Goal: Information Seeking & Learning: Learn about a topic

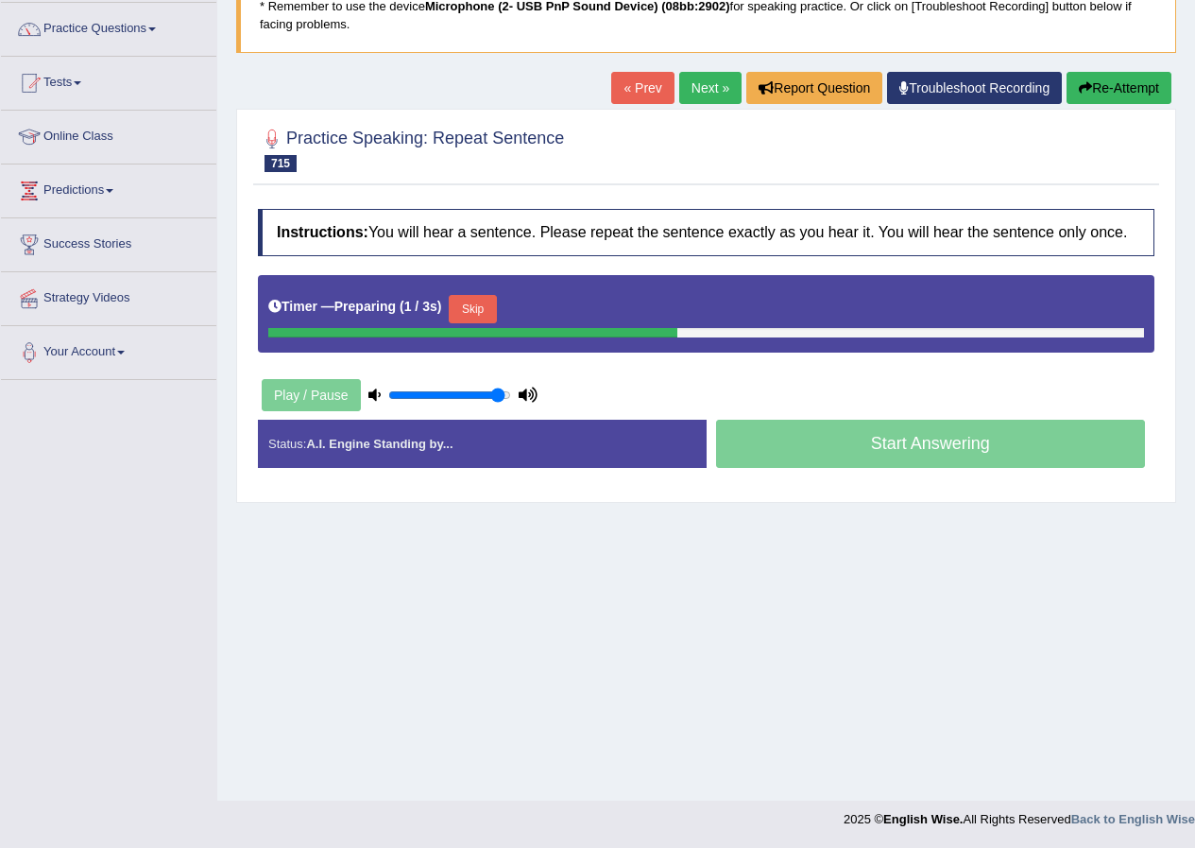
click at [459, 300] on button "Skip" at bounding box center [472, 309] width 47 height 28
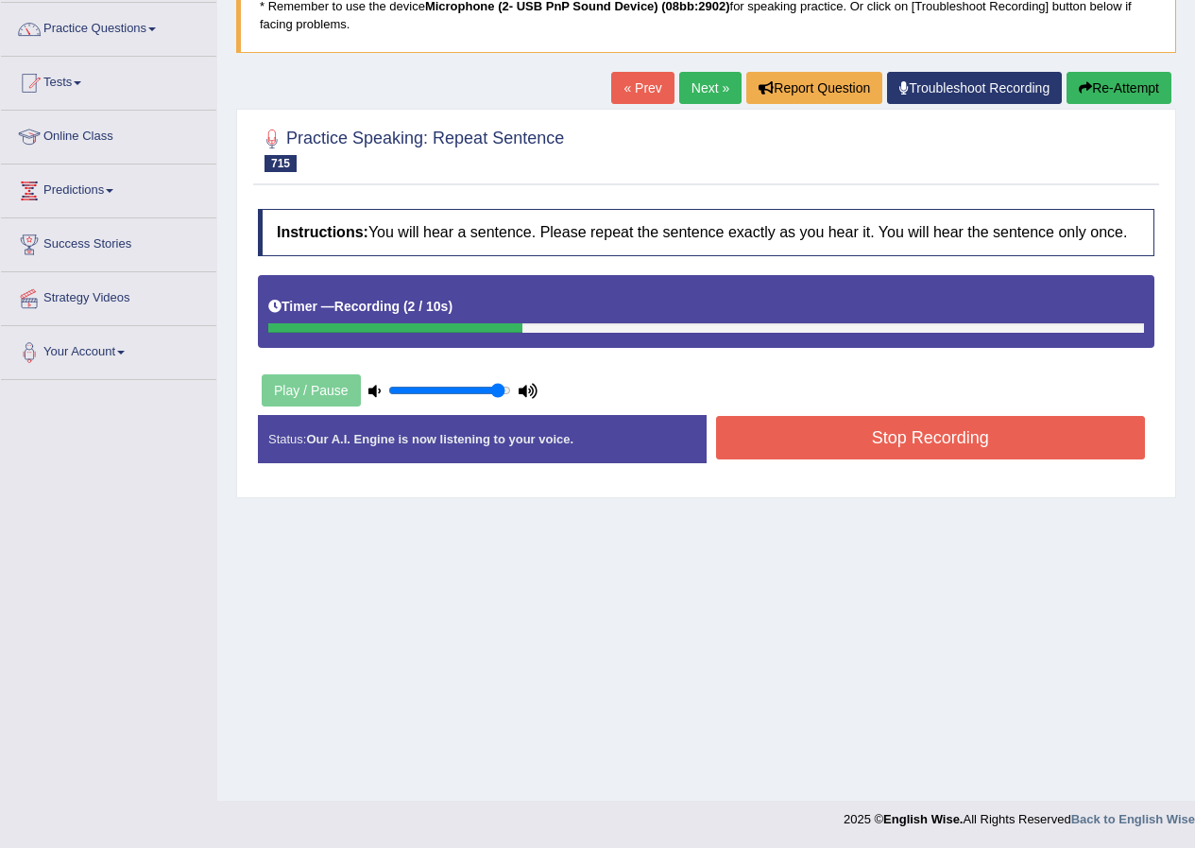
click at [889, 423] on button "Stop Recording" at bounding box center [931, 437] width 430 height 43
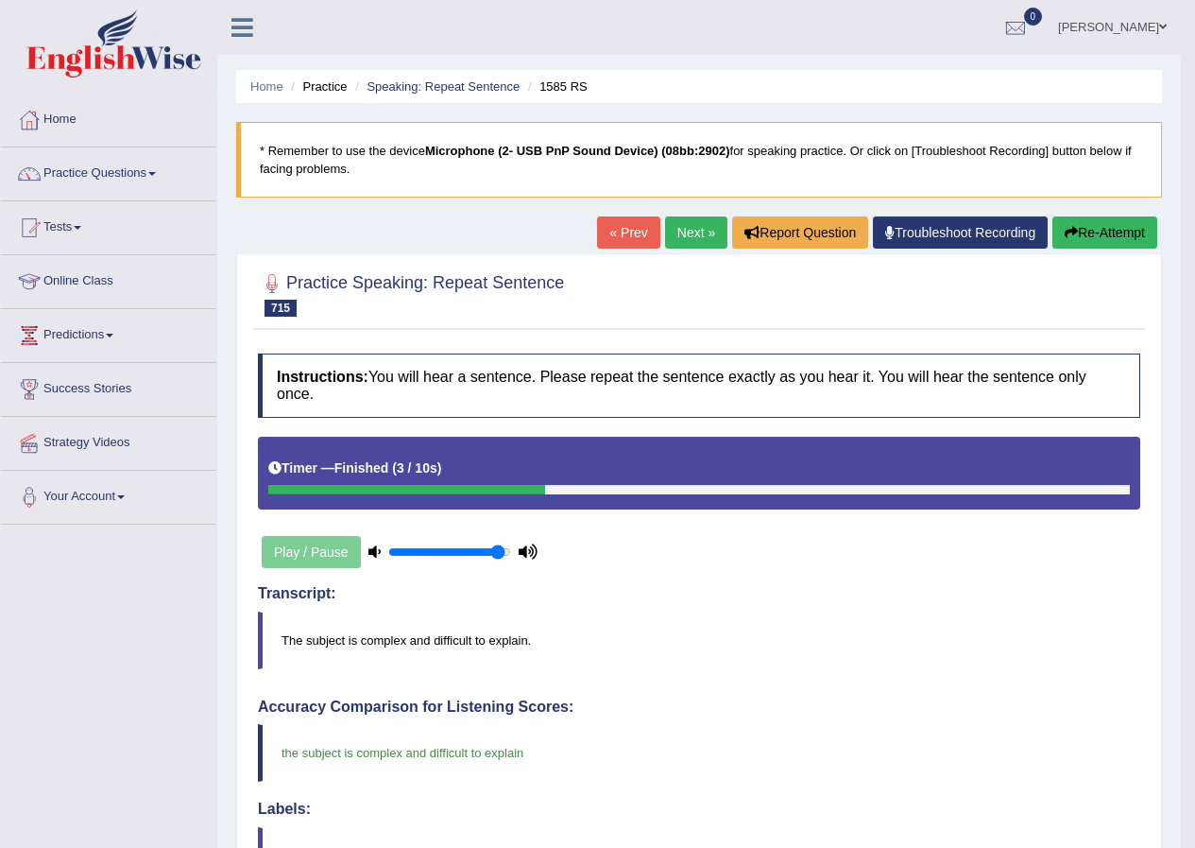
click at [680, 227] on link "Next »" at bounding box center [696, 232] width 62 height 32
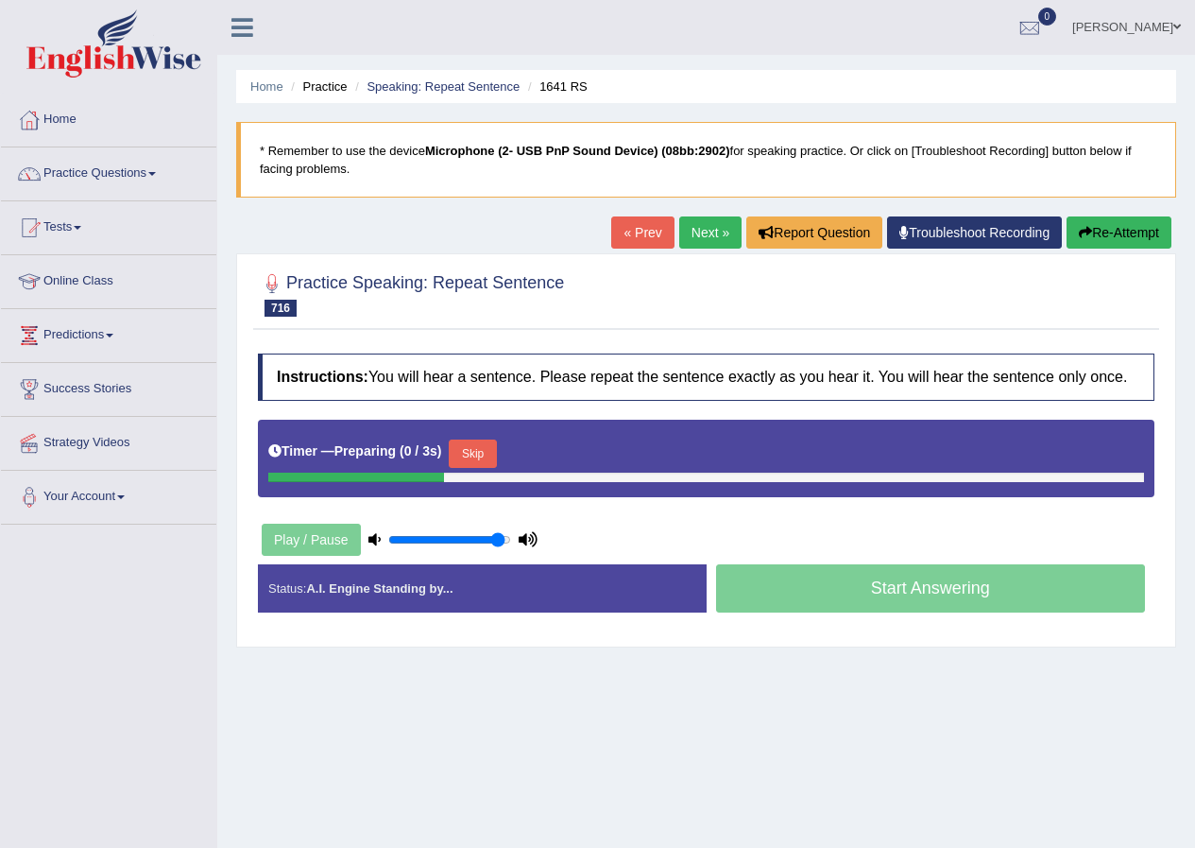
click at [493, 450] on button "Skip" at bounding box center [472, 453] width 47 height 28
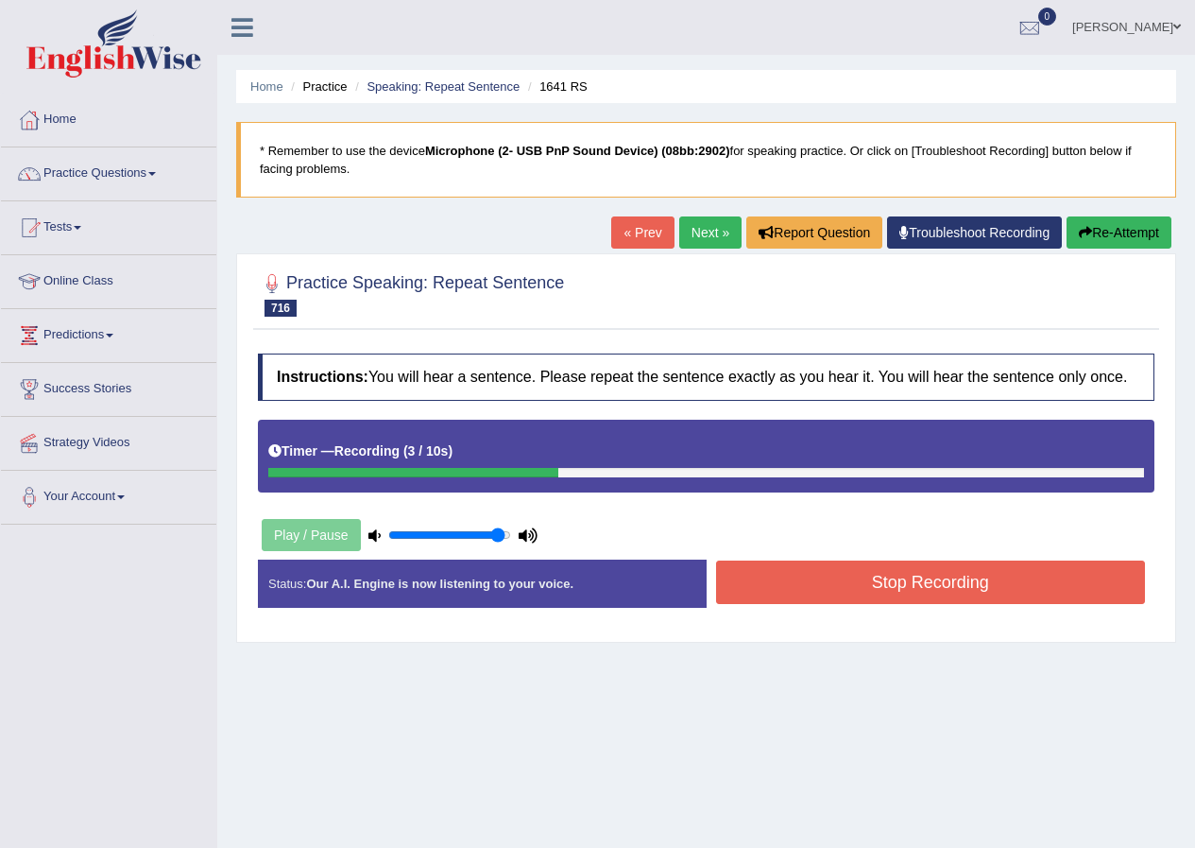
click at [867, 586] on button "Stop Recording" at bounding box center [931, 581] width 430 height 43
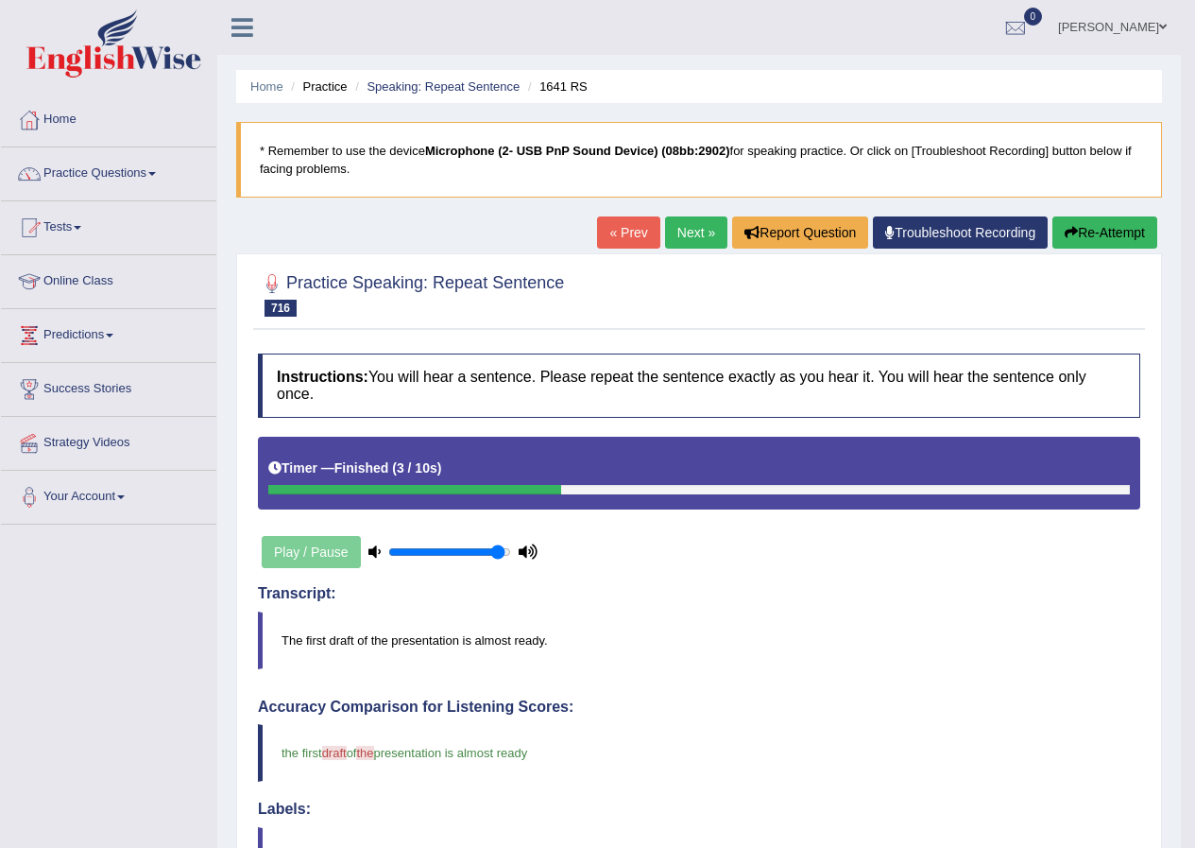
click at [1083, 238] on button "Re-Attempt" at bounding box center [1105, 232] width 105 height 32
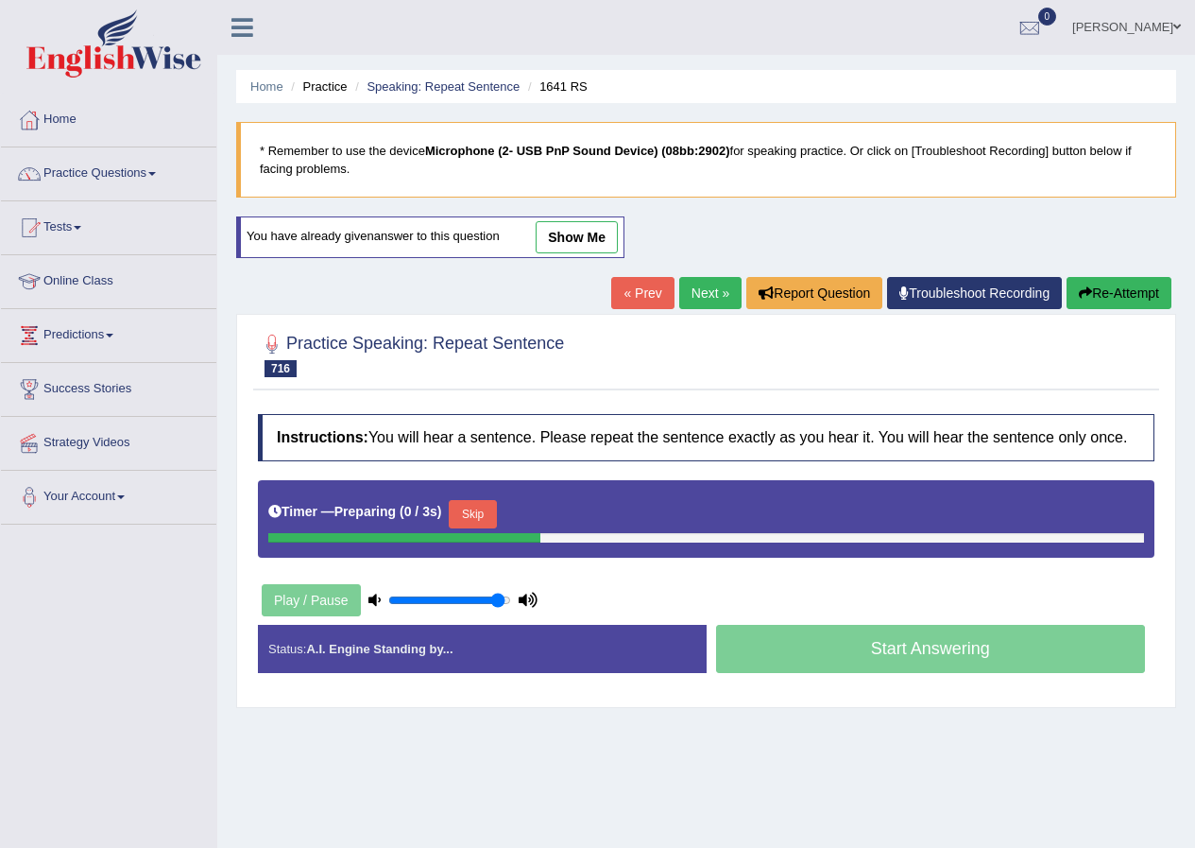
click at [492, 510] on button "Skip" at bounding box center [472, 514] width 47 height 28
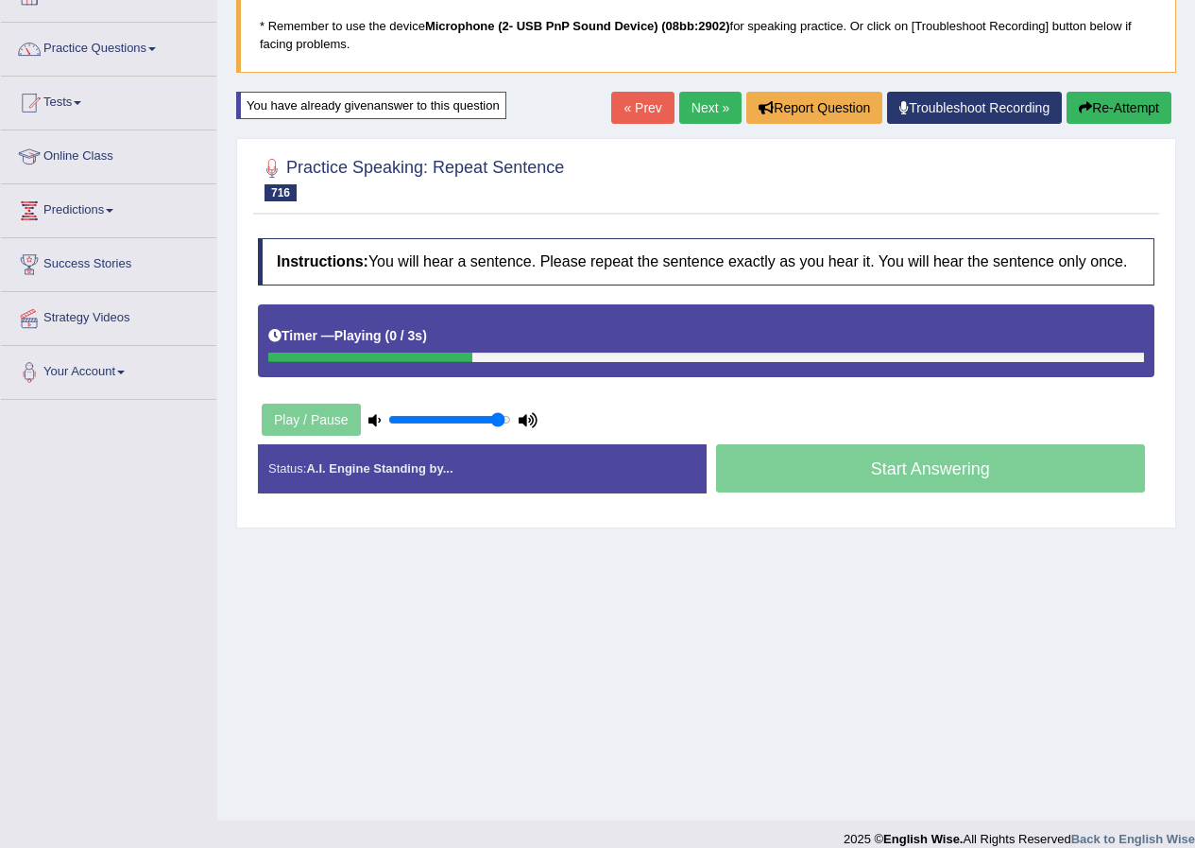
scroll to position [145, 0]
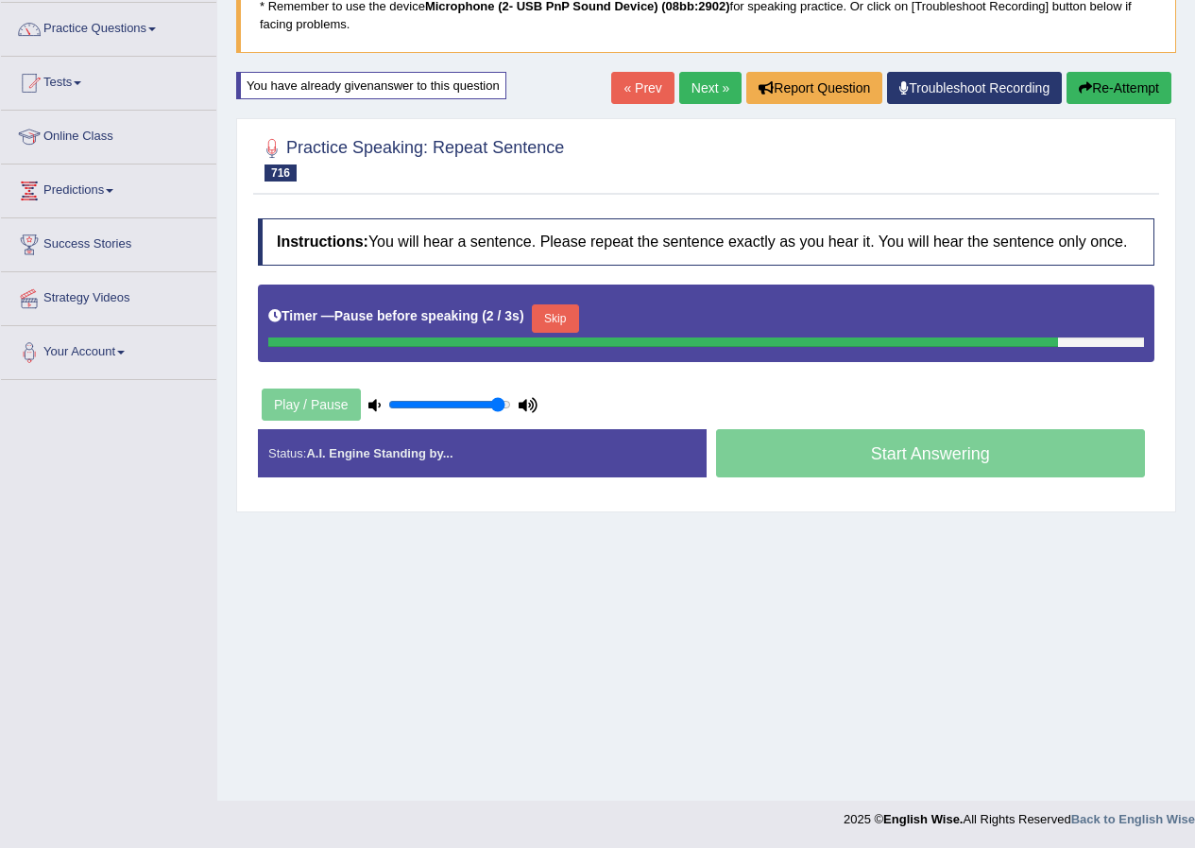
click at [566, 324] on button "Skip" at bounding box center [555, 318] width 47 height 28
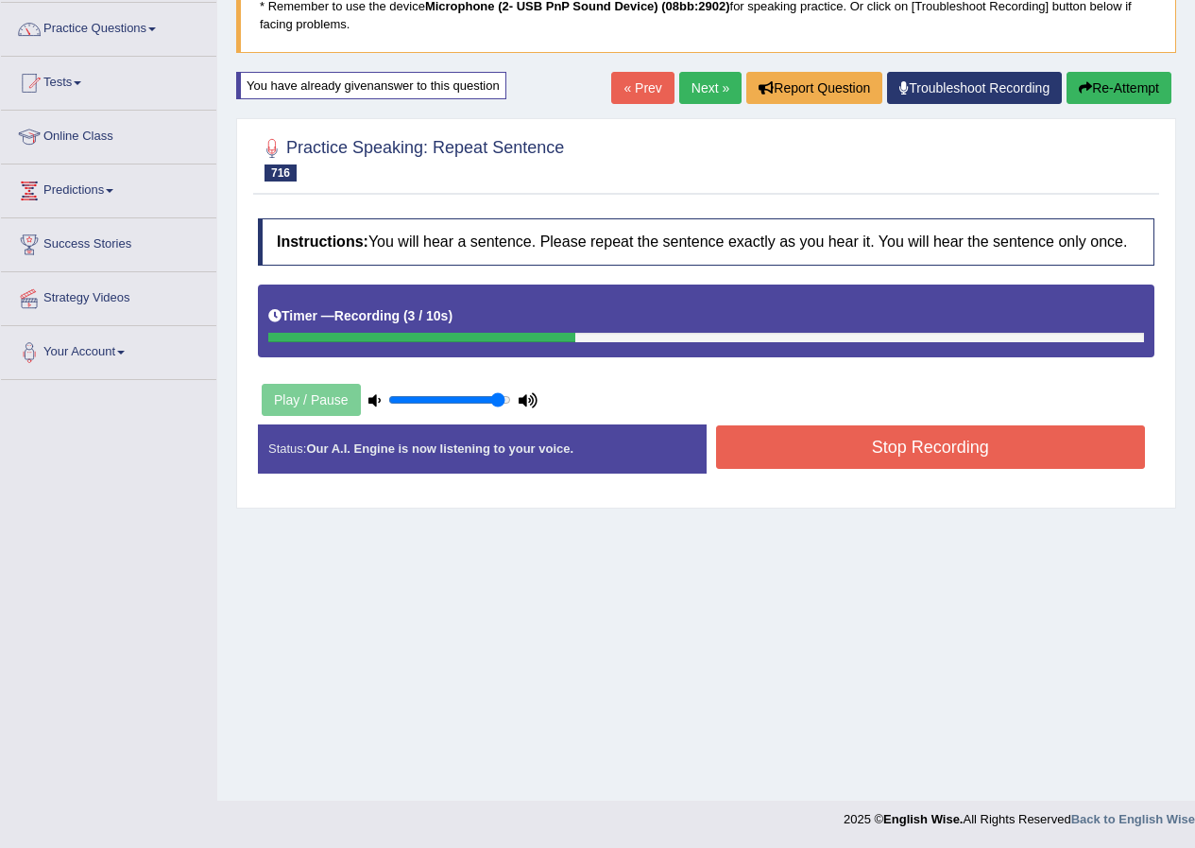
click at [839, 447] on button "Stop Recording" at bounding box center [931, 446] width 430 height 43
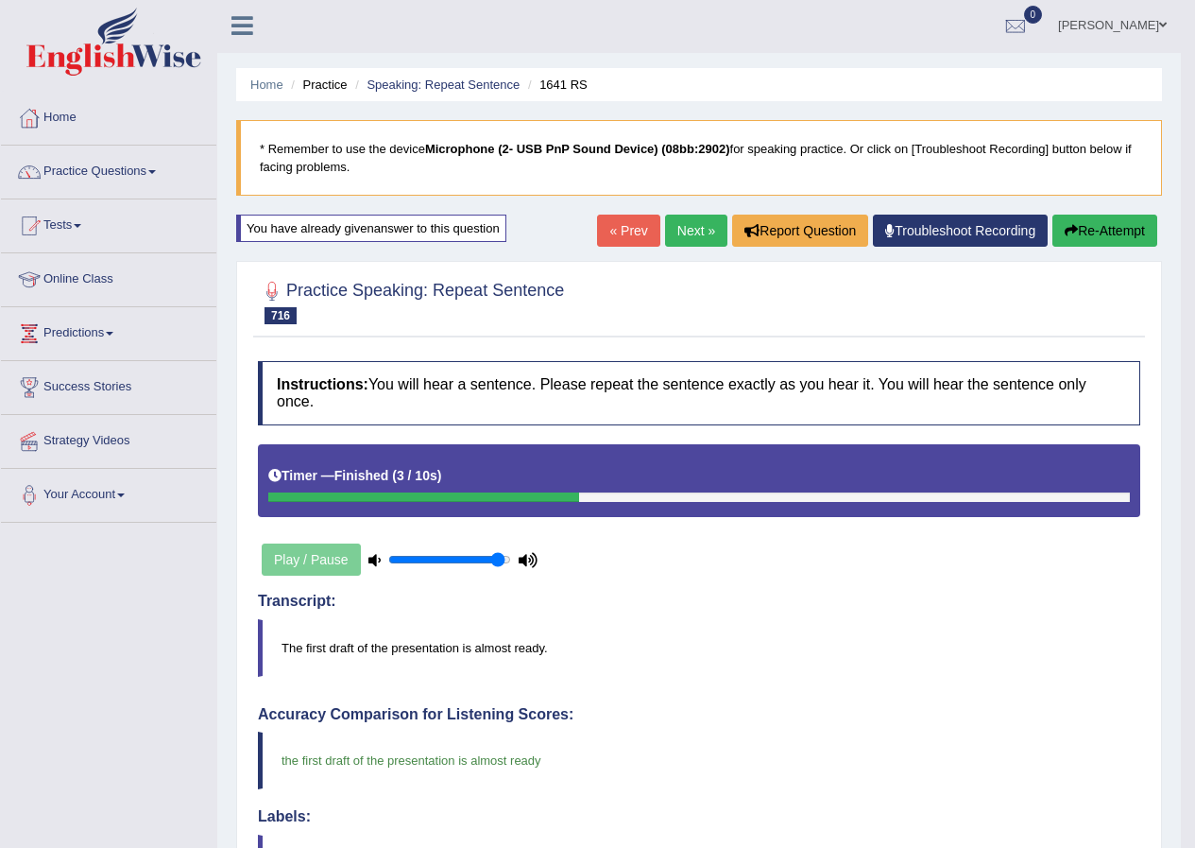
scroll to position [0, 0]
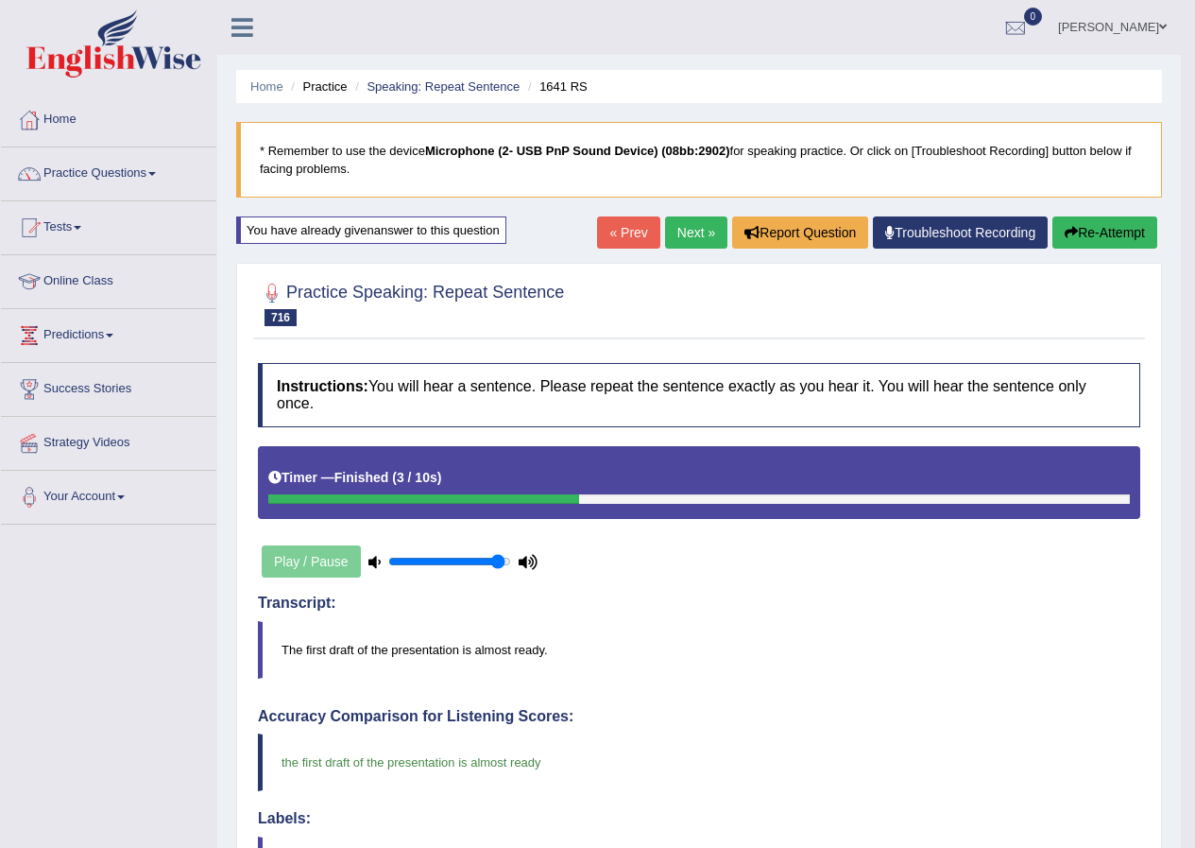
click at [689, 236] on link "Next »" at bounding box center [696, 232] width 62 height 32
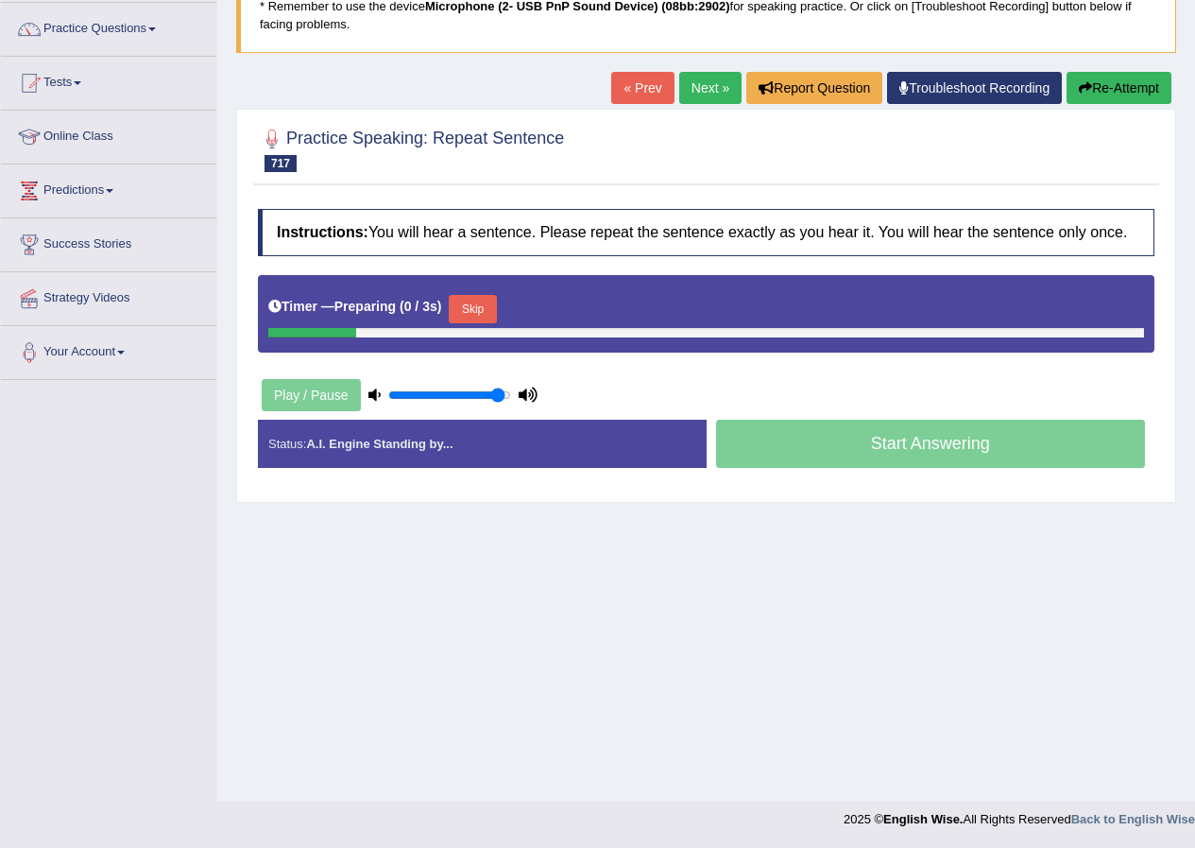
scroll to position [145, 0]
click at [496, 301] on button "Skip" at bounding box center [472, 309] width 47 height 28
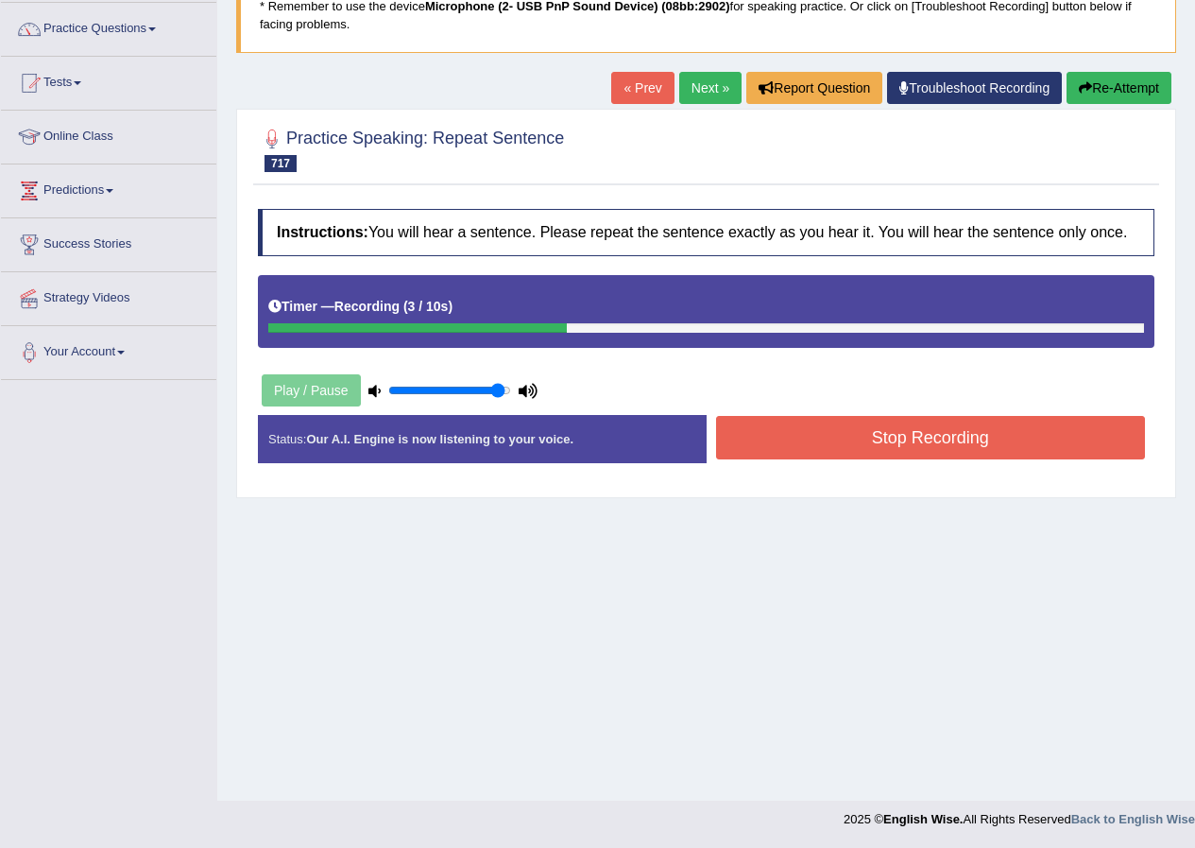
click at [845, 442] on button "Stop Recording" at bounding box center [931, 437] width 430 height 43
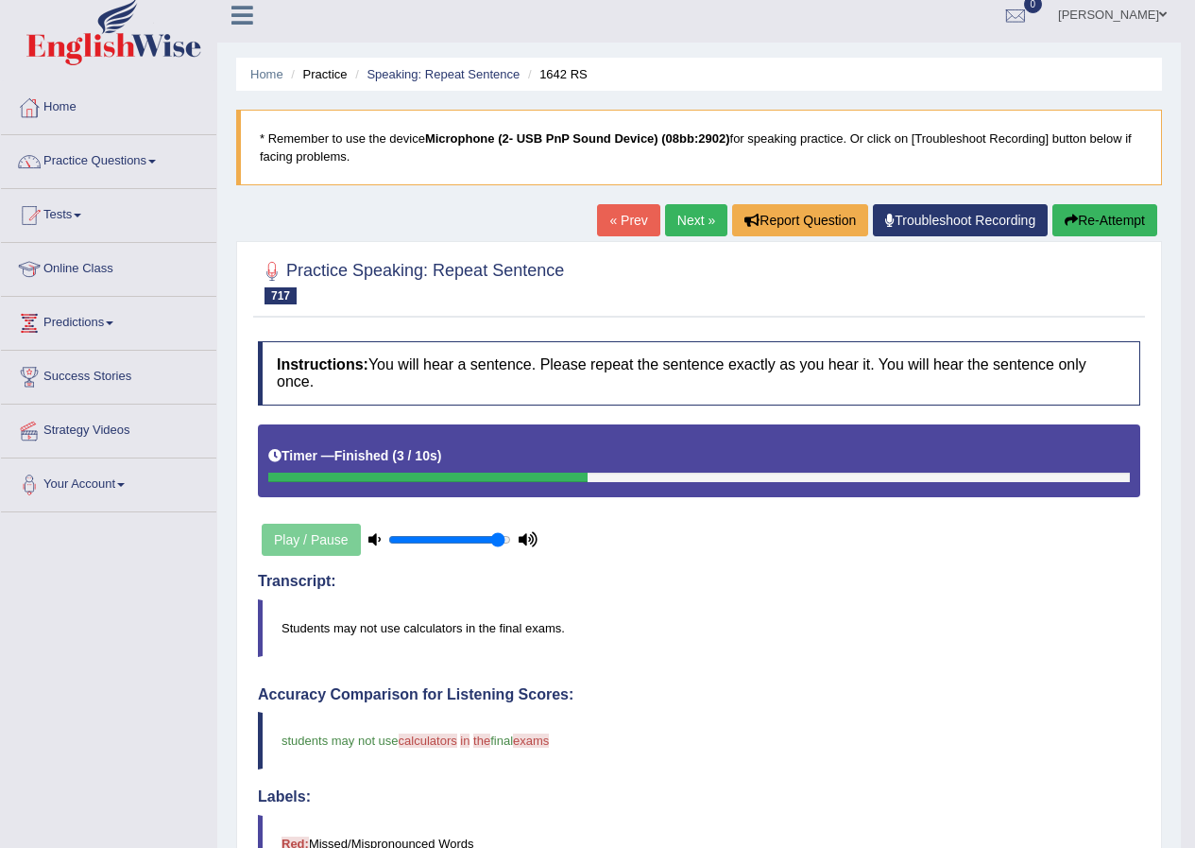
scroll to position [0, 0]
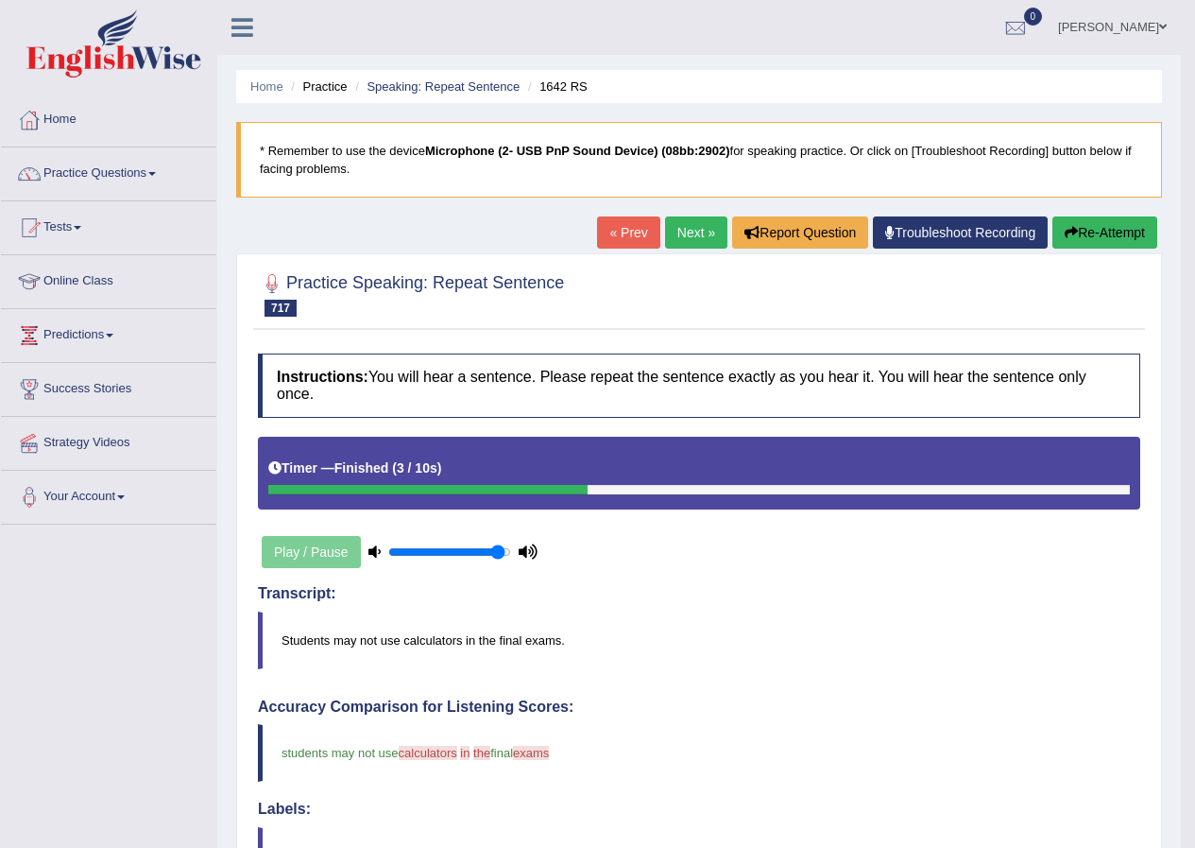
click at [1088, 224] on button "Re-Attempt" at bounding box center [1105, 232] width 105 height 32
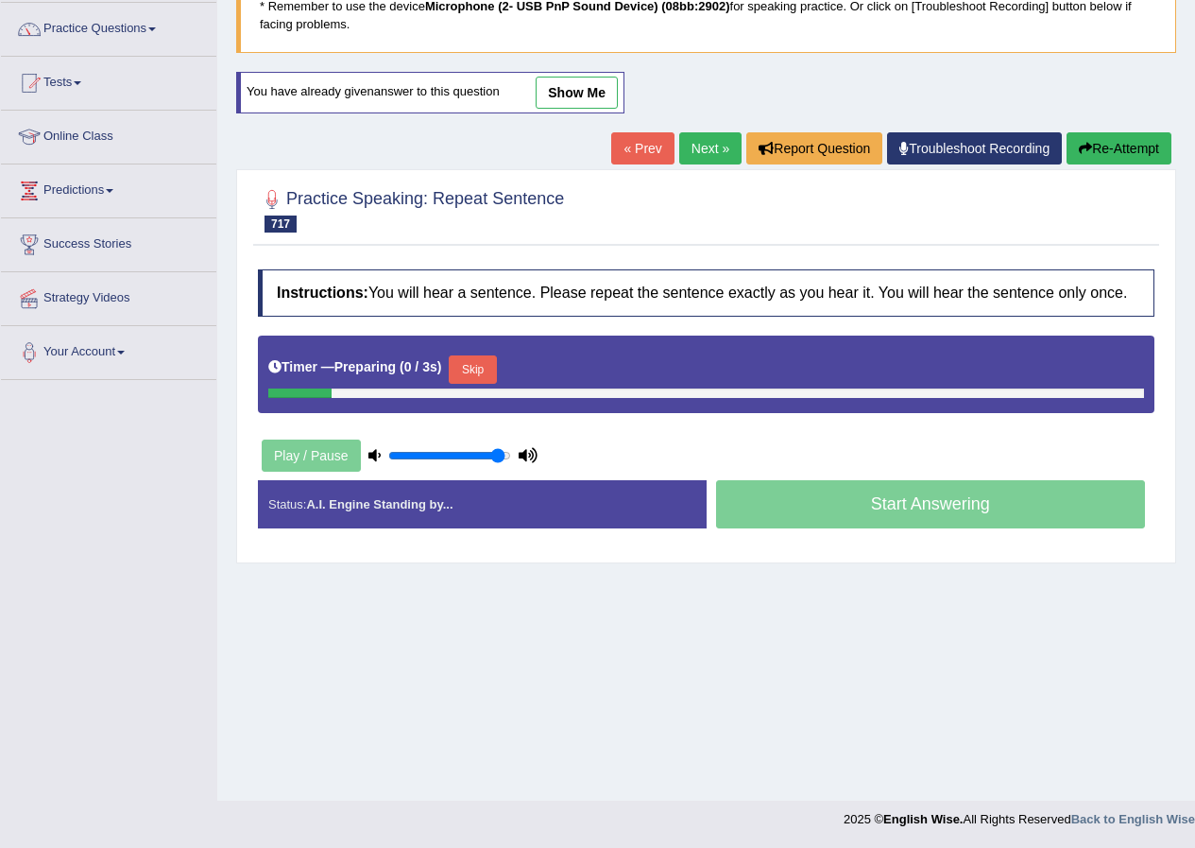
scroll to position [145, 0]
click at [467, 365] on button "Skip" at bounding box center [472, 369] width 47 height 28
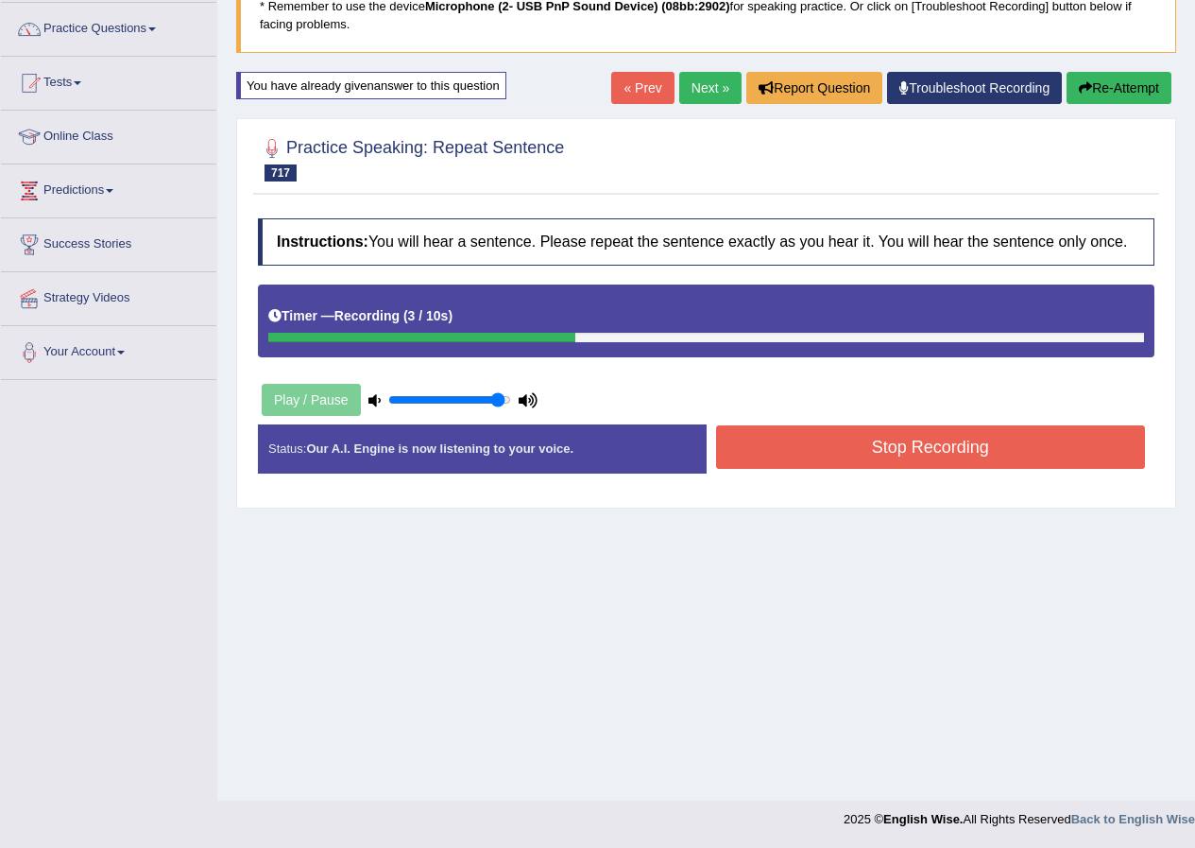
click at [778, 439] on button "Stop Recording" at bounding box center [931, 446] width 430 height 43
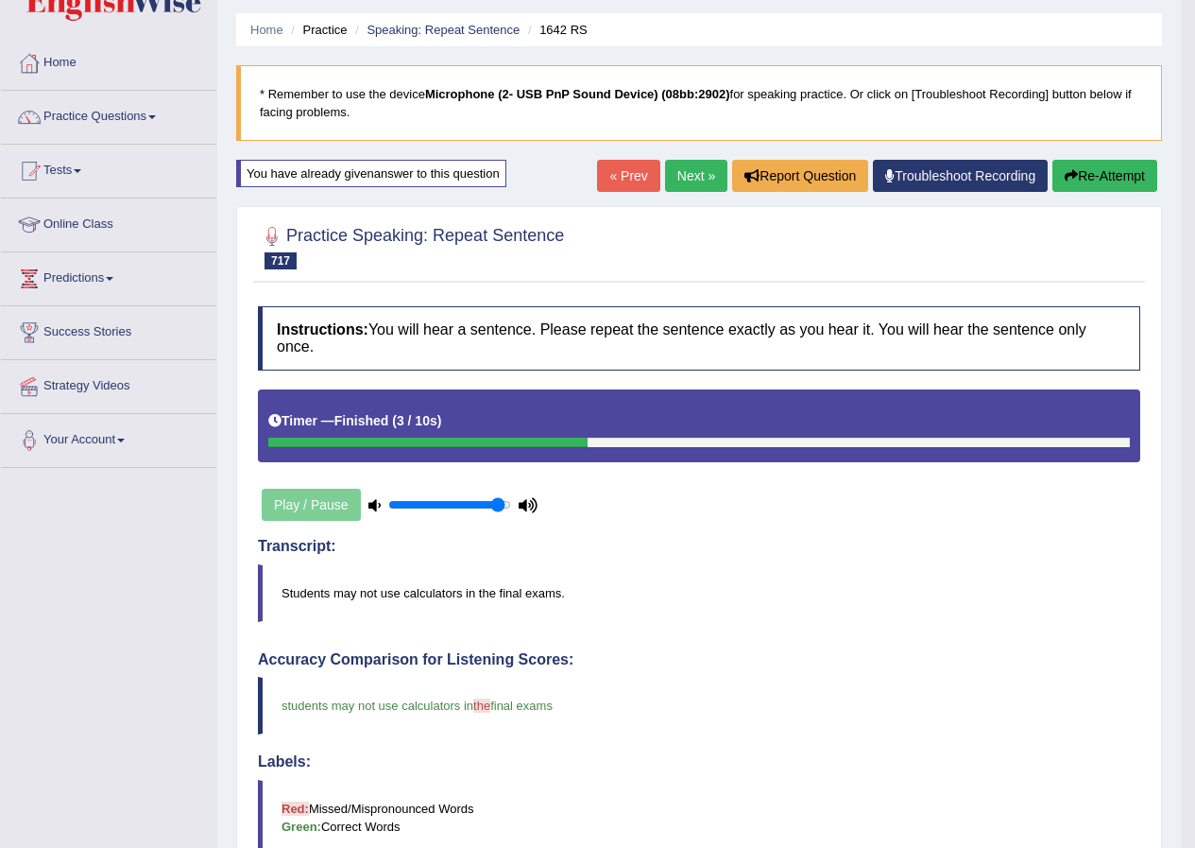
scroll to position [0, 0]
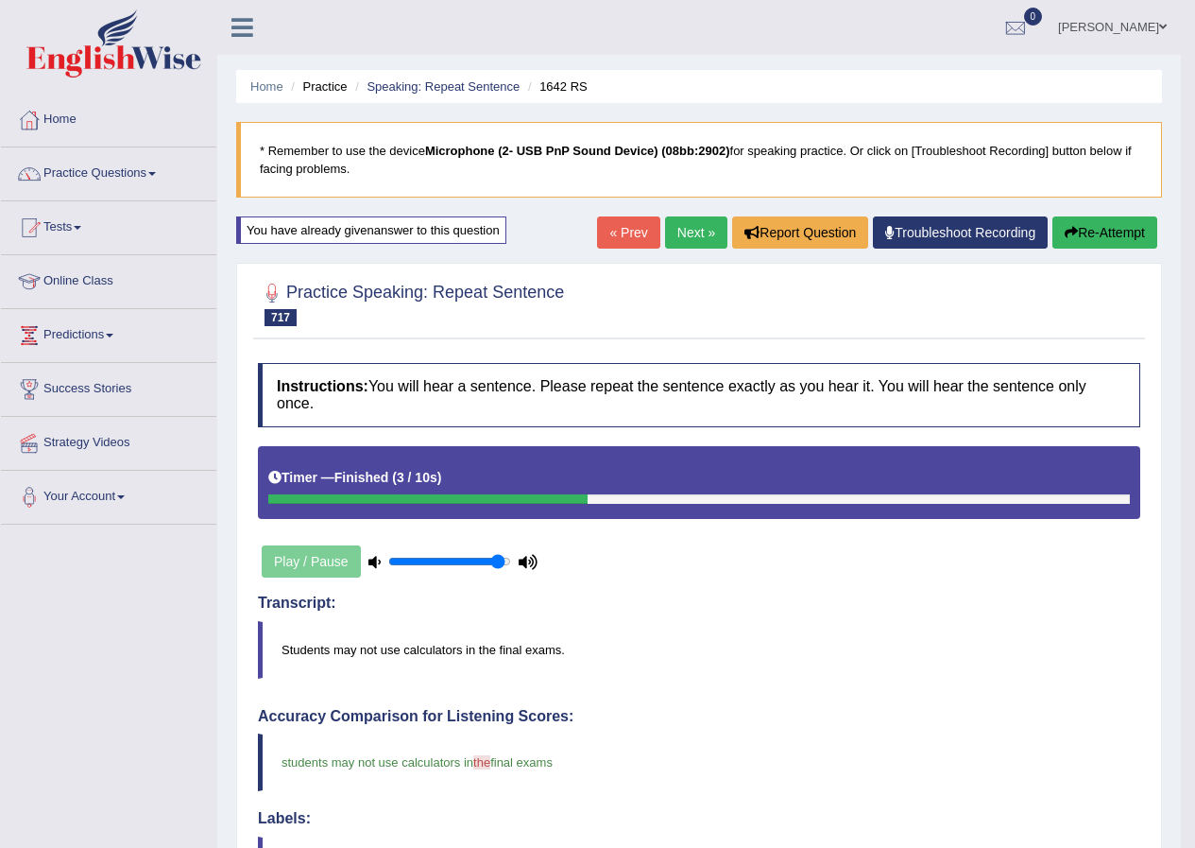
click at [683, 235] on link "Next »" at bounding box center [696, 232] width 62 height 32
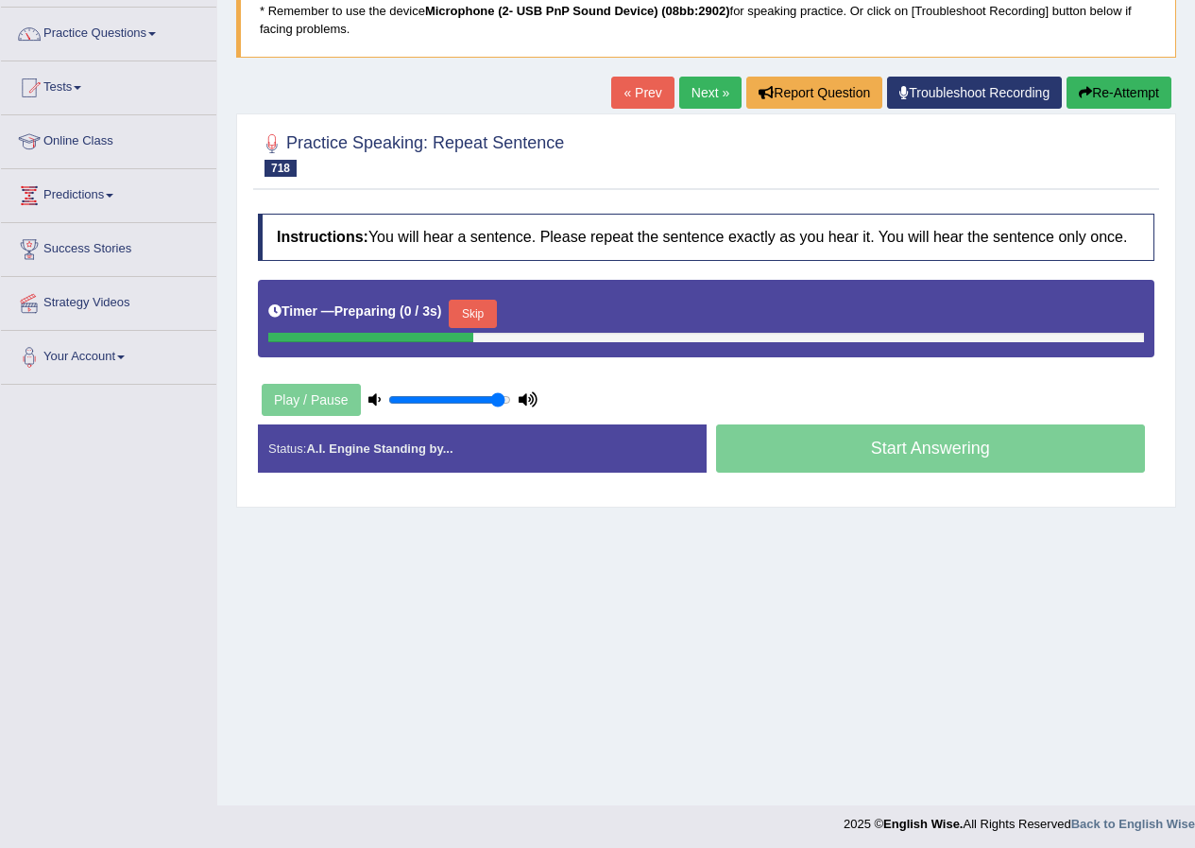
scroll to position [145, 0]
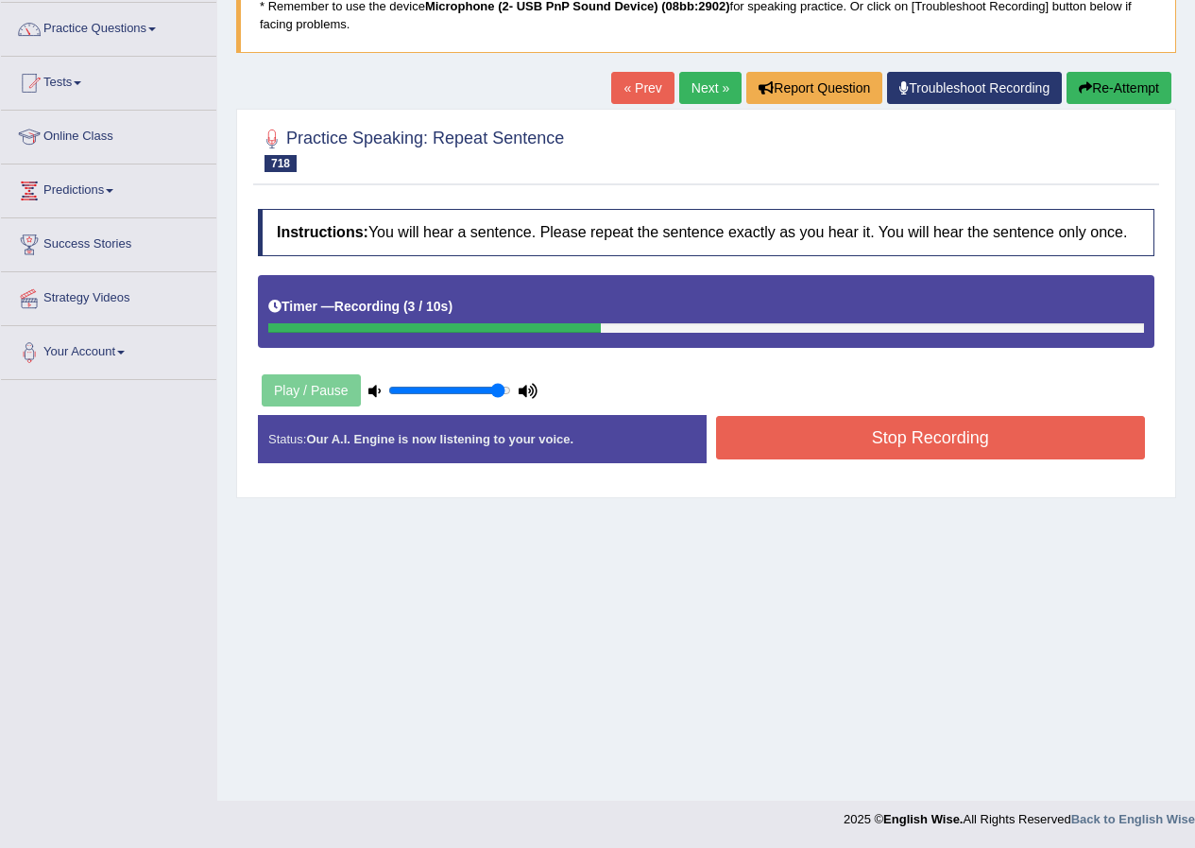
click at [840, 445] on button "Stop Recording" at bounding box center [931, 437] width 430 height 43
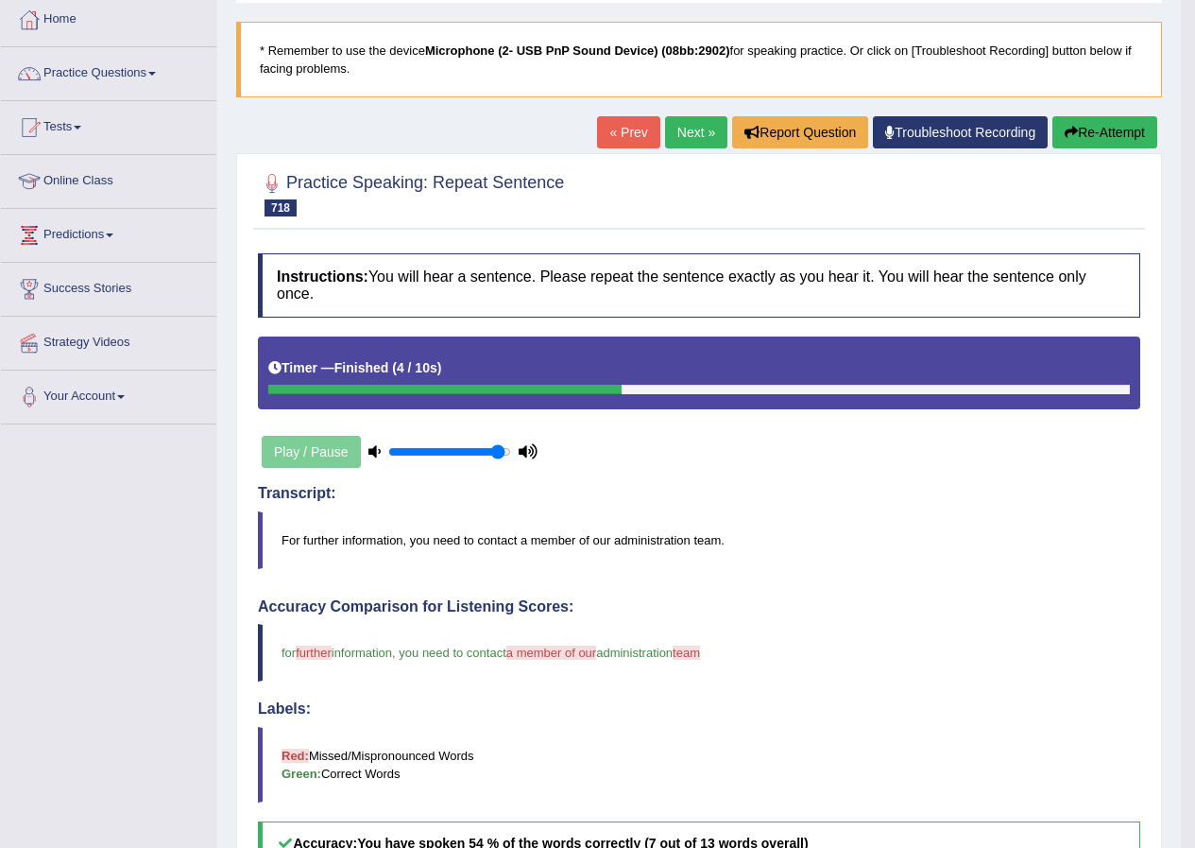
scroll to position [50, 0]
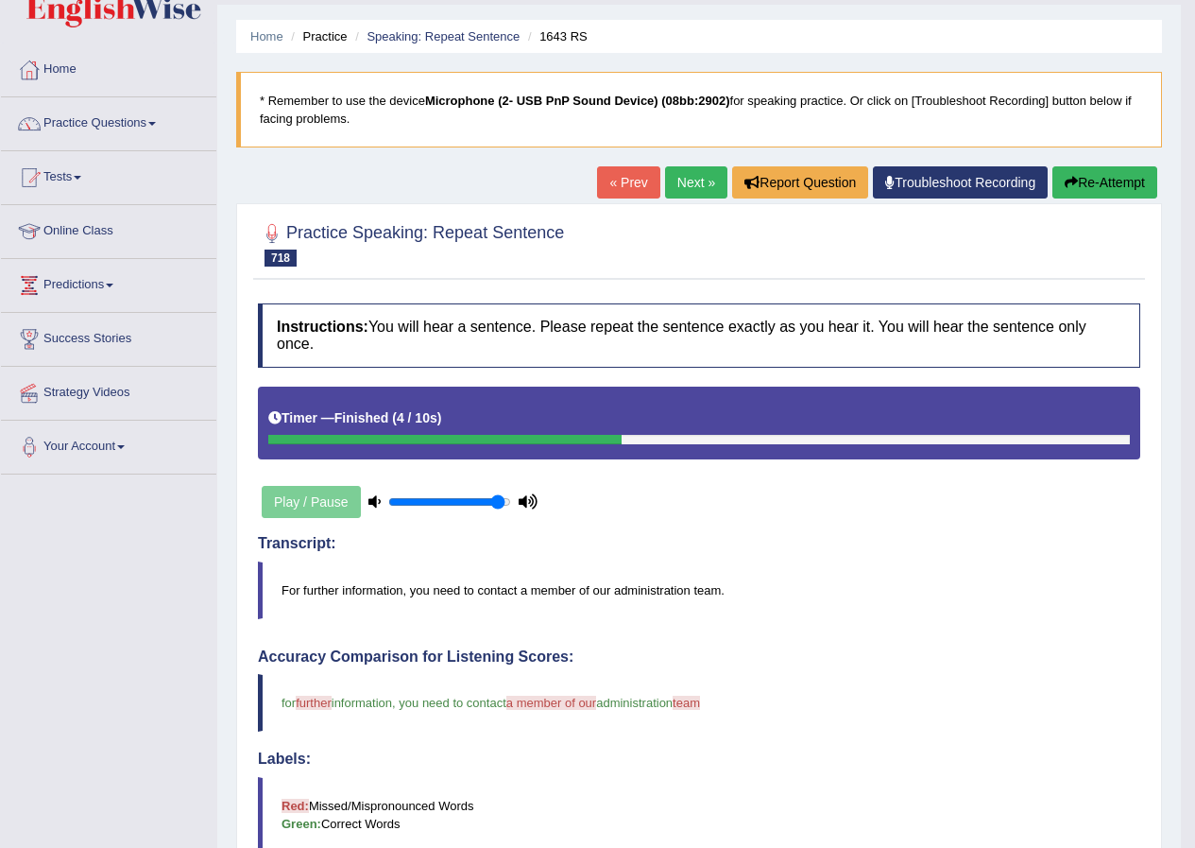
click at [682, 190] on link "Next »" at bounding box center [696, 182] width 62 height 32
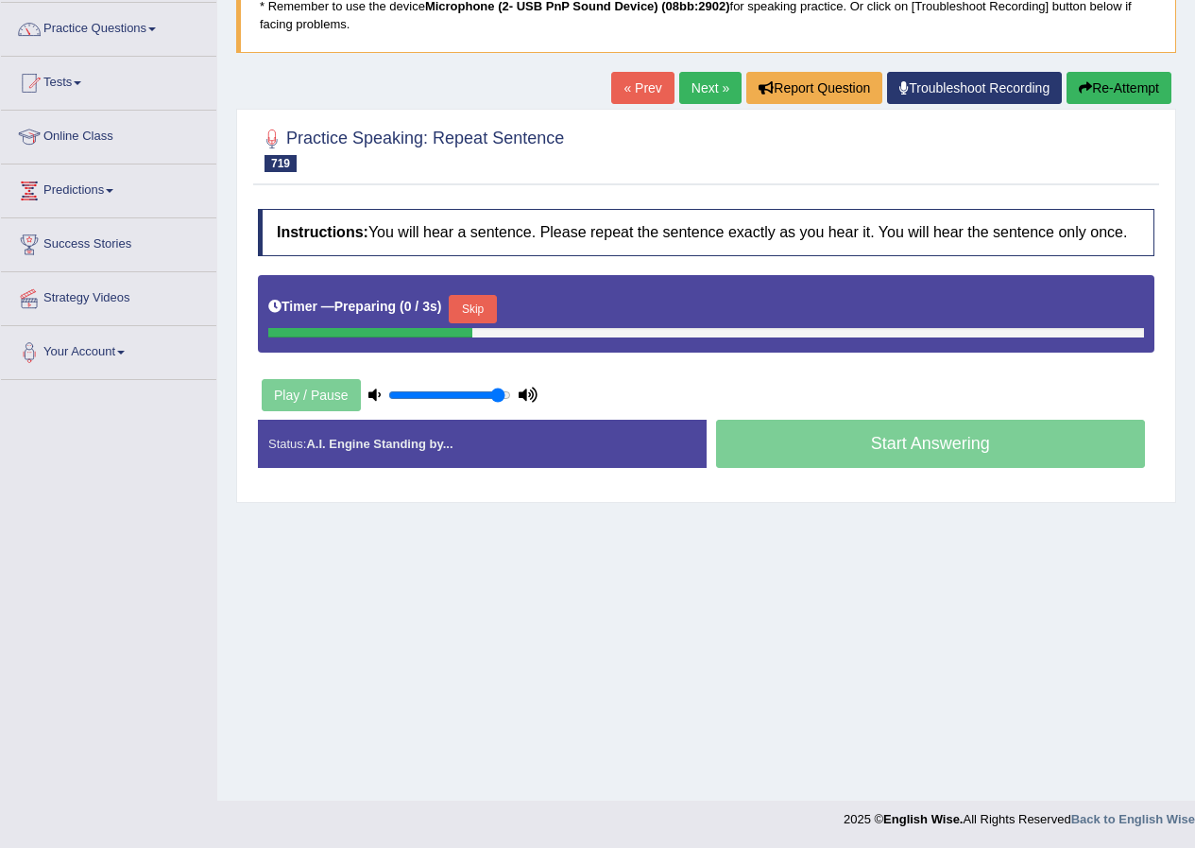
click at [479, 304] on button "Skip" at bounding box center [472, 309] width 47 height 28
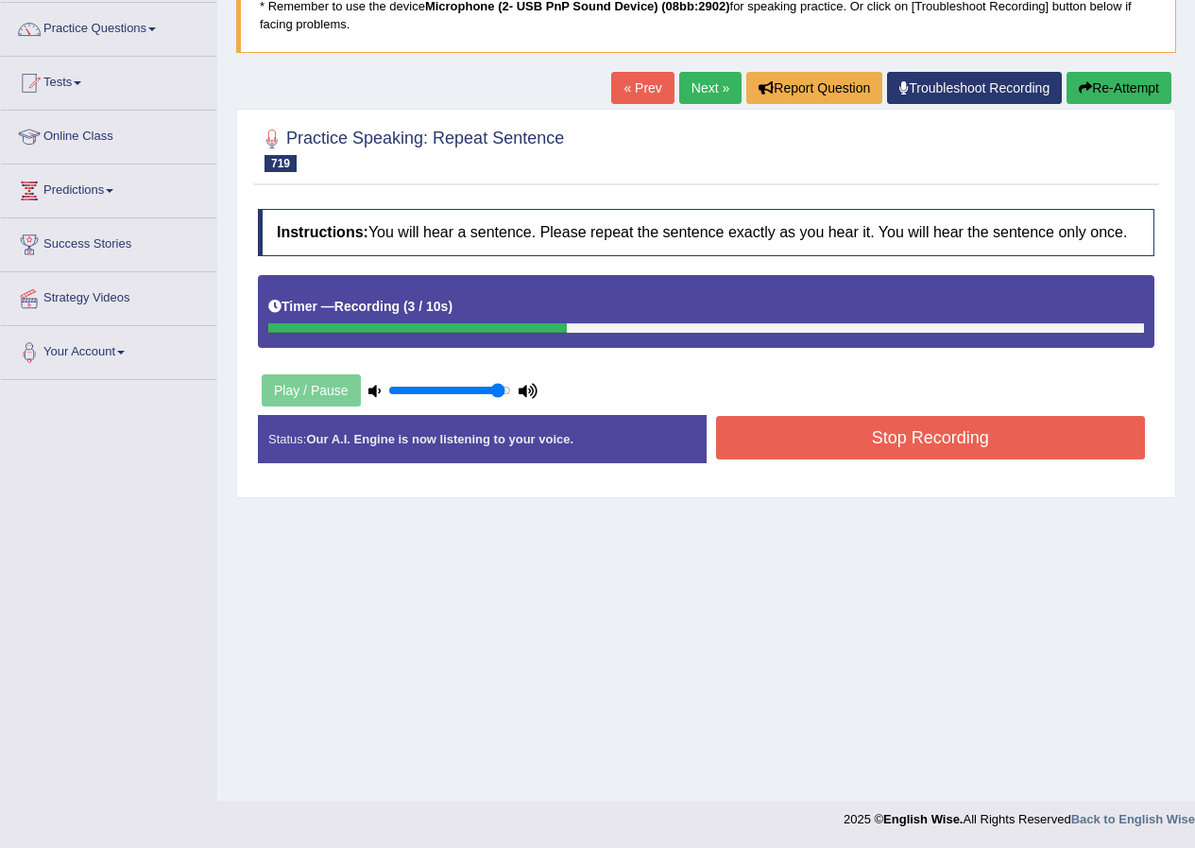
click at [845, 437] on button "Stop Recording" at bounding box center [931, 437] width 430 height 43
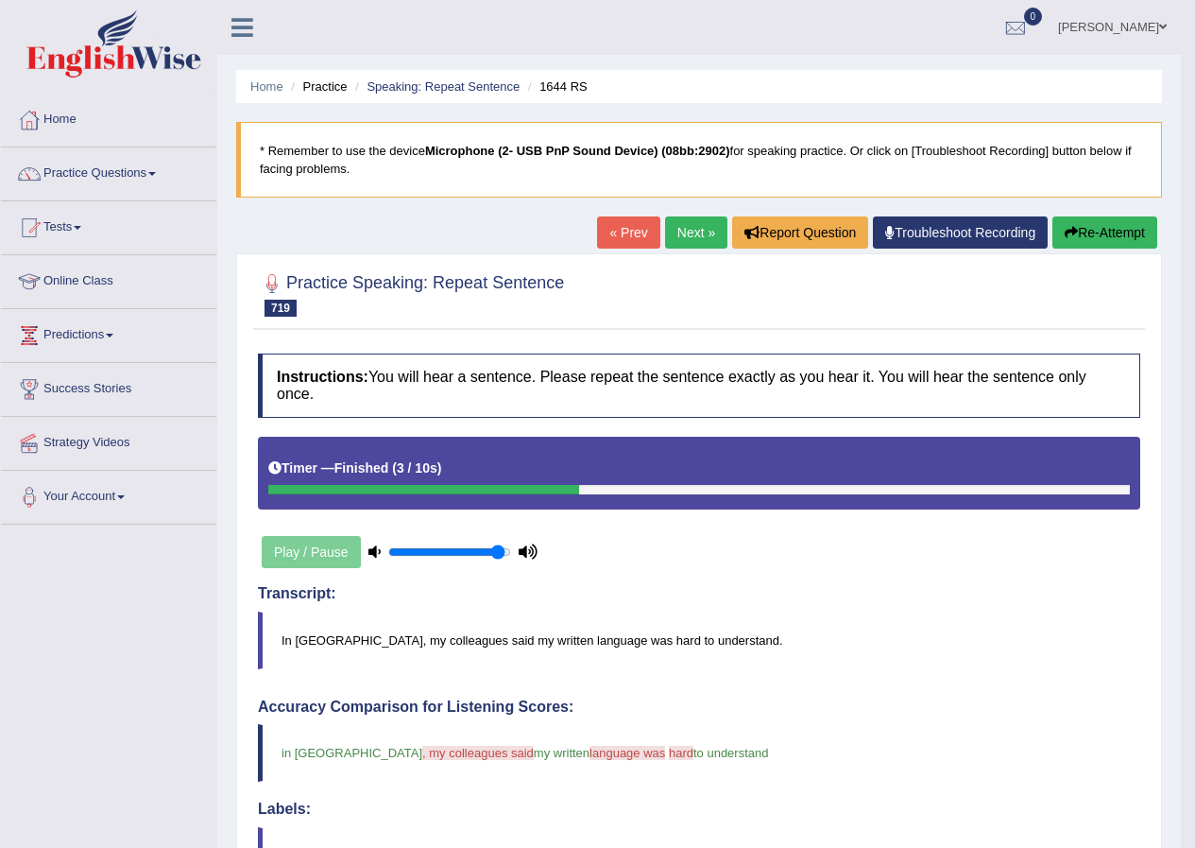
click at [1075, 235] on button "Re-Attempt" at bounding box center [1105, 232] width 105 height 32
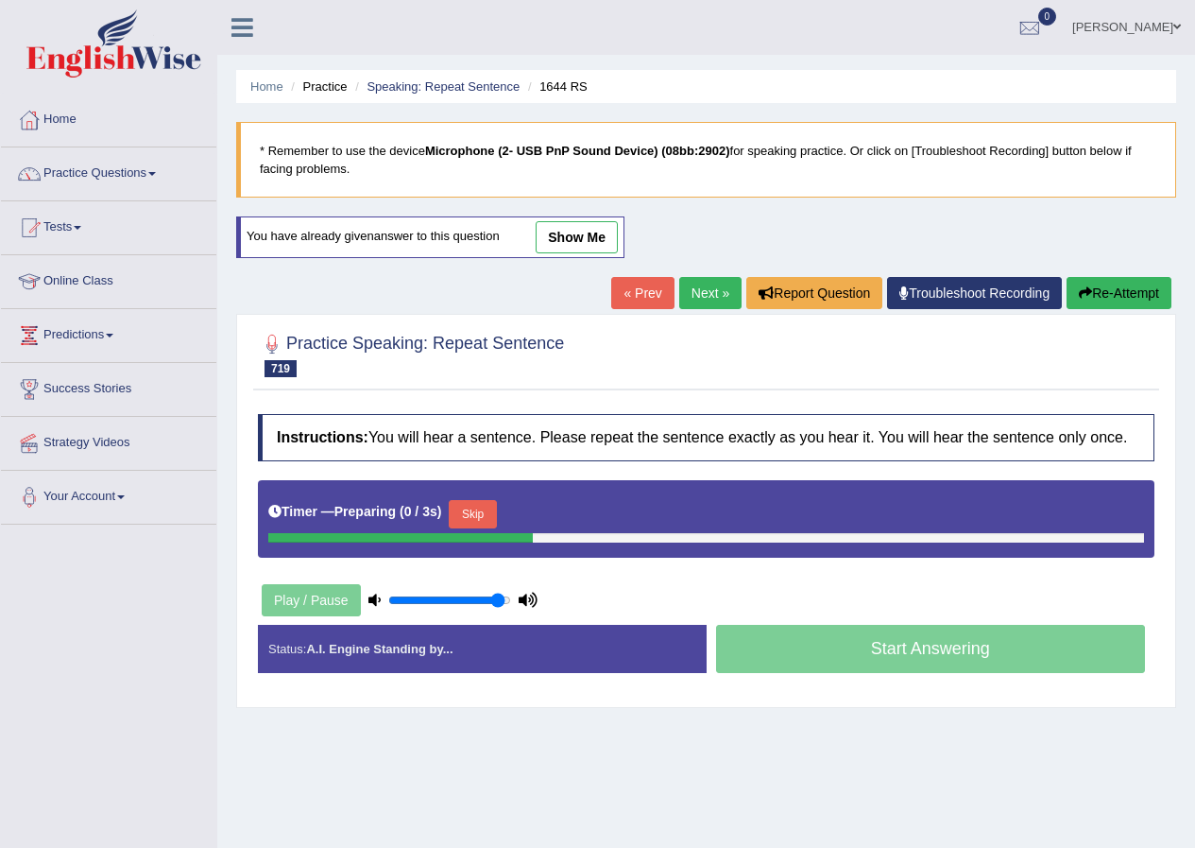
click at [490, 511] on button "Skip" at bounding box center [472, 514] width 47 height 28
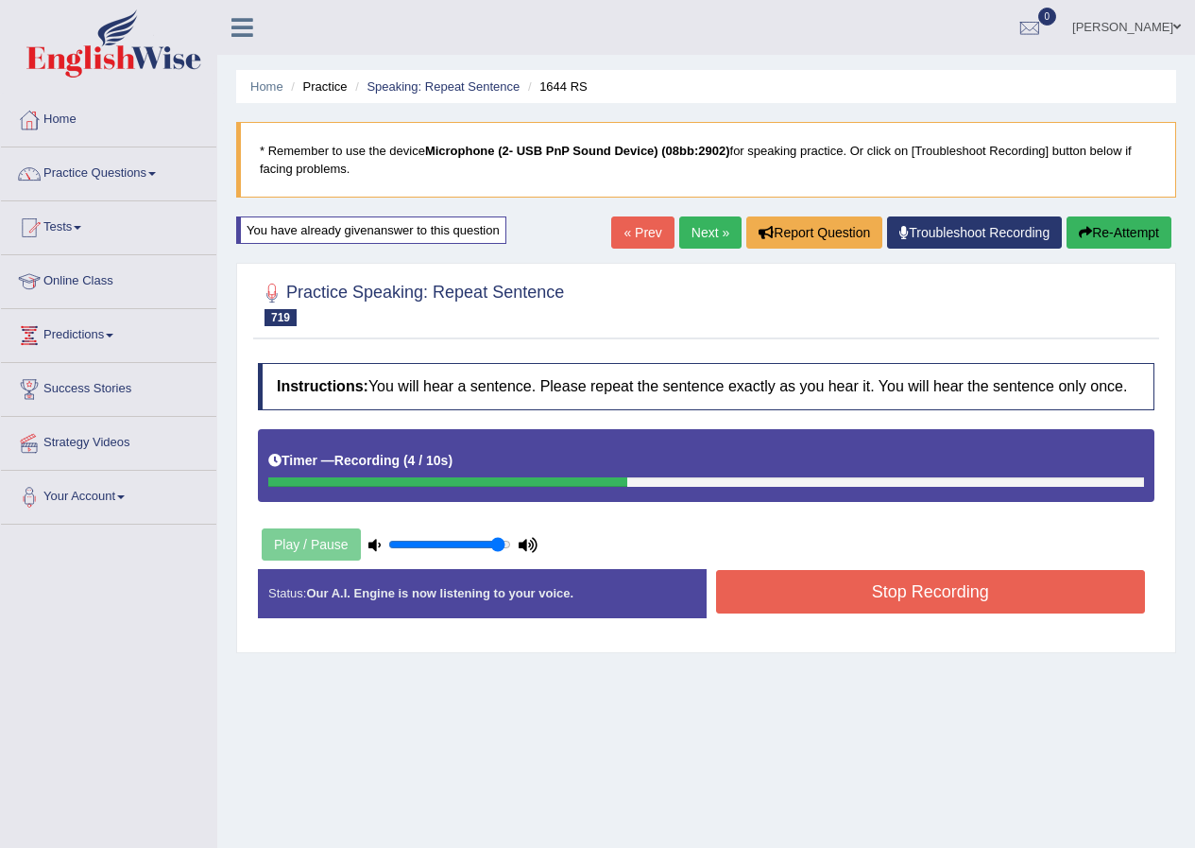
click at [739, 598] on button "Stop Recording" at bounding box center [931, 591] width 430 height 43
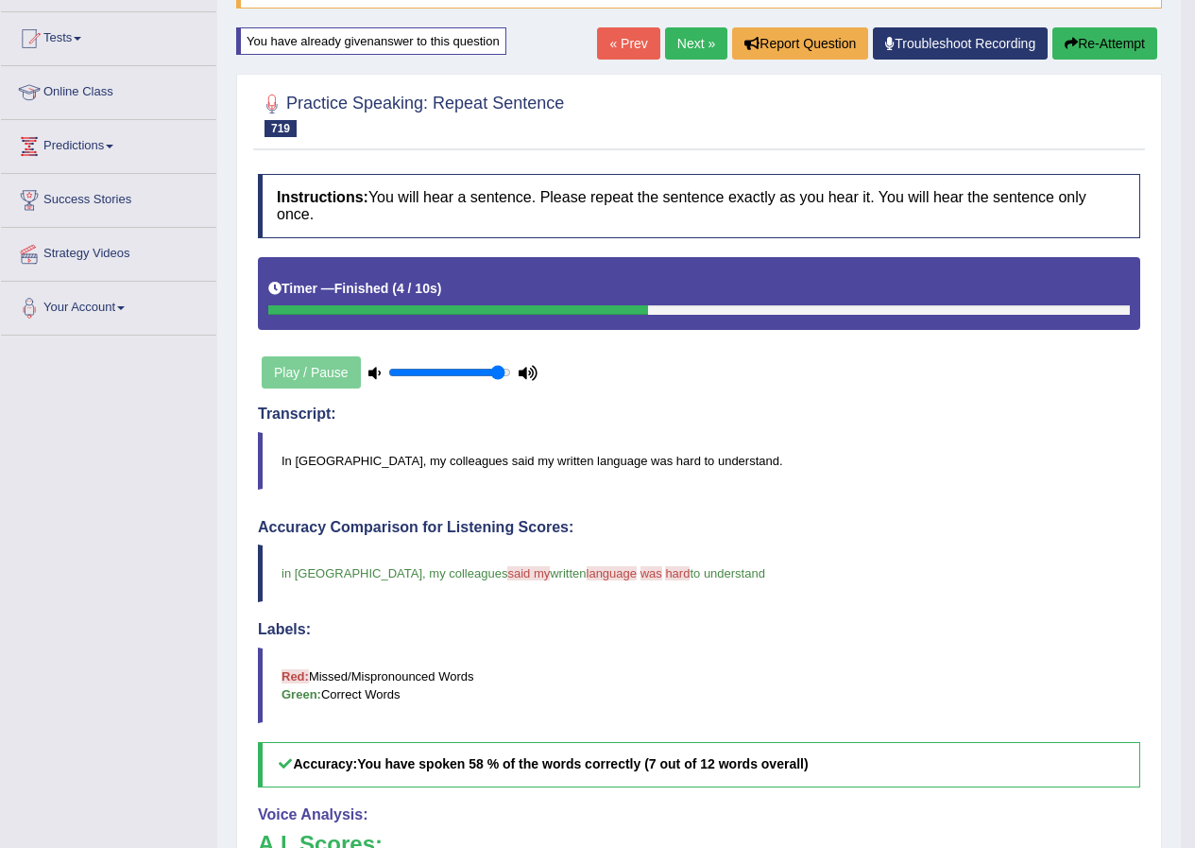
scroll to position [94, 0]
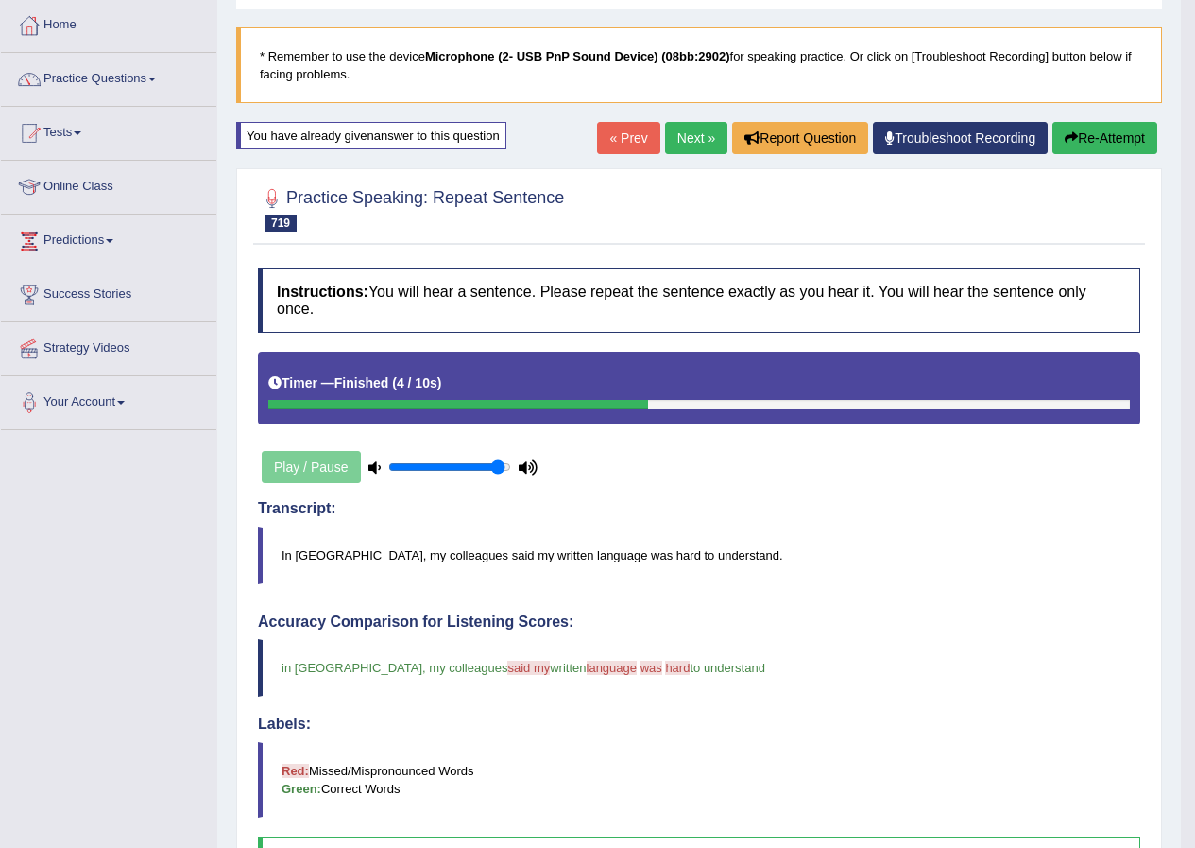
click at [1097, 93] on blockquote "* Remember to use the device Microphone (2- USB PnP Sound Device) (08bb:2902) f…" at bounding box center [699, 65] width 926 height 76
click at [1103, 132] on button "Re-Attempt" at bounding box center [1105, 138] width 105 height 32
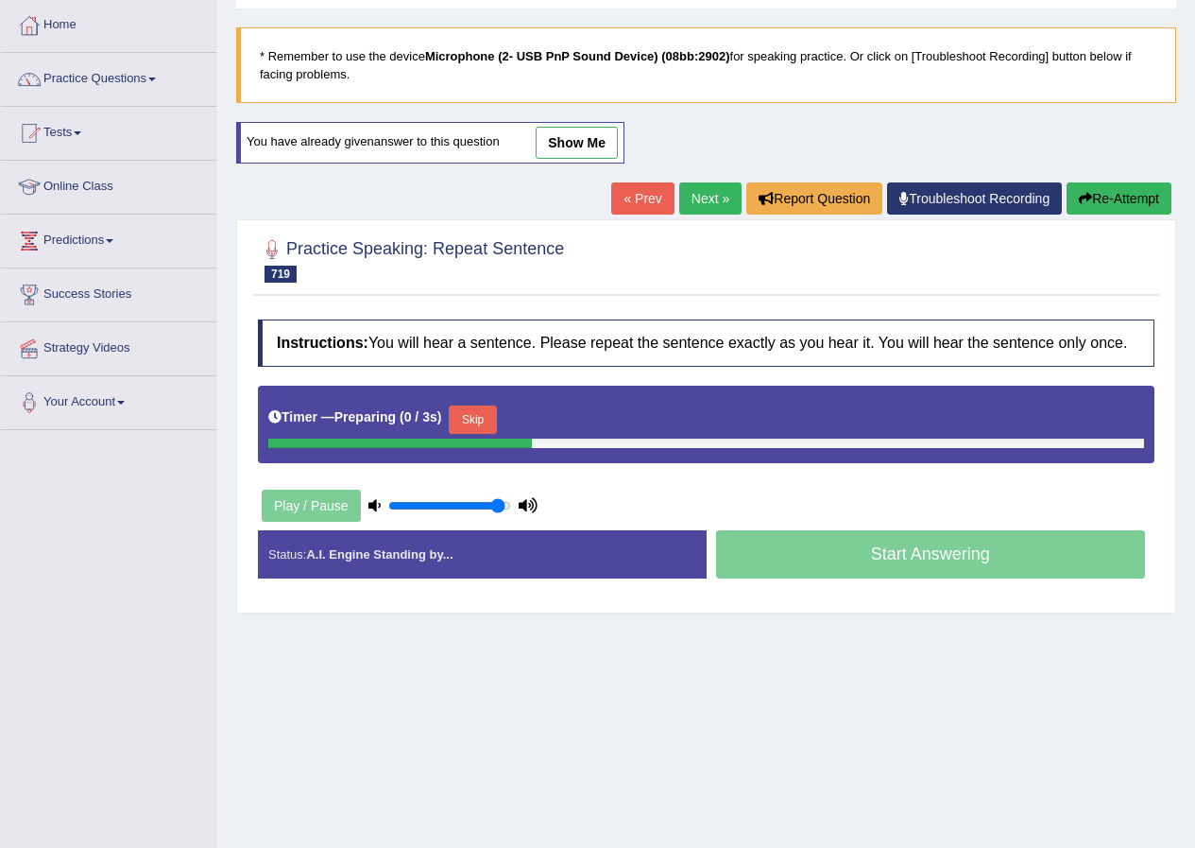
click at [488, 421] on button "Skip" at bounding box center [472, 419] width 47 height 28
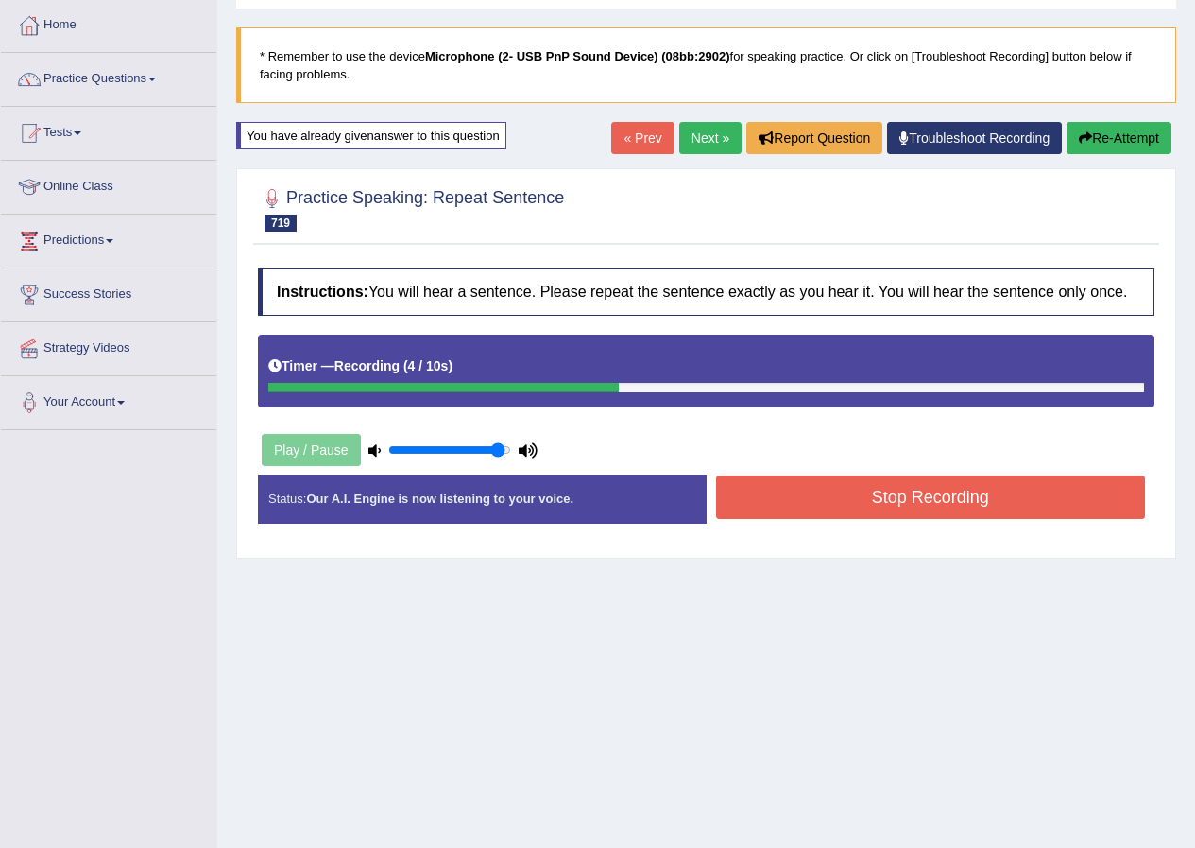
click at [833, 487] on button "Stop Recording" at bounding box center [931, 496] width 430 height 43
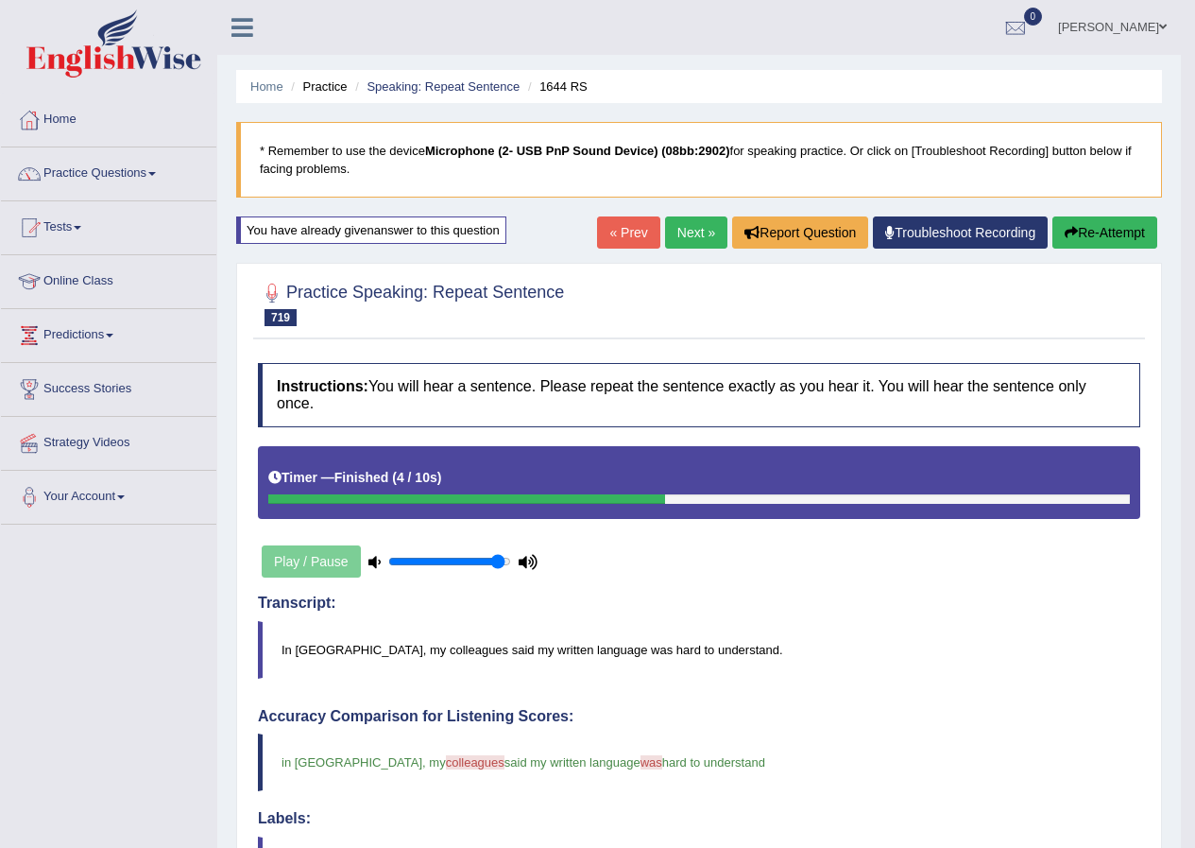
click at [694, 220] on link "Next »" at bounding box center [696, 232] width 62 height 32
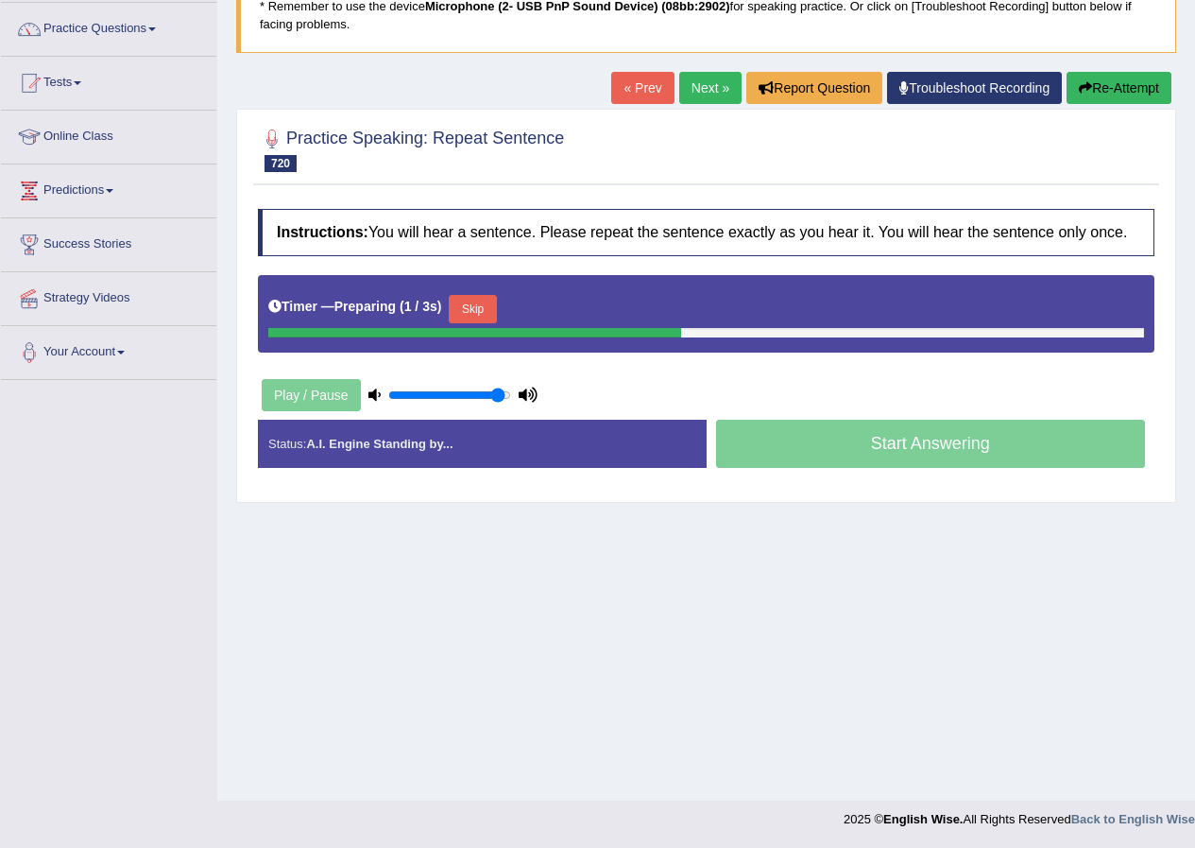
click at [479, 308] on button "Skip" at bounding box center [472, 309] width 47 height 28
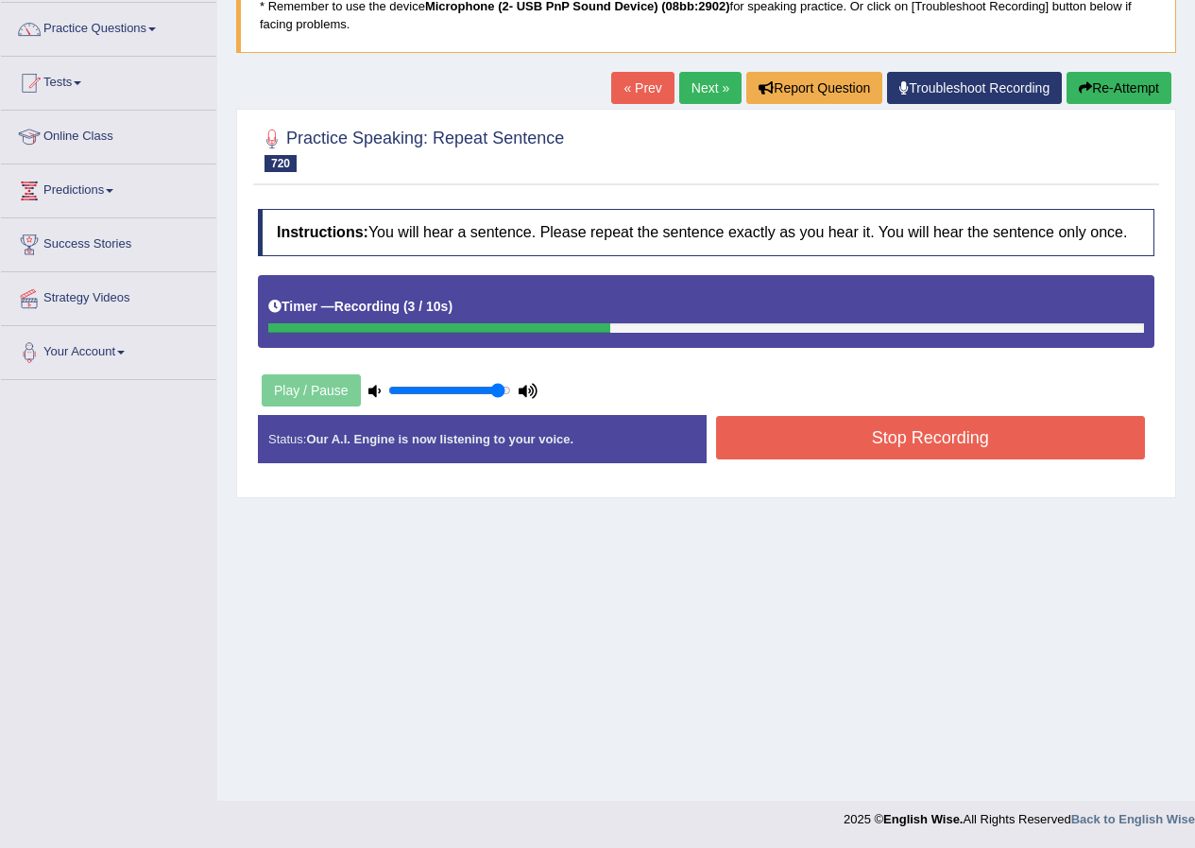
click at [853, 437] on button "Stop Recording" at bounding box center [931, 437] width 430 height 43
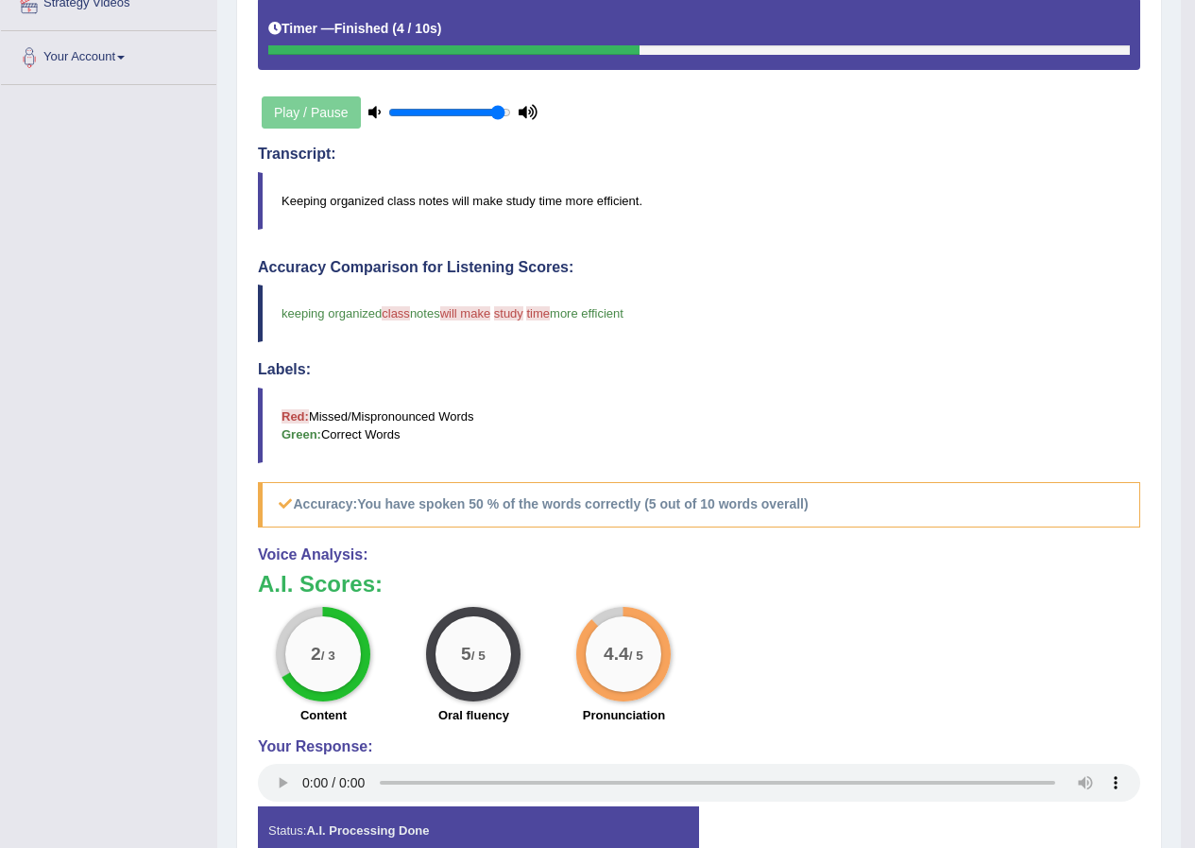
scroll to position [71, 0]
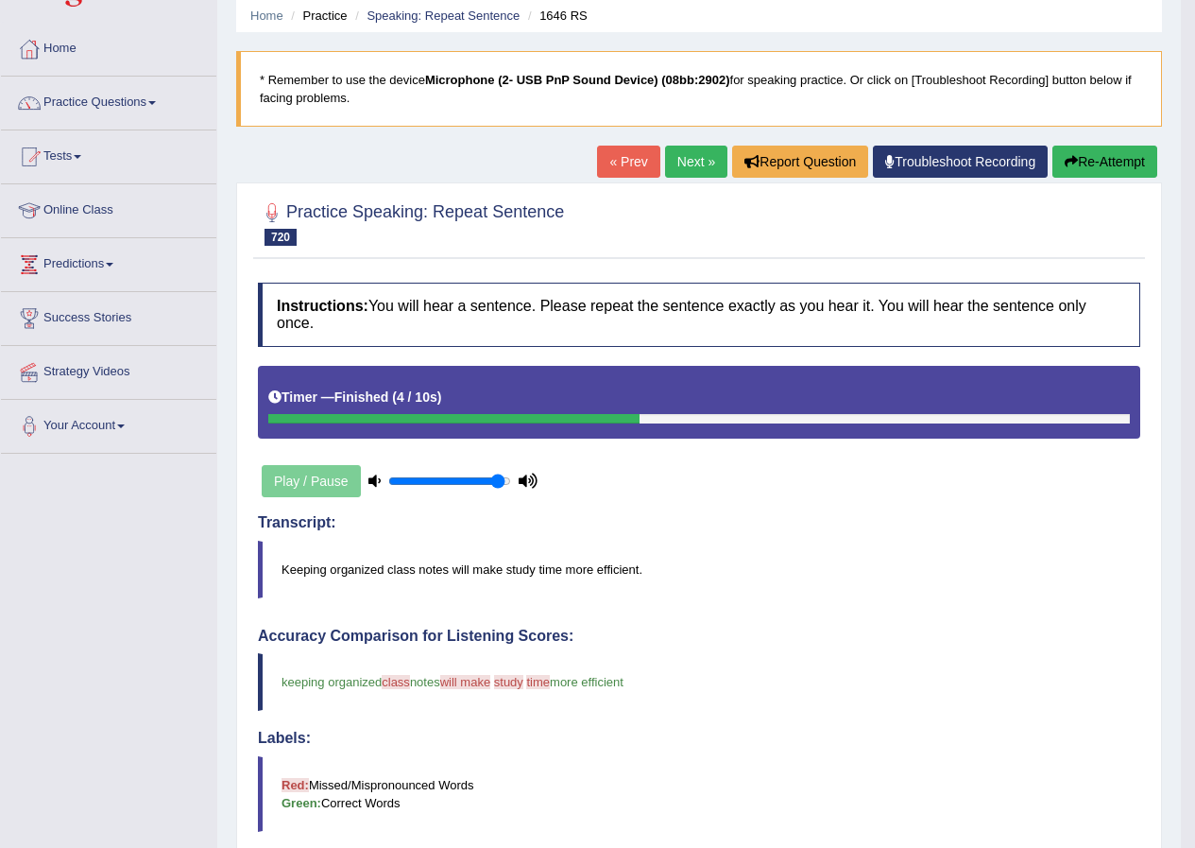
click at [1091, 154] on button "Re-Attempt" at bounding box center [1105, 162] width 105 height 32
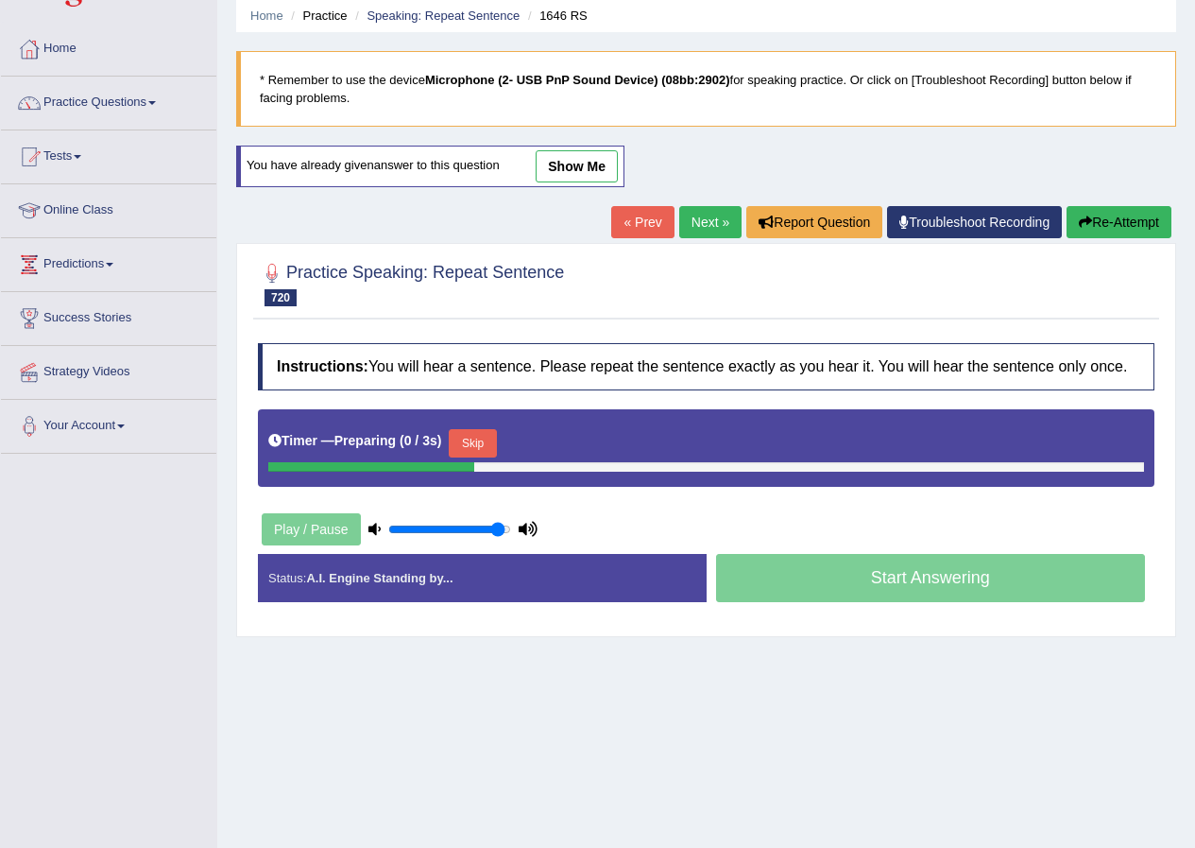
click at [480, 437] on button "Skip" at bounding box center [472, 443] width 47 height 28
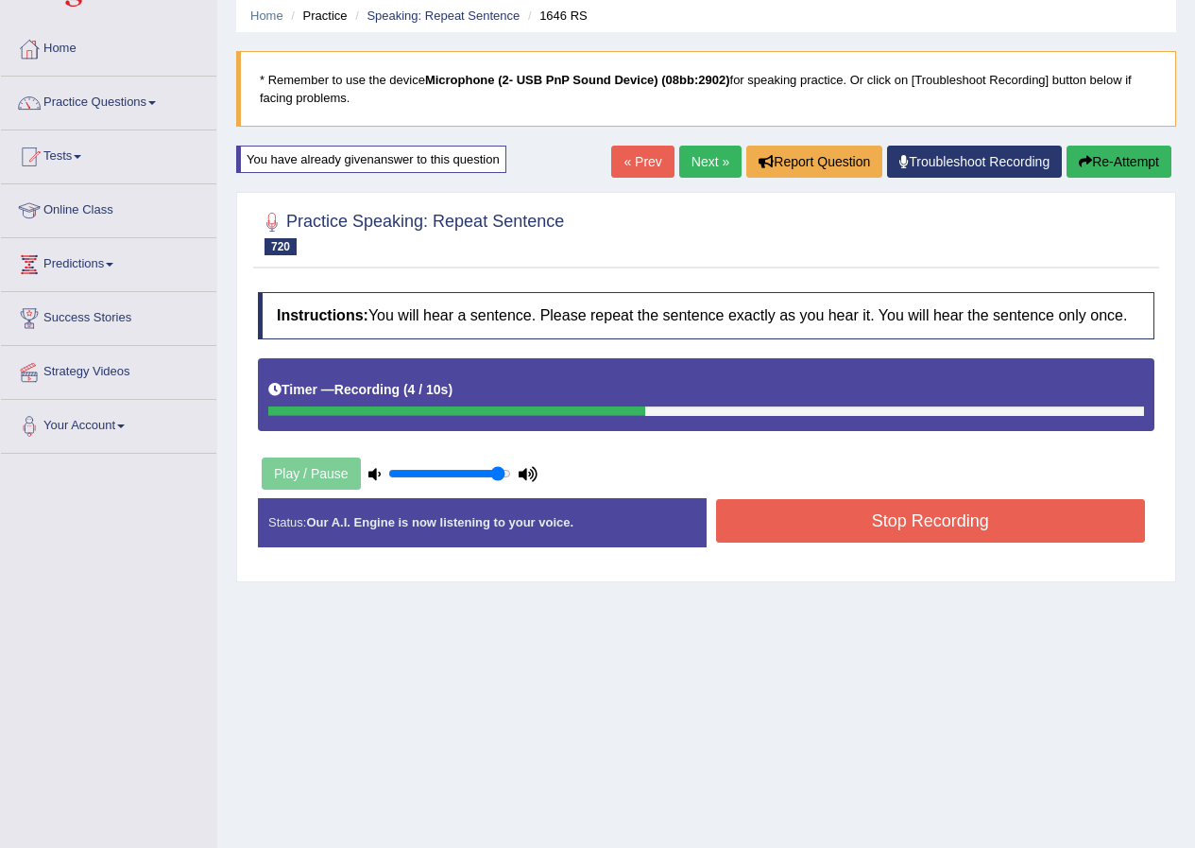
click at [778, 523] on button "Stop Recording" at bounding box center [931, 520] width 430 height 43
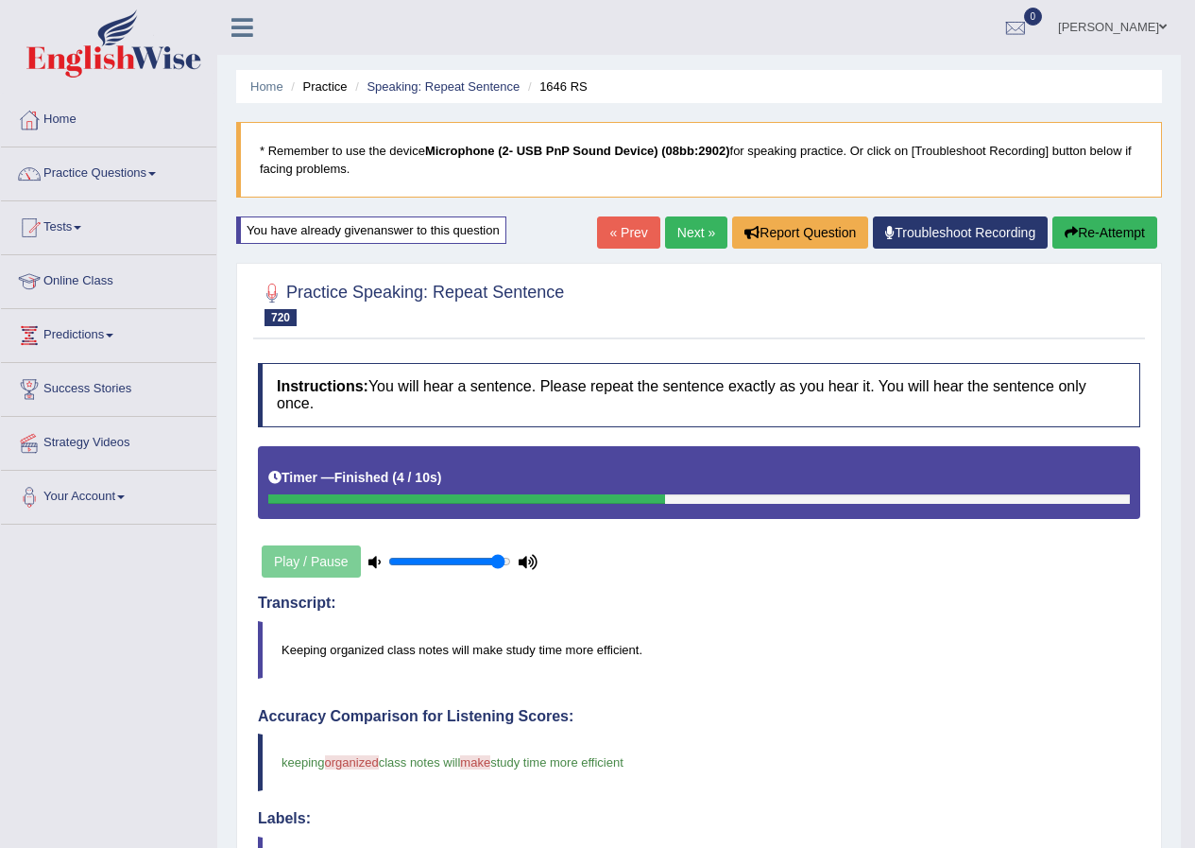
click at [668, 215] on div "Home Practice Speaking: Repeat Sentence 1646 RS * Remember to use the device Mi…" at bounding box center [699, 676] width 964 height 1353
click at [687, 229] on link "Next »" at bounding box center [696, 232] width 62 height 32
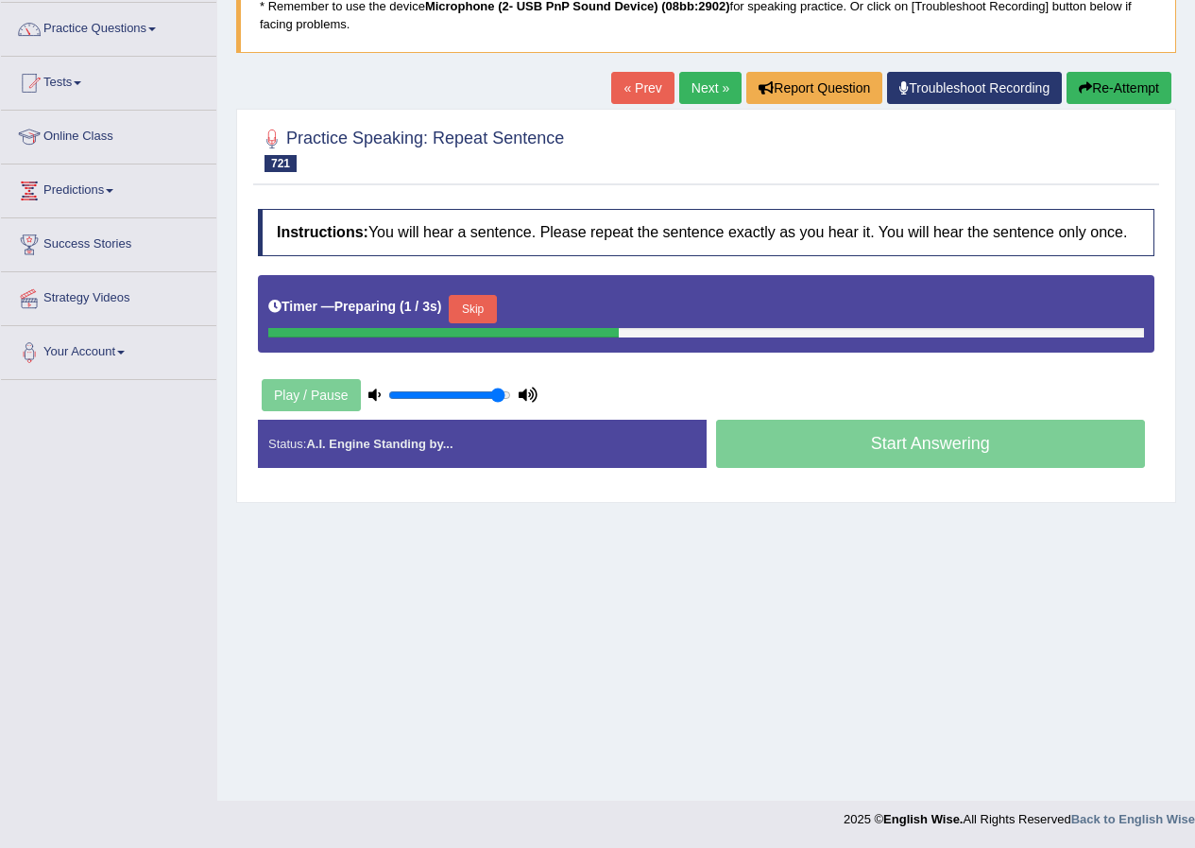
click at [491, 295] on button "Skip" at bounding box center [472, 309] width 47 height 28
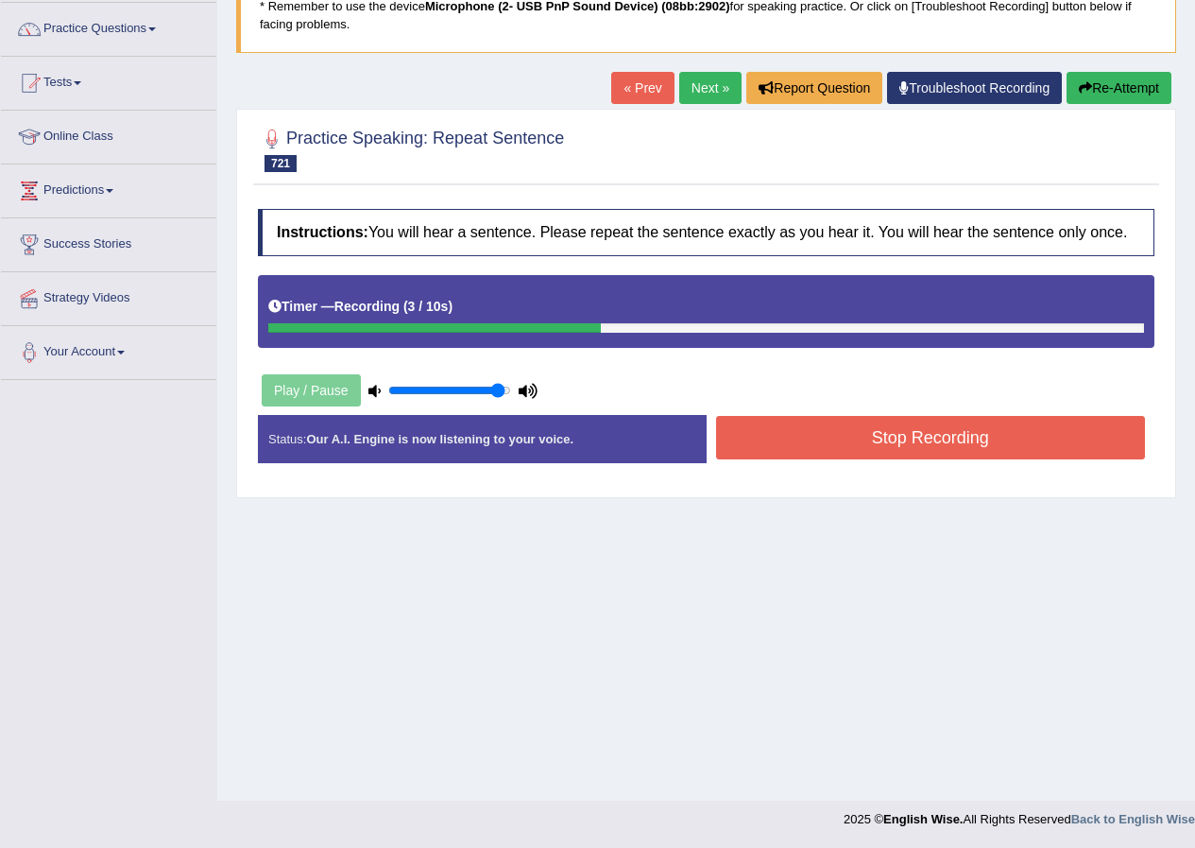
click at [1096, 436] on button "Stop Recording" at bounding box center [931, 437] width 430 height 43
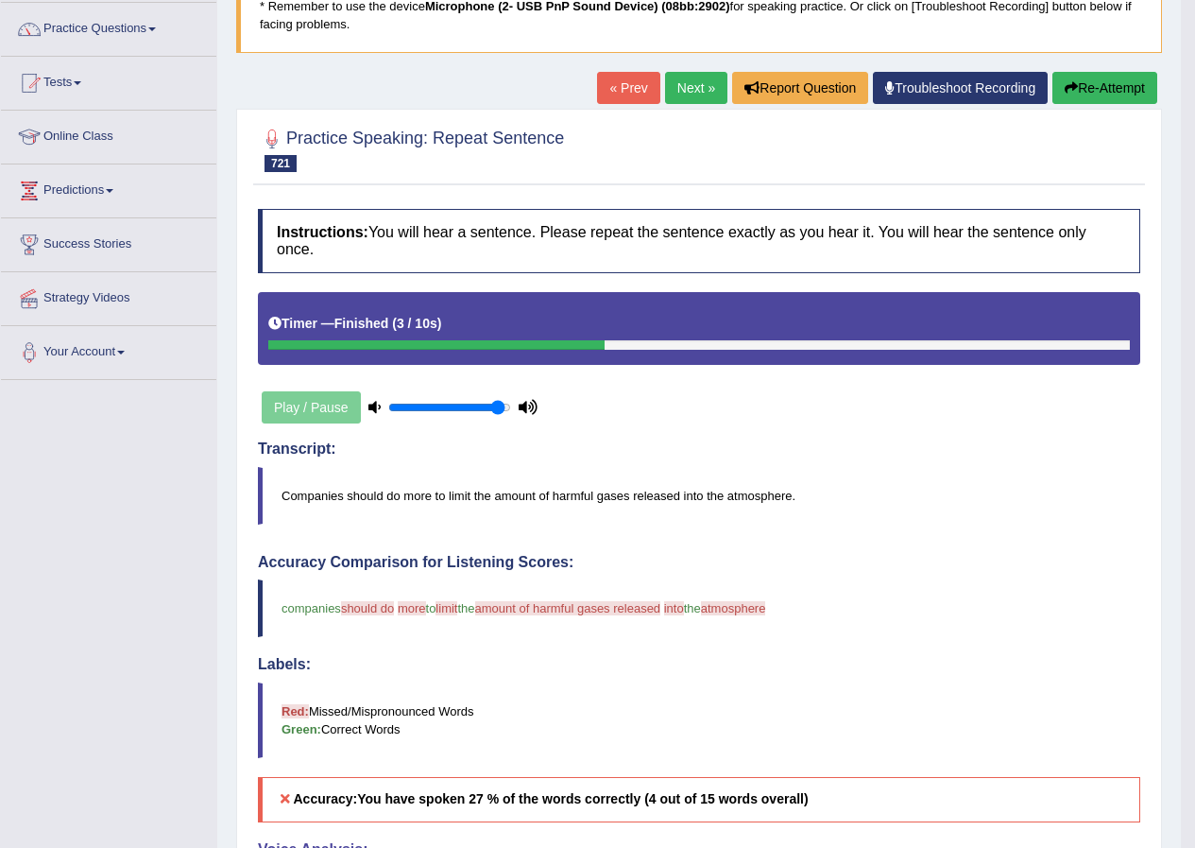
click at [1099, 87] on button "Re-Attempt" at bounding box center [1105, 88] width 105 height 32
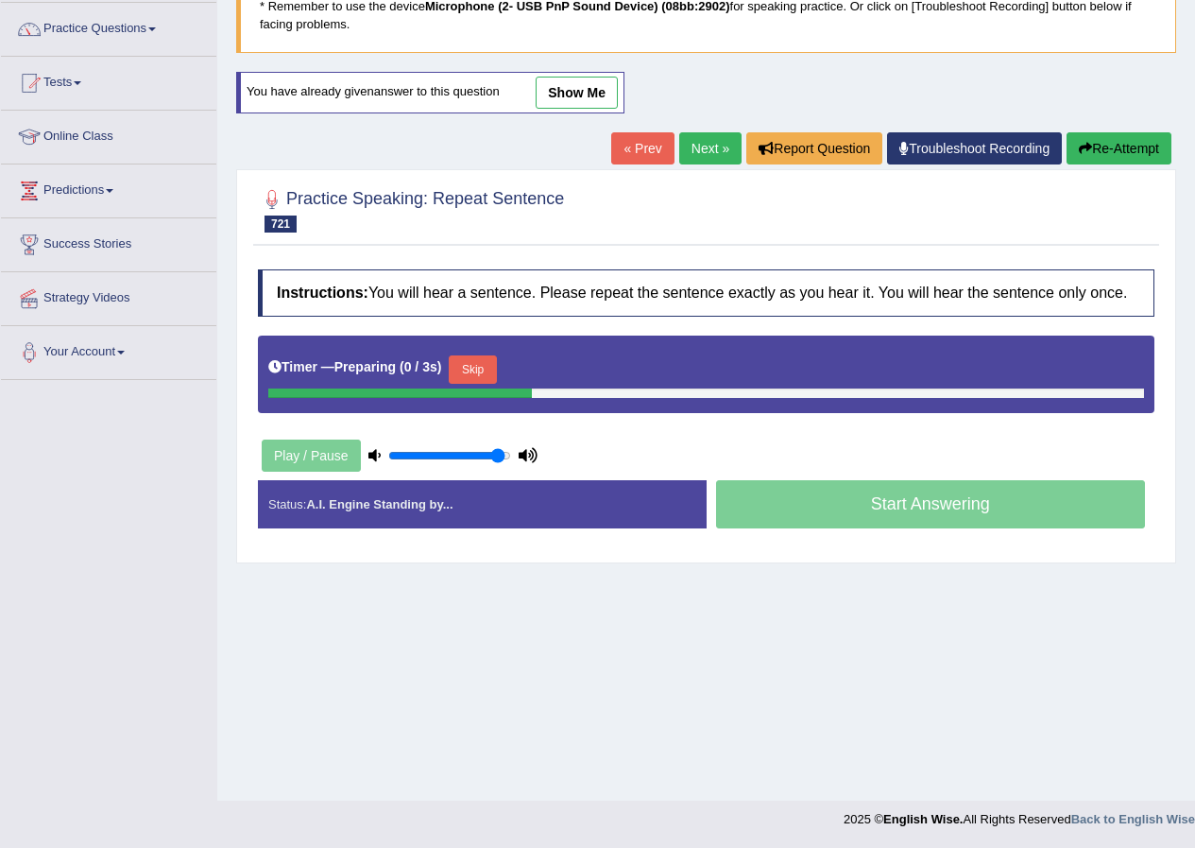
click at [489, 371] on button "Skip" at bounding box center [472, 369] width 47 height 28
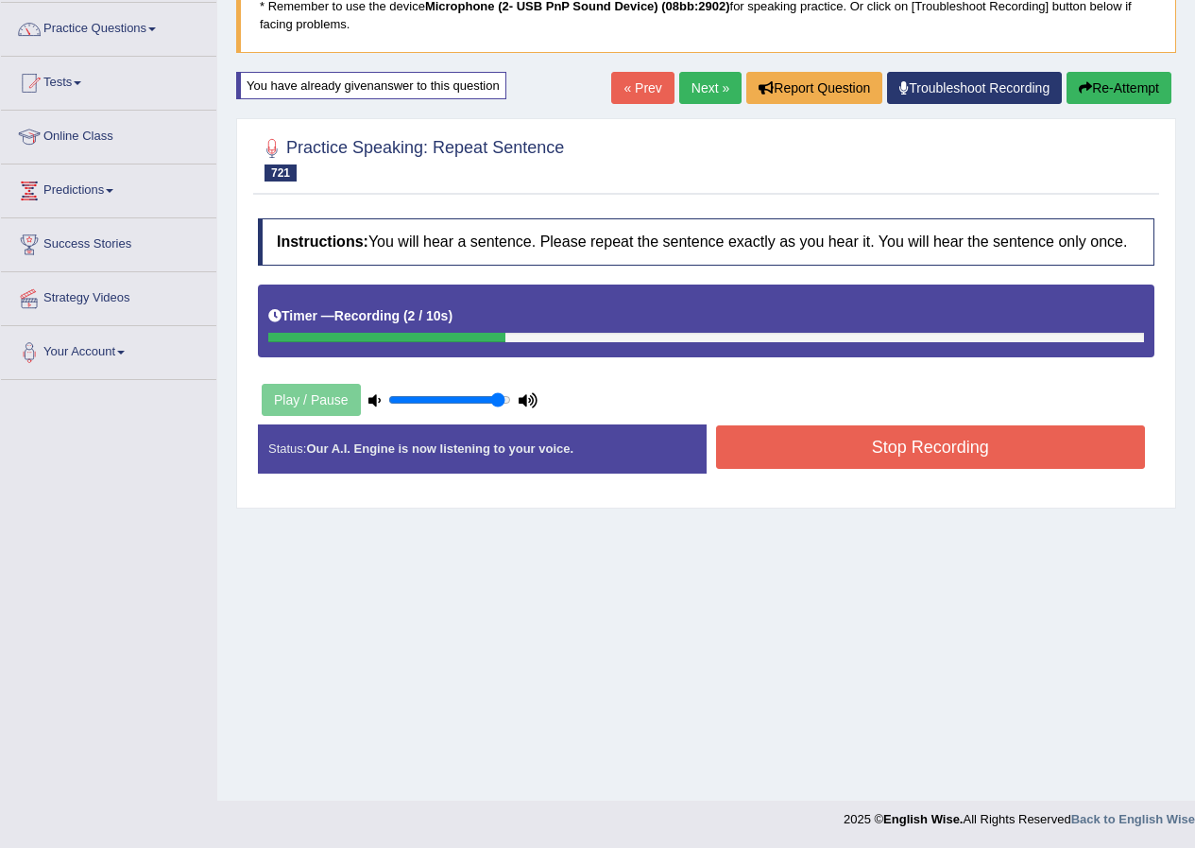
click at [735, 452] on button "Stop Recording" at bounding box center [931, 446] width 430 height 43
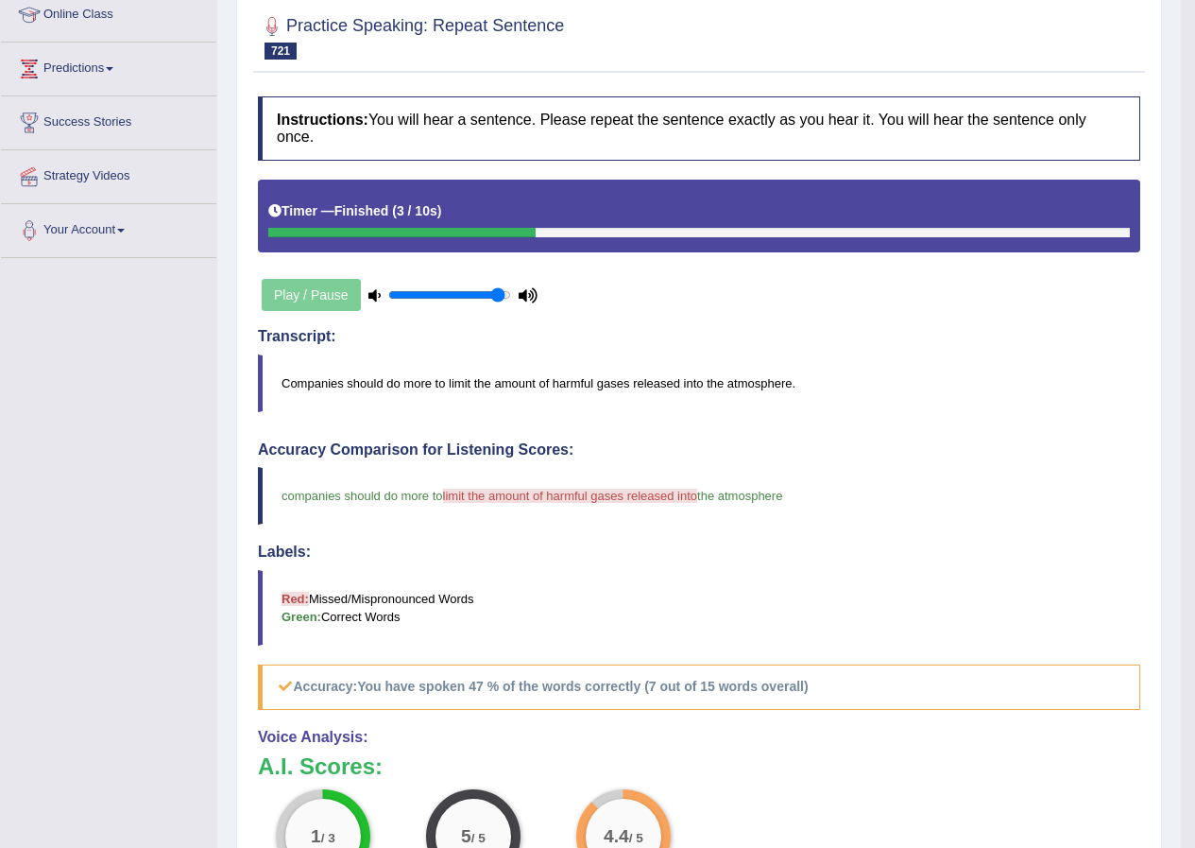
scroll to position [50, 0]
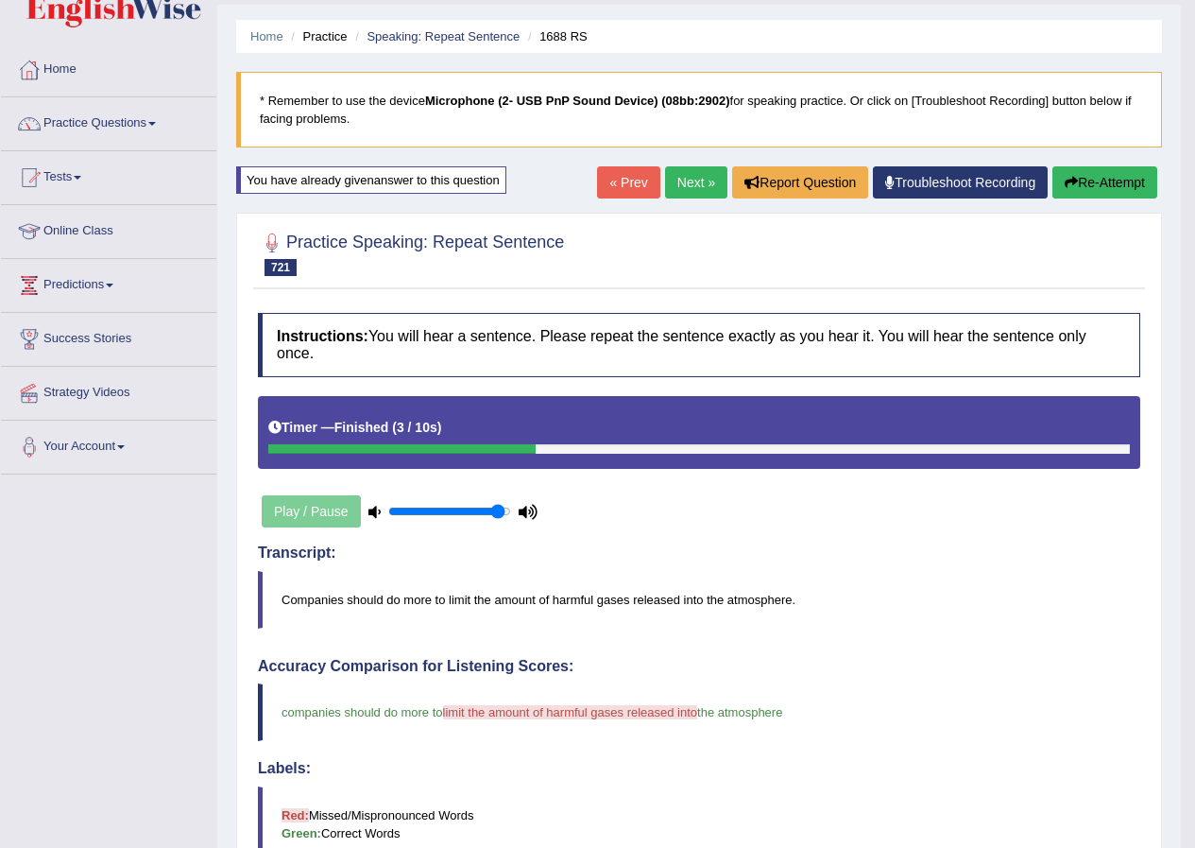
click at [1102, 167] on button "Re-Attempt" at bounding box center [1105, 182] width 105 height 32
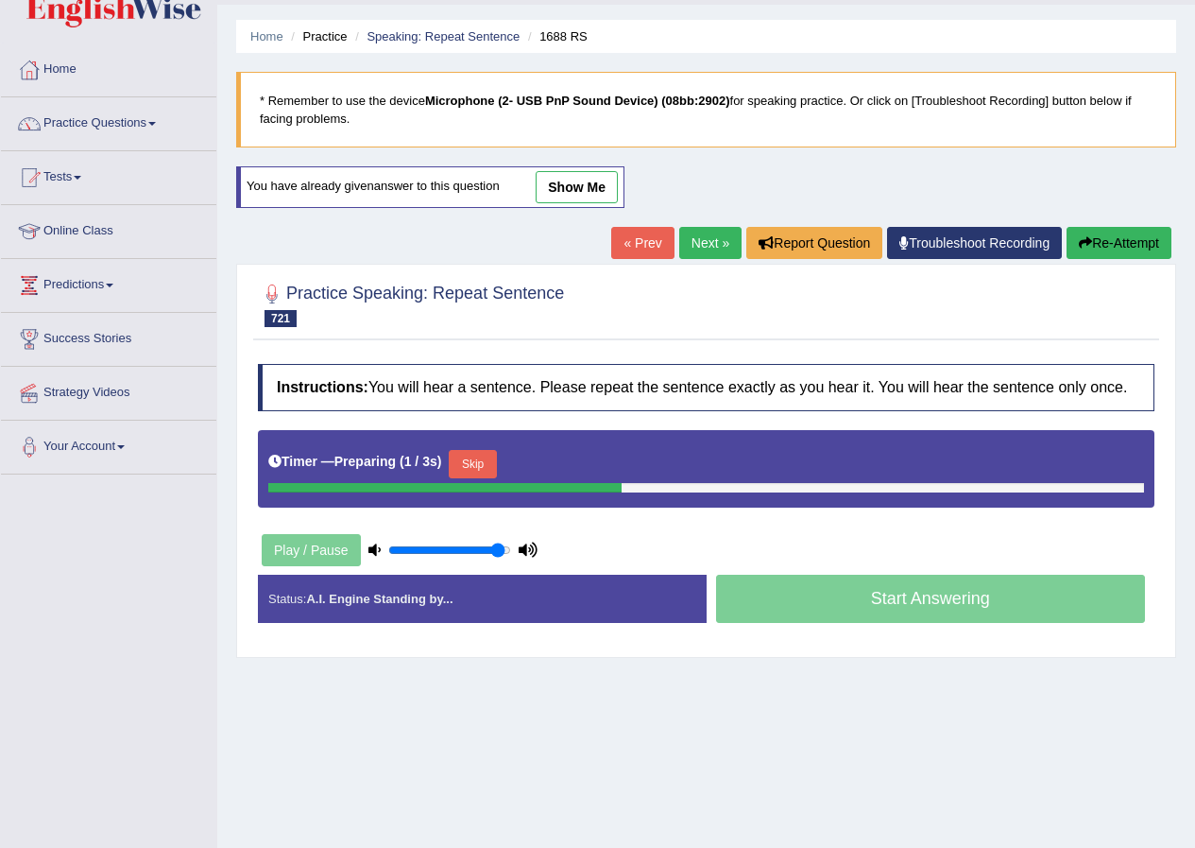
click at [482, 464] on button "Skip" at bounding box center [472, 464] width 47 height 28
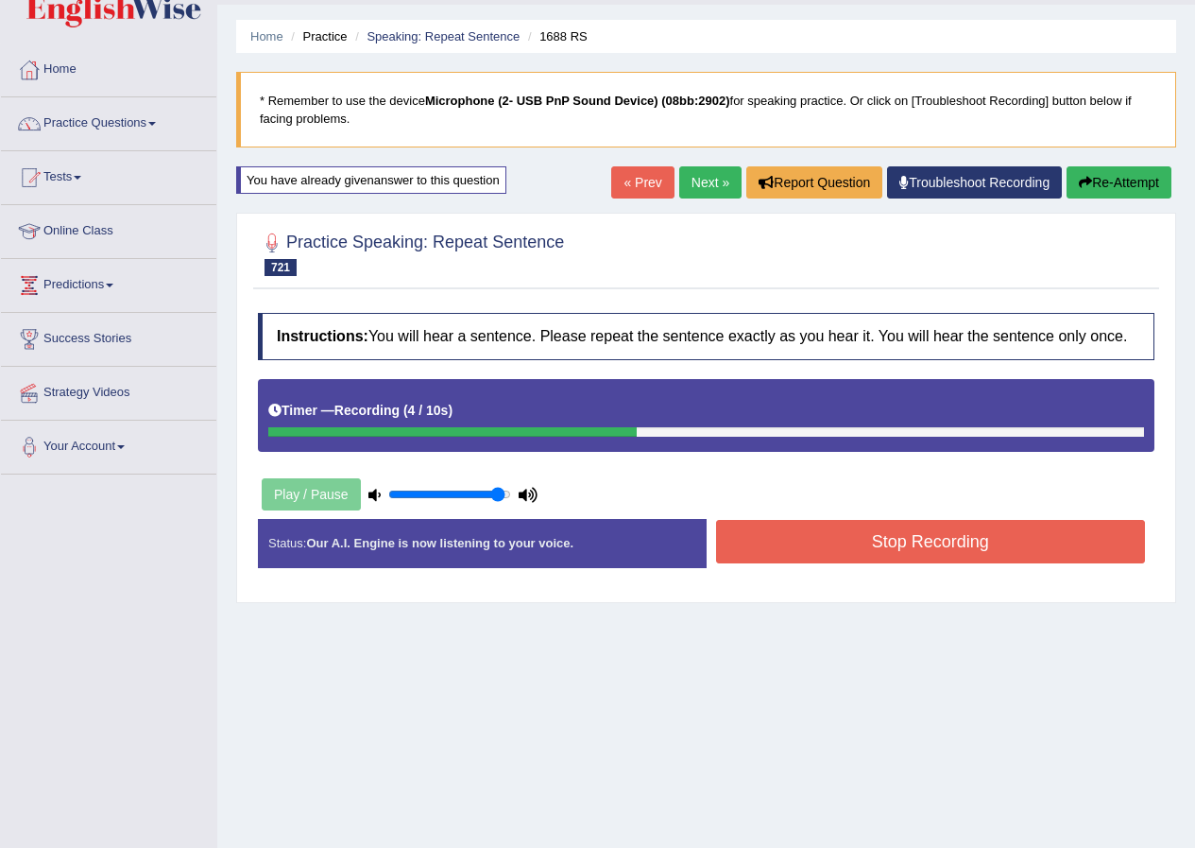
click at [826, 522] on button "Stop Recording" at bounding box center [931, 541] width 430 height 43
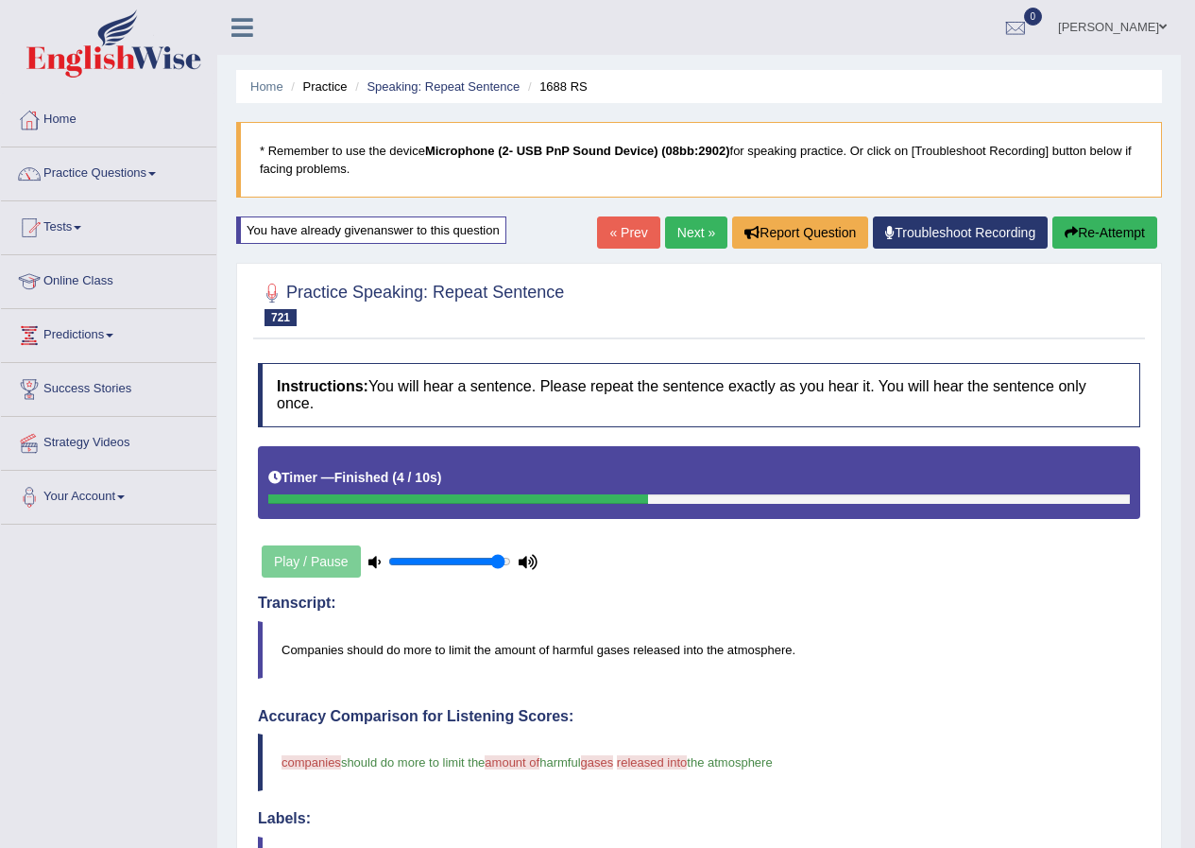
click at [1130, 231] on button "Re-Attempt" at bounding box center [1105, 232] width 105 height 32
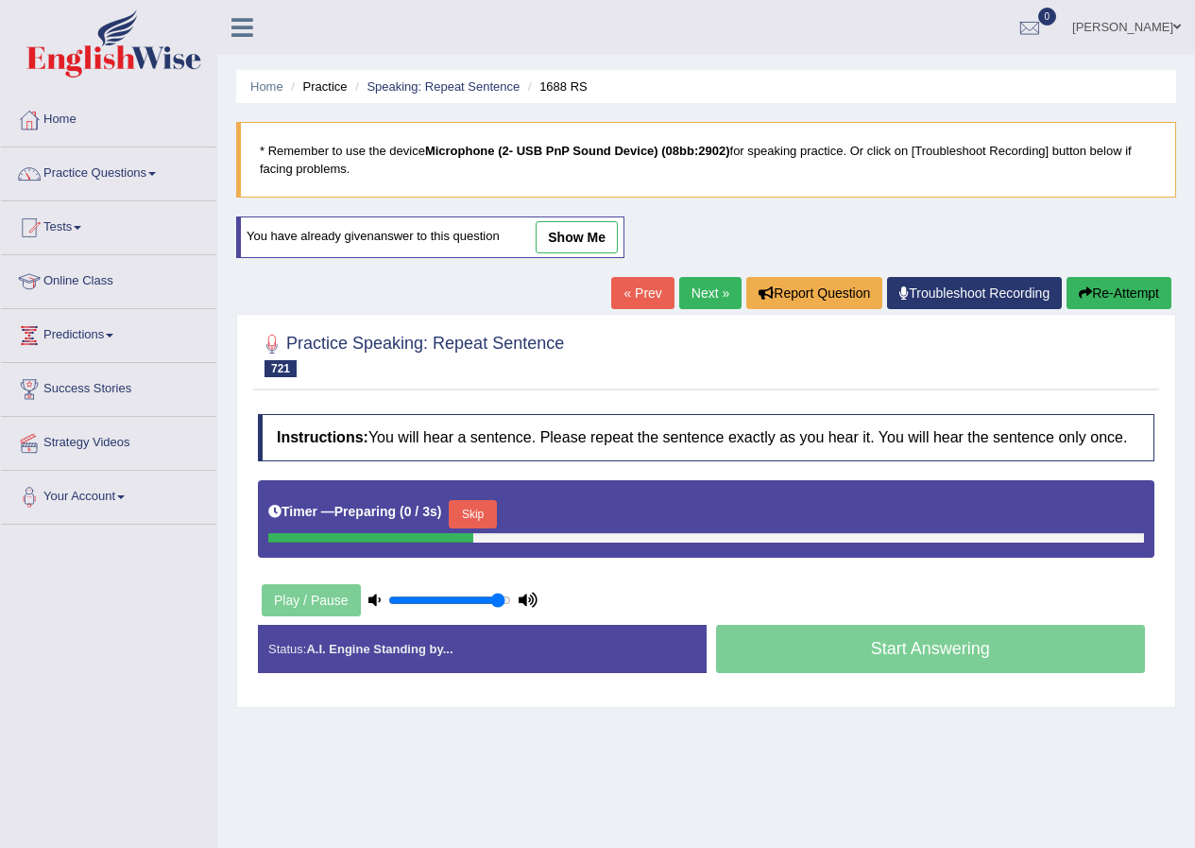
click at [453, 509] on div "Timer — Preparing ( 0 / 3s ) Skip" at bounding box center [706, 514] width 876 height 38
click at [463, 508] on button "Skip" at bounding box center [472, 514] width 47 height 28
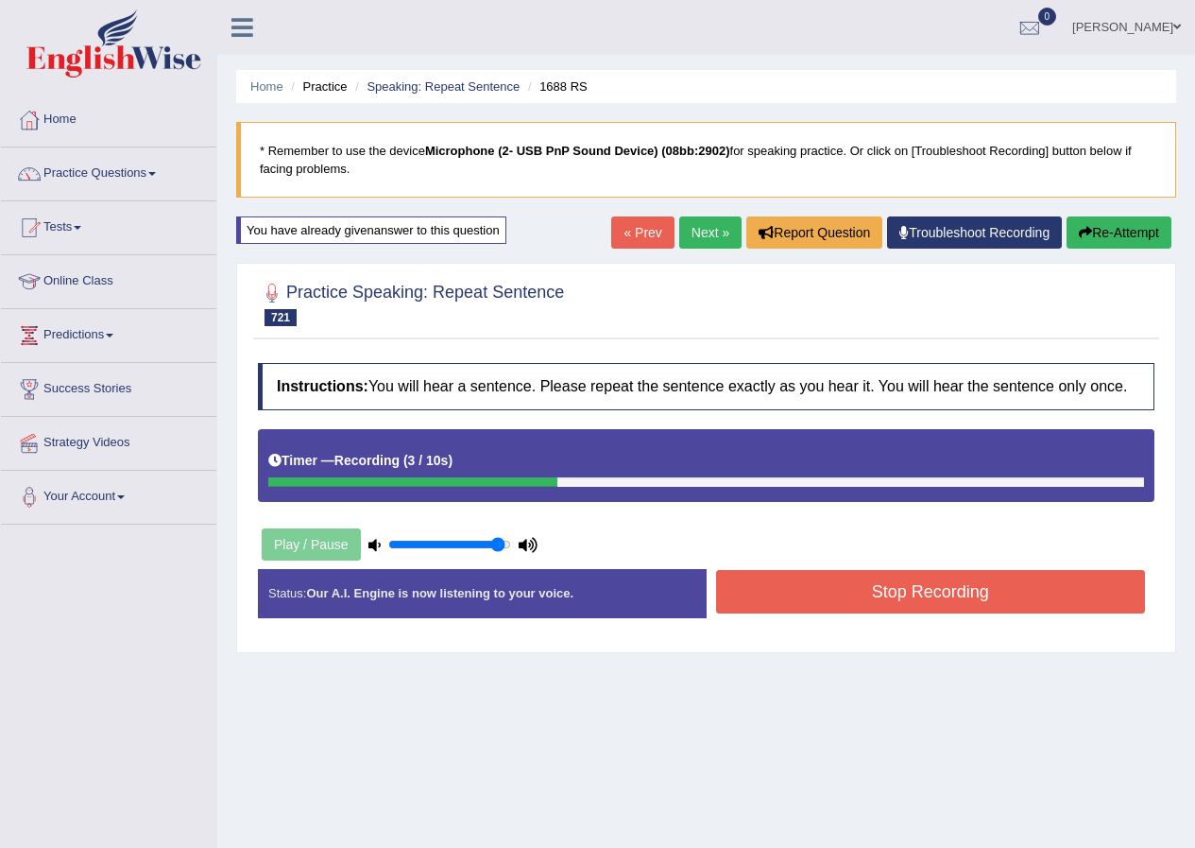
click at [789, 588] on button "Stop Recording" at bounding box center [931, 591] width 430 height 43
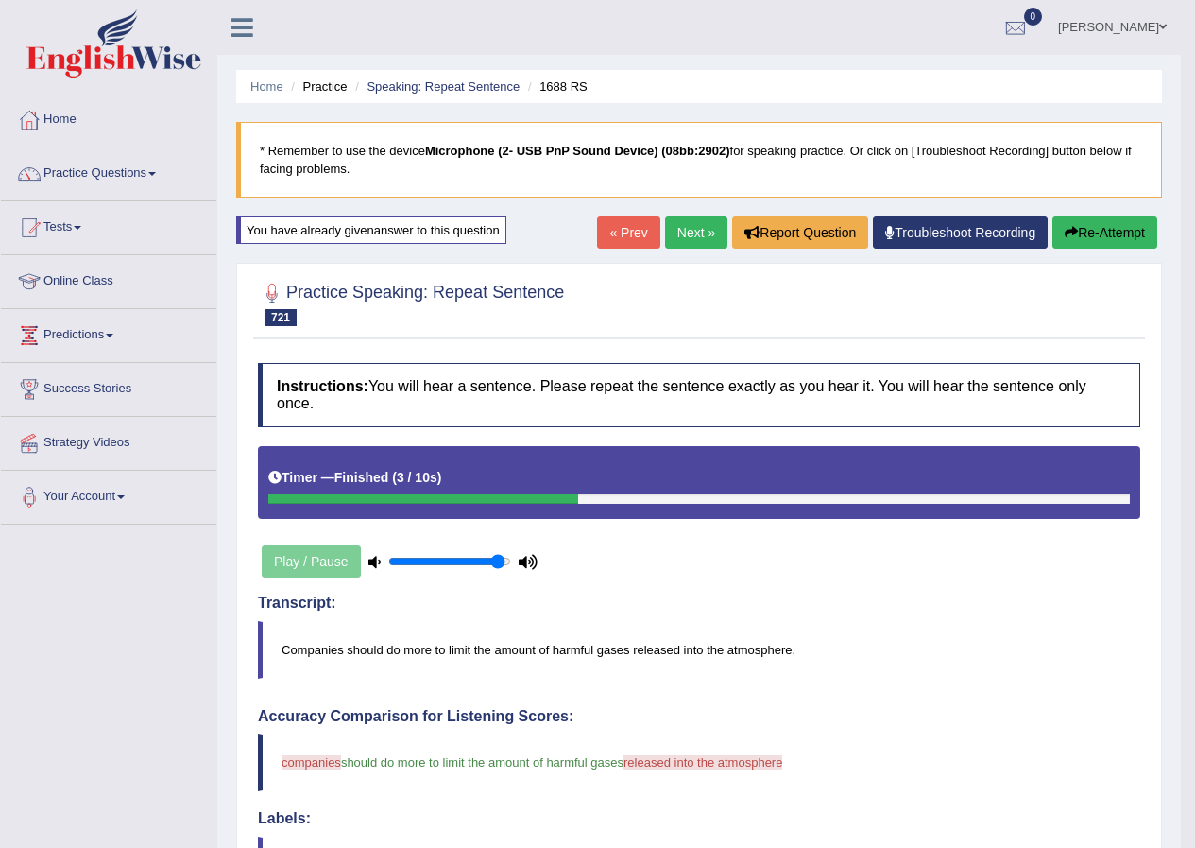
click at [671, 231] on link "Next »" at bounding box center [696, 232] width 62 height 32
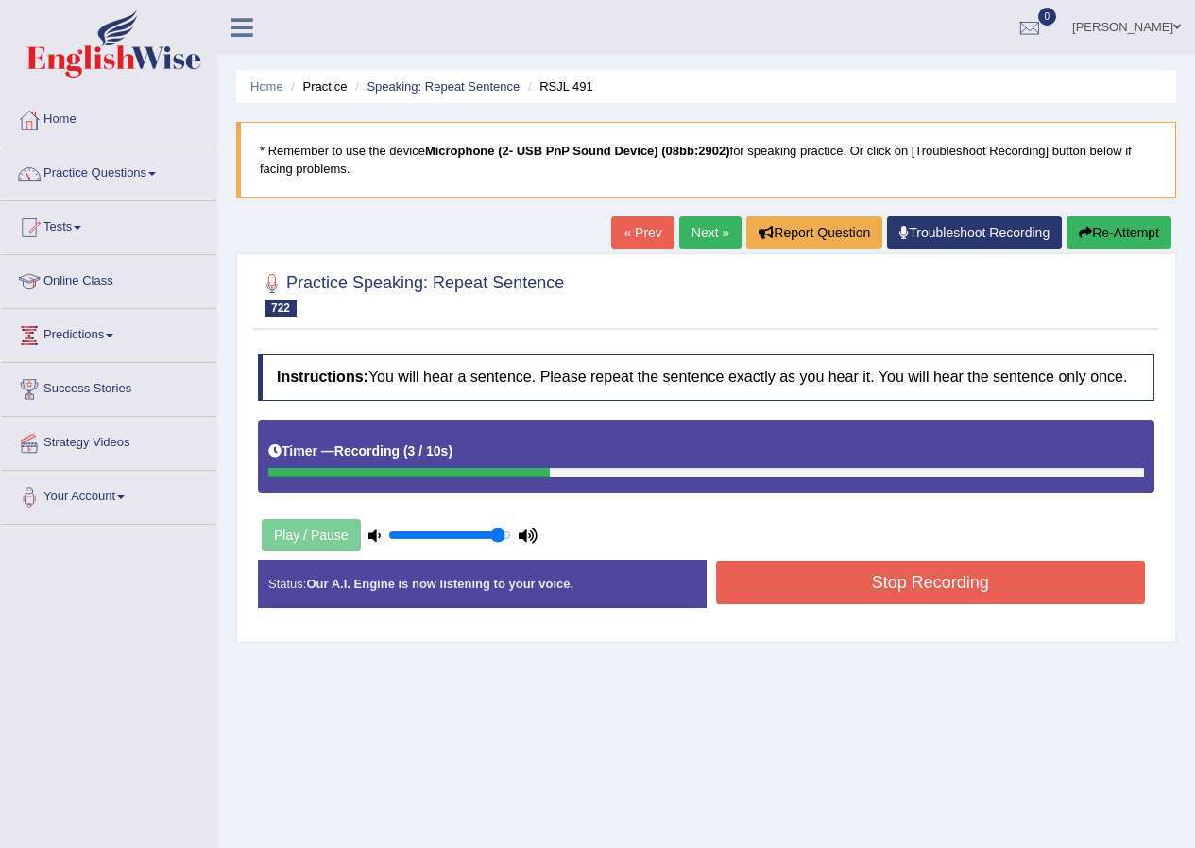
click at [811, 588] on button "Stop Recording" at bounding box center [931, 581] width 430 height 43
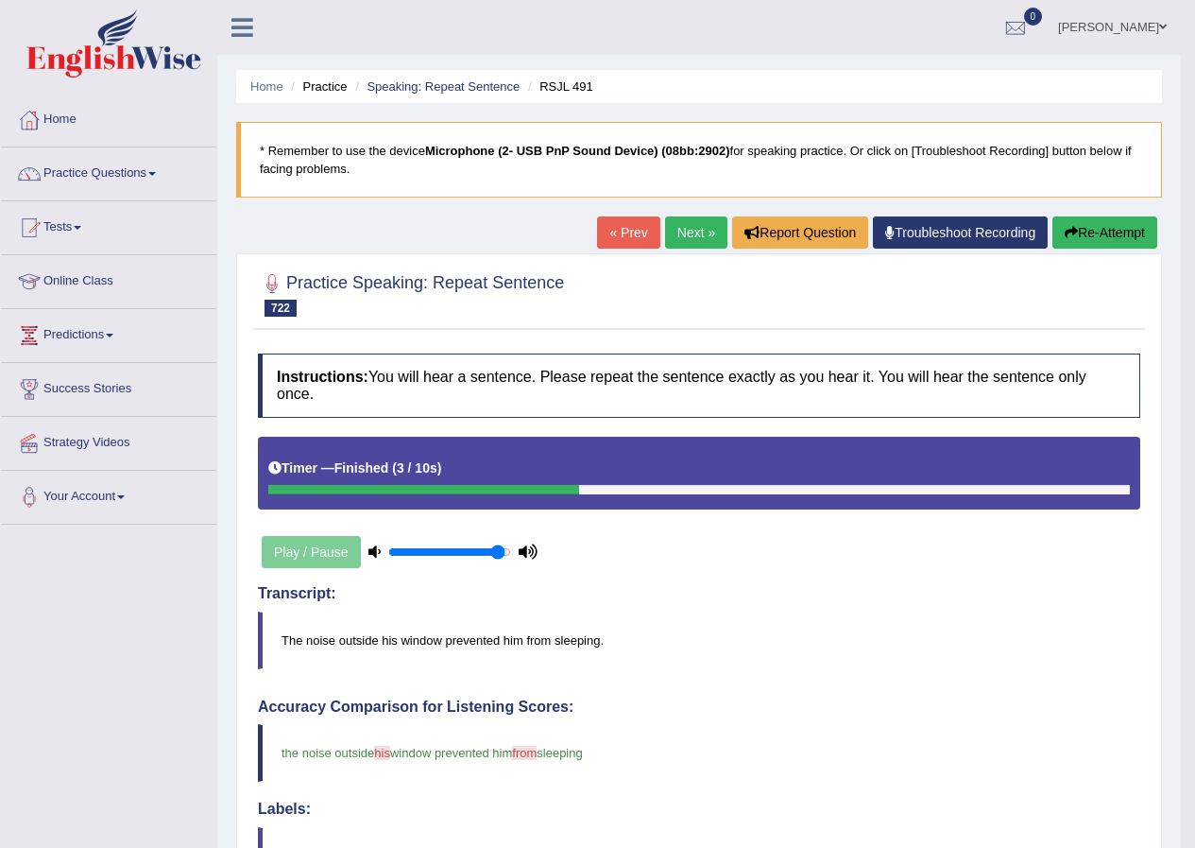
click at [1109, 228] on button "Re-Attempt" at bounding box center [1105, 232] width 105 height 32
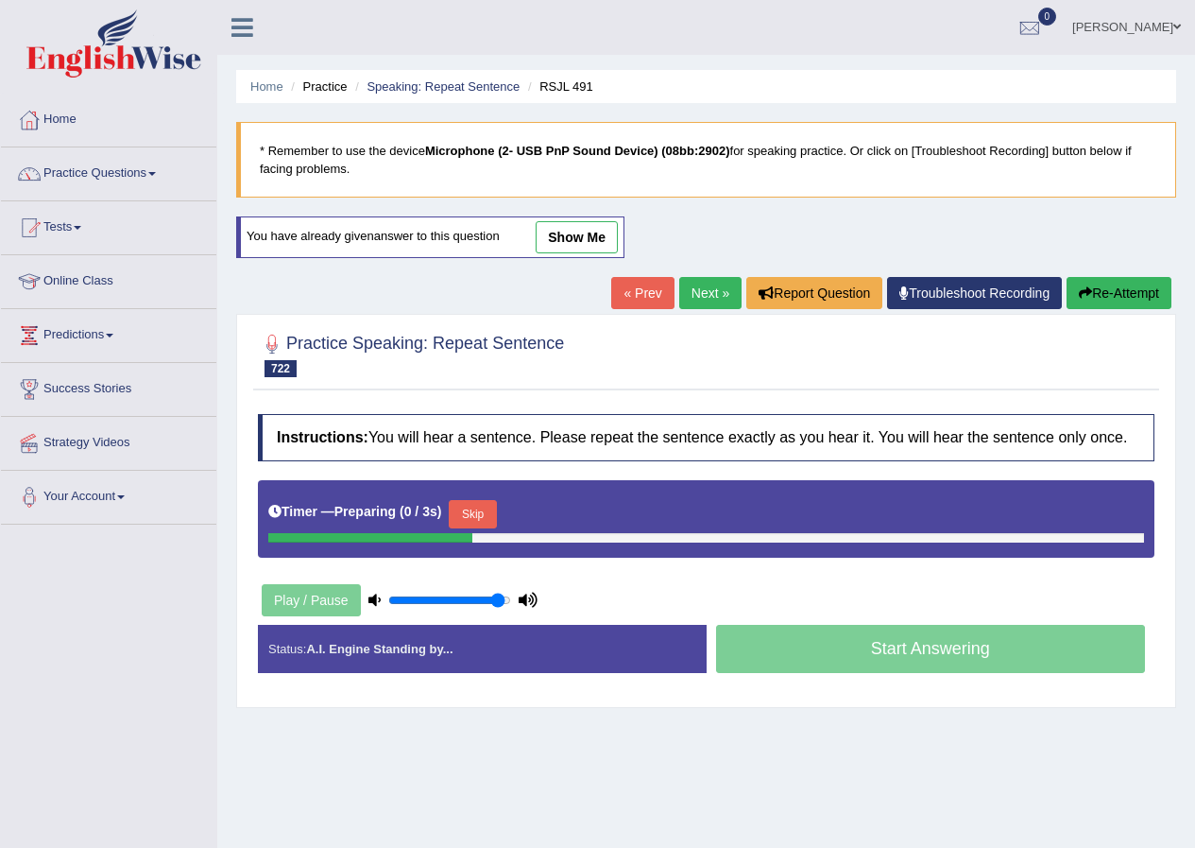
click at [494, 516] on button "Skip" at bounding box center [472, 514] width 47 height 28
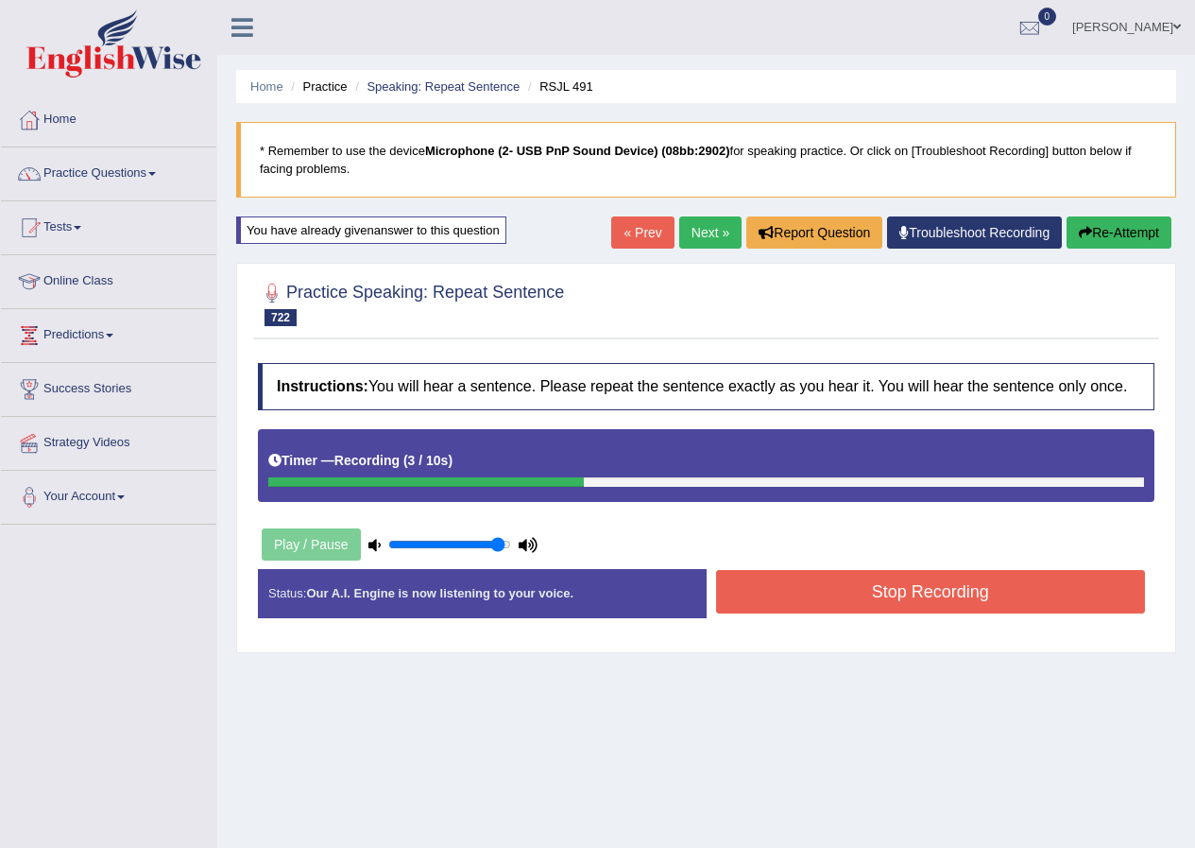
click at [747, 594] on button "Stop Recording" at bounding box center [931, 591] width 430 height 43
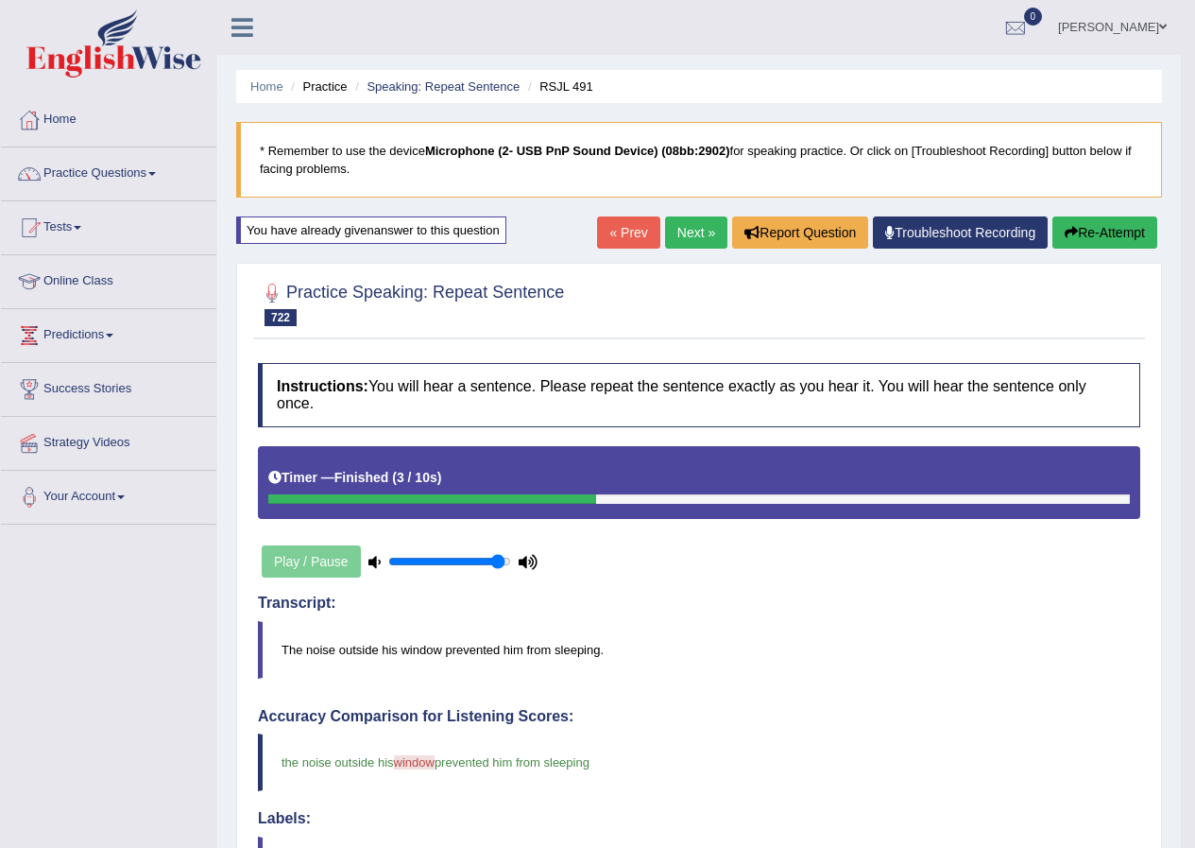
click at [676, 231] on link "Next »" at bounding box center [696, 232] width 62 height 32
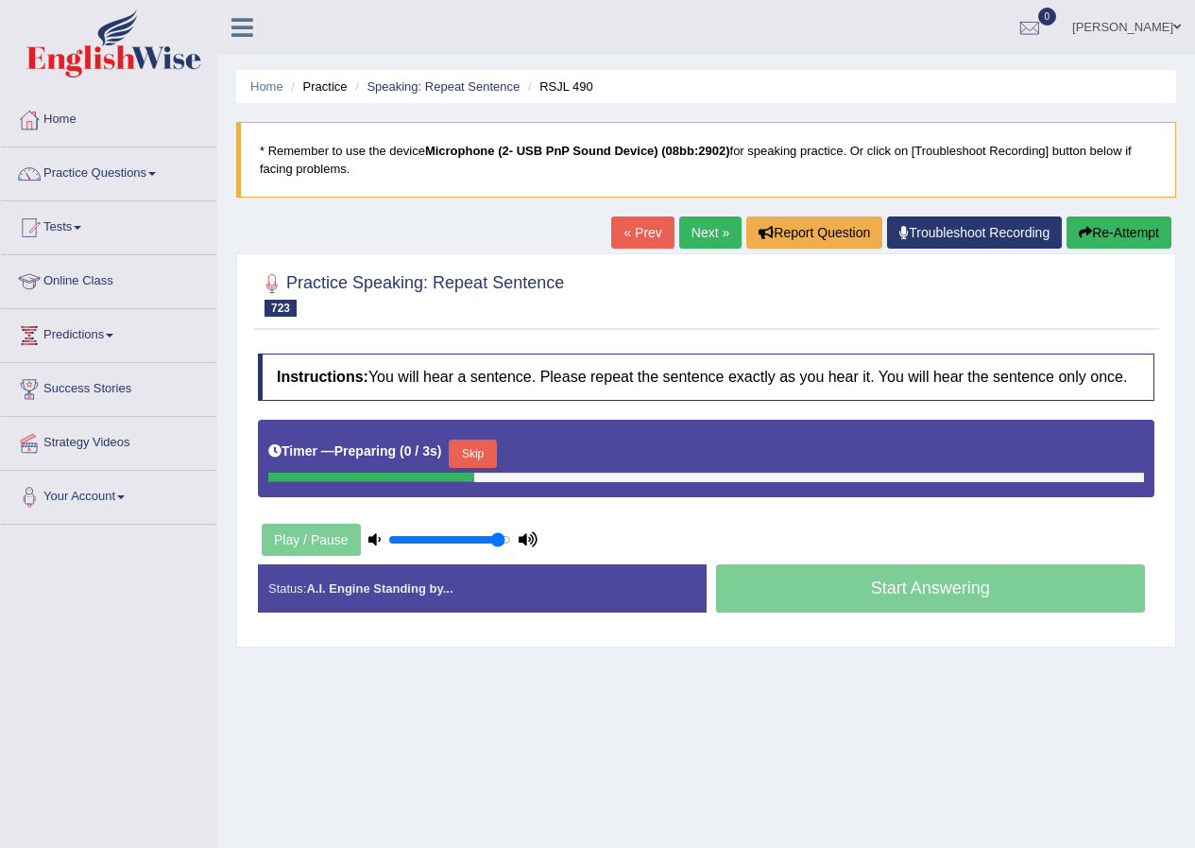
click at [484, 447] on button "Skip" at bounding box center [472, 453] width 47 height 28
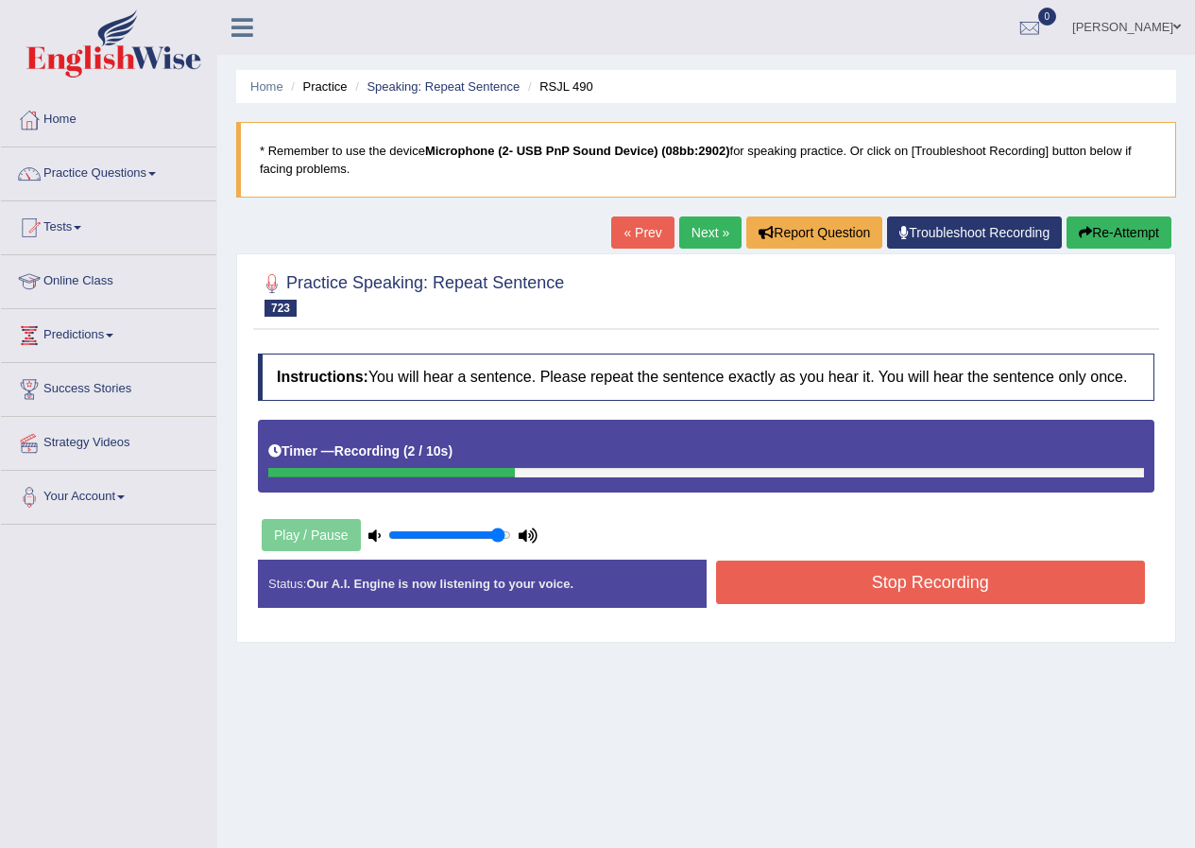
click at [827, 582] on button "Stop Recording" at bounding box center [931, 581] width 430 height 43
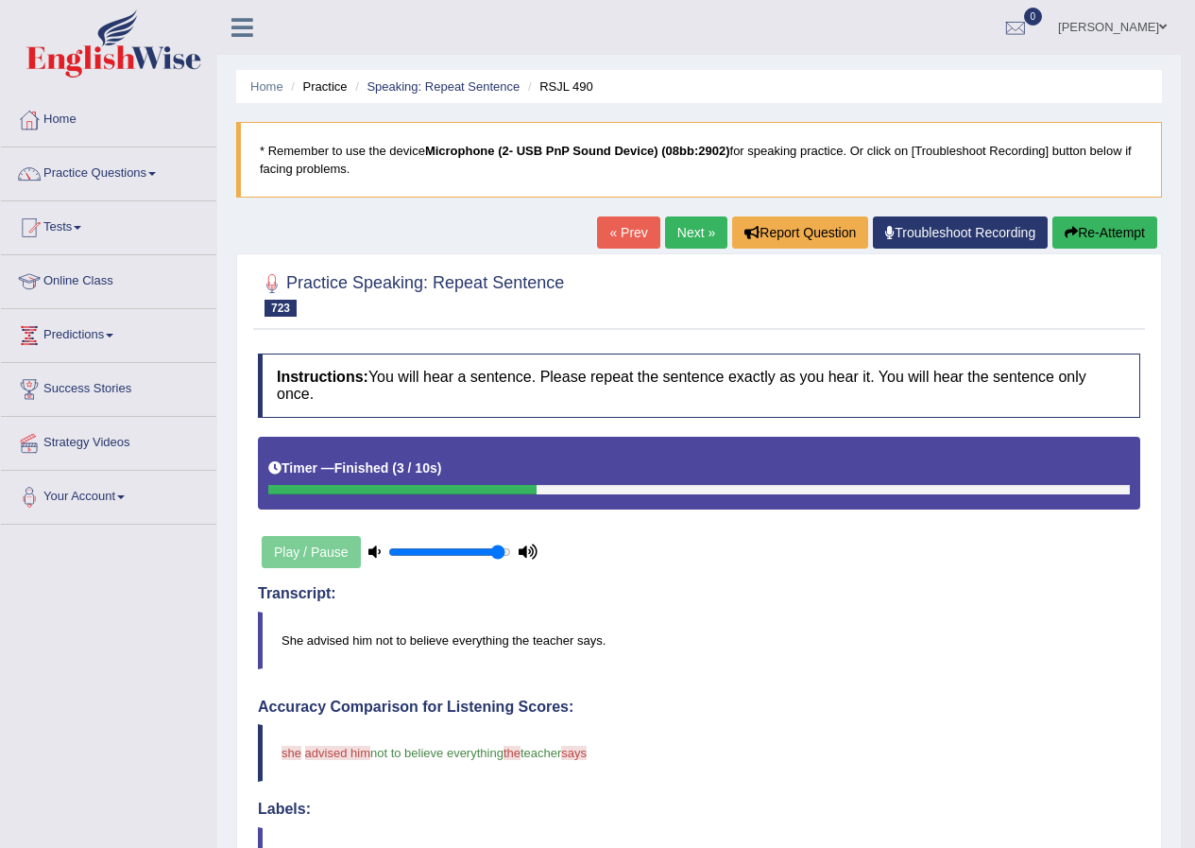
click at [1072, 233] on icon "button" at bounding box center [1071, 232] width 13 height 13
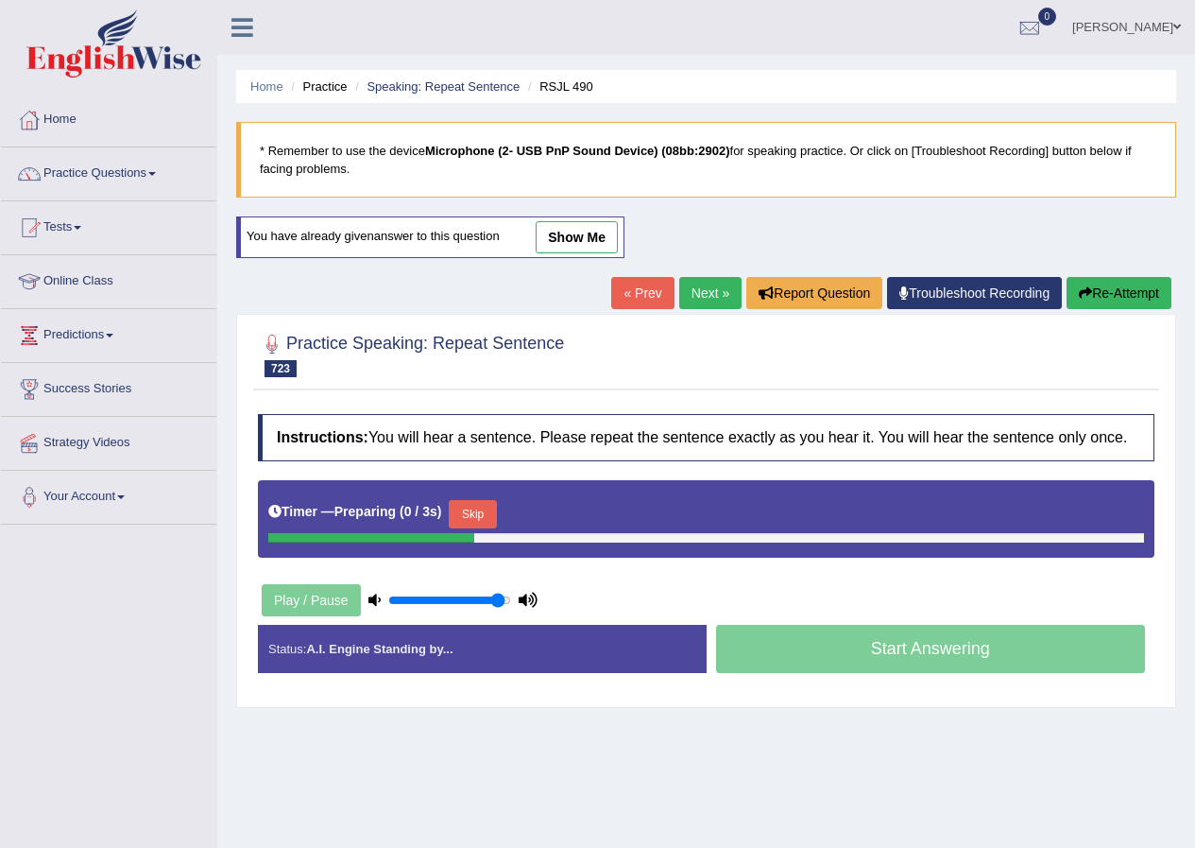
click at [479, 522] on button "Skip" at bounding box center [472, 514] width 47 height 28
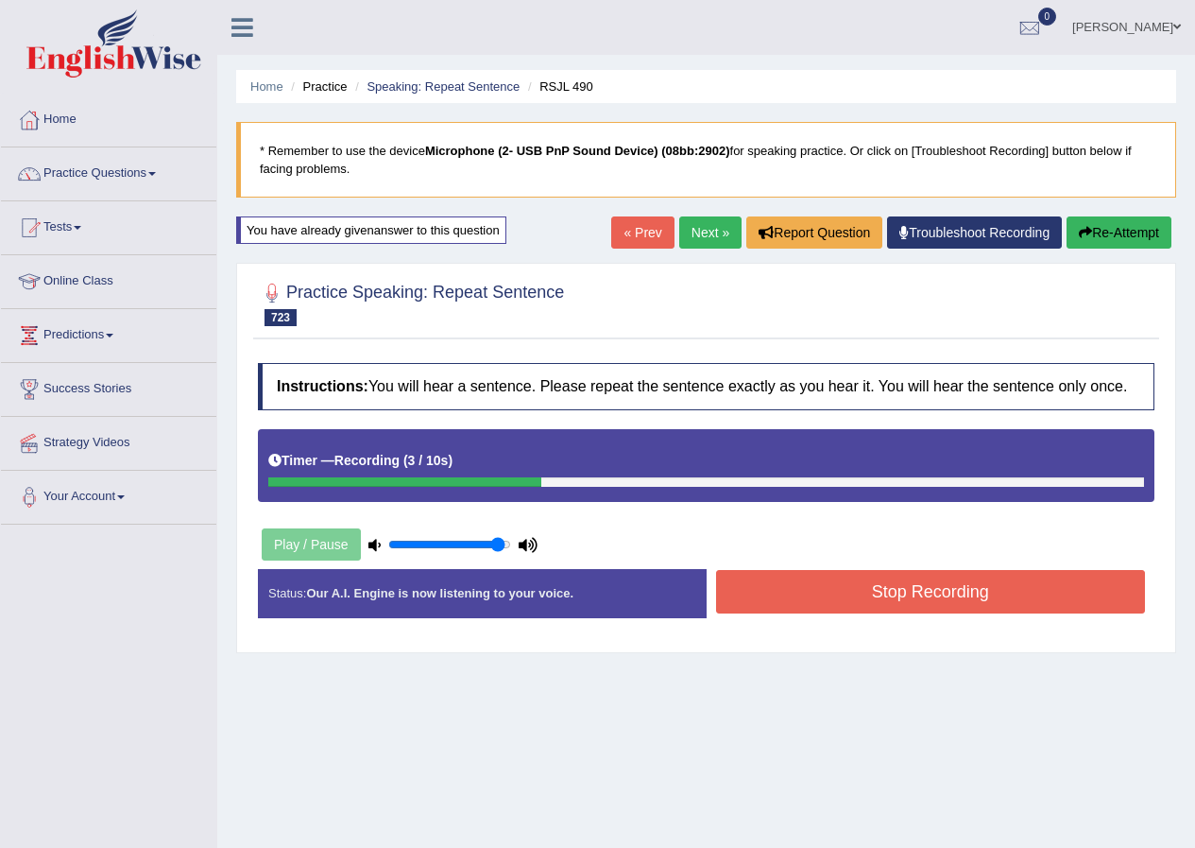
click at [824, 591] on button "Stop Recording" at bounding box center [931, 591] width 430 height 43
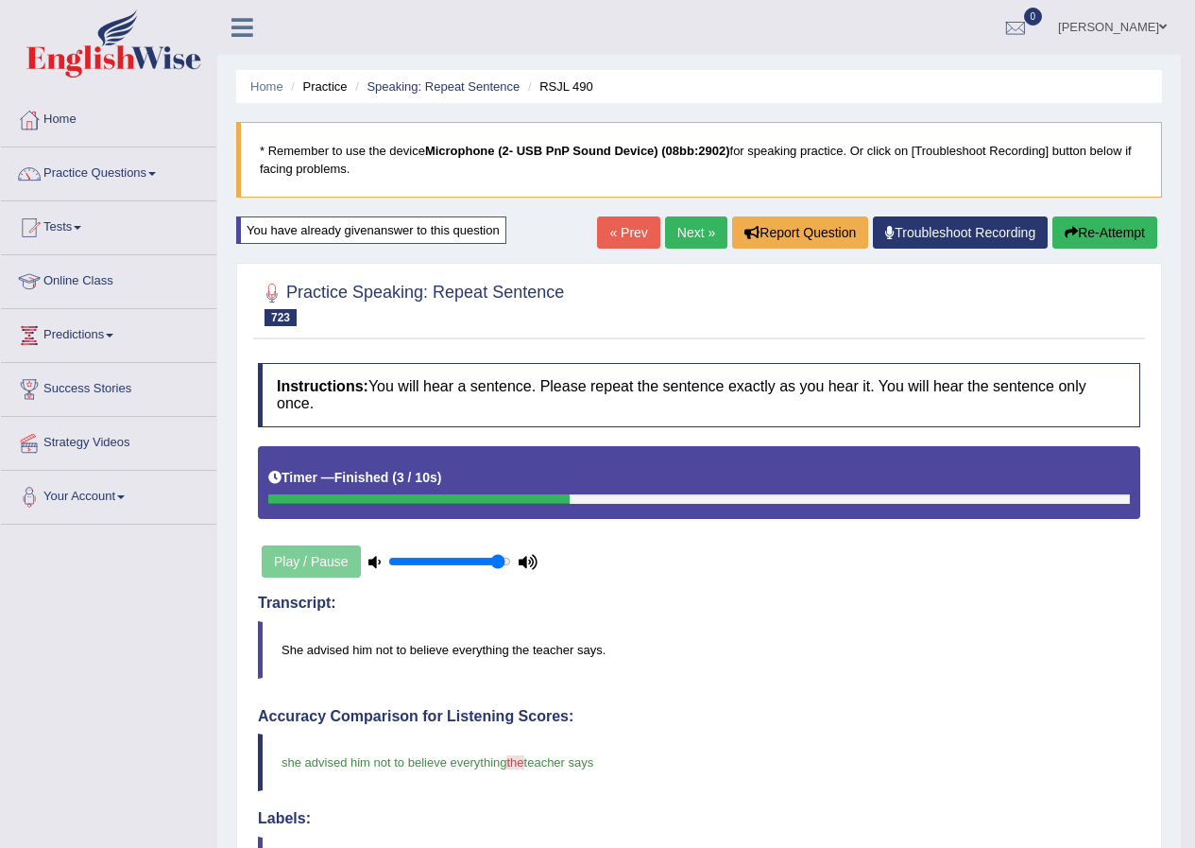
click at [684, 227] on link "Next »" at bounding box center [696, 232] width 62 height 32
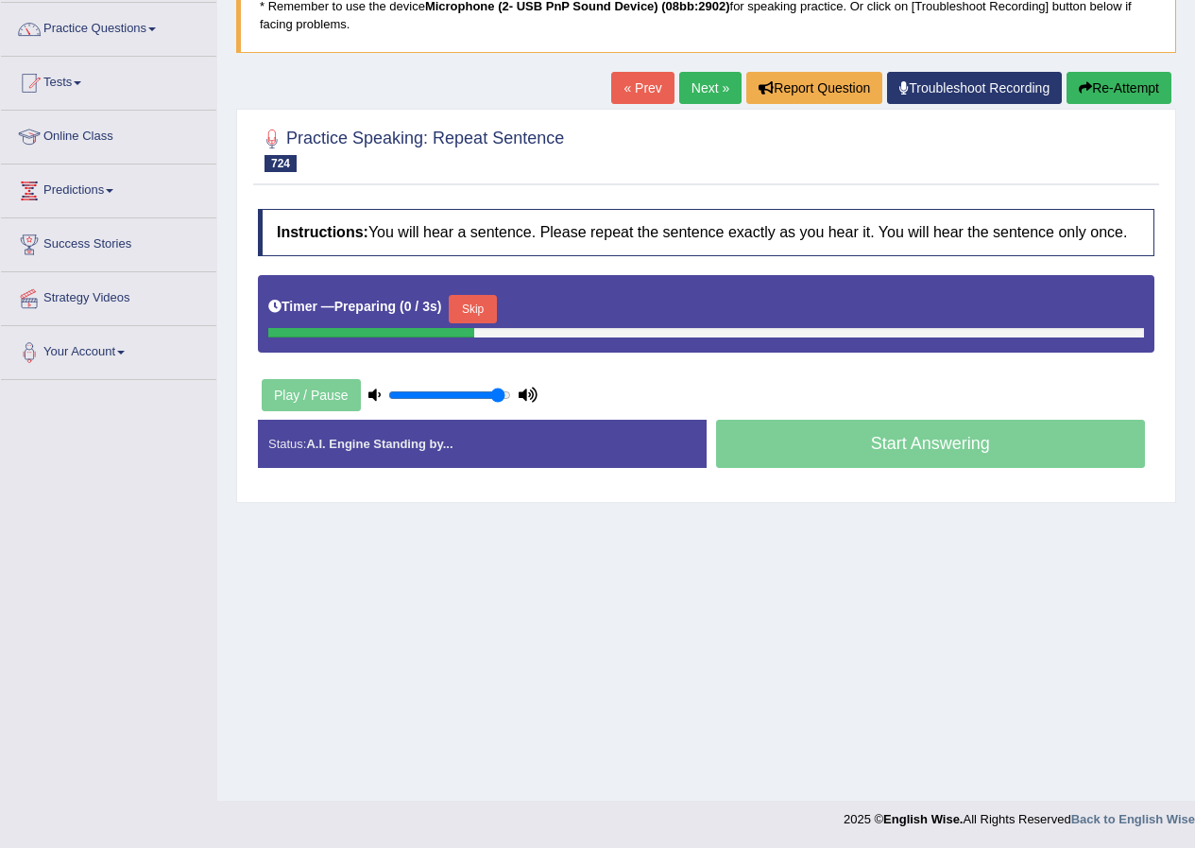
click at [484, 300] on button "Skip" at bounding box center [472, 309] width 47 height 28
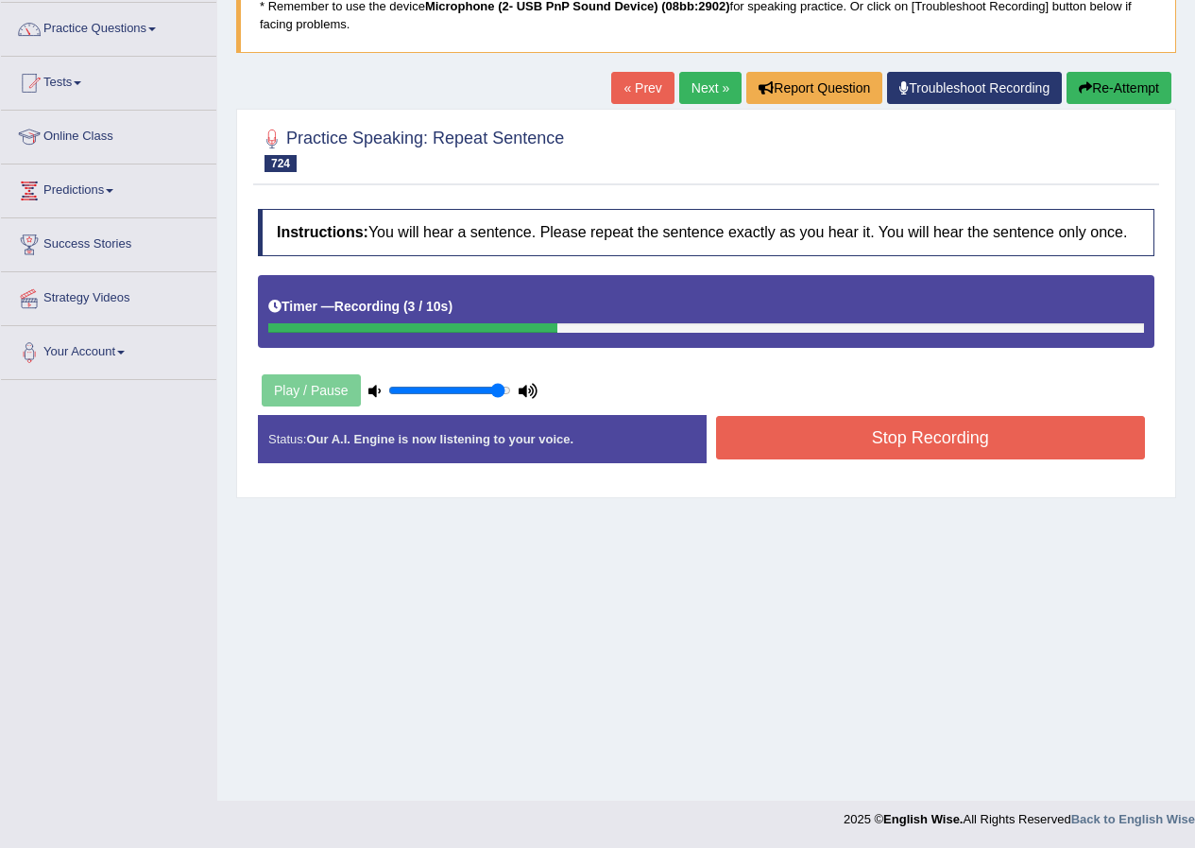
click at [794, 435] on button "Stop Recording" at bounding box center [931, 437] width 430 height 43
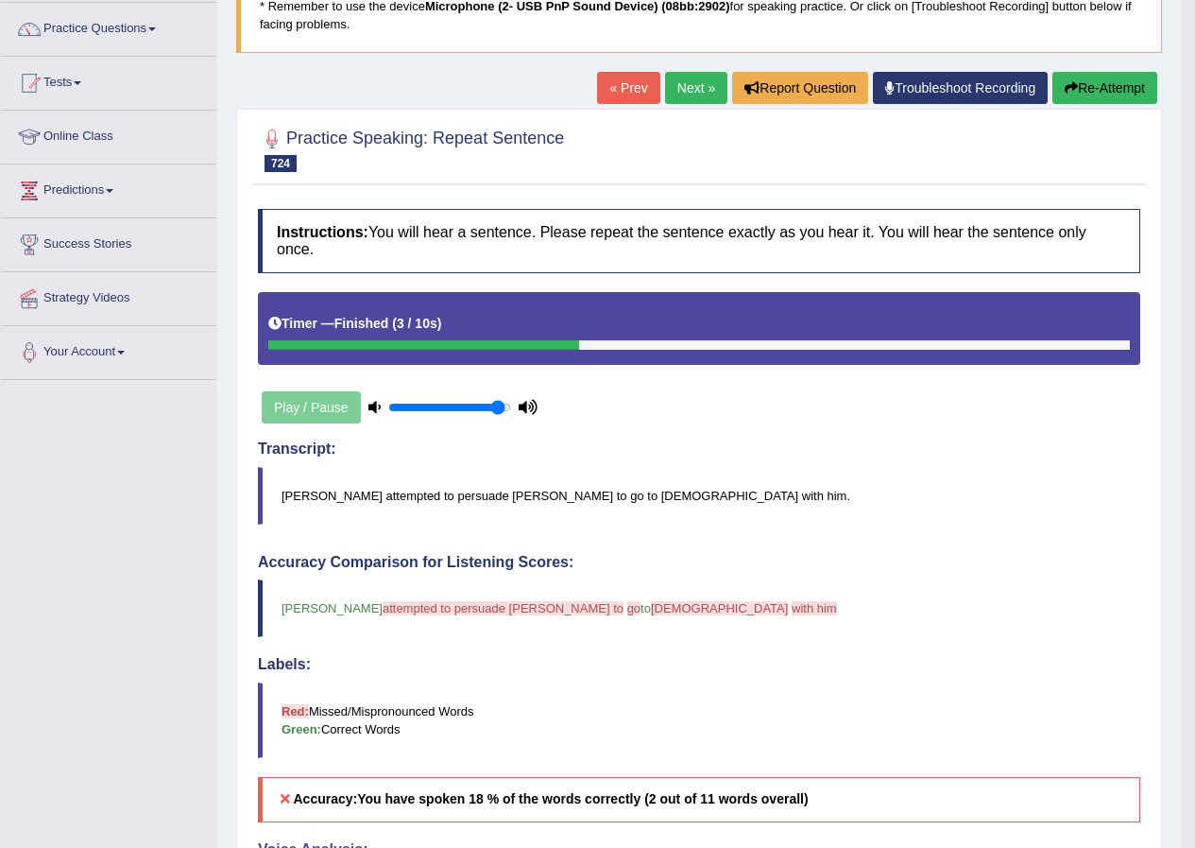
click at [1116, 87] on button "Re-Attempt" at bounding box center [1105, 88] width 105 height 32
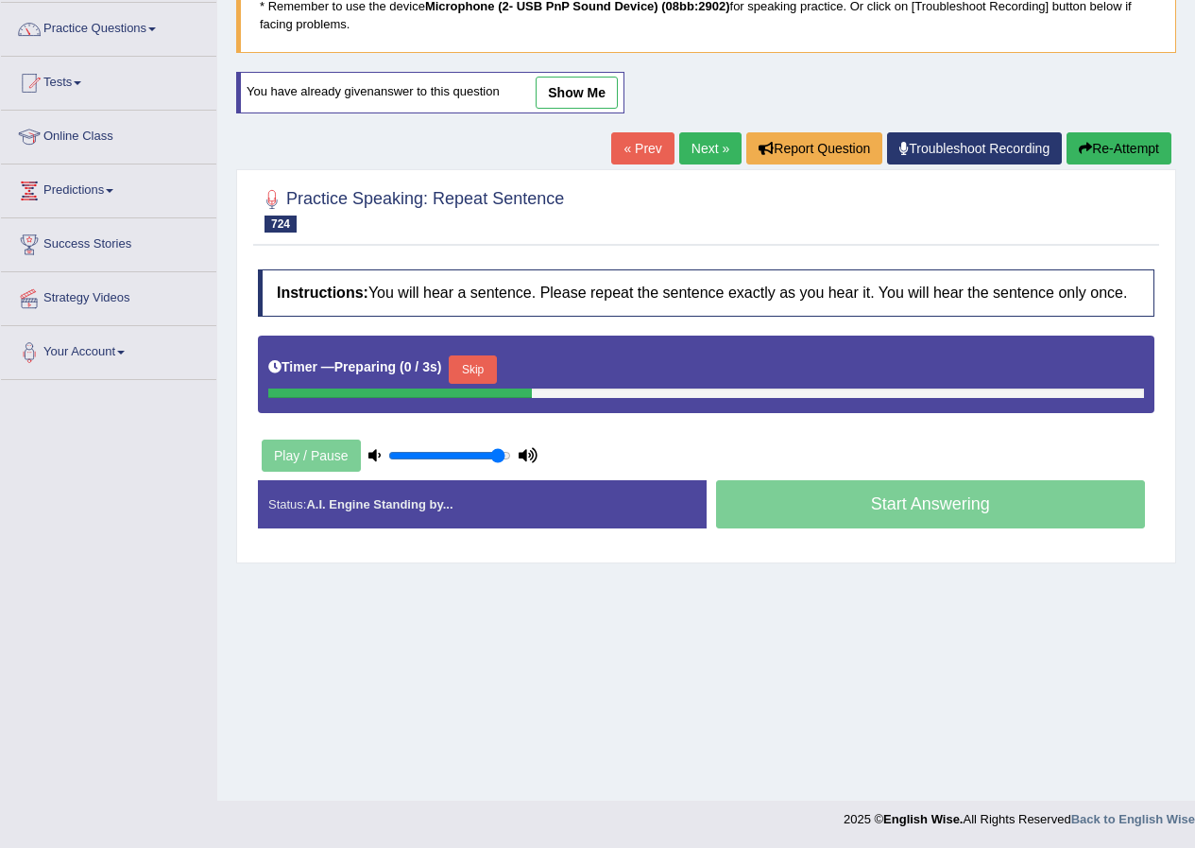
click at [491, 376] on button "Skip" at bounding box center [472, 369] width 47 height 28
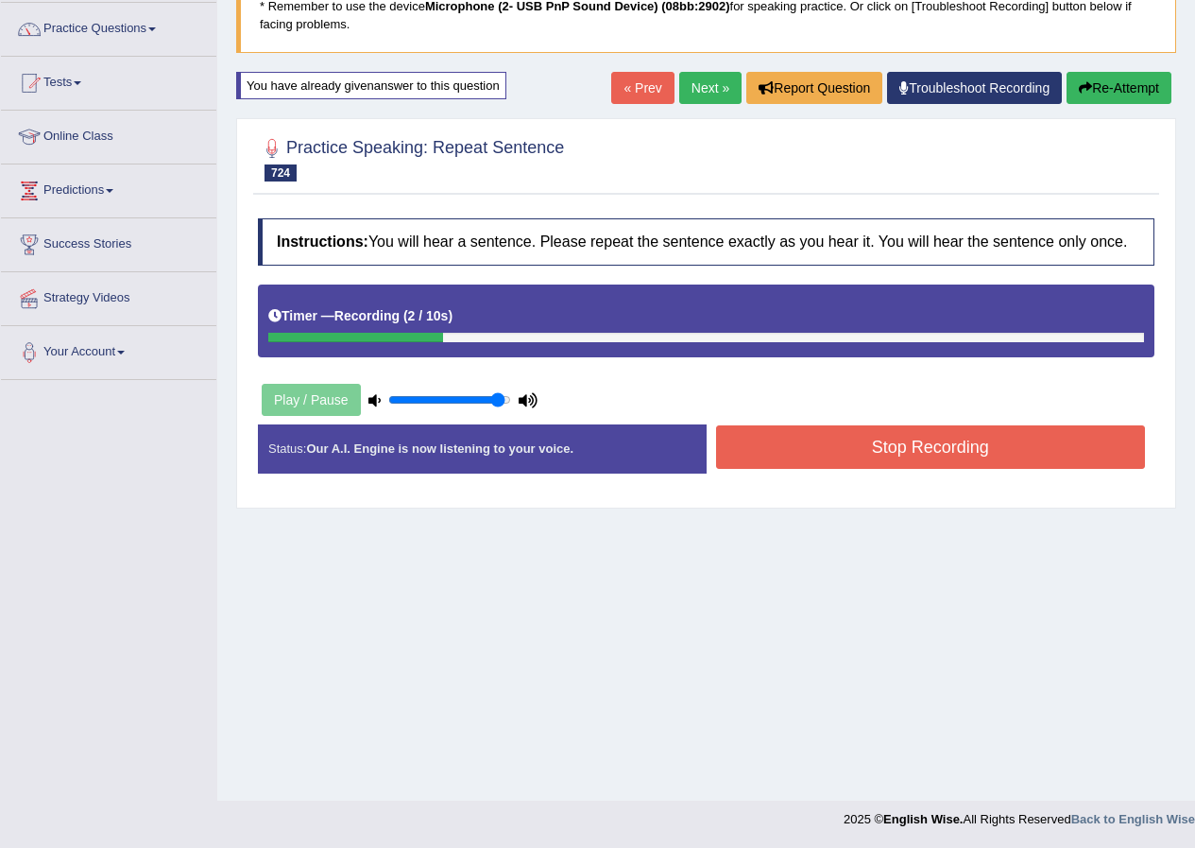
click at [829, 446] on button "Stop Recording" at bounding box center [931, 446] width 430 height 43
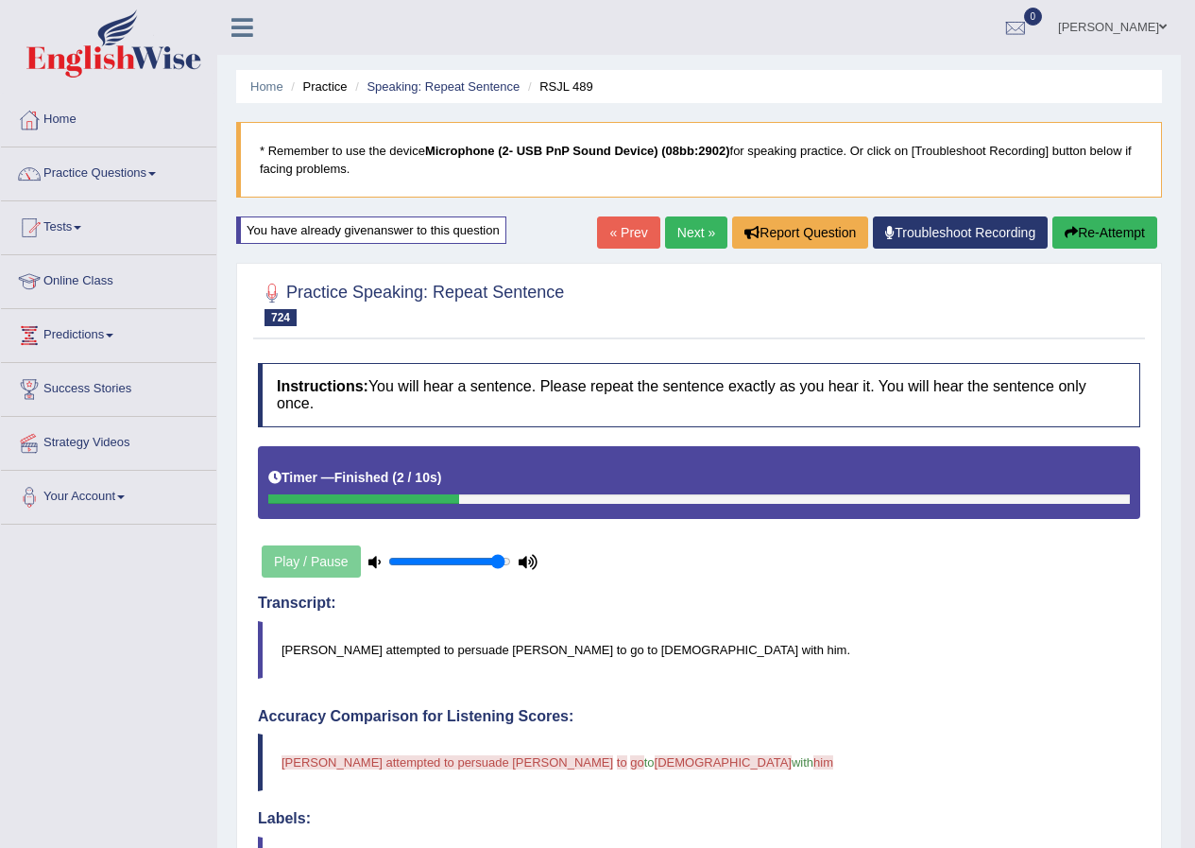
click at [1132, 238] on button "Re-Attempt" at bounding box center [1105, 232] width 105 height 32
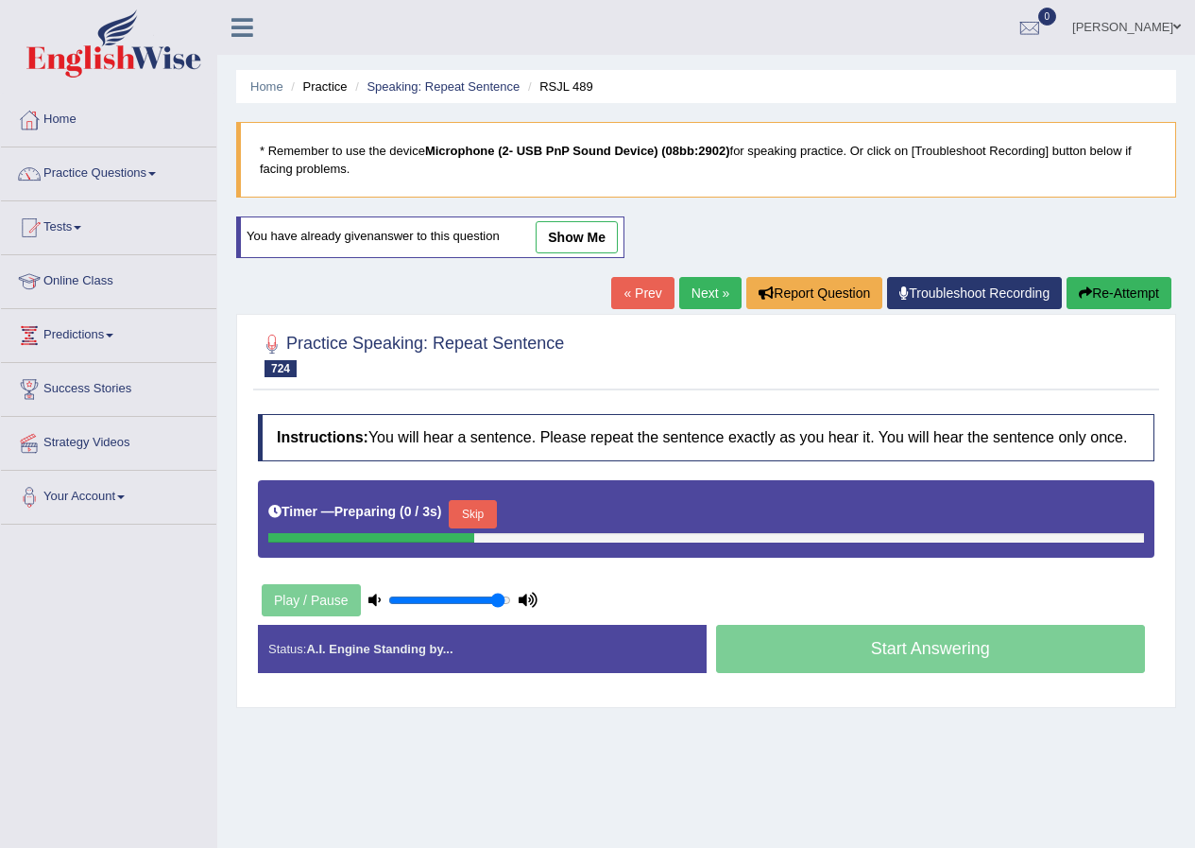
click at [476, 508] on button "Skip" at bounding box center [472, 514] width 47 height 28
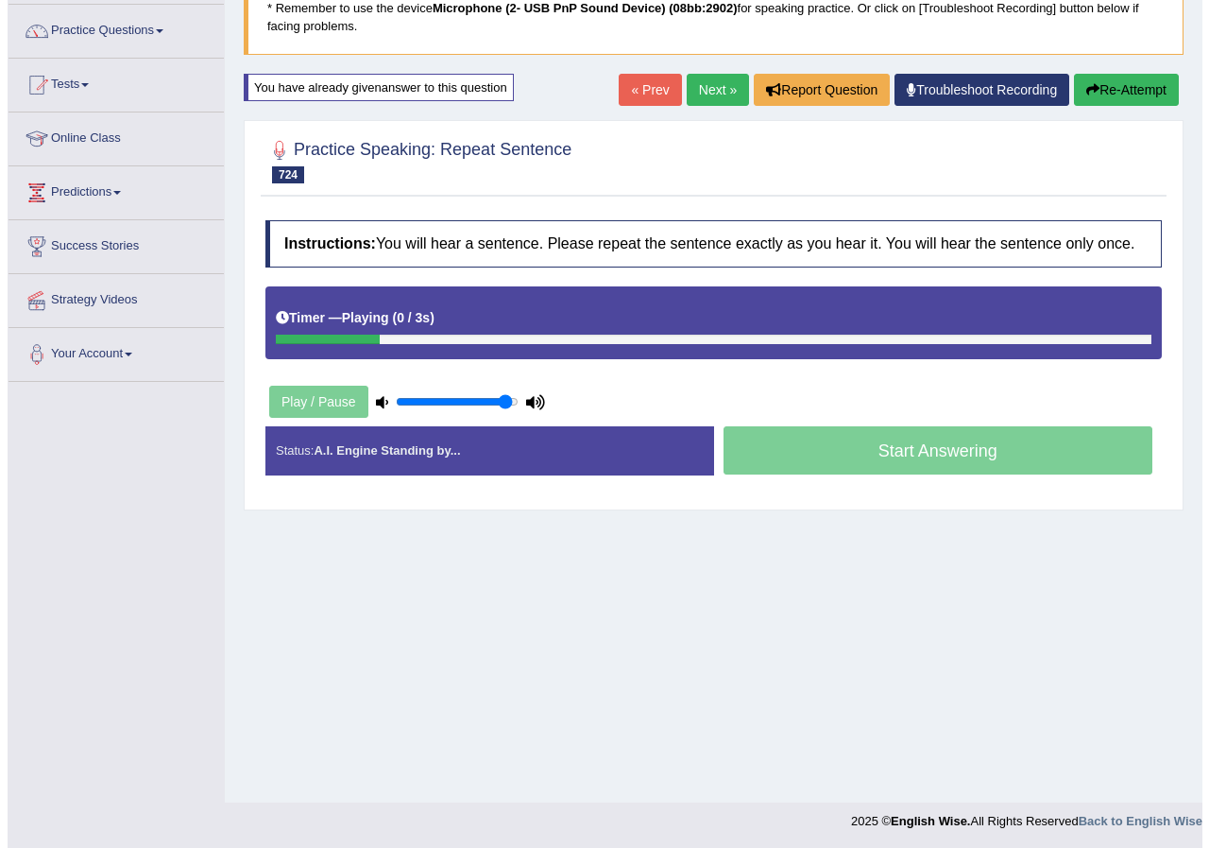
scroll to position [145, 0]
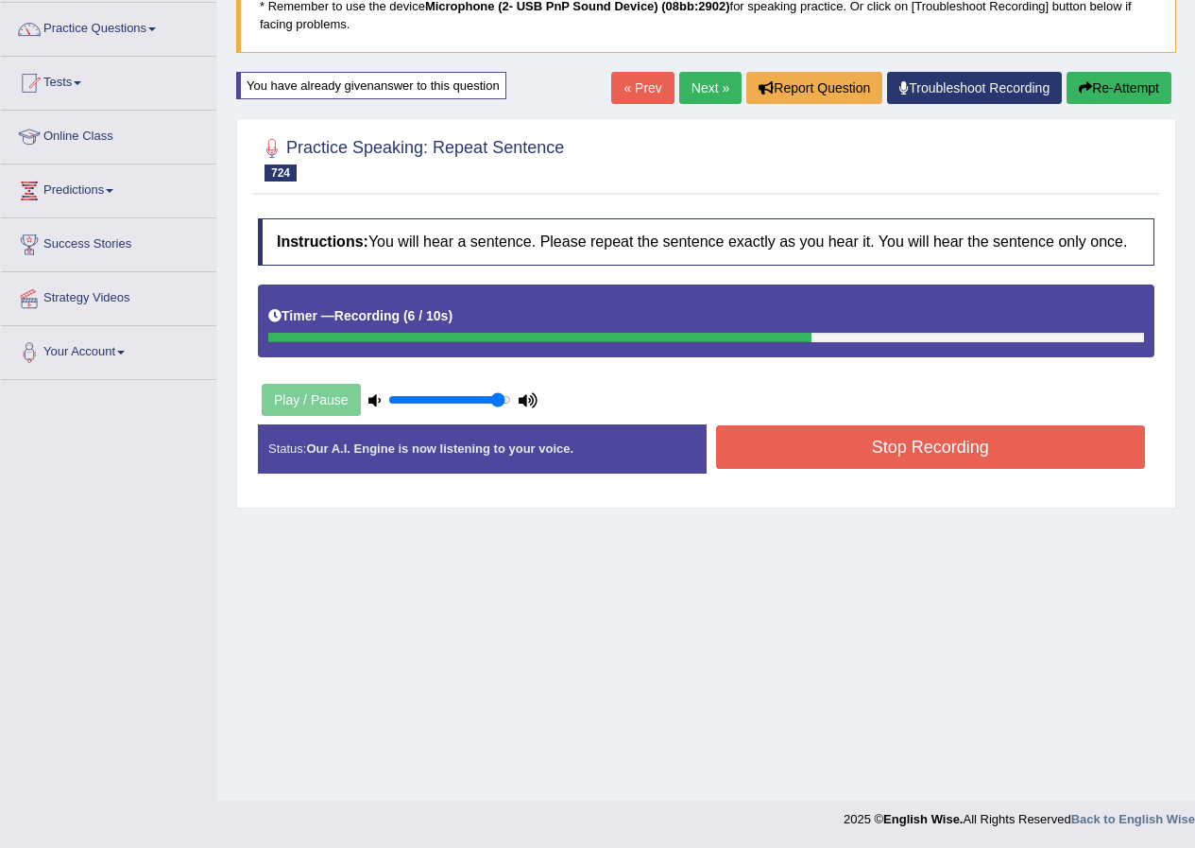
click at [808, 446] on button "Stop Recording" at bounding box center [931, 446] width 430 height 43
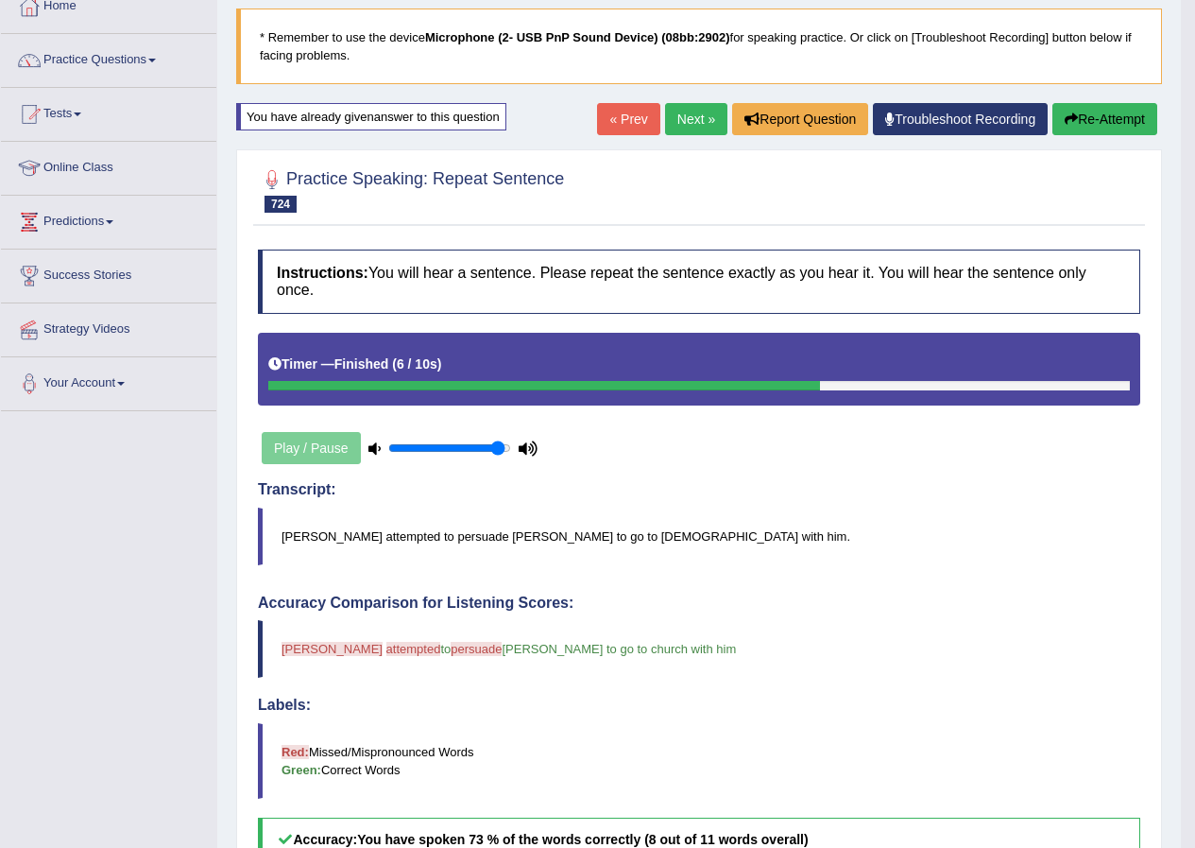
scroll to position [50, 0]
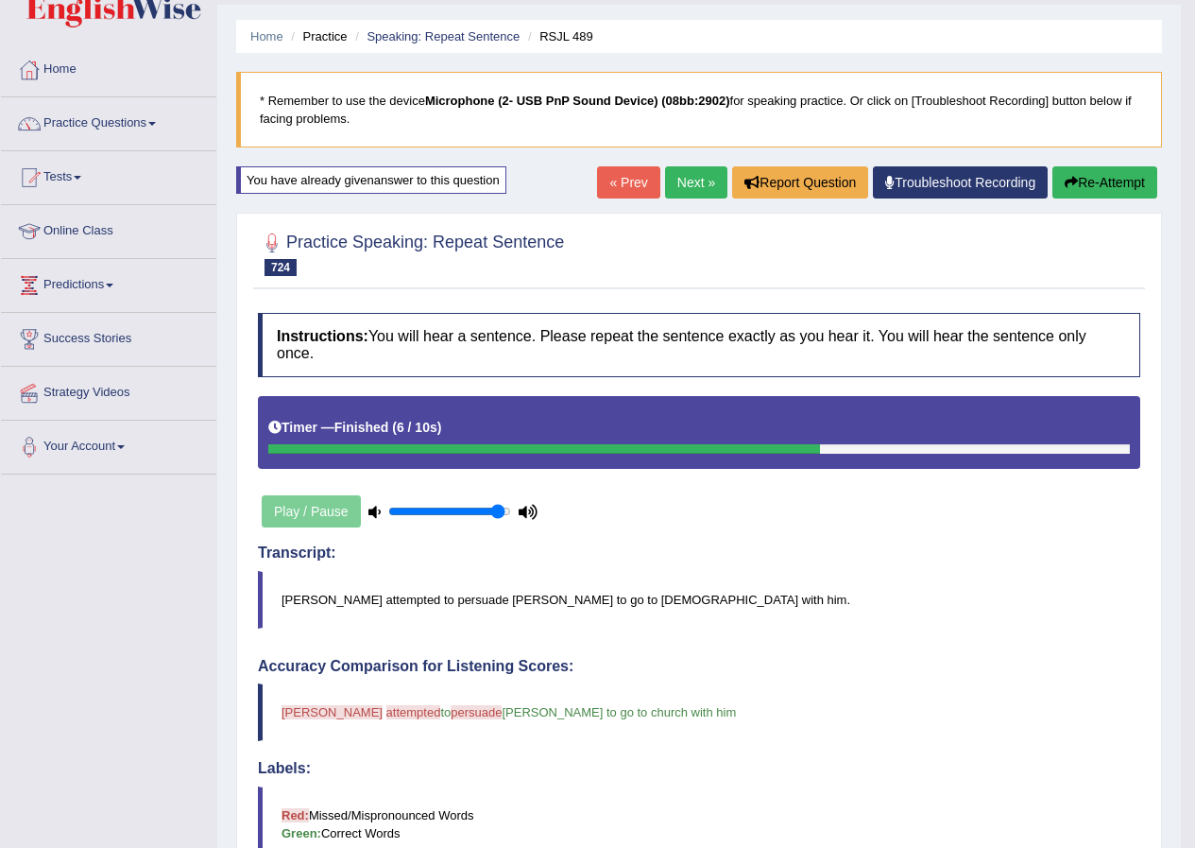
click at [681, 179] on link "Next »" at bounding box center [696, 182] width 62 height 32
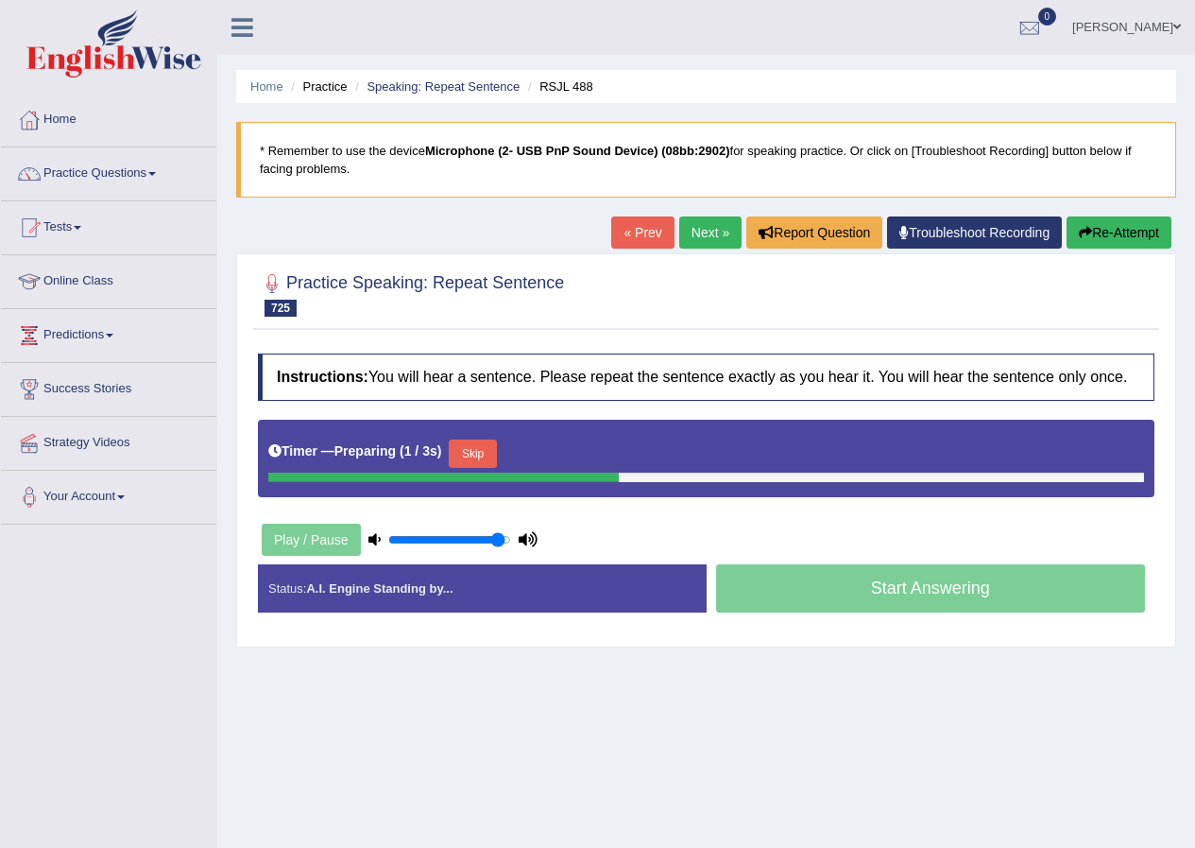
click at [496, 442] on button "Skip" at bounding box center [472, 453] width 47 height 28
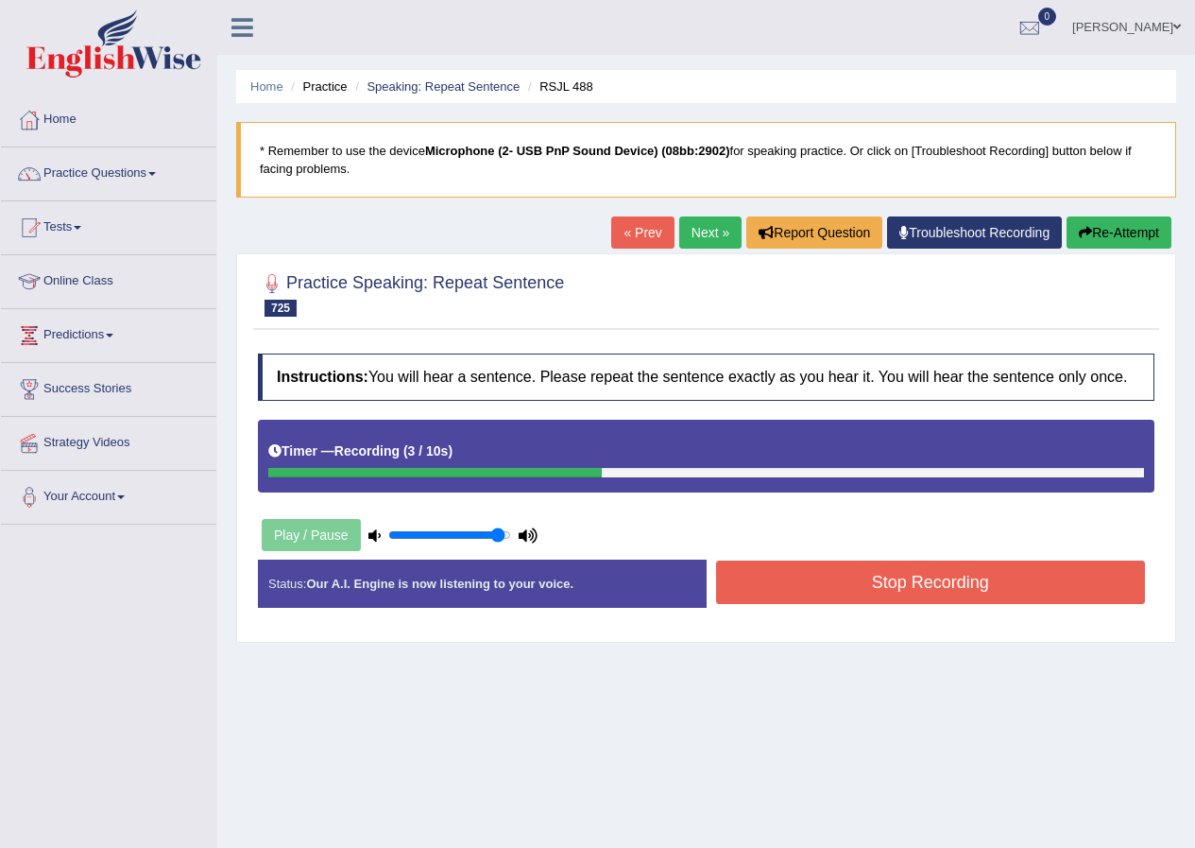
click at [765, 582] on button "Stop Recording" at bounding box center [931, 581] width 430 height 43
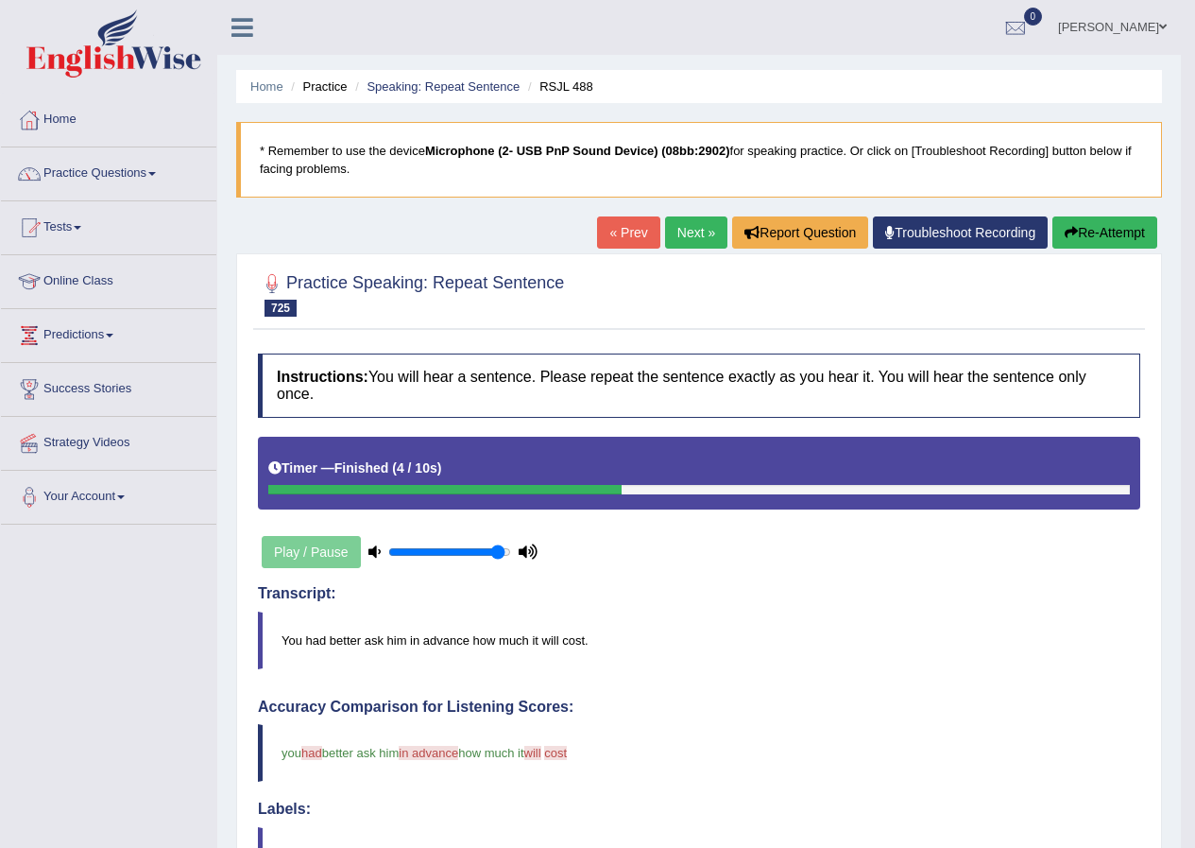
click at [683, 232] on link "Next »" at bounding box center [696, 232] width 62 height 32
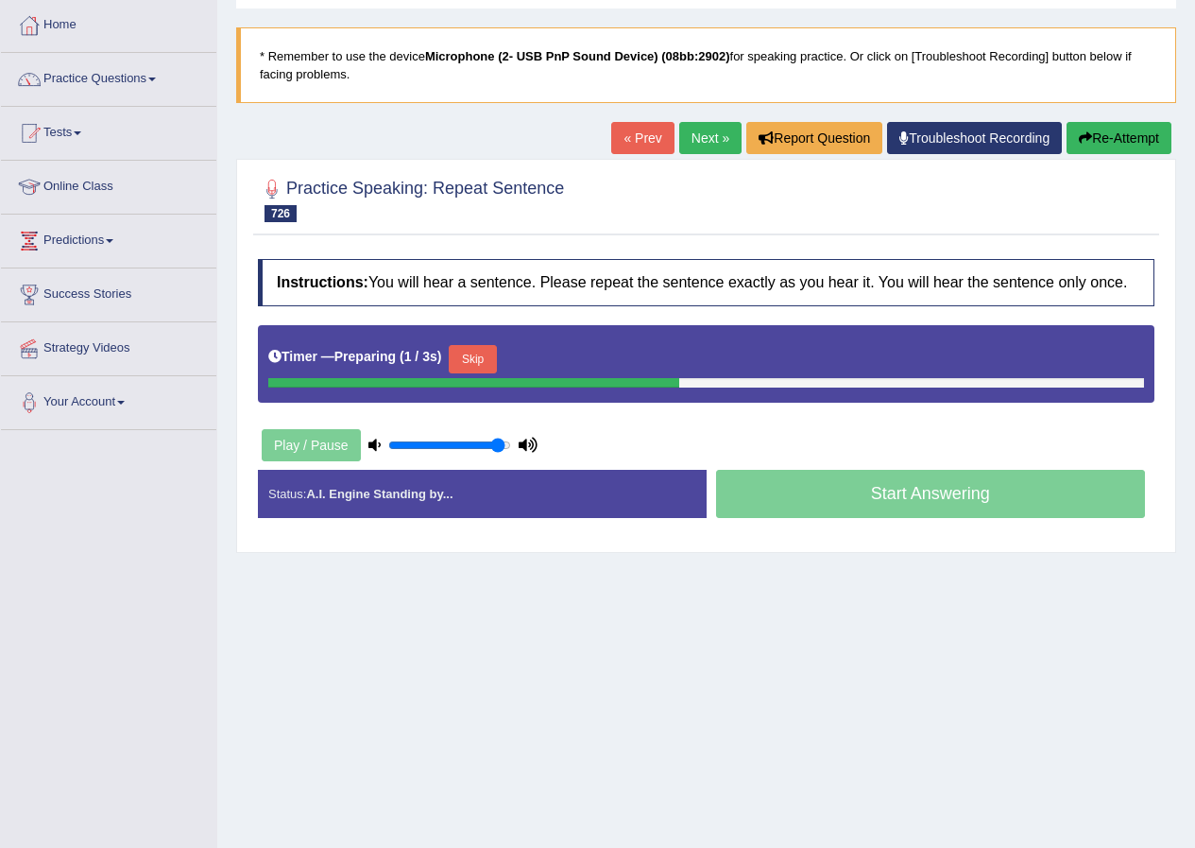
click at [492, 353] on button "Skip" at bounding box center [472, 359] width 47 height 28
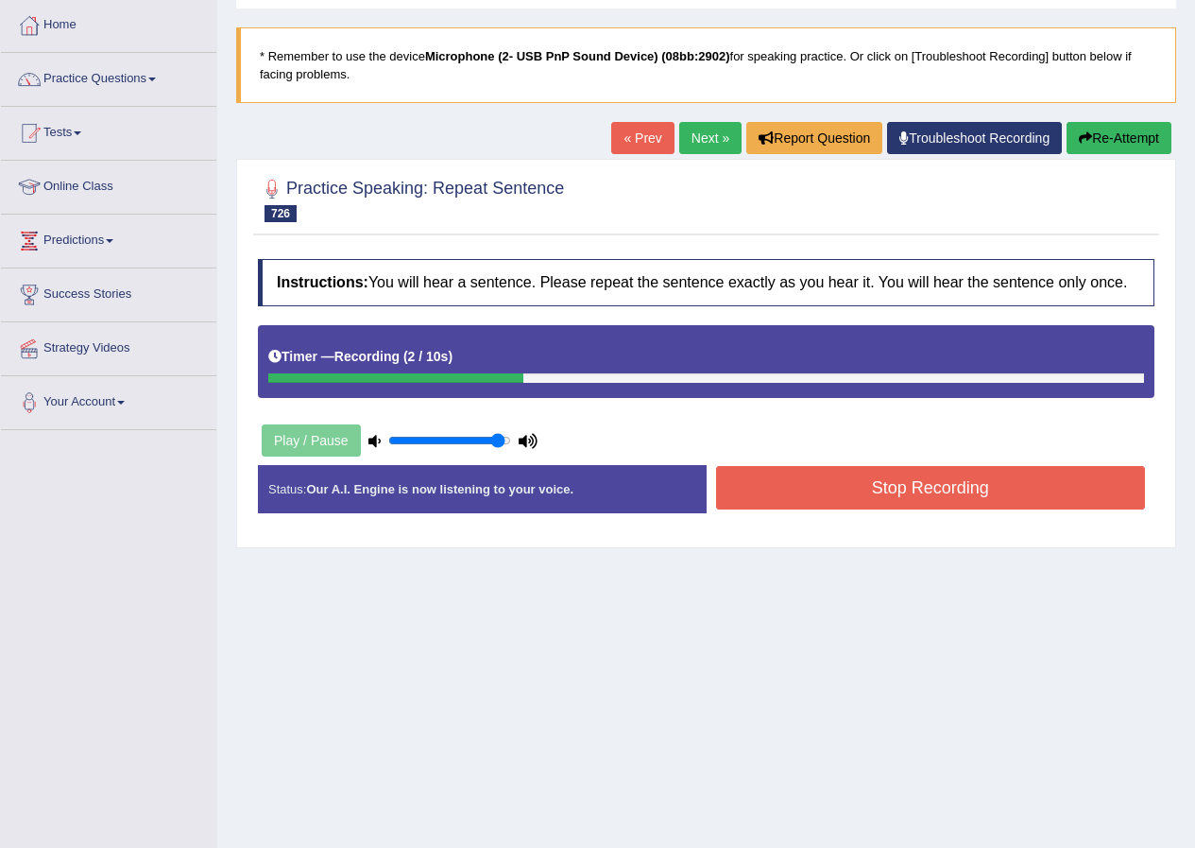
click at [742, 495] on button "Stop Recording" at bounding box center [931, 487] width 430 height 43
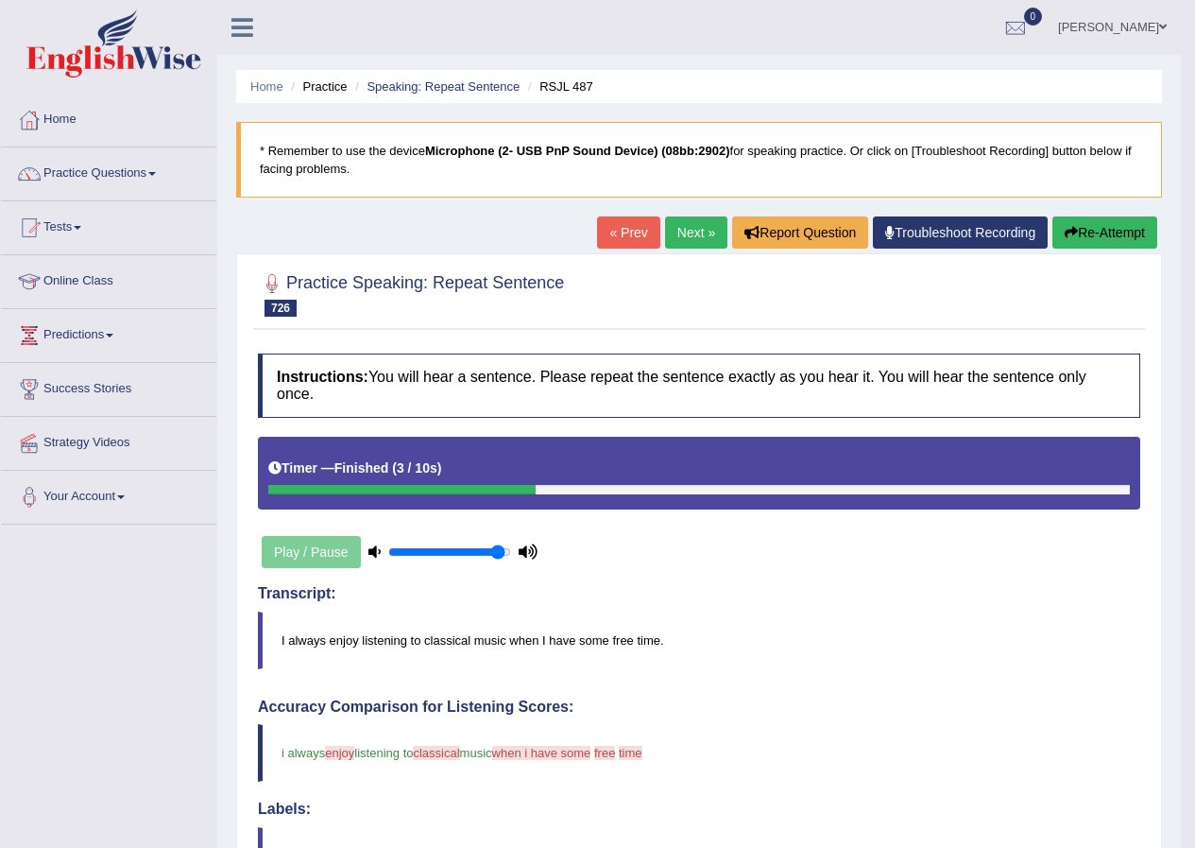
click at [1084, 227] on button "Re-Attempt" at bounding box center [1105, 232] width 105 height 32
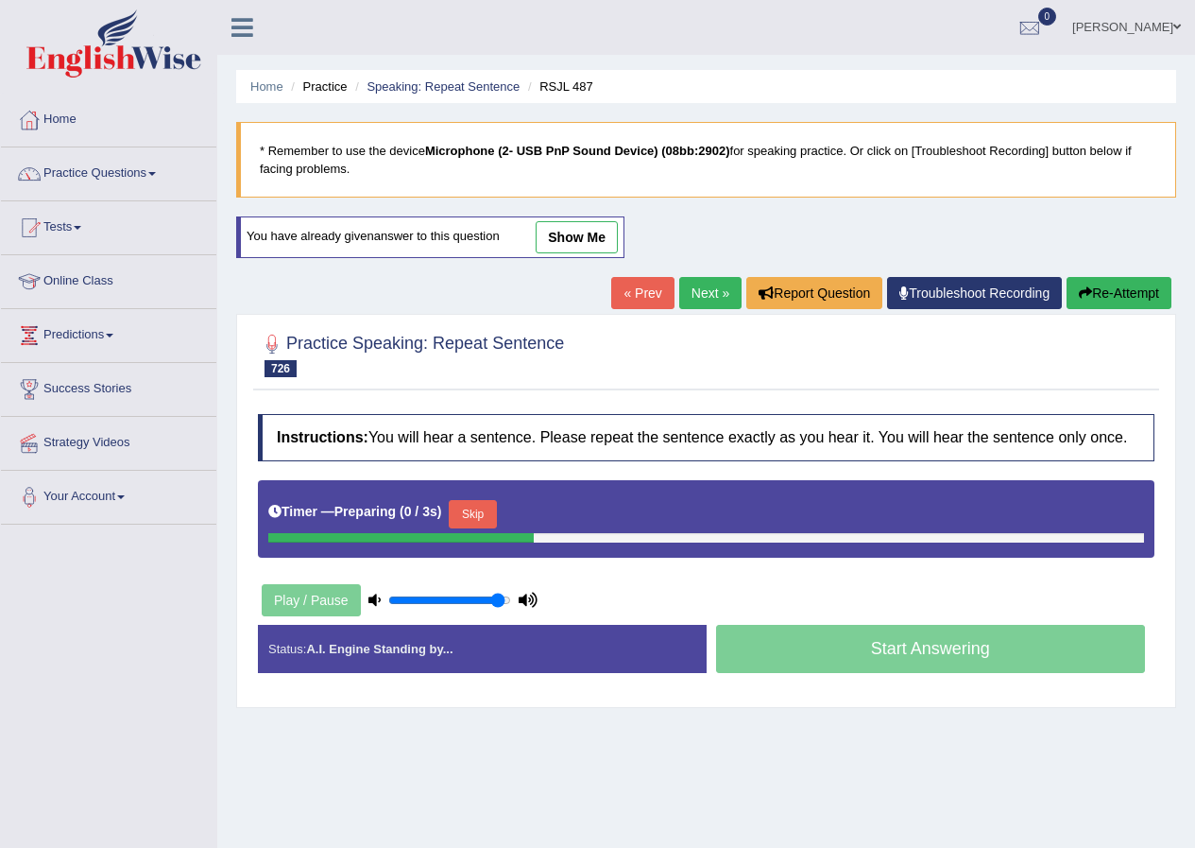
click at [490, 519] on button "Skip" at bounding box center [472, 514] width 47 height 28
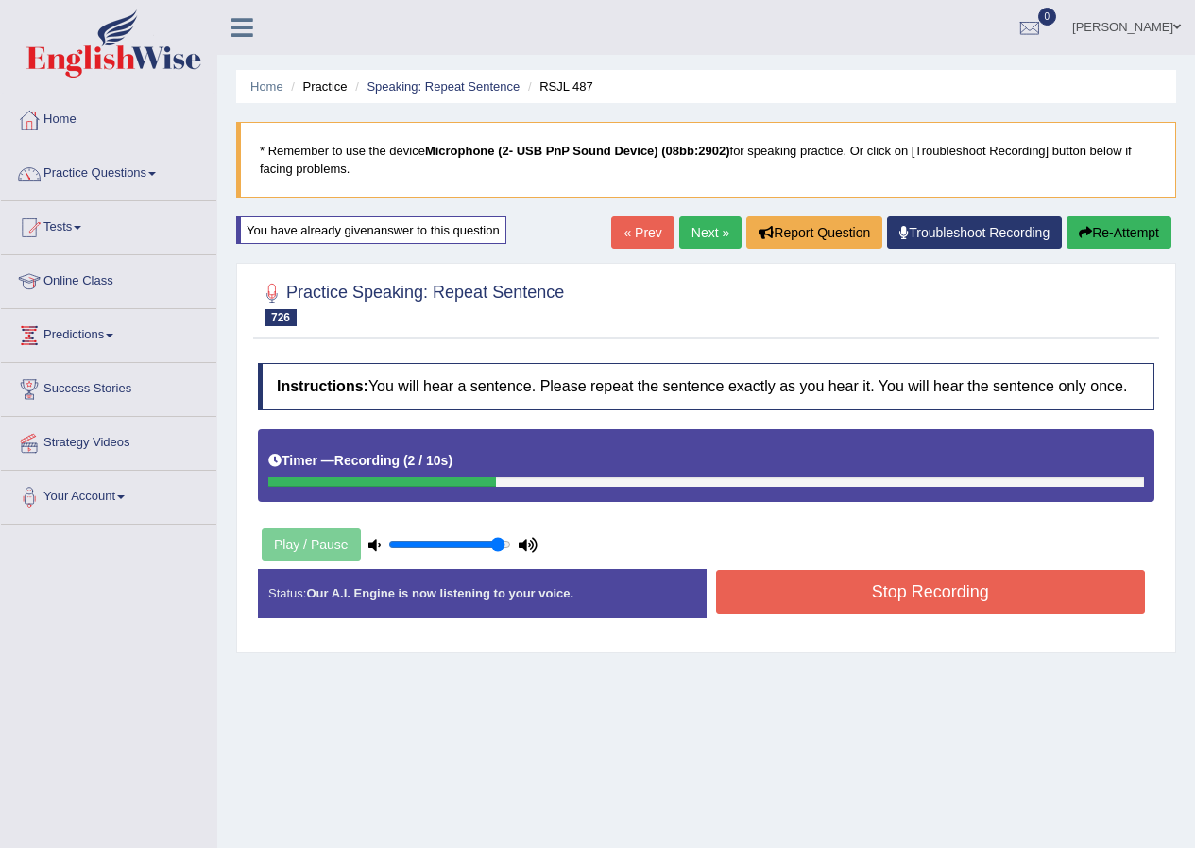
click at [871, 605] on button "Stop Recording" at bounding box center [931, 591] width 430 height 43
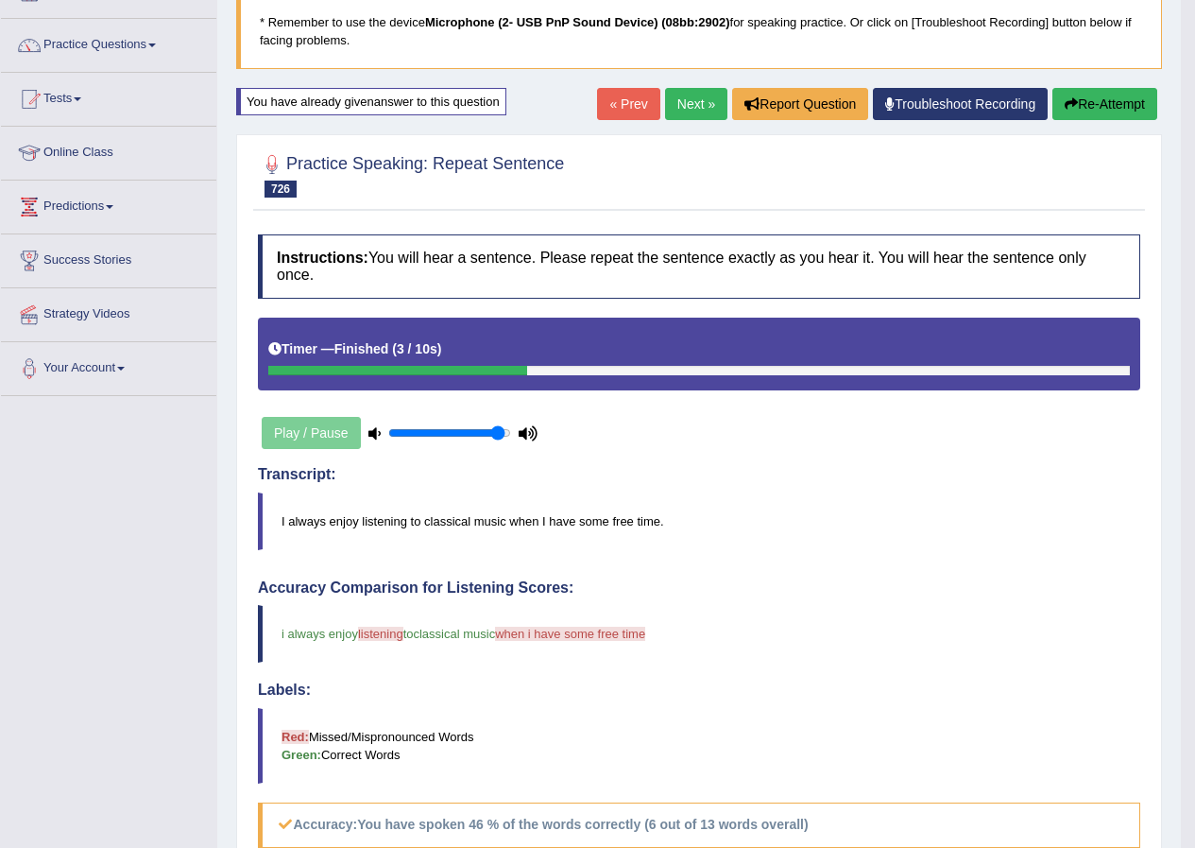
scroll to position [94, 0]
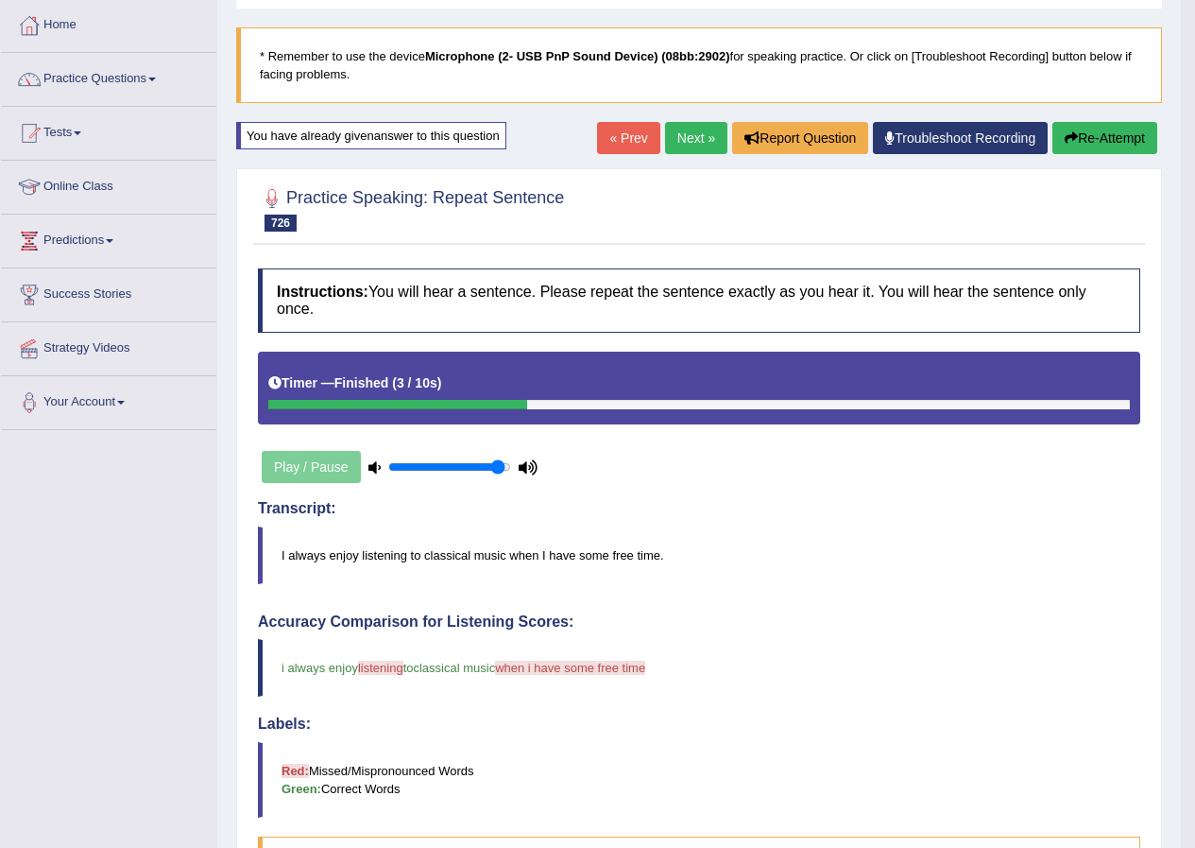
click at [1066, 139] on icon "button" at bounding box center [1071, 137] width 13 height 13
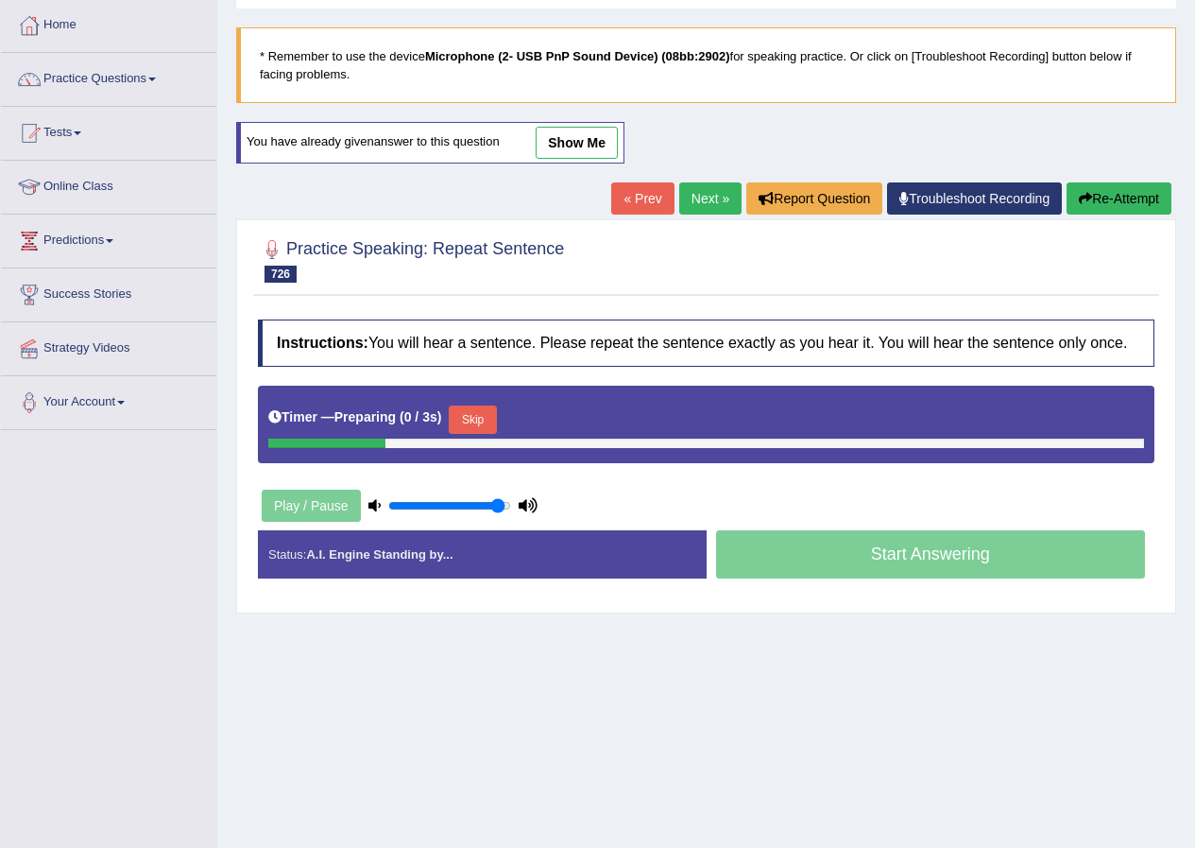
click at [466, 392] on div "Timer — Preparing ( 0 / 3s ) Skip" at bounding box center [706, 423] width 897 height 77
click at [470, 412] on button "Skip" at bounding box center [472, 419] width 47 height 28
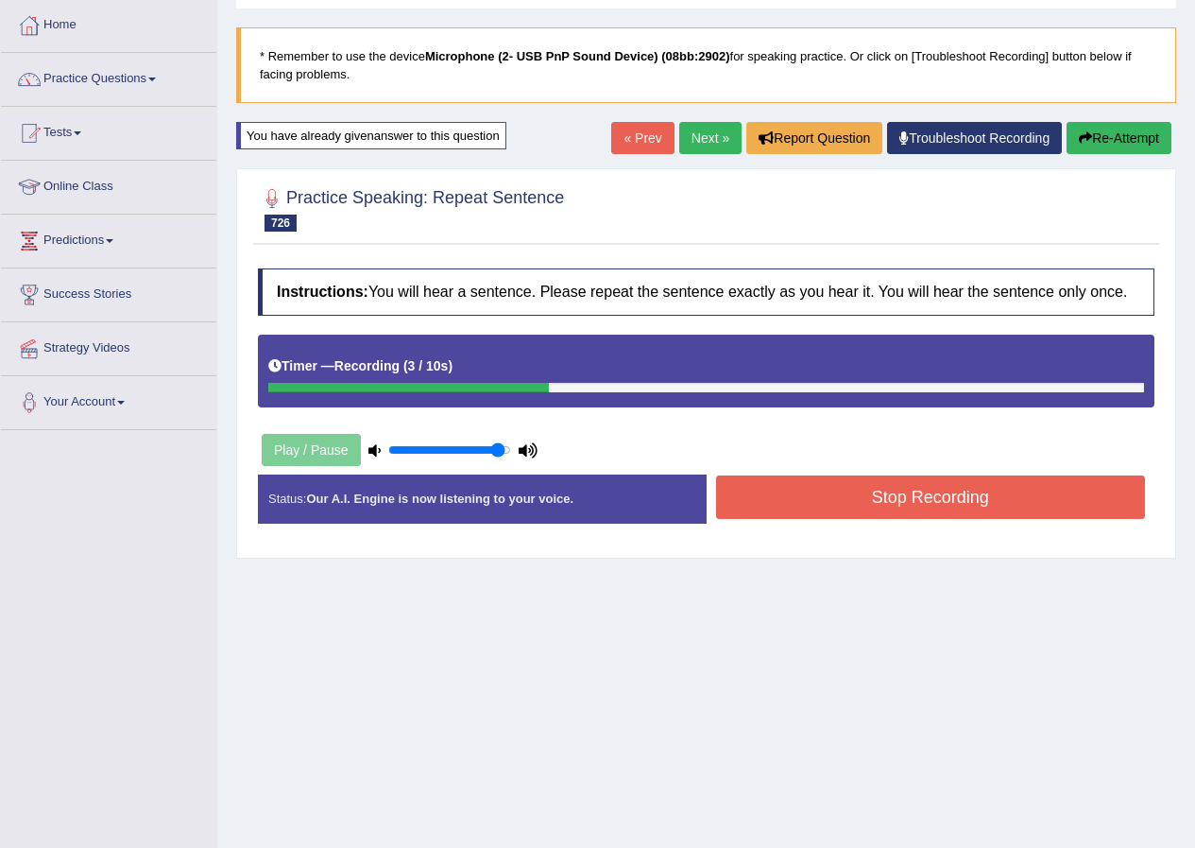
click at [1000, 482] on button "Stop Recording" at bounding box center [931, 496] width 430 height 43
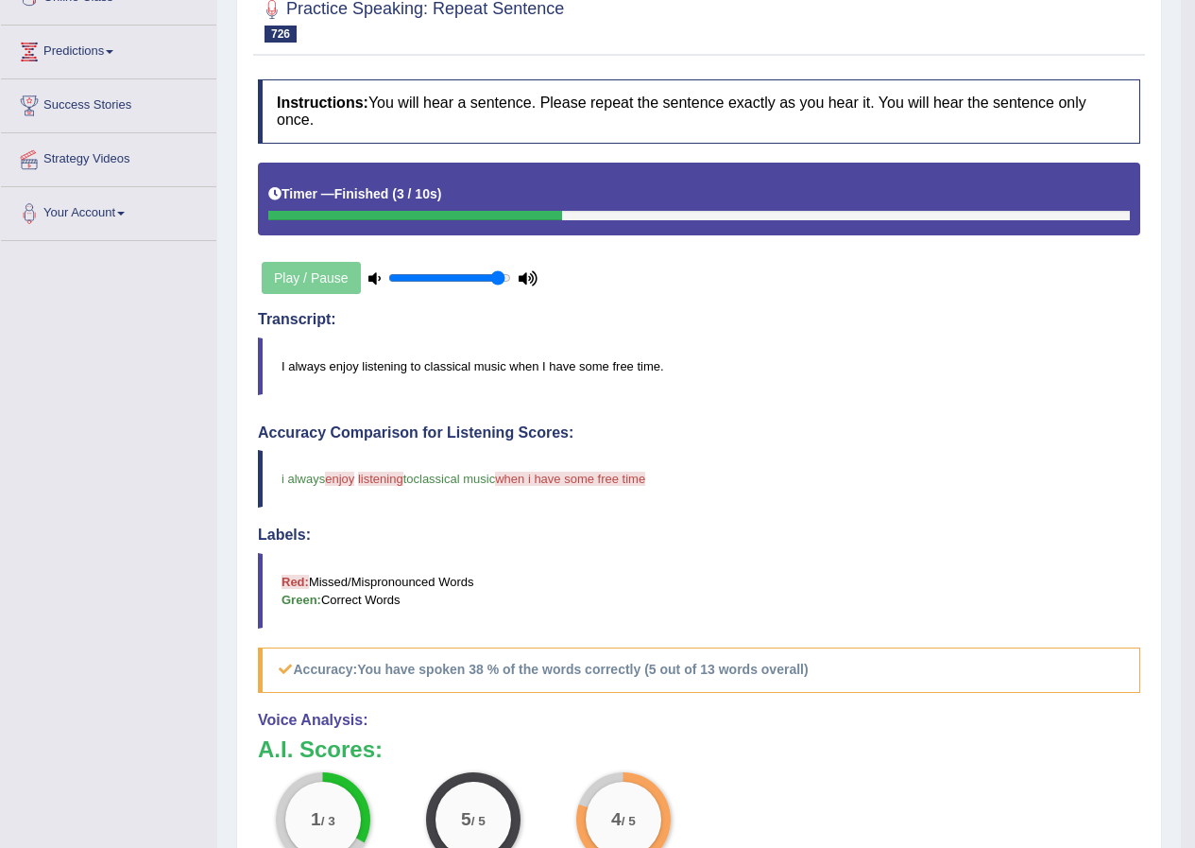
scroll to position [189, 0]
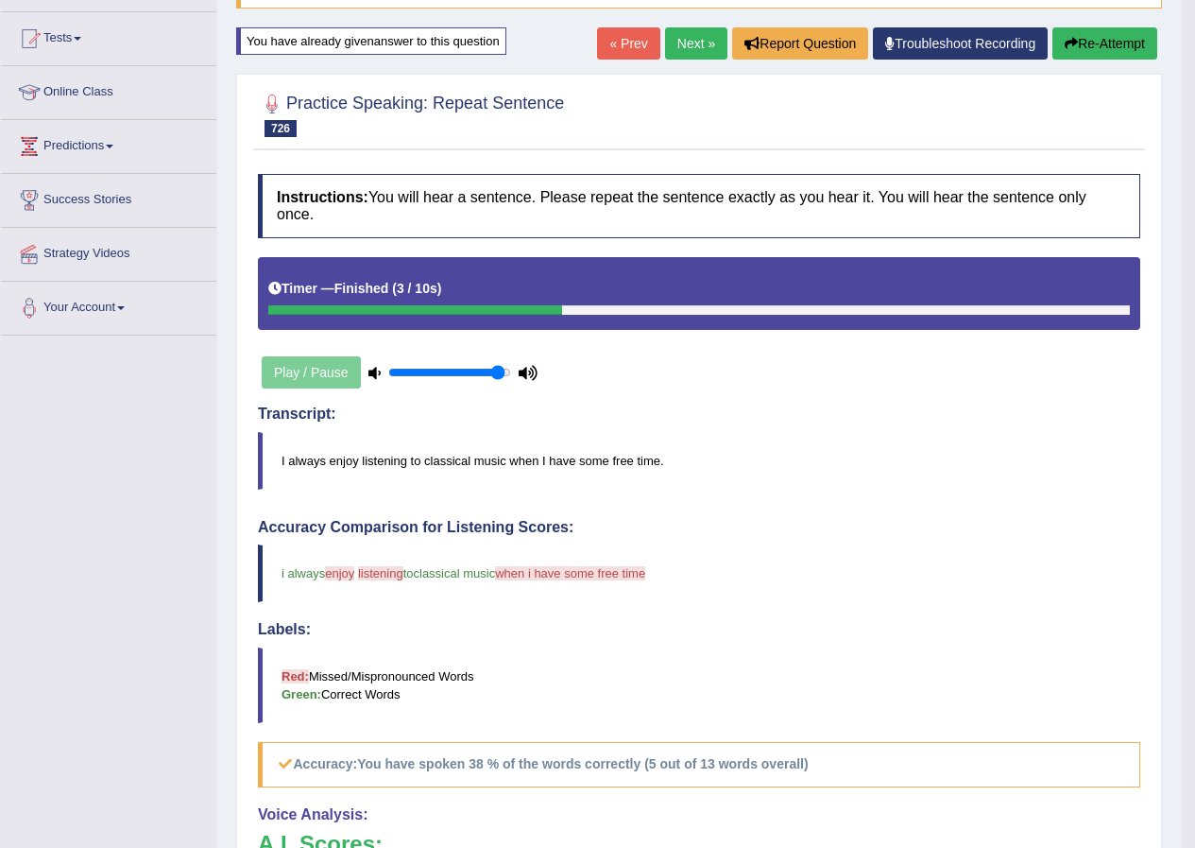
click at [1100, 47] on button "Re-Attempt" at bounding box center [1105, 43] width 105 height 32
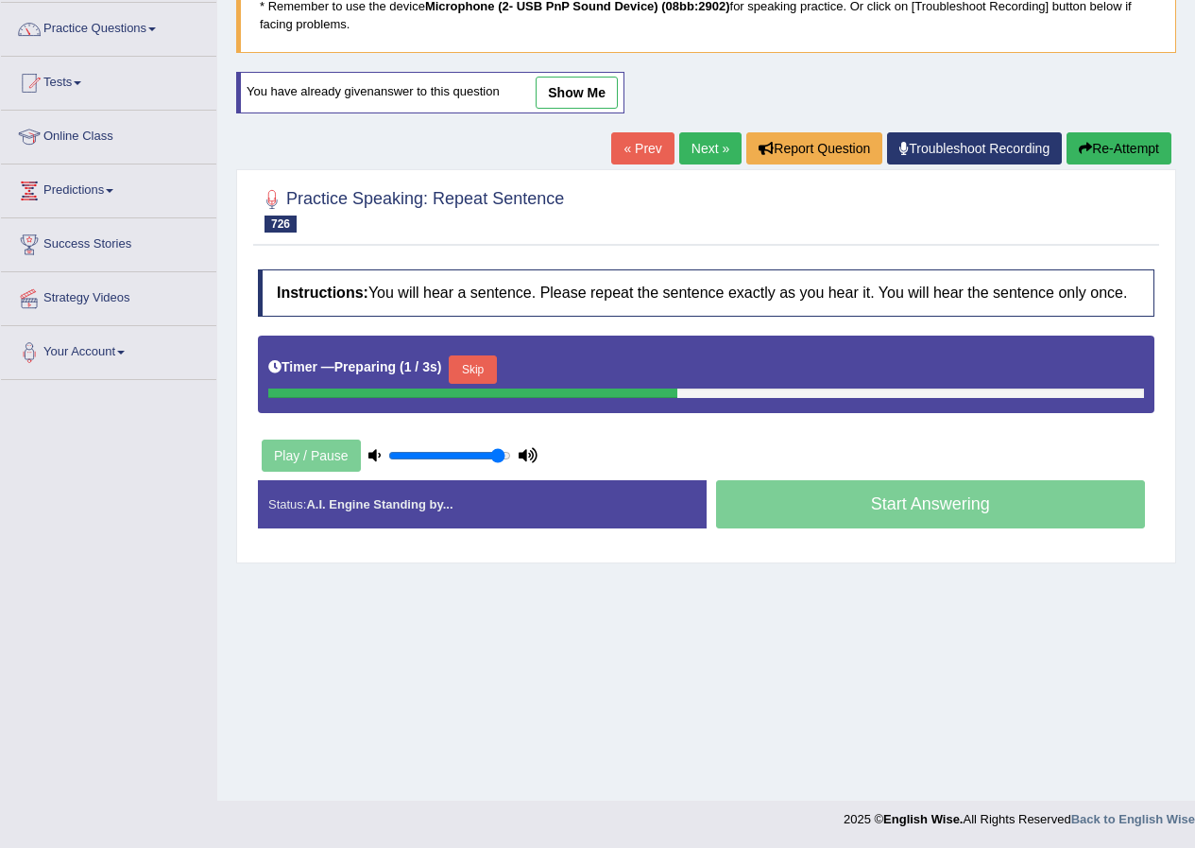
click at [490, 368] on button "Skip" at bounding box center [472, 369] width 47 height 28
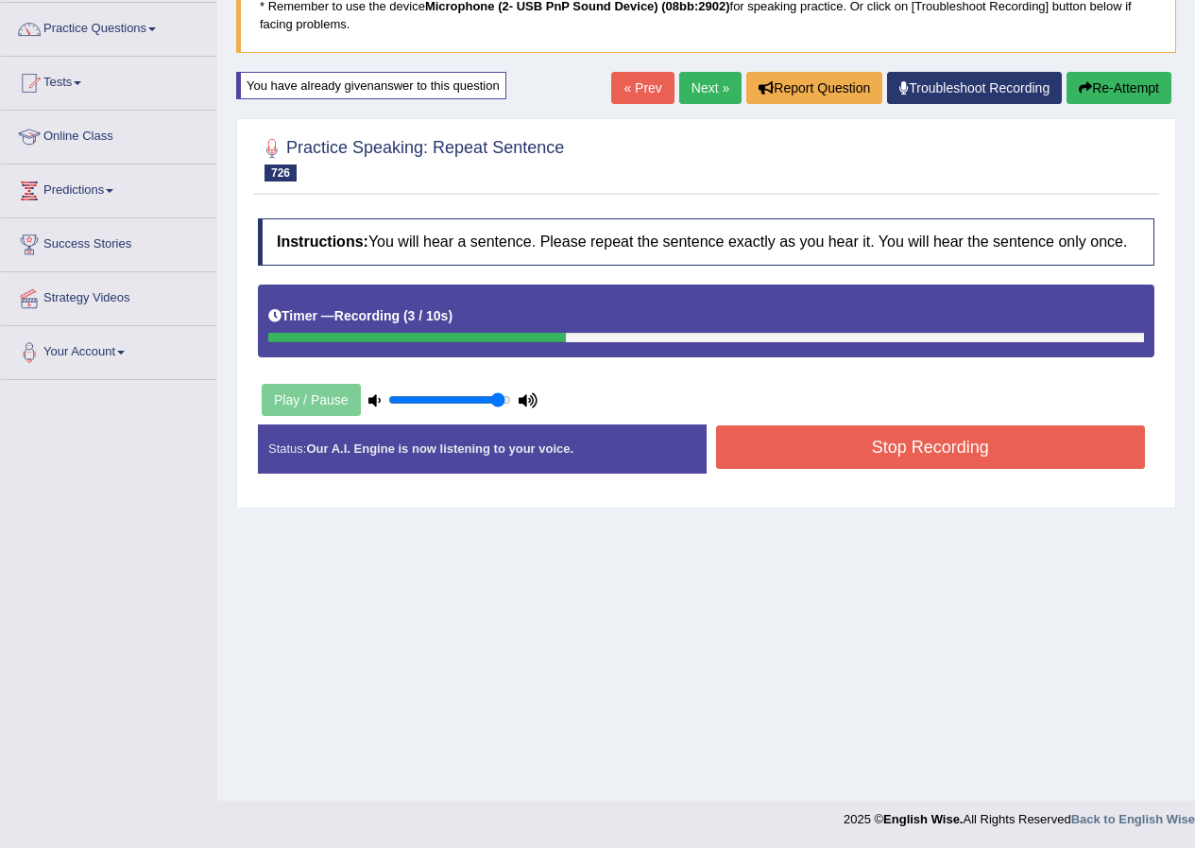
click at [747, 471] on div "Stop Recording" at bounding box center [931, 449] width 449 height 48
click at [784, 440] on button "Stop Recording" at bounding box center [931, 446] width 430 height 43
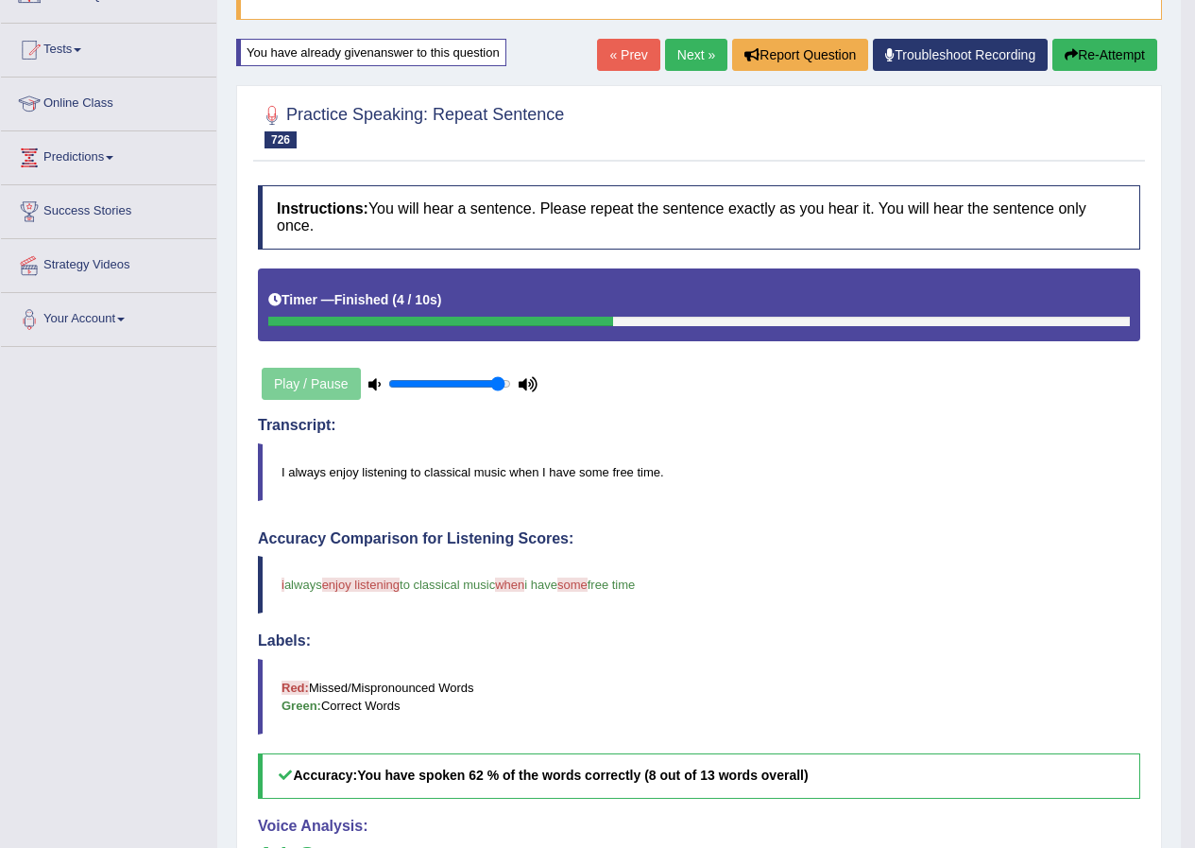
scroll to position [145, 0]
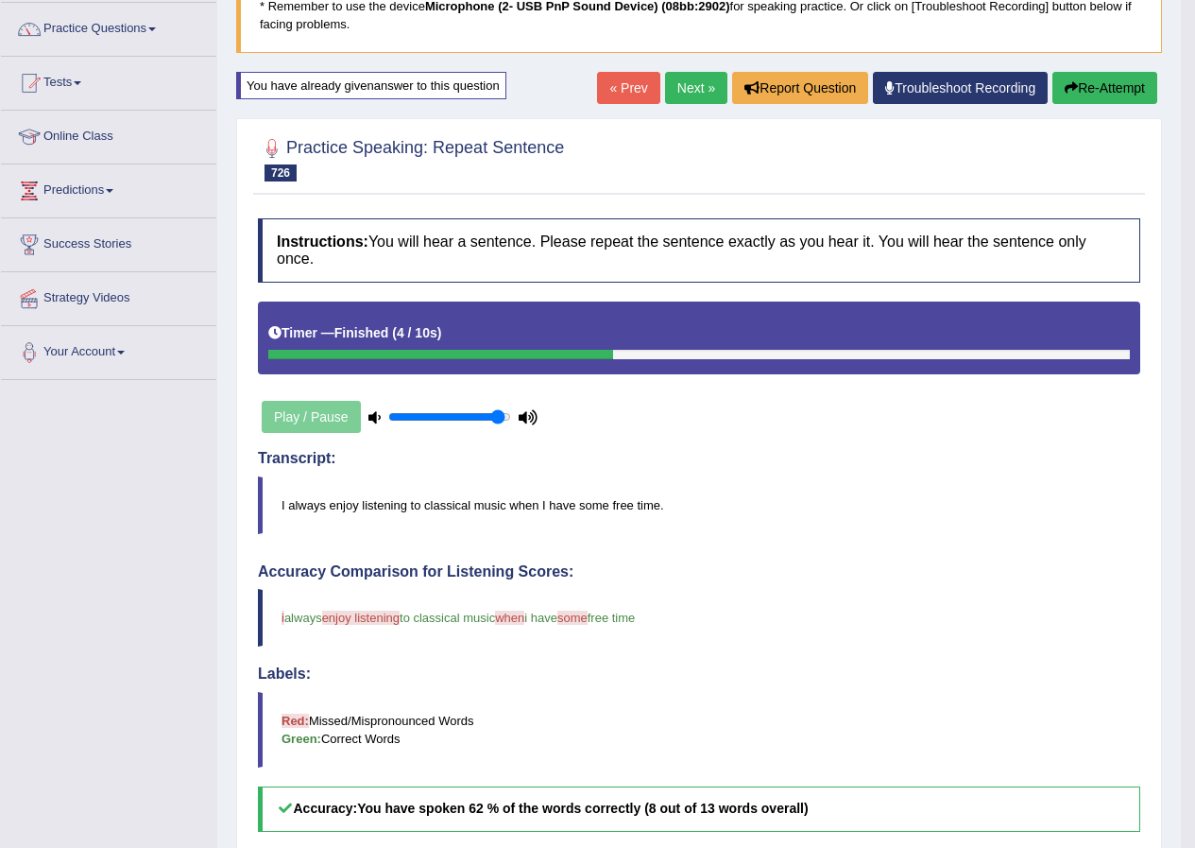
click at [698, 93] on link "Next »" at bounding box center [696, 88] width 62 height 32
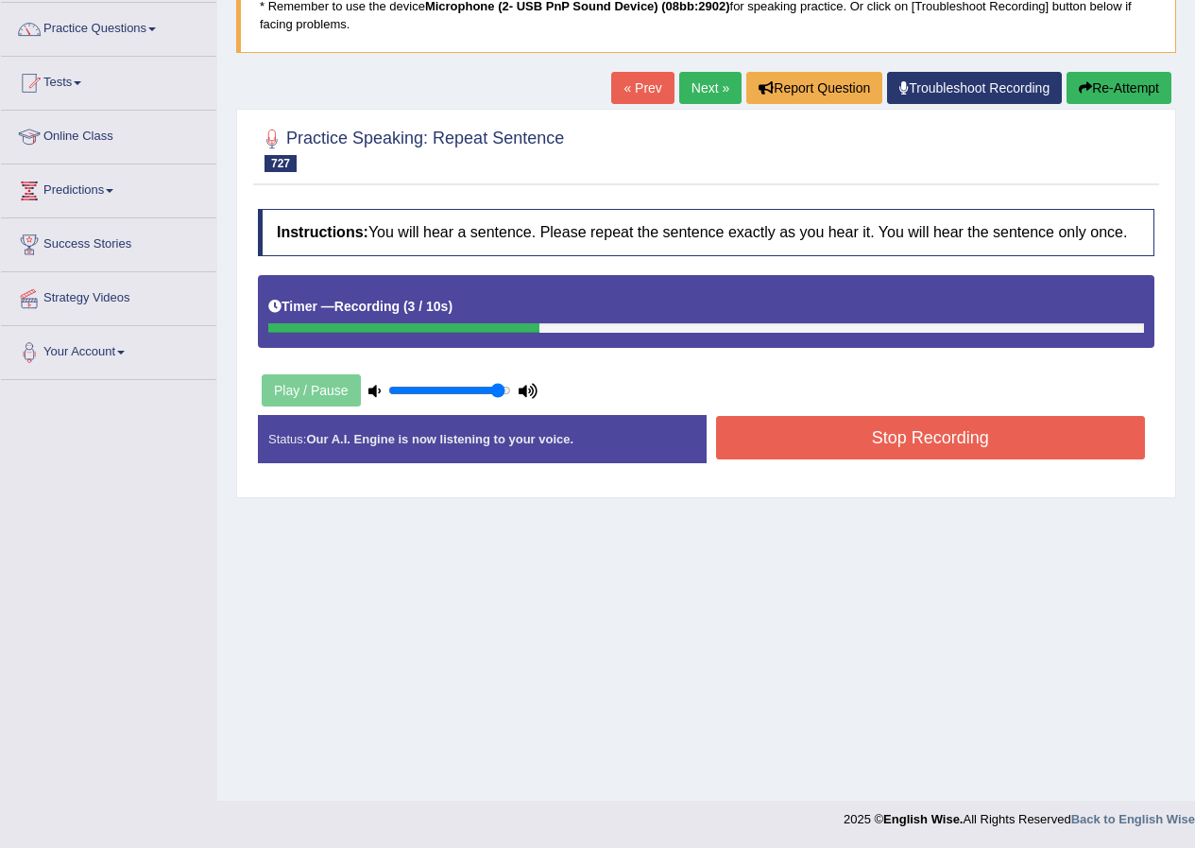
click at [799, 420] on button "Stop Recording" at bounding box center [931, 437] width 430 height 43
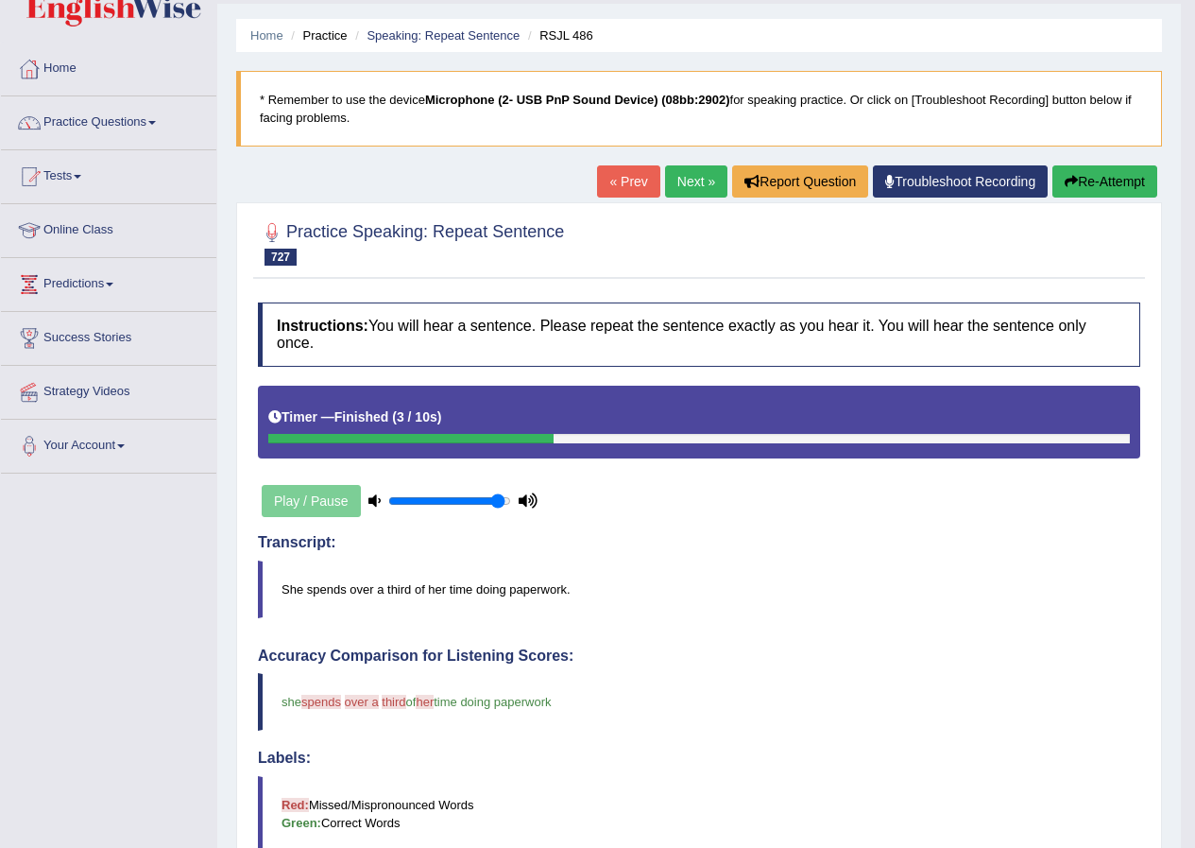
scroll to position [50, 0]
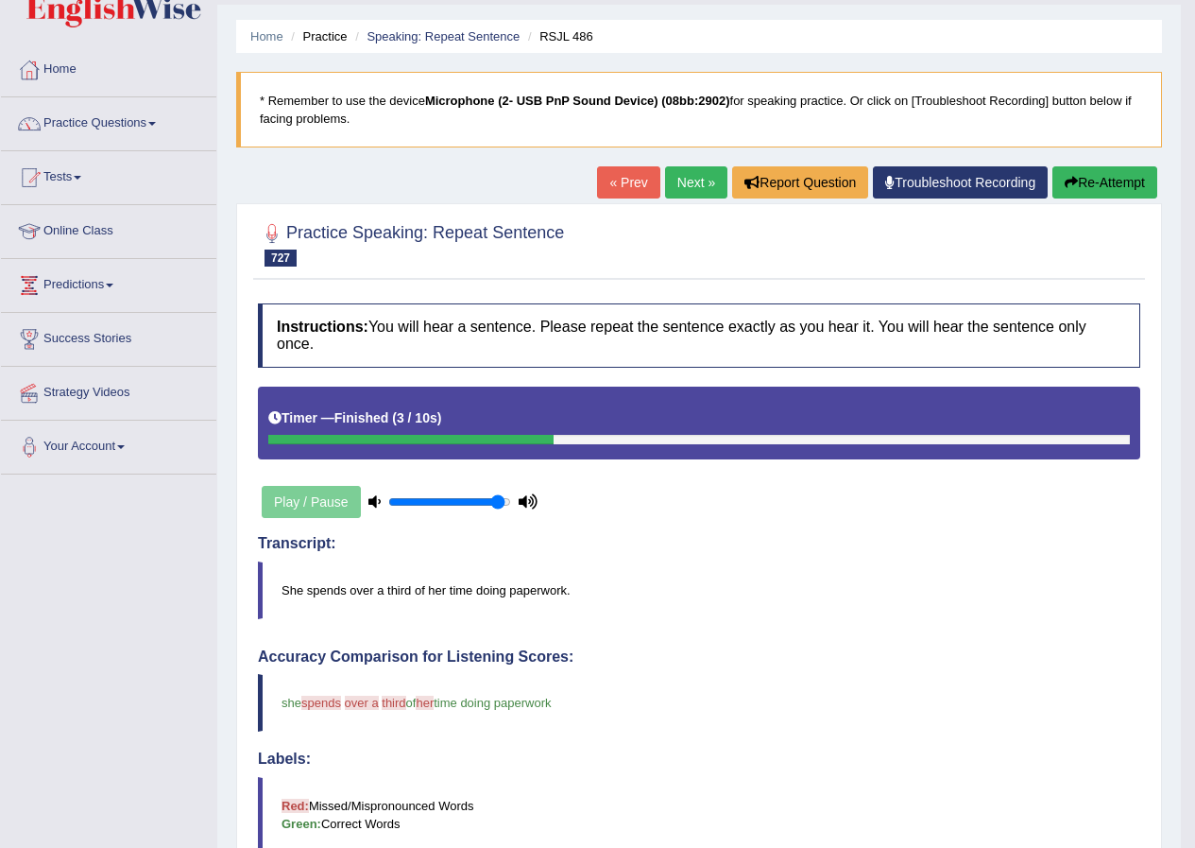
click at [1085, 167] on button "Re-Attempt" at bounding box center [1105, 182] width 105 height 32
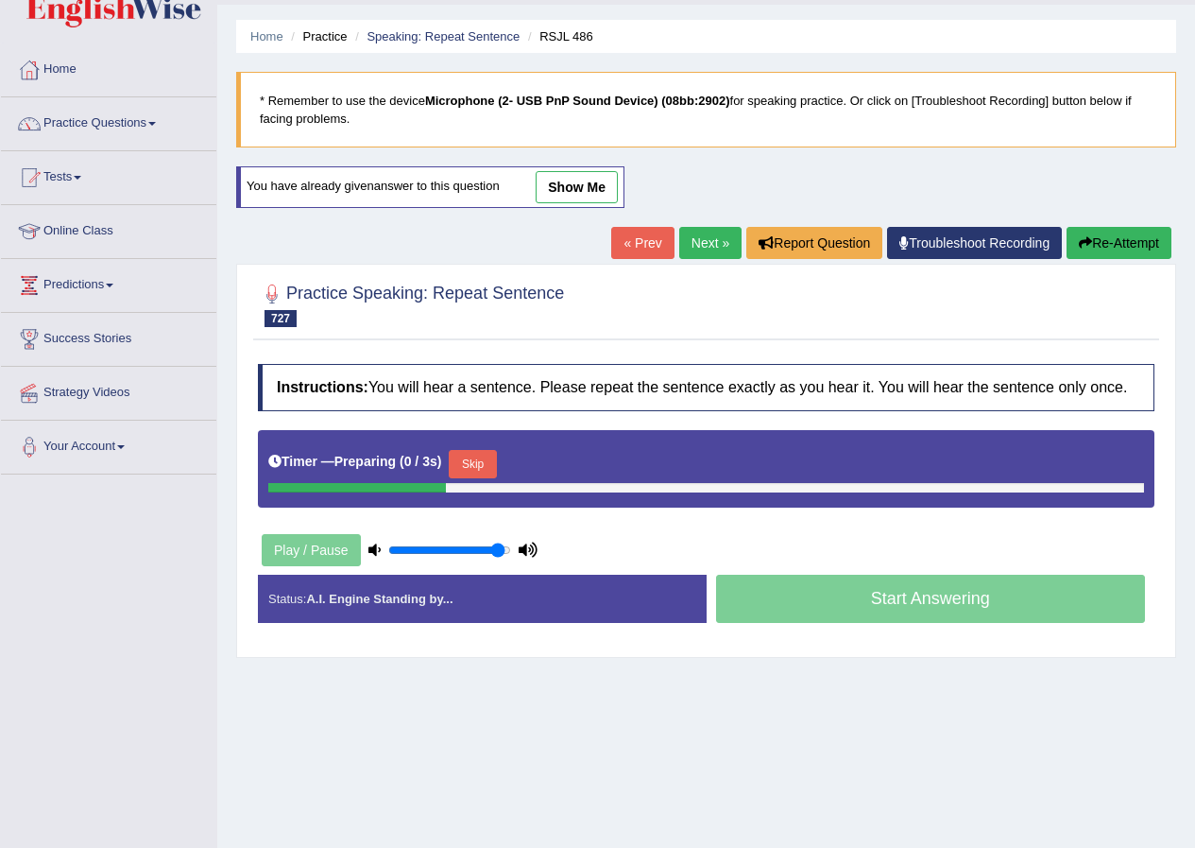
click at [489, 459] on button "Skip" at bounding box center [472, 464] width 47 height 28
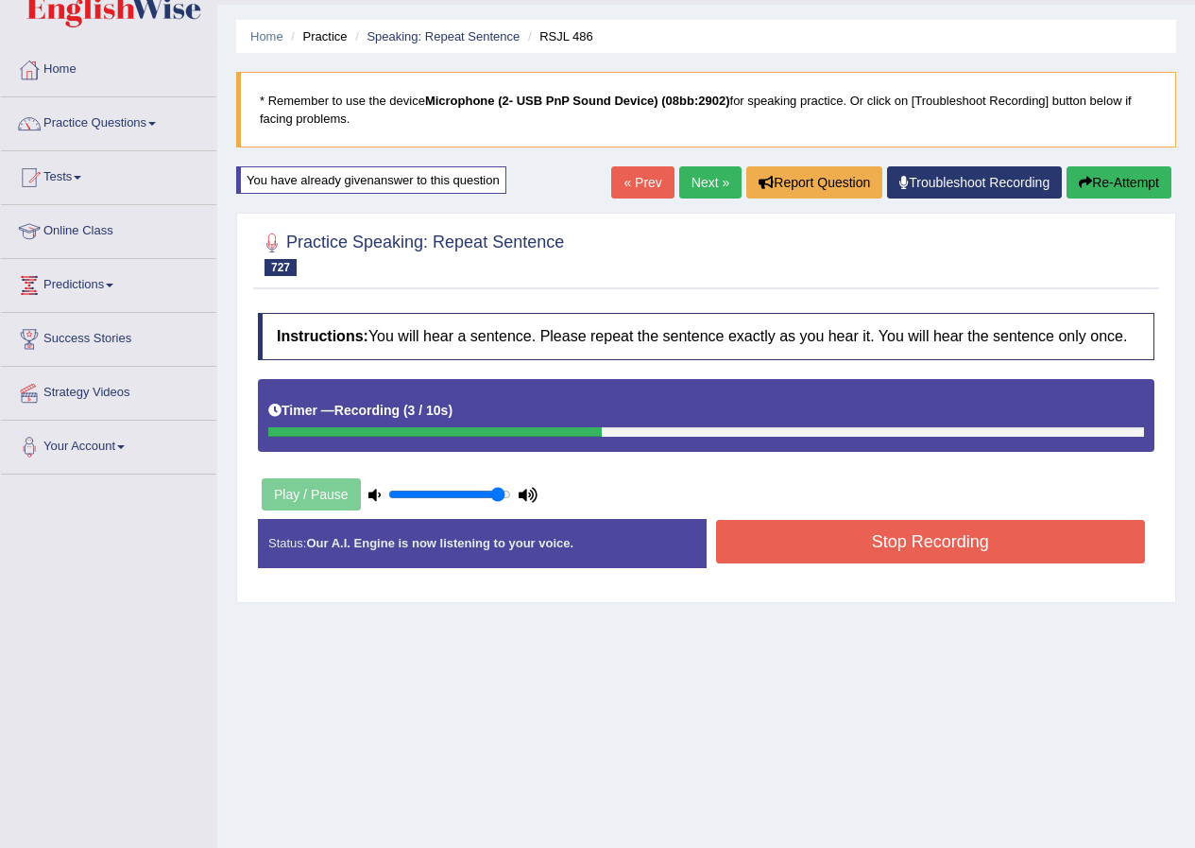
click at [745, 545] on button "Stop Recording" at bounding box center [931, 541] width 430 height 43
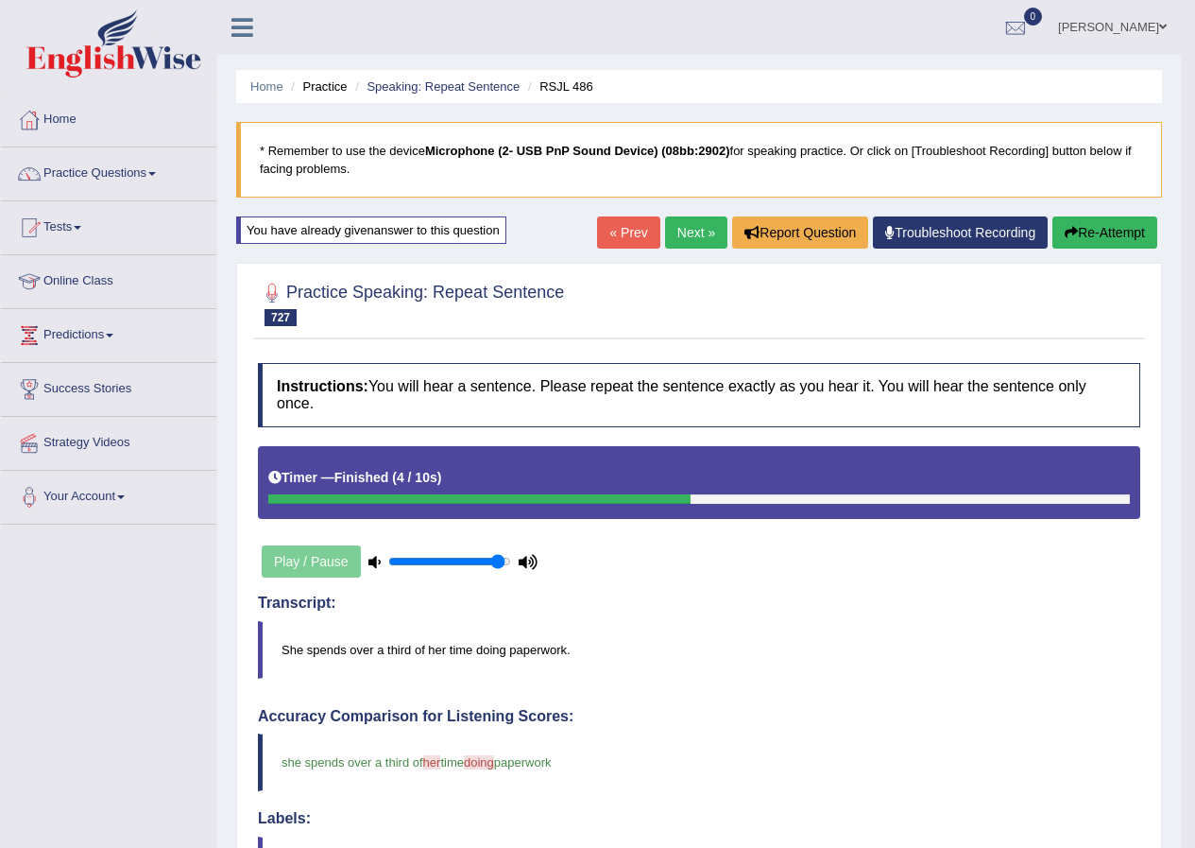
click at [686, 233] on link "Next »" at bounding box center [696, 232] width 62 height 32
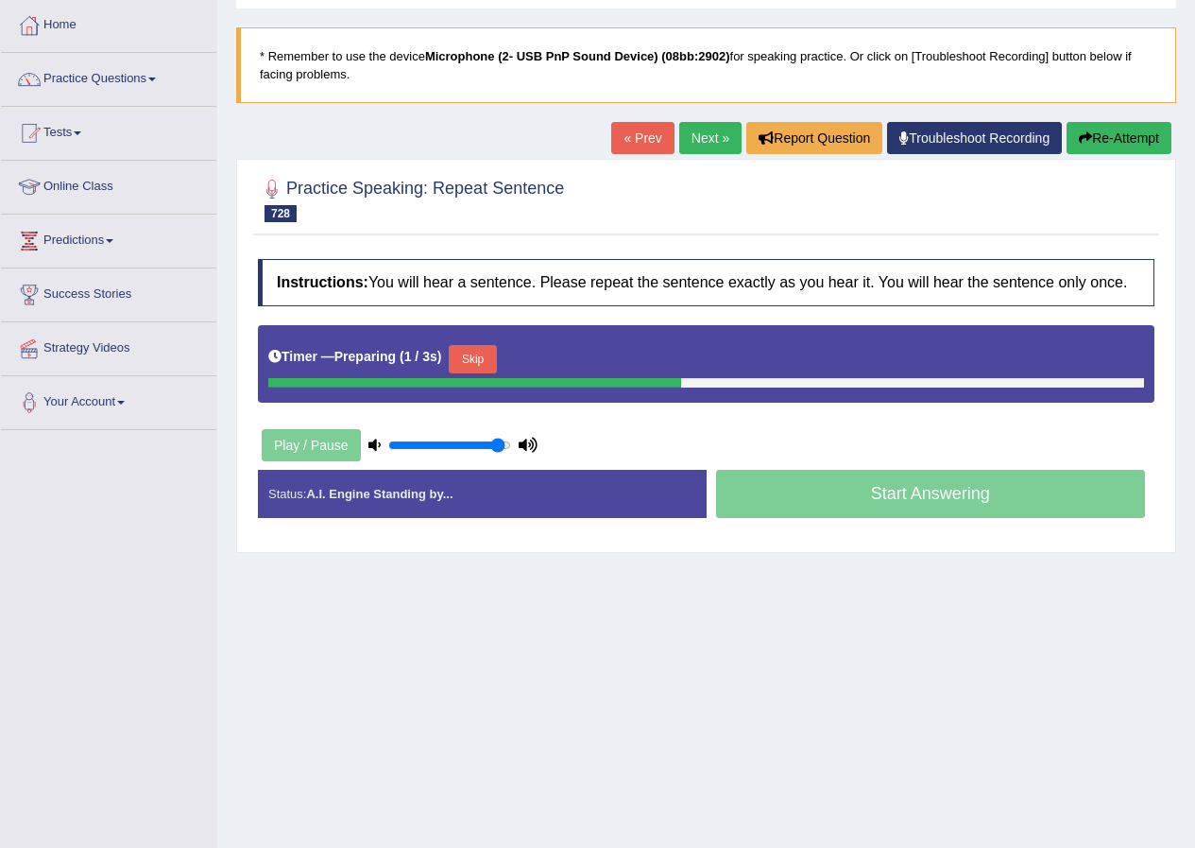
click at [488, 361] on button "Skip" at bounding box center [472, 359] width 47 height 28
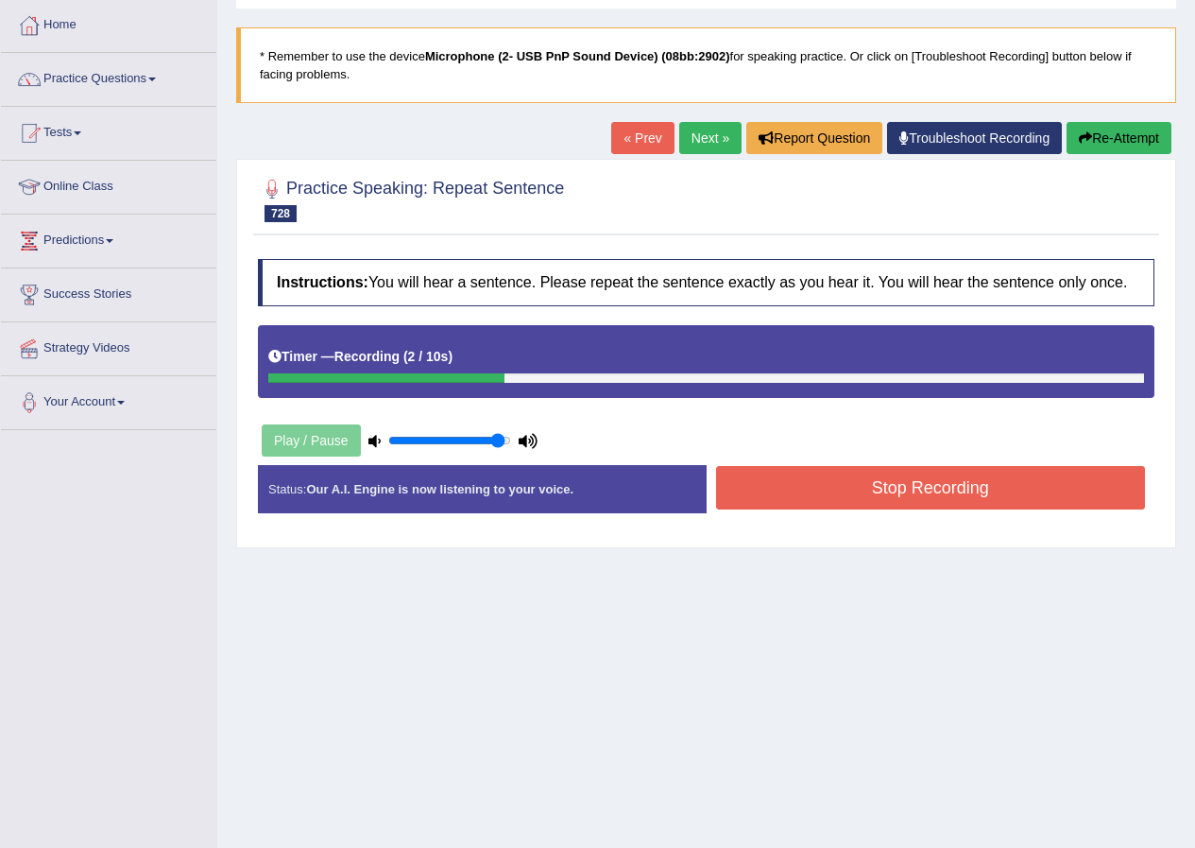
click at [849, 460] on div "Instructions: You will hear a sentence. Please repeat the sentence exactly as y…" at bounding box center [706, 393] width 906 height 288
click at [855, 482] on button "Stop Recording" at bounding box center [931, 487] width 430 height 43
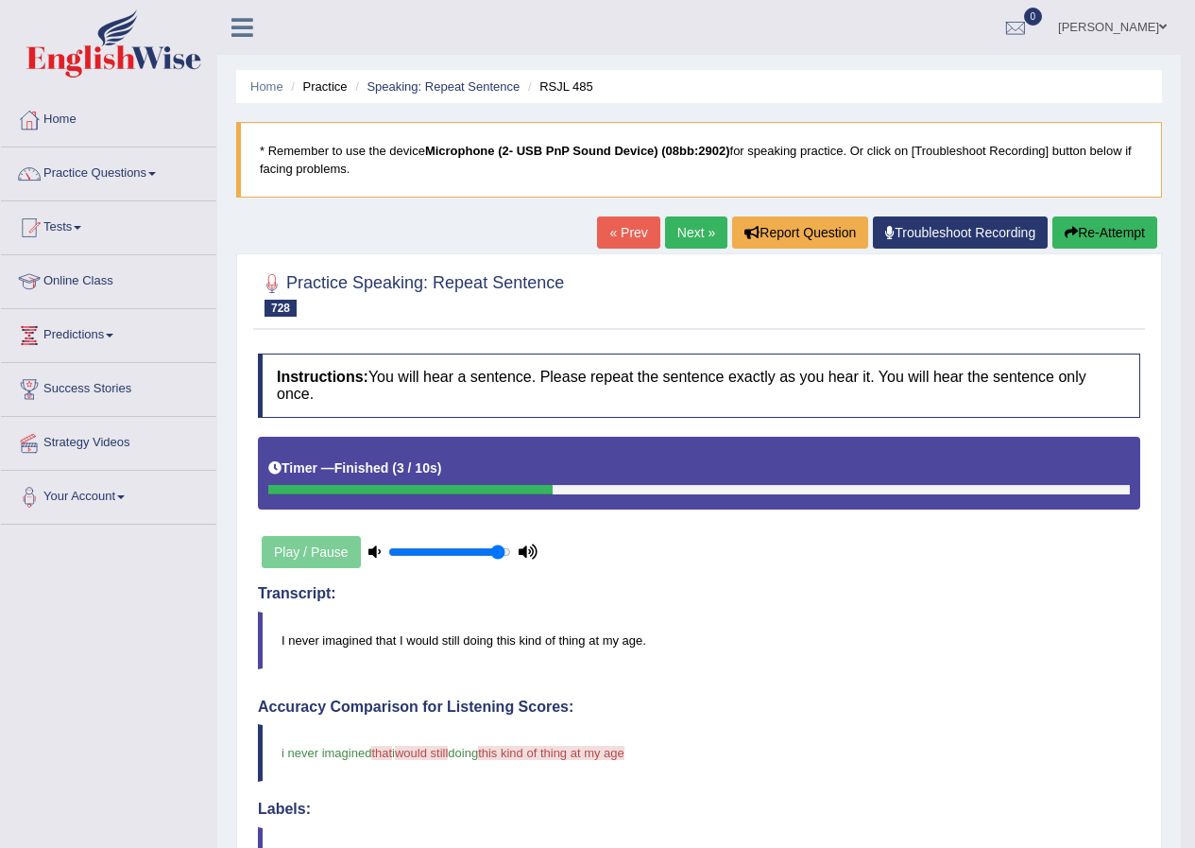
click at [1139, 227] on button "Re-Attempt" at bounding box center [1105, 232] width 105 height 32
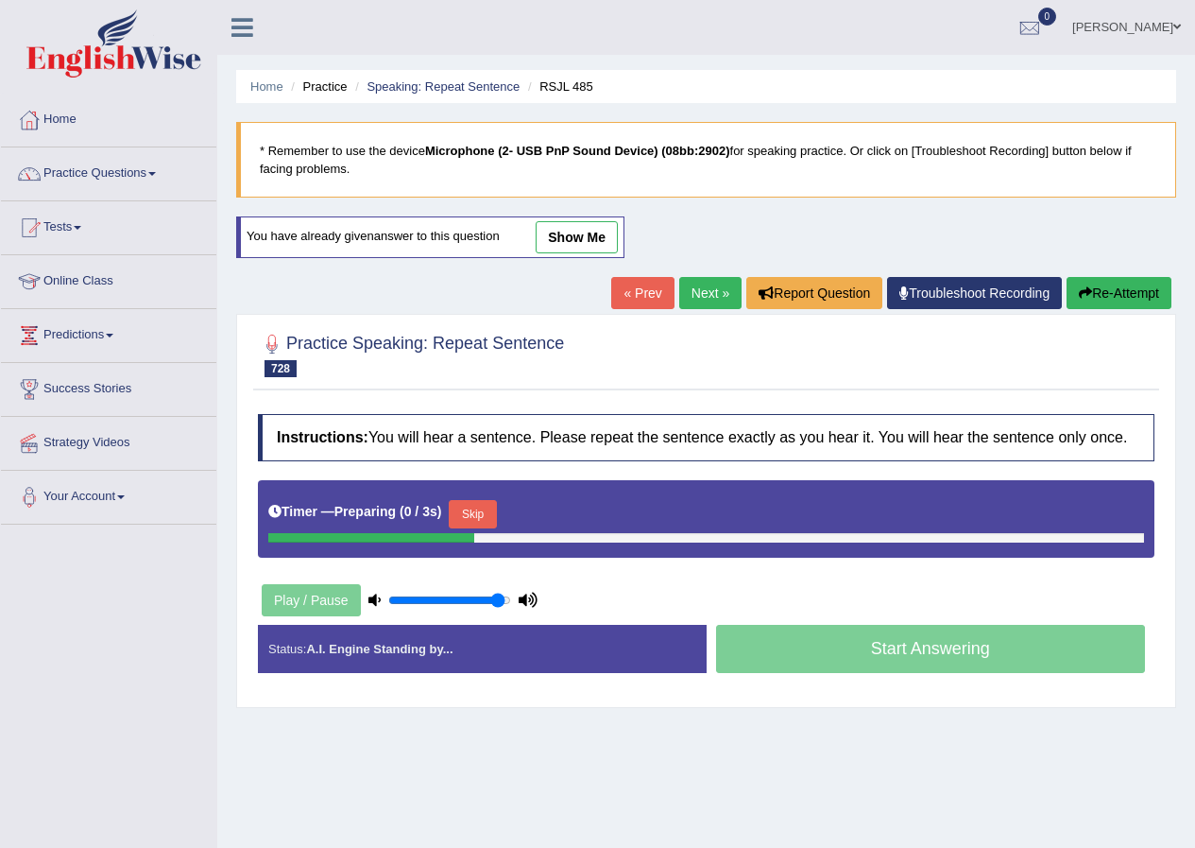
click at [496, 514] on button "Skip" at bounding box center [472, 514] width 47 height 28
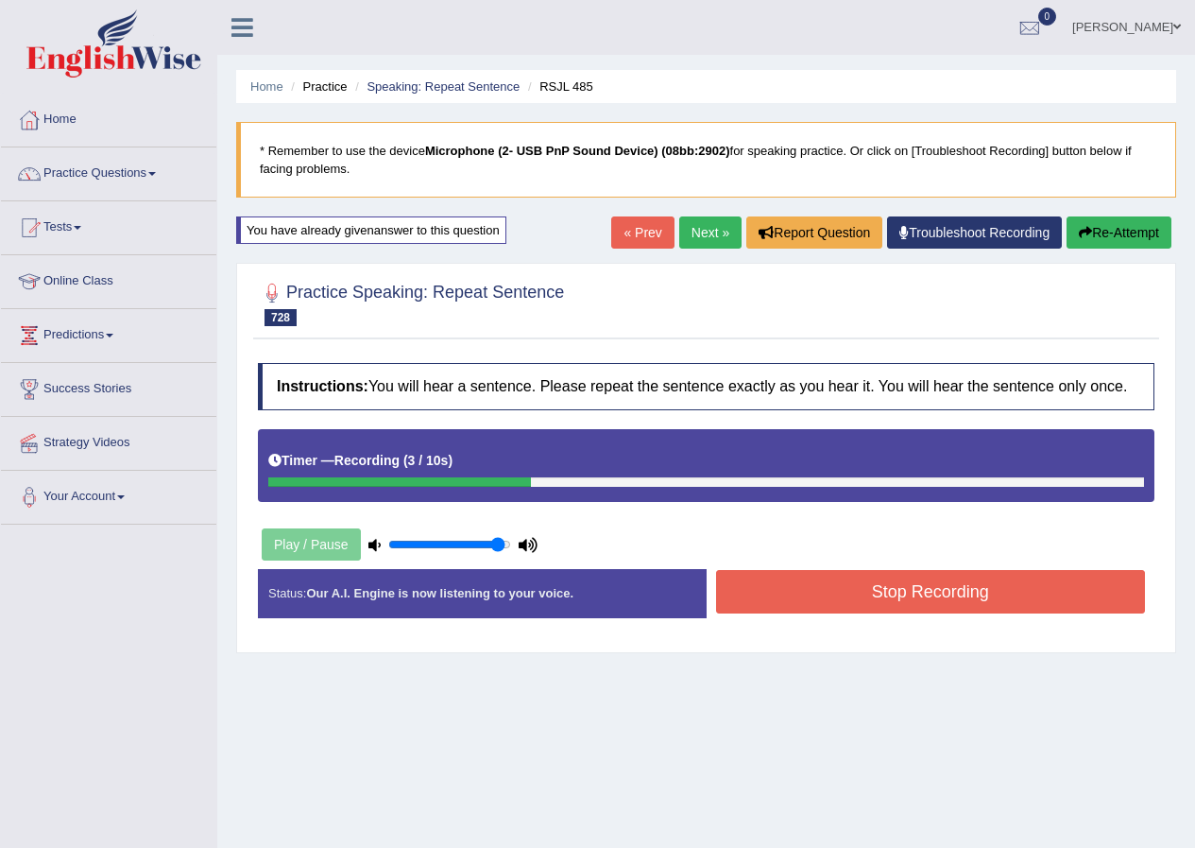
click at [786, 592] on button "Stop Recording" at bounding box center [931, 591] width 430 height 43
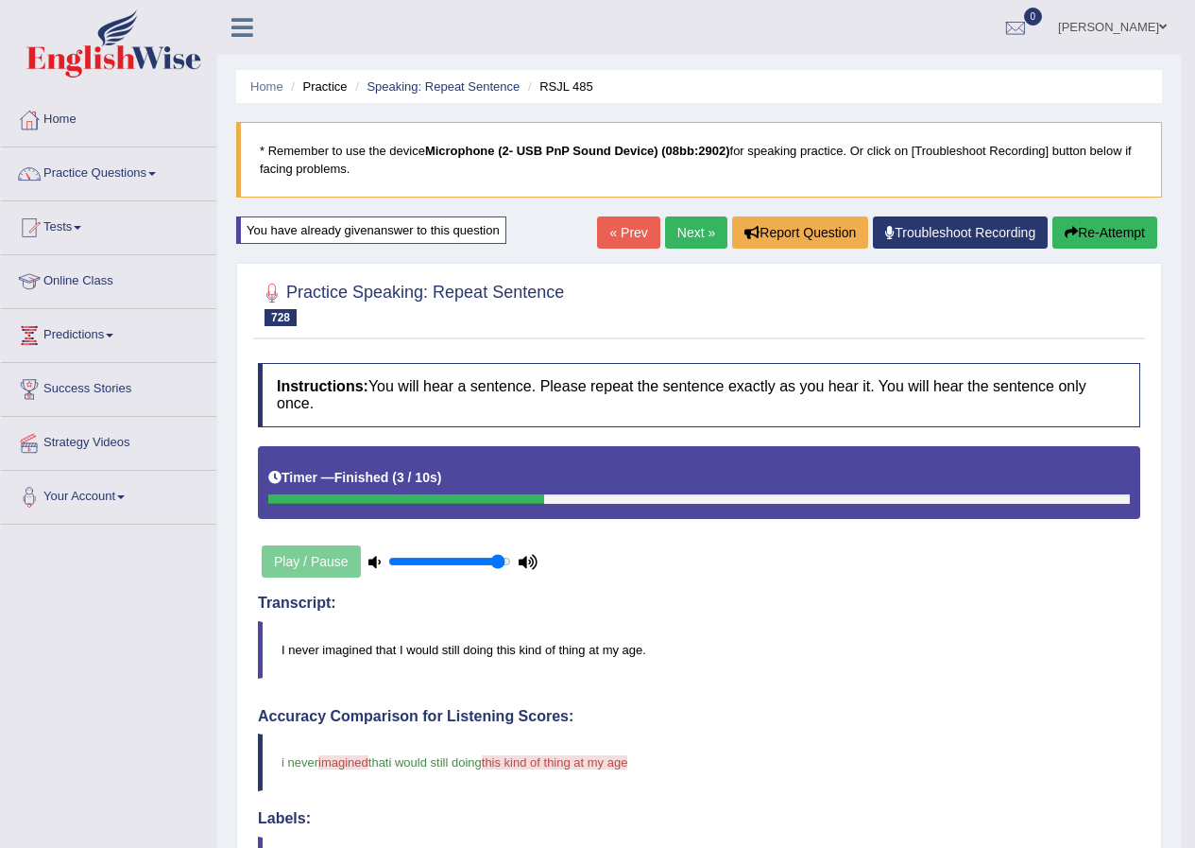
click at [1096, 223] on button "Re-Attempt" at bounding box center [1105, 232] width 105 height 32
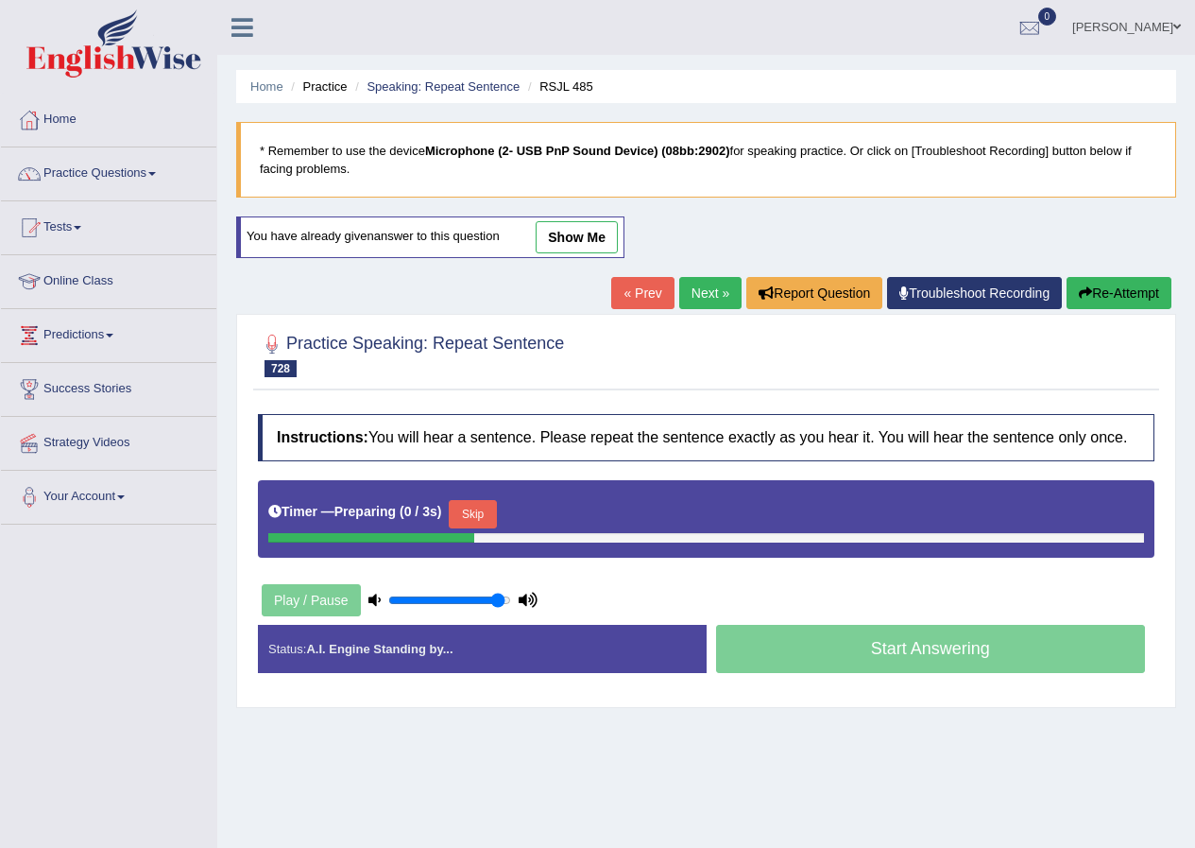
click at [457, 520] on button "Skip" at bounding box center [472, 514] width 47 height 28
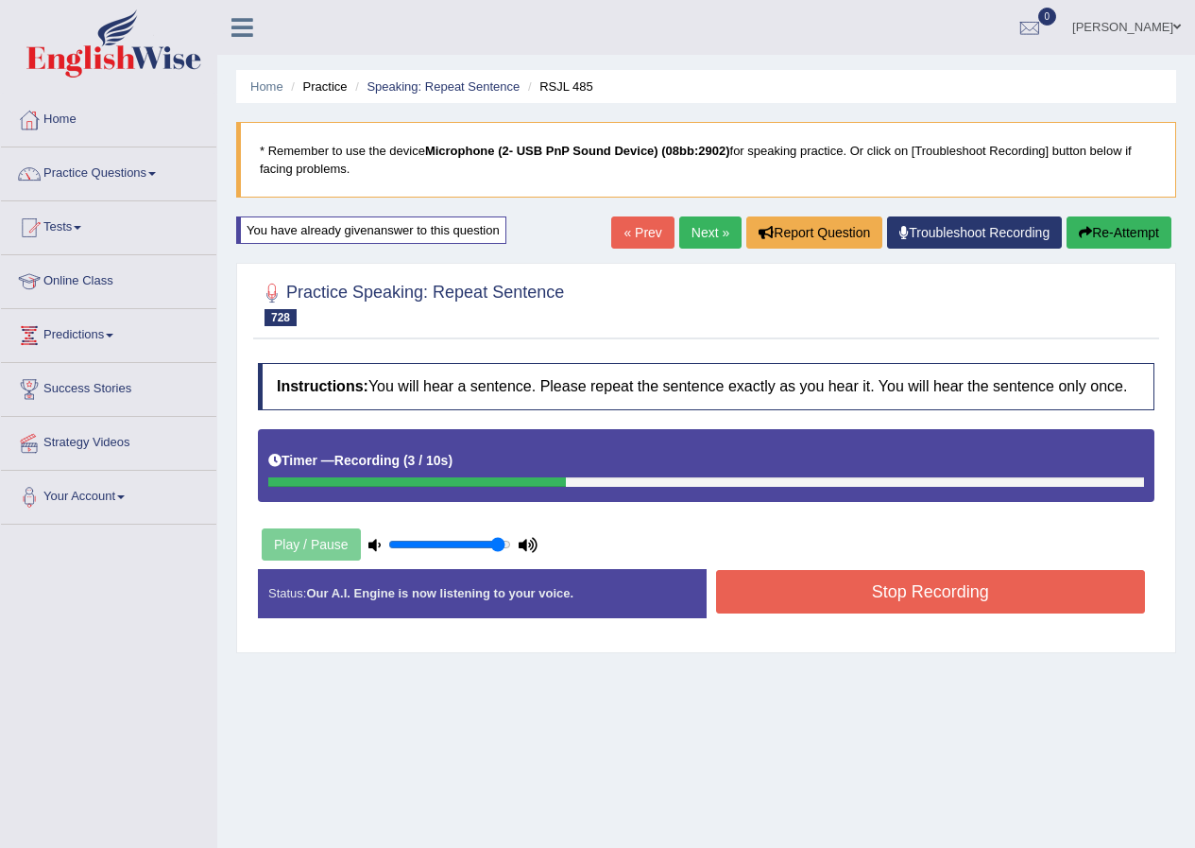
click at [893, 591] on button "Stop Recording" at bounding box center [931, 591] width 430 height 43
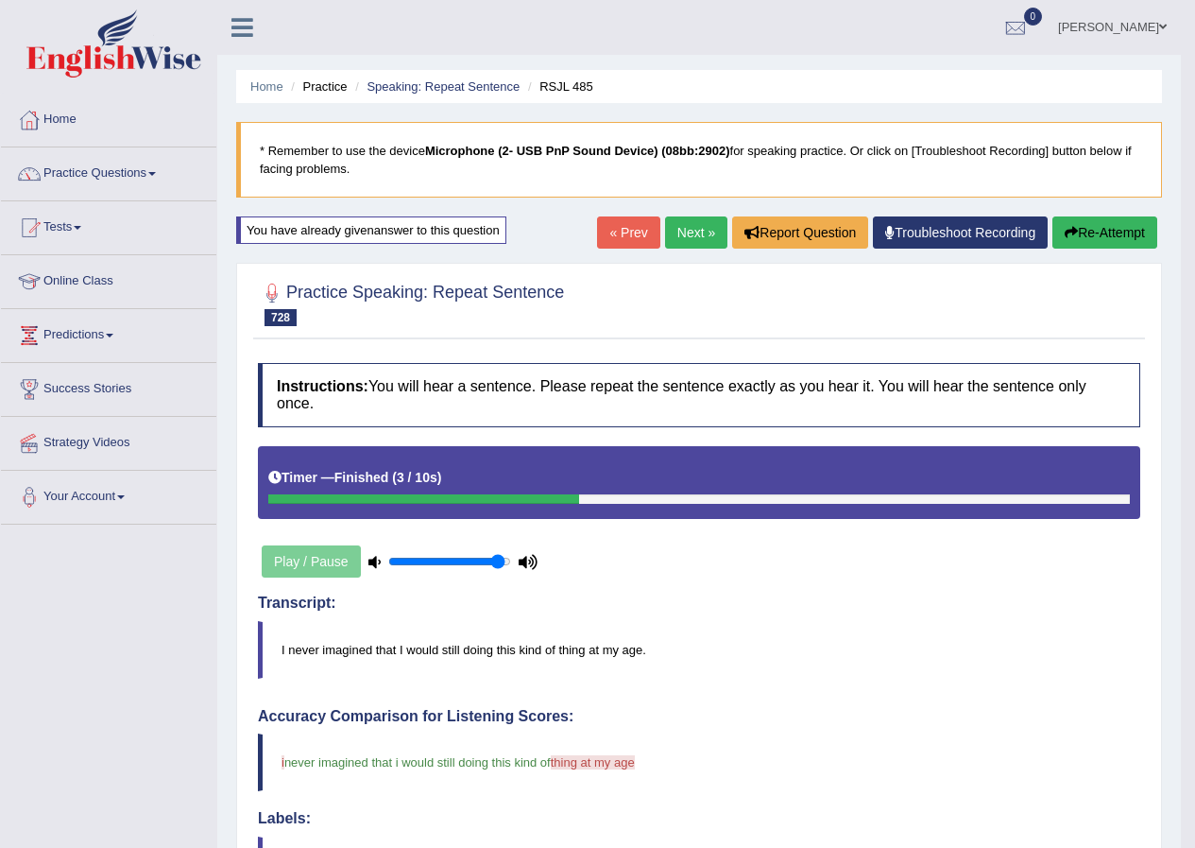
click at [706, 241] on link "Next »" at bounding box center [696, 232] width 62 height 32
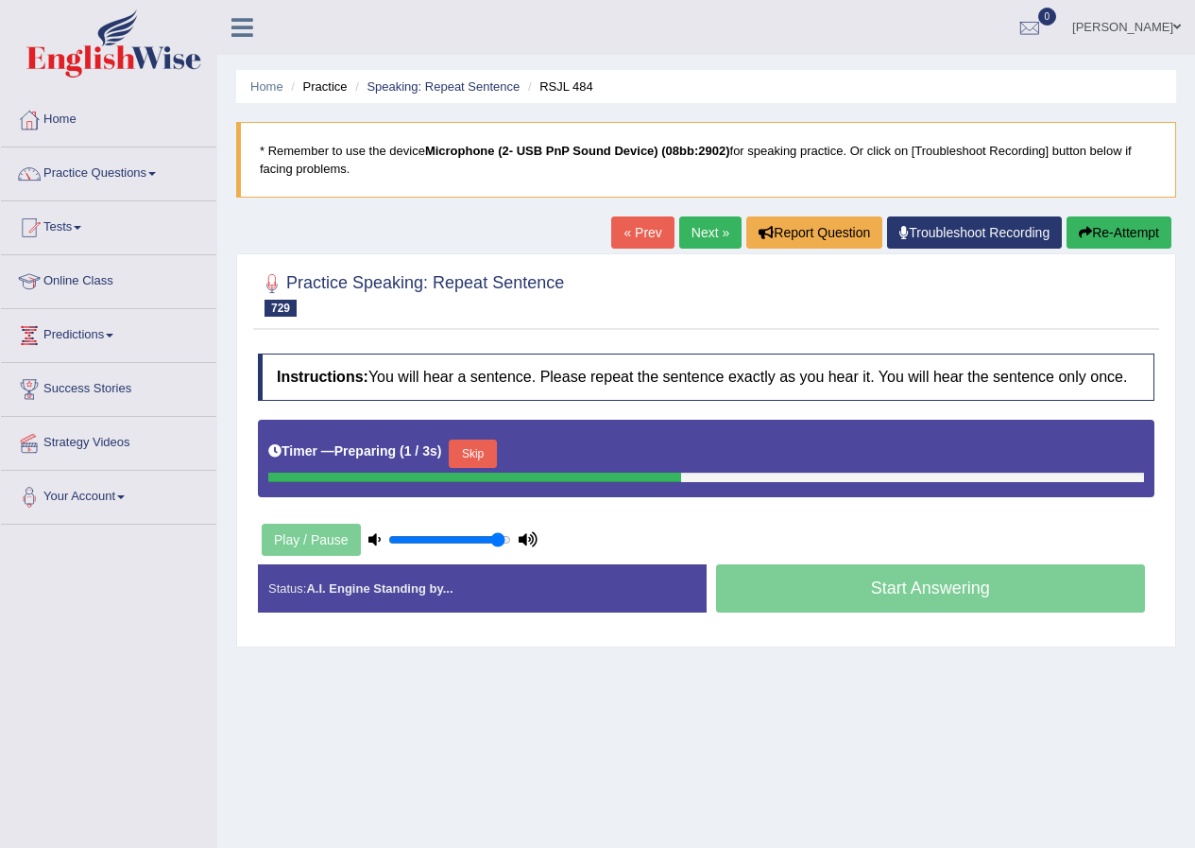
click at [483, 441] on button "Skip" at bounding box center [472, 453] width 47 height 28
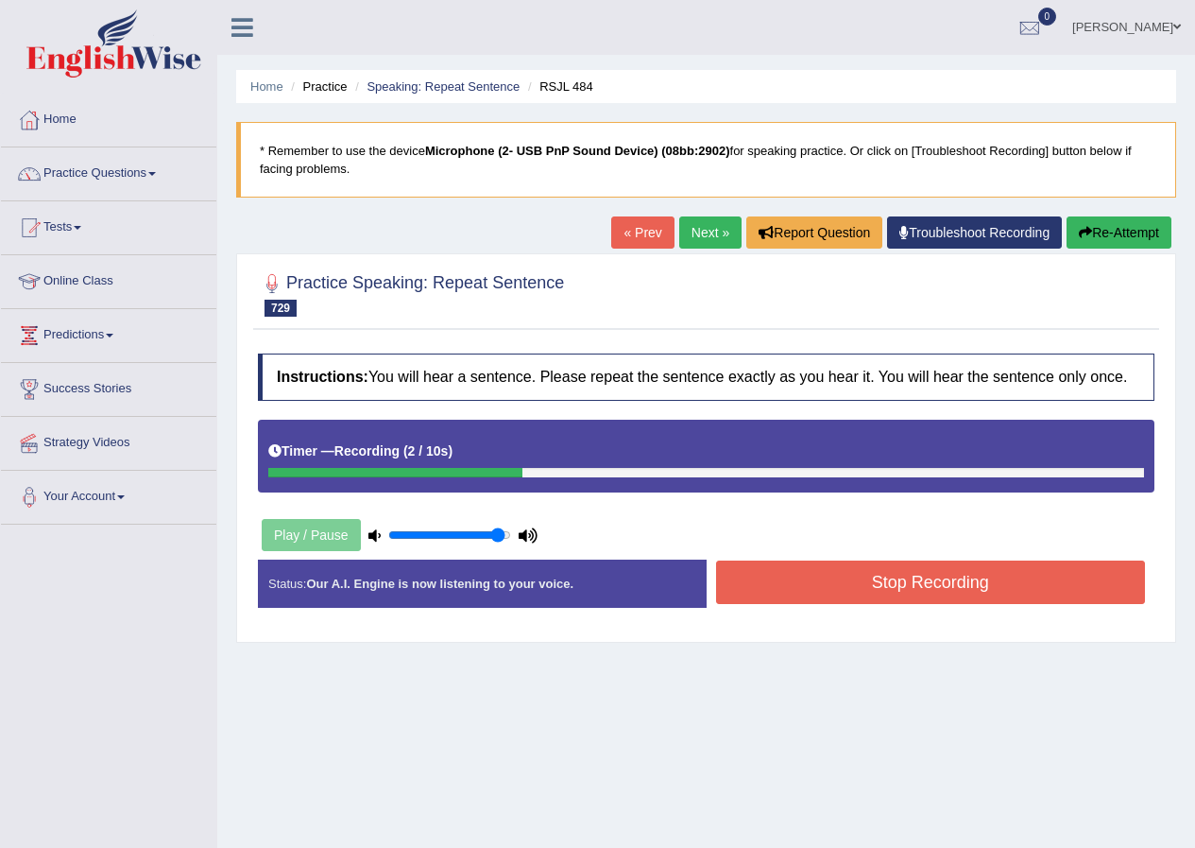
click at [846, 586] on button "Stop Recording" at bounding box center [931, 581] width 430 height 43
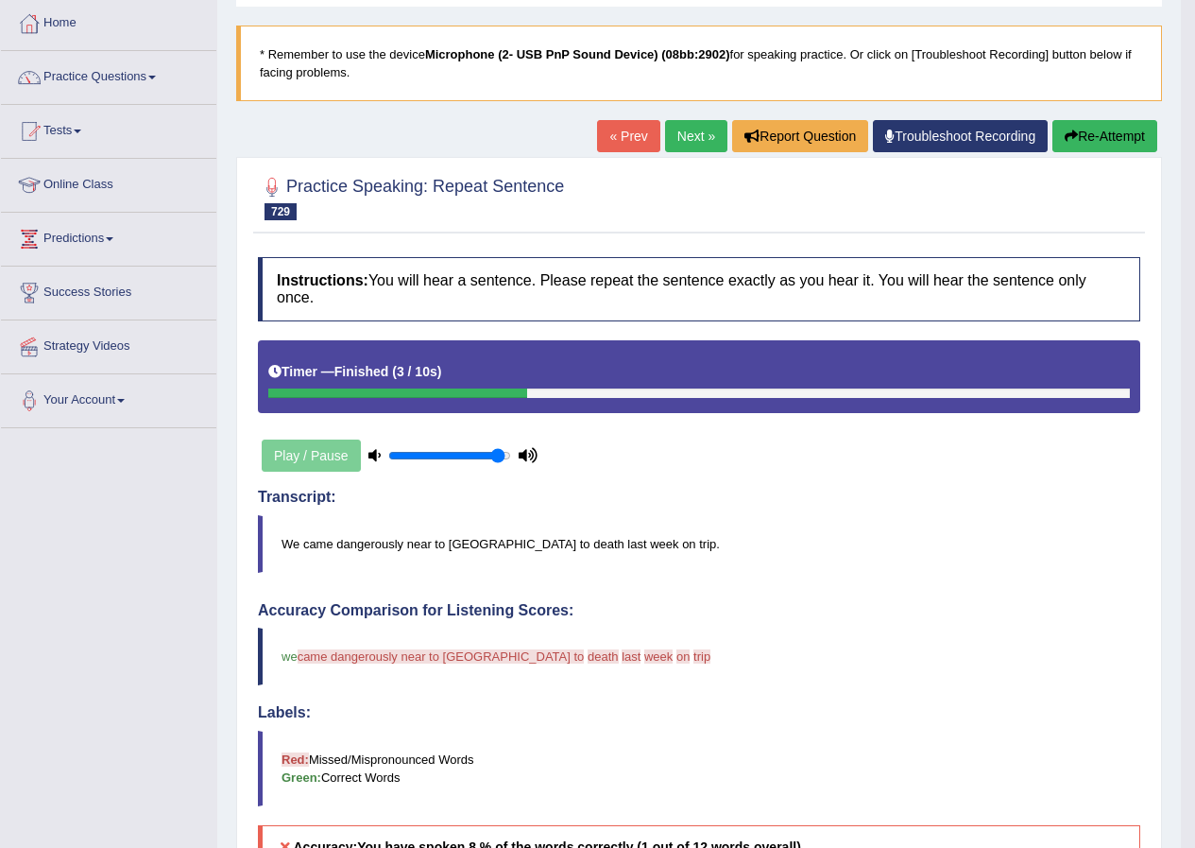
scroll to position [94, 0]
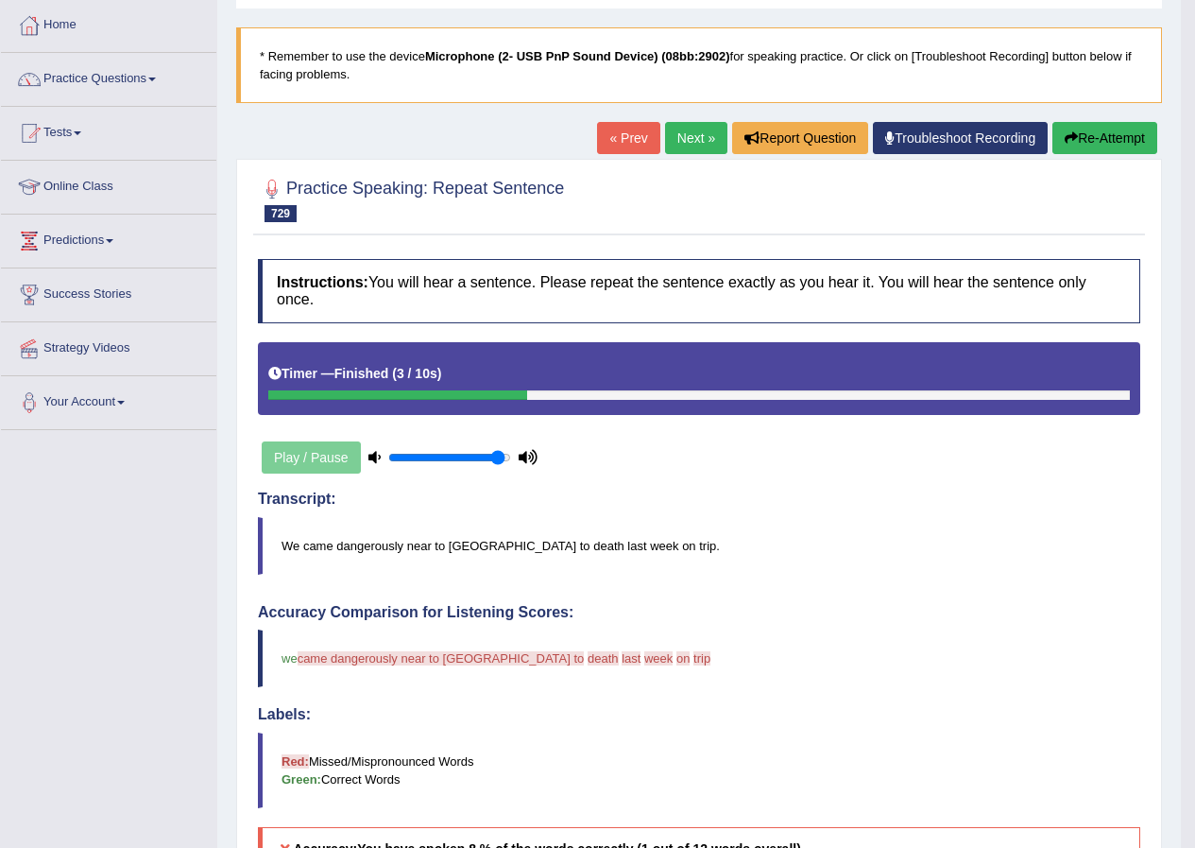
click at [1101, 137] on button "Re-Attempt" at bounding box center [1105, 138] width 105 height 32
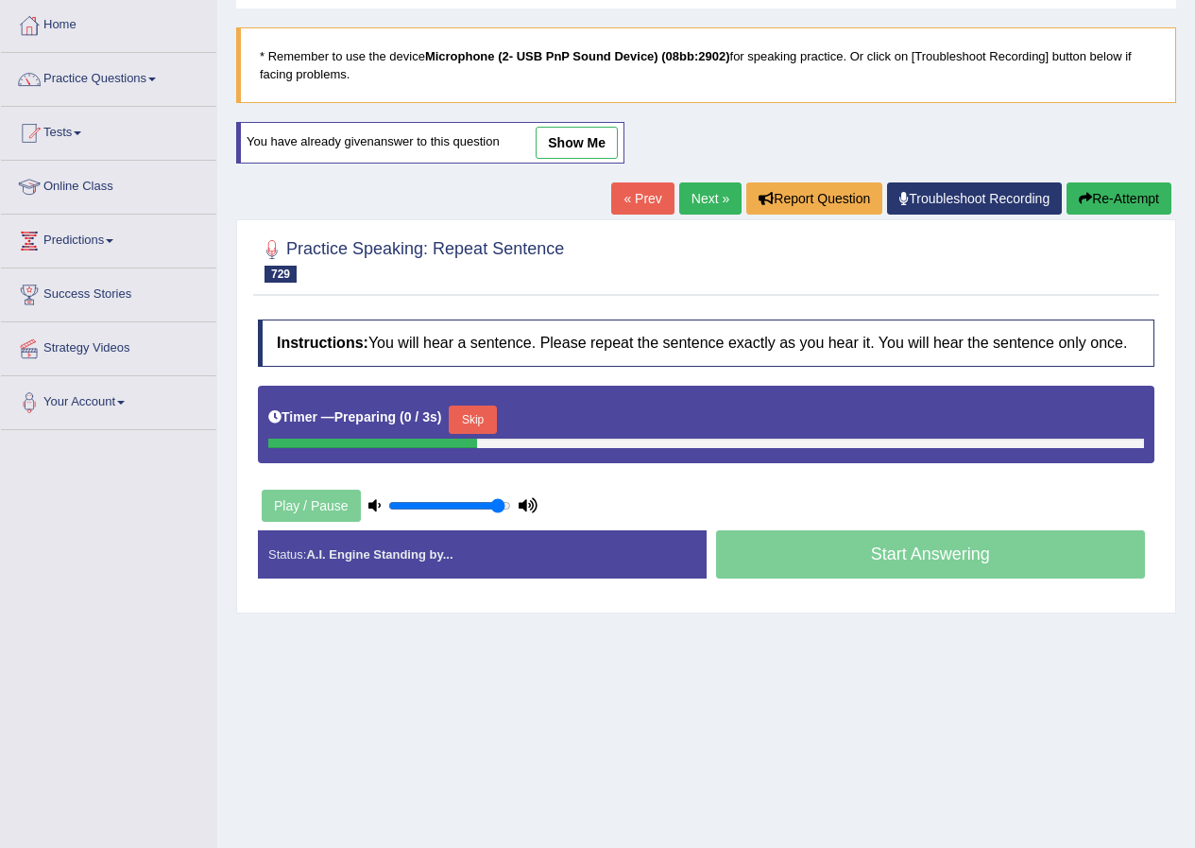
click at [496, 406] on button "Skip" at bounding box center [472, 419] width 47 height 28
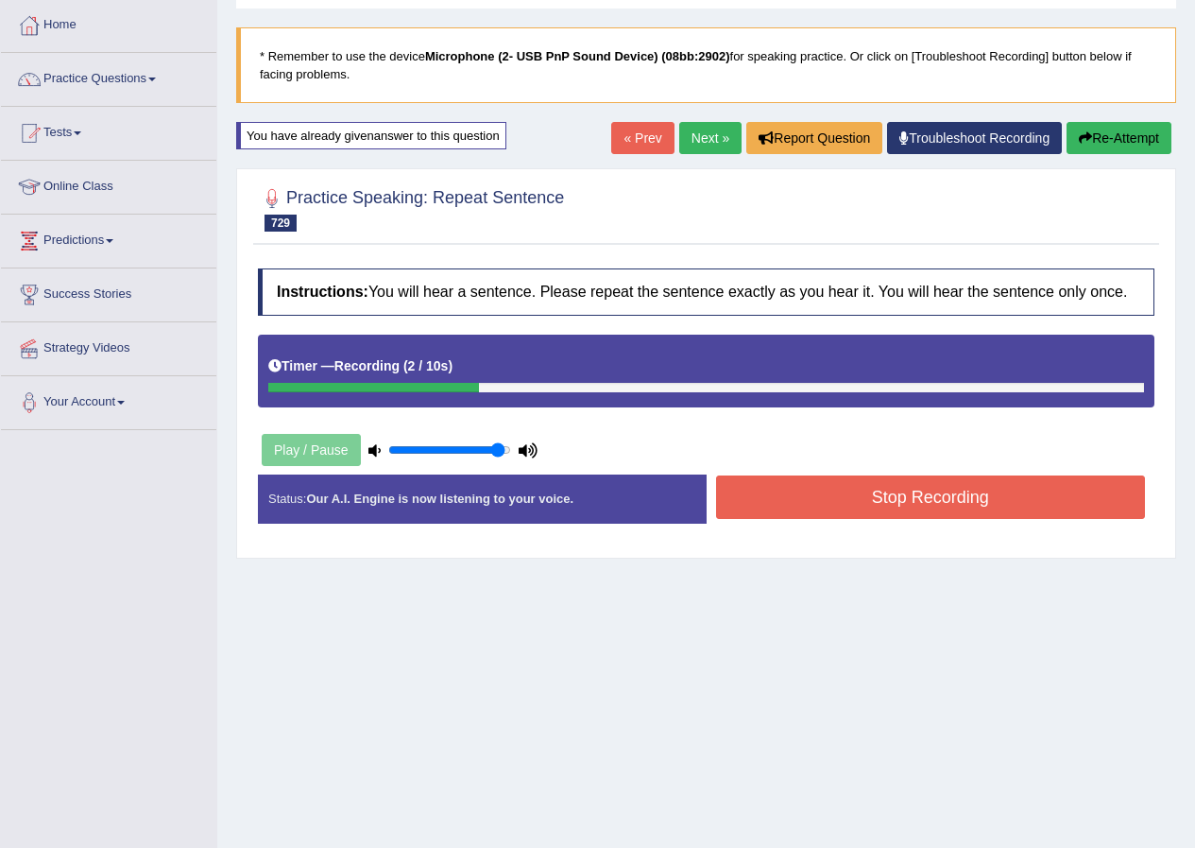
click at [822, 488] on button "Stop Recording" at bounding box center [931, 496] width 430 height 43
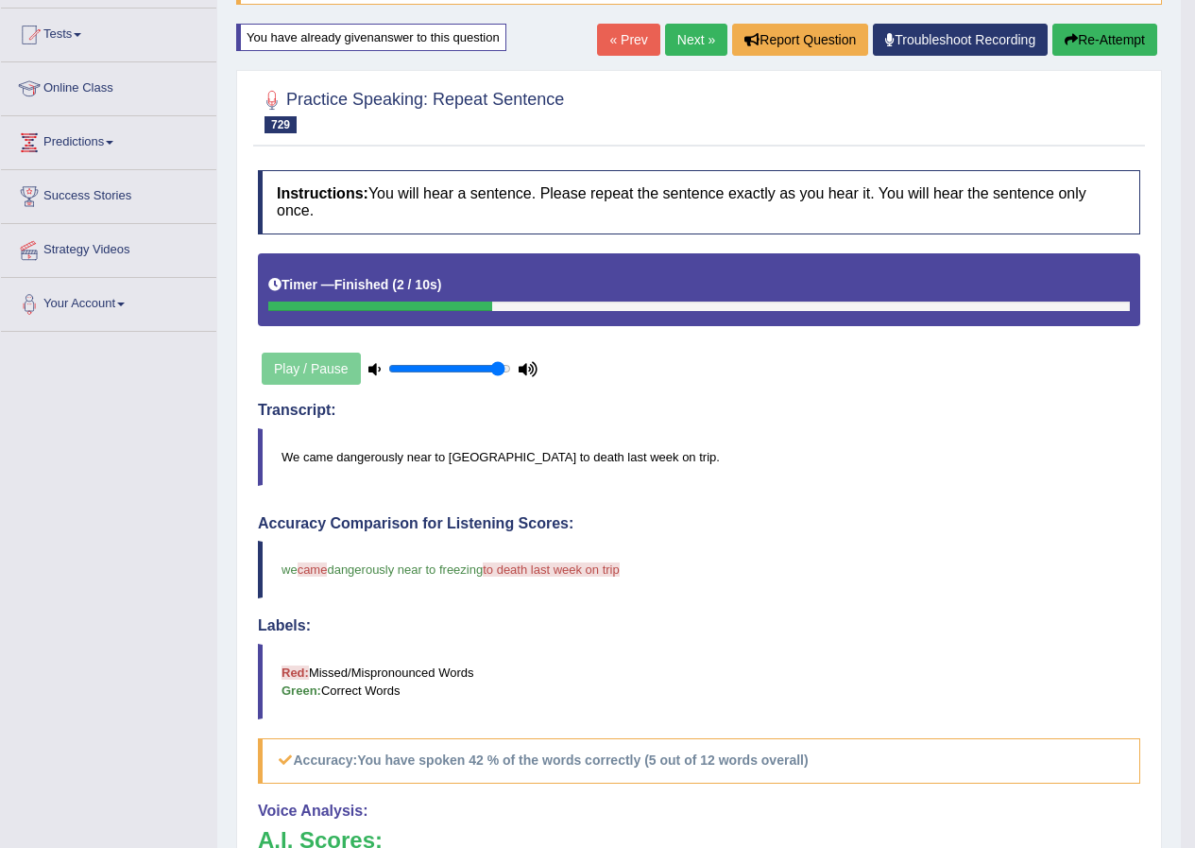
scroll to position [94, 0]
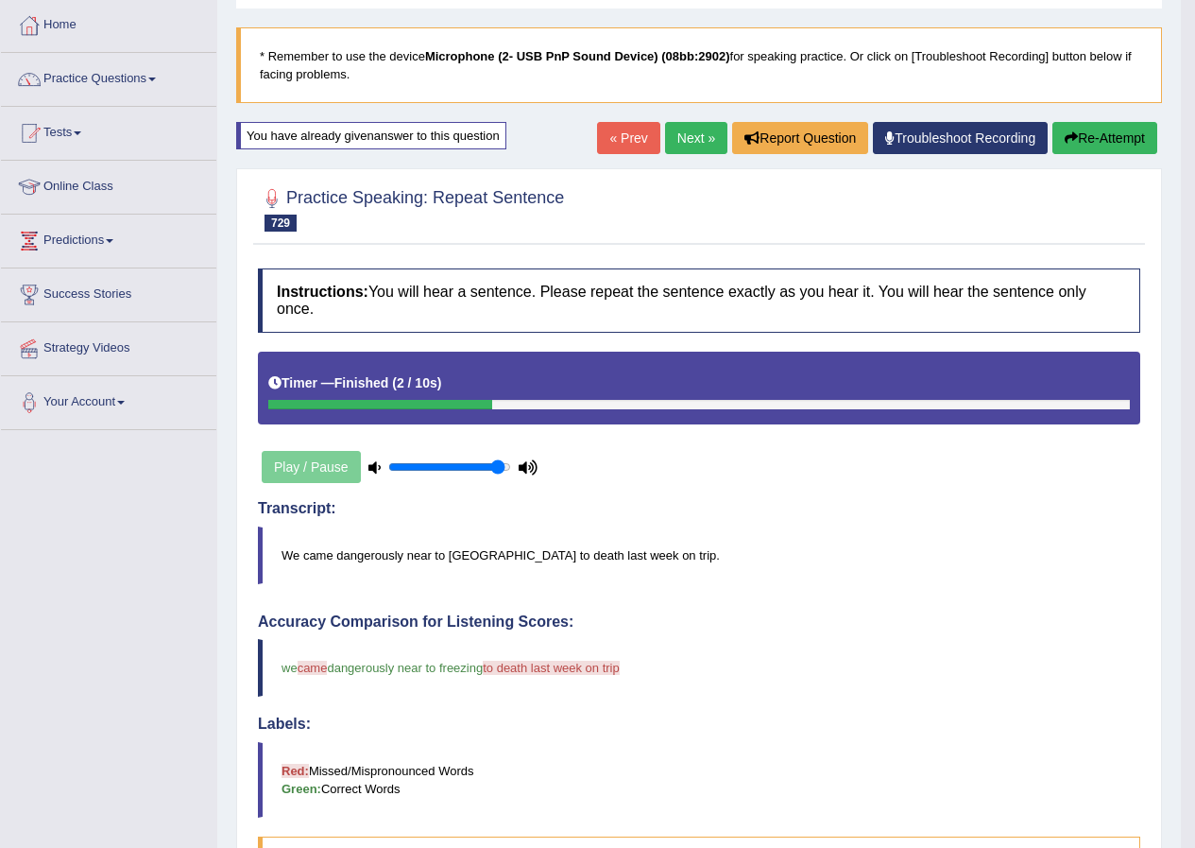
click at [1110, 146] on button "Re-Attempt" at bounding box center [1105, 138] width 105 height 32
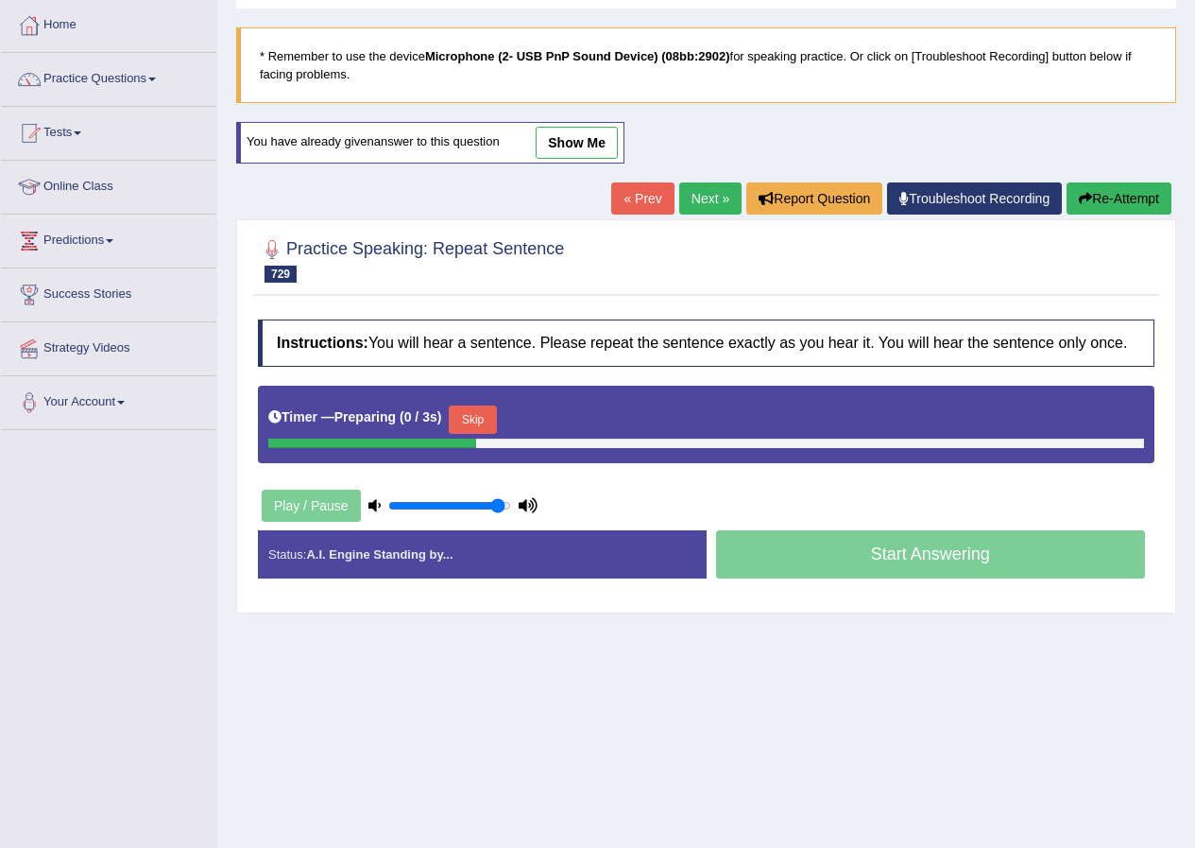
click at [494, 408] on button "Skip" at bounding box center [472, 419] width 47 height 28
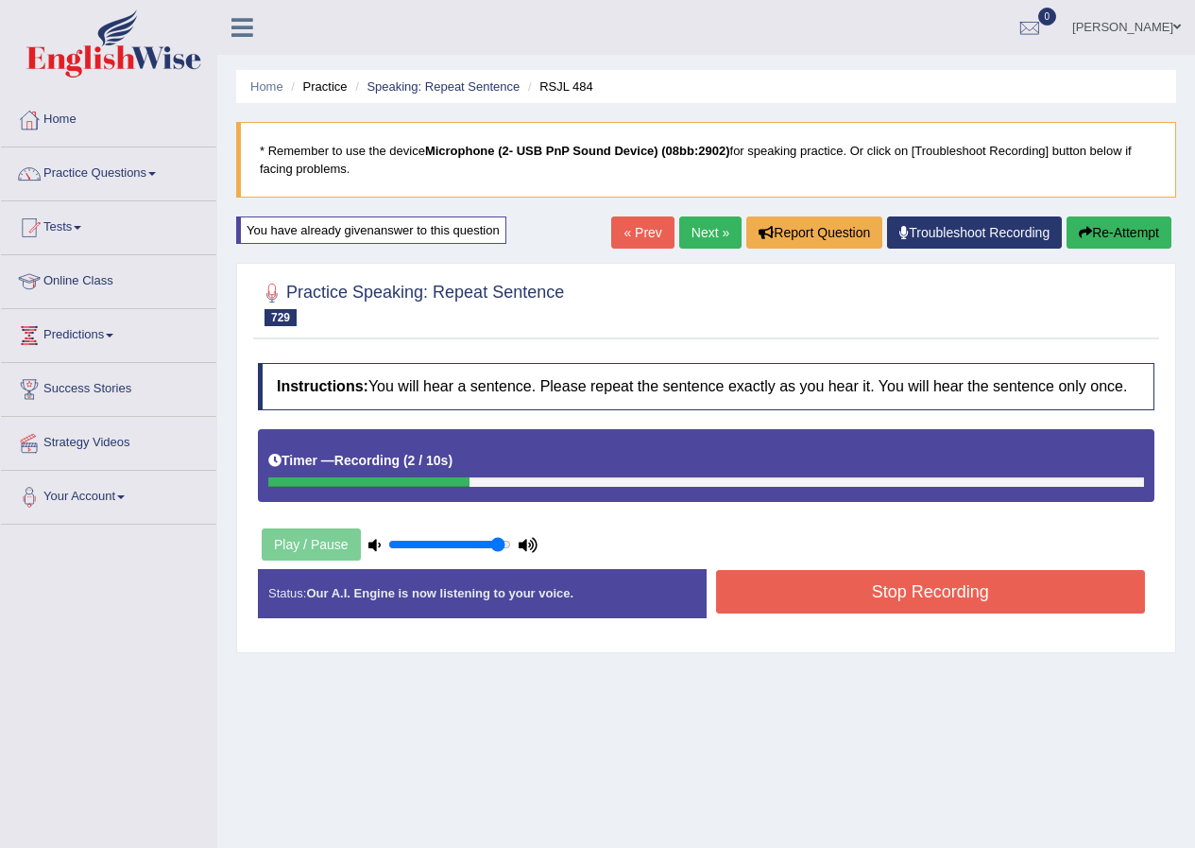
click at [745, 575] on button "Stop Recording" at bounding box center [931, 591] width 430 height 43
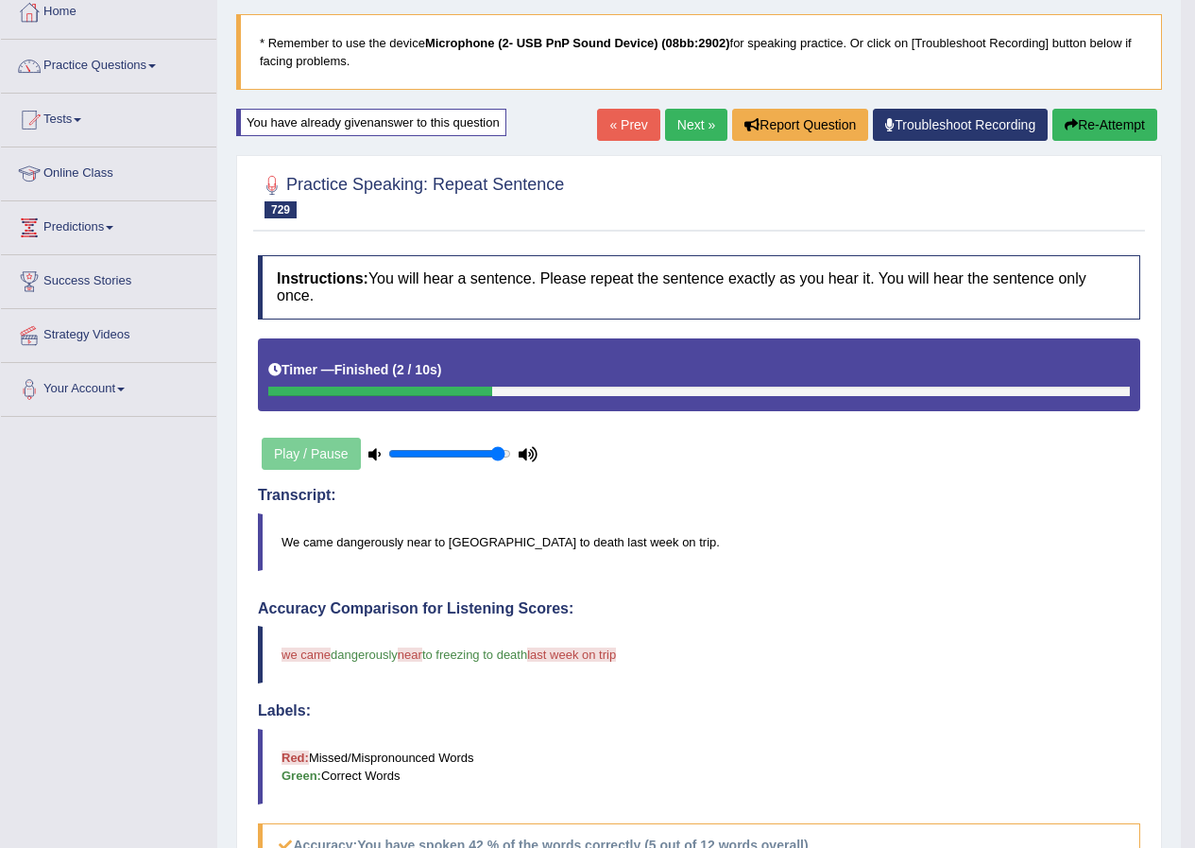
scroll to position [94, 0]
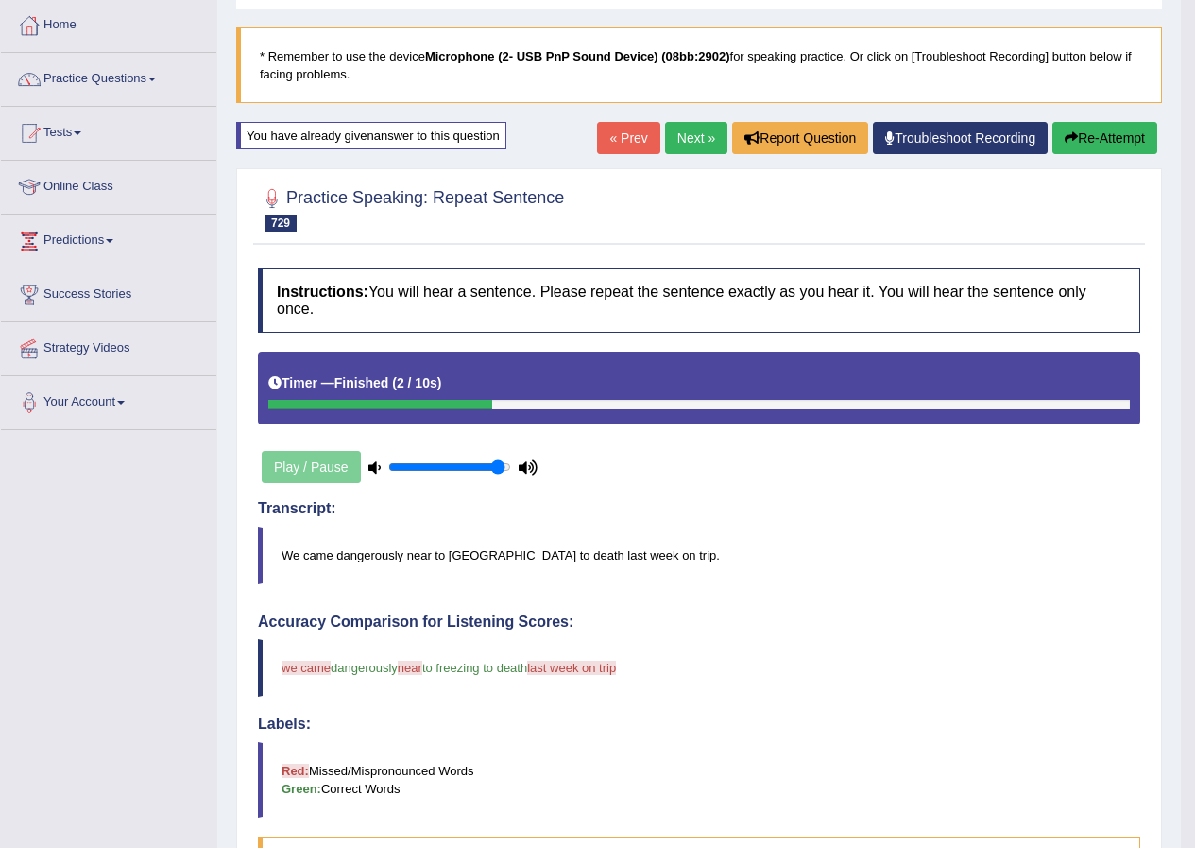
click at [1120, 140] on button "Re-Attempt" at bounding box center [1105, 138] width 105 height 32
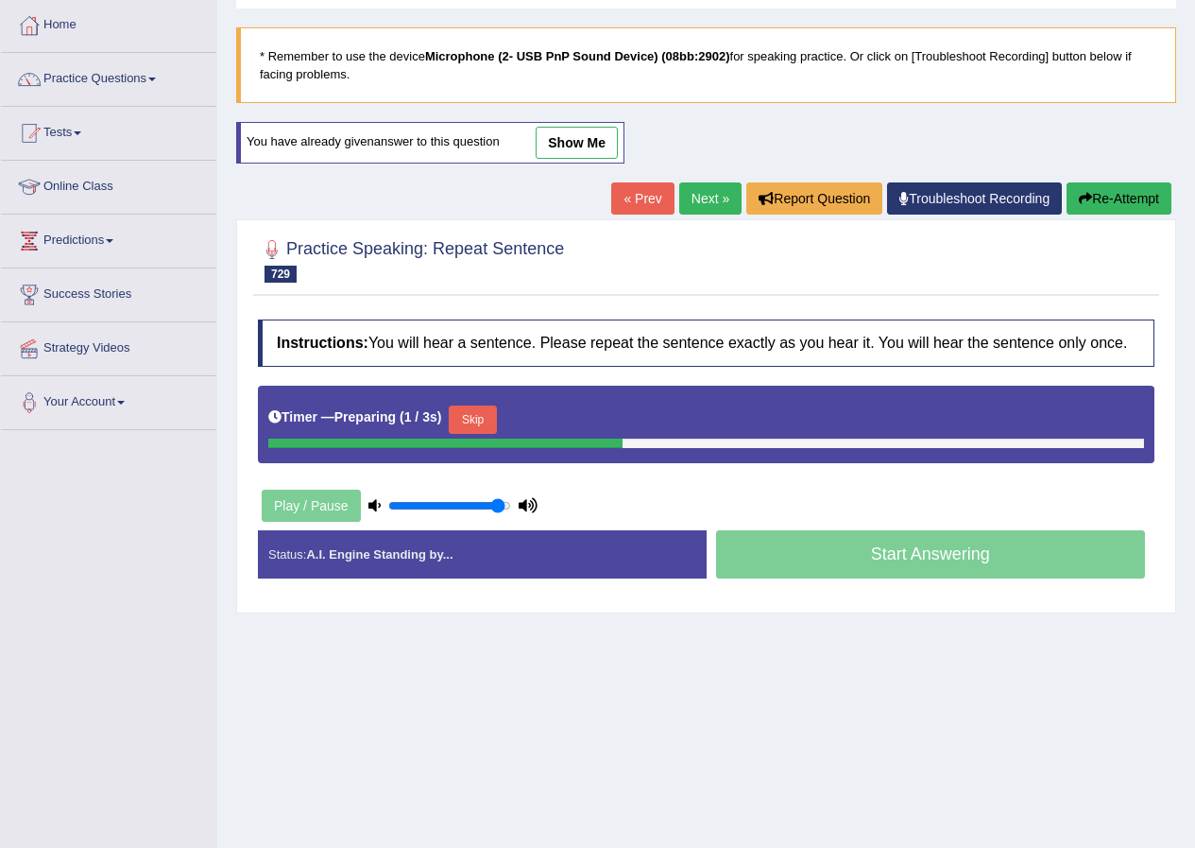
click at [482, 412] on button "Skip" at bounding box center [472, 419] width 47 height 28
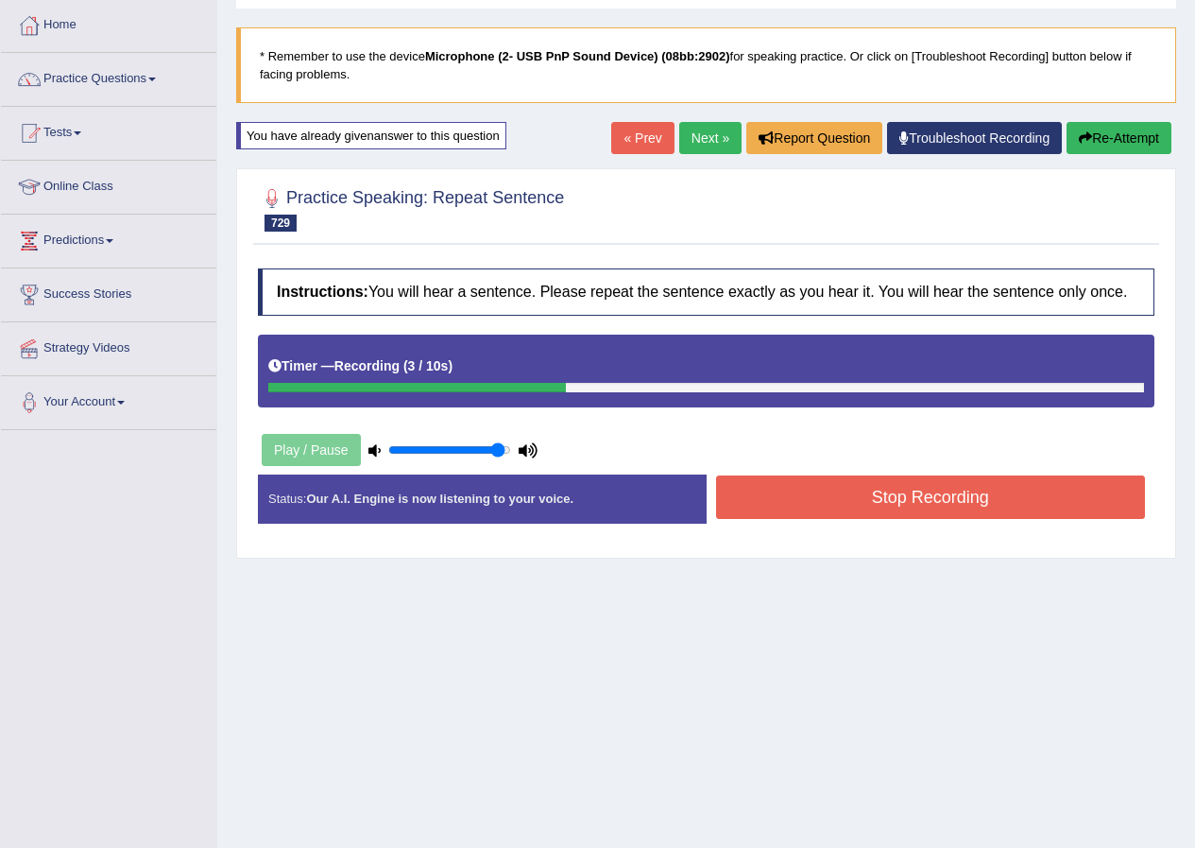
click at [755, 496] on button "Stop Recording" at bounding box center [931, 496] width 430 height 43
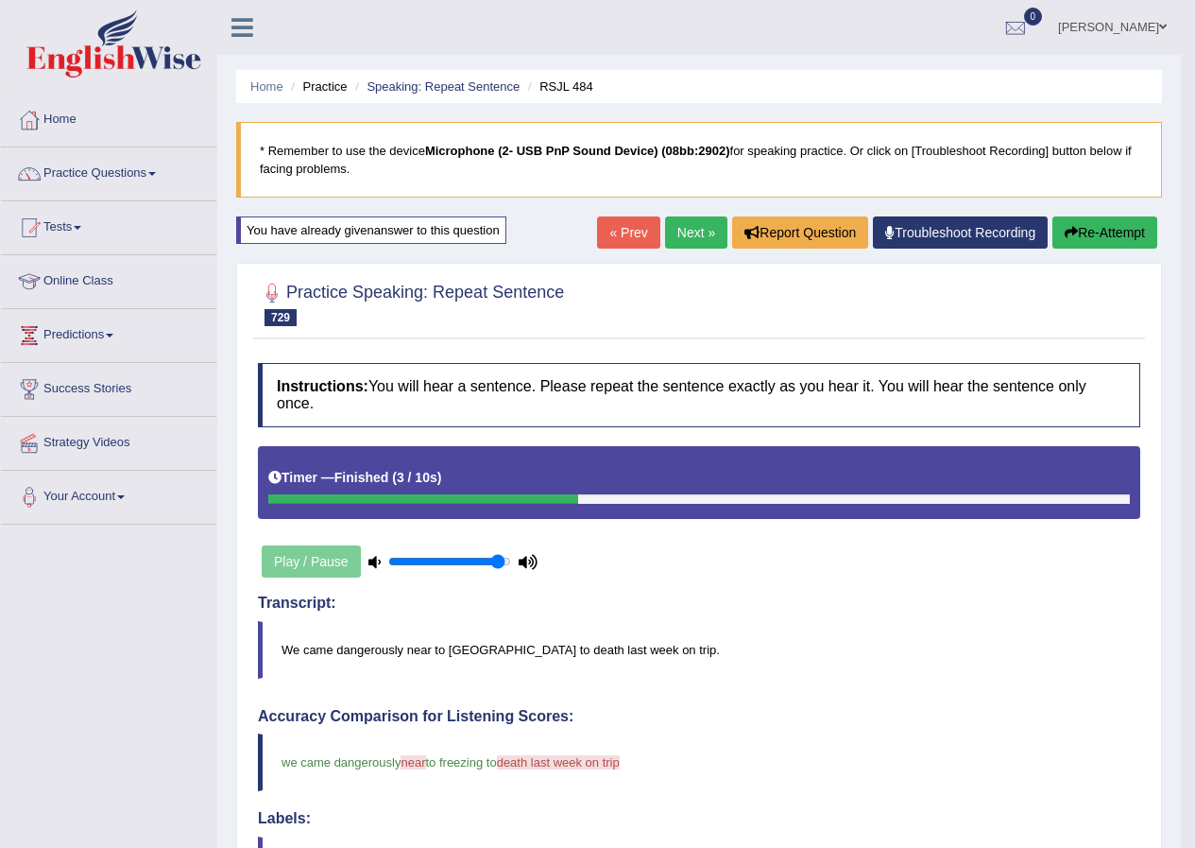
click at [682, 231] on link "Next »" at bounding box center [696, 232] width 62 height 32
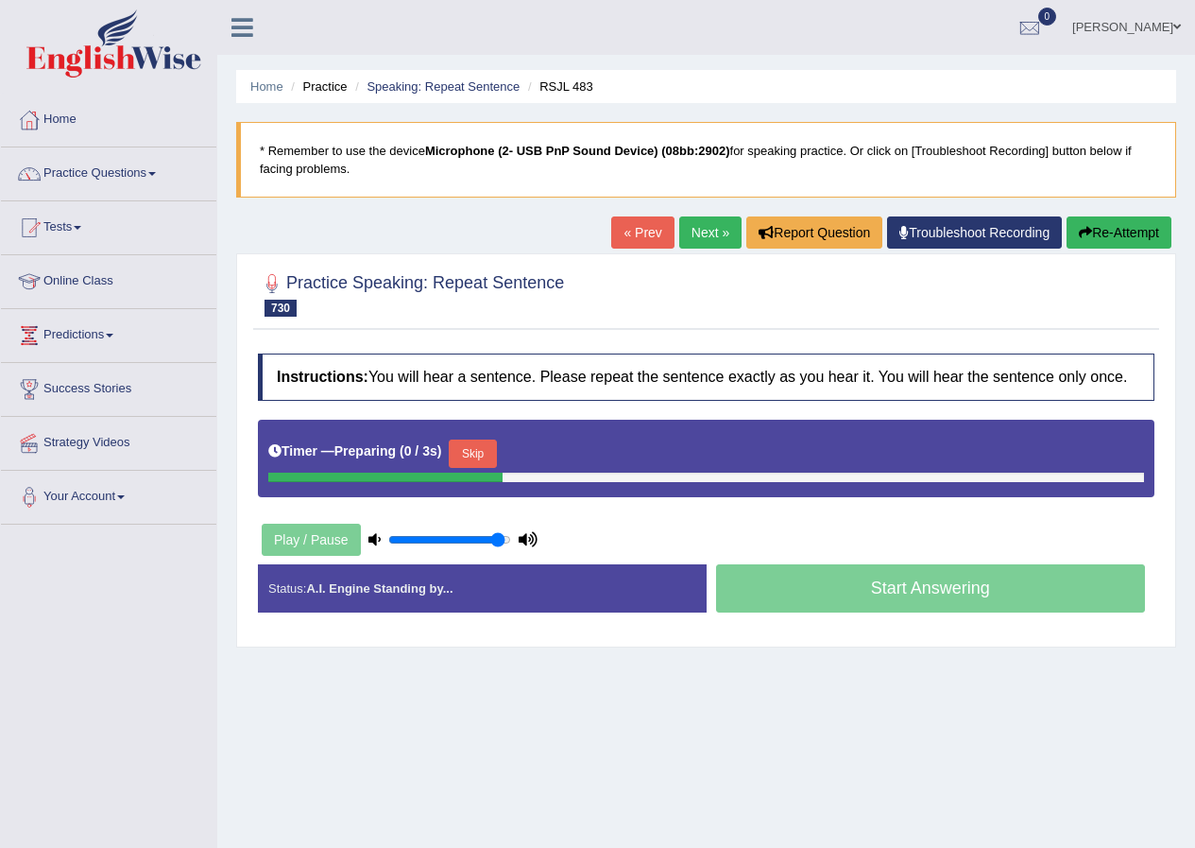
click at [496, 448] on button "Skip" at bounding box center [472, 453] width 47 height 28
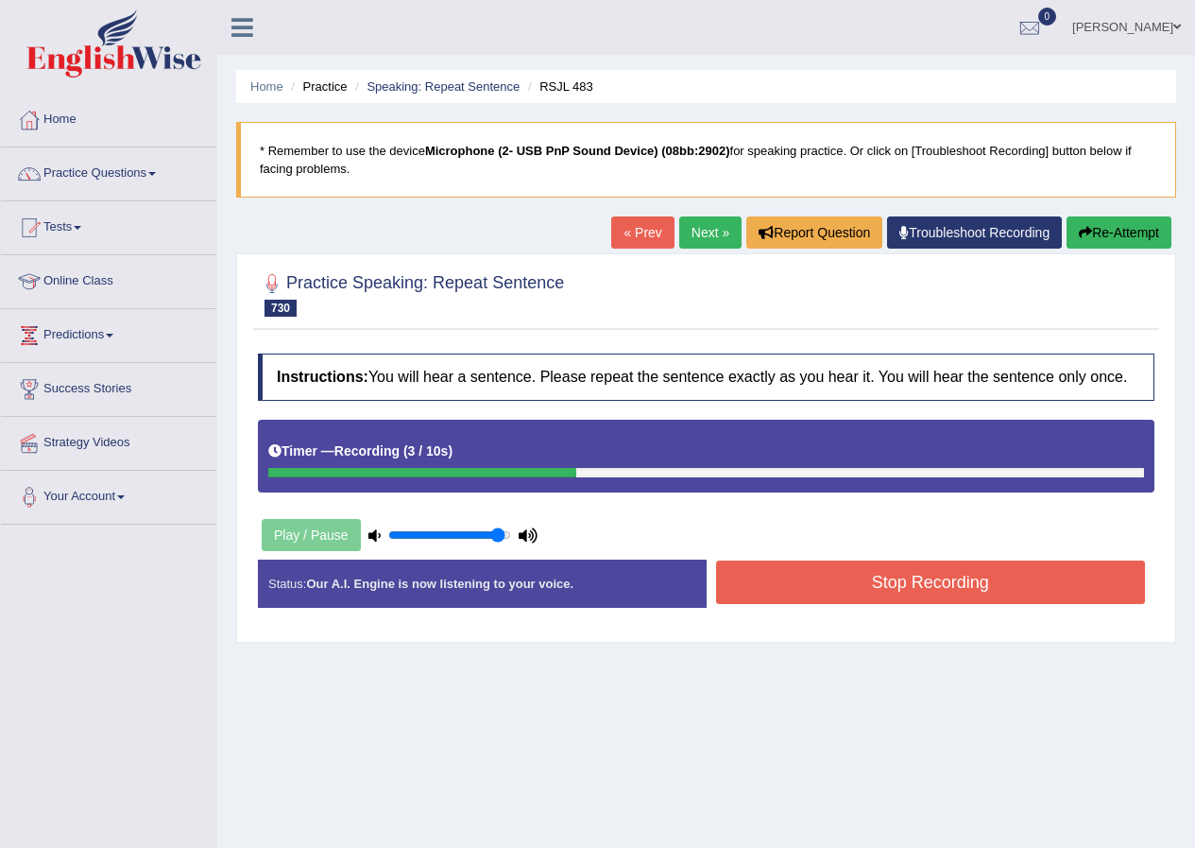
click at [794, 572] on button "Stop Recording" at bounding box center [931, 581] width 430 height 43
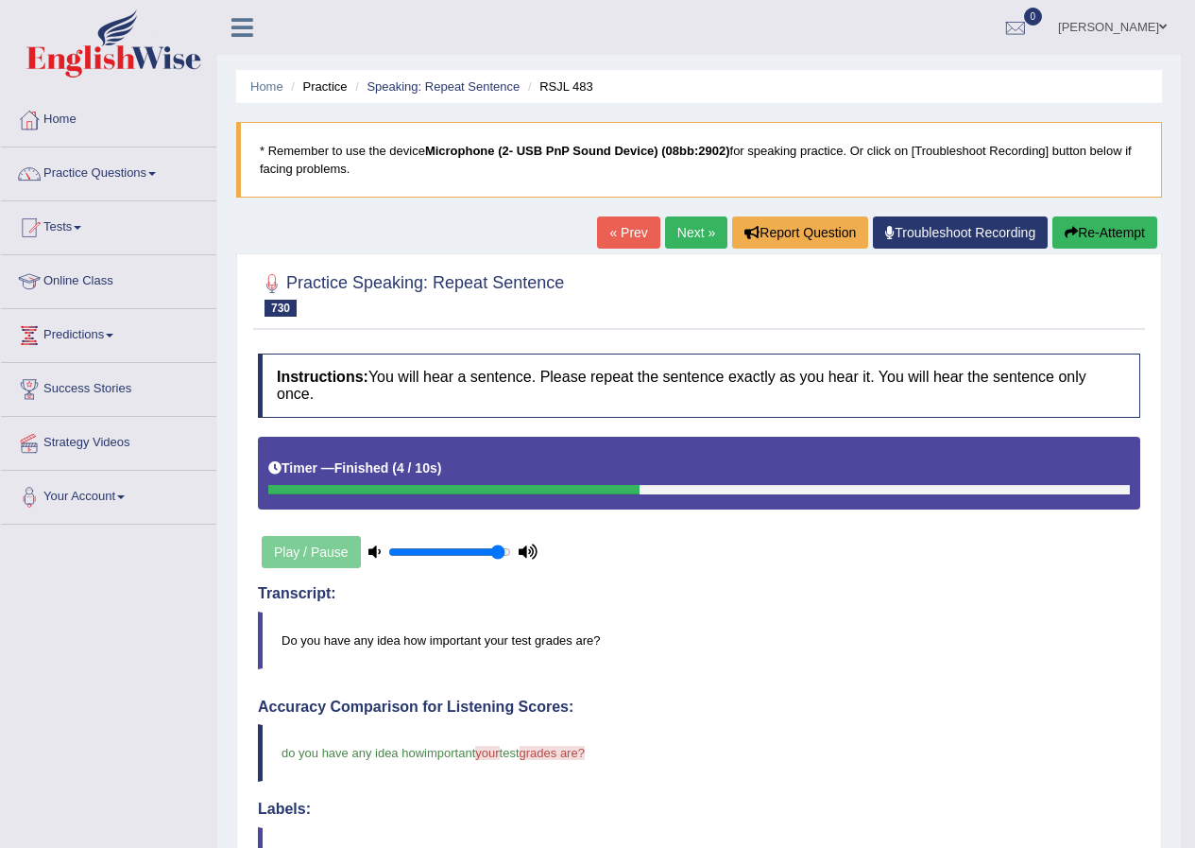
click at [707, 233] on link "Next »" at bounding box center [696, 232] width 62 height 32
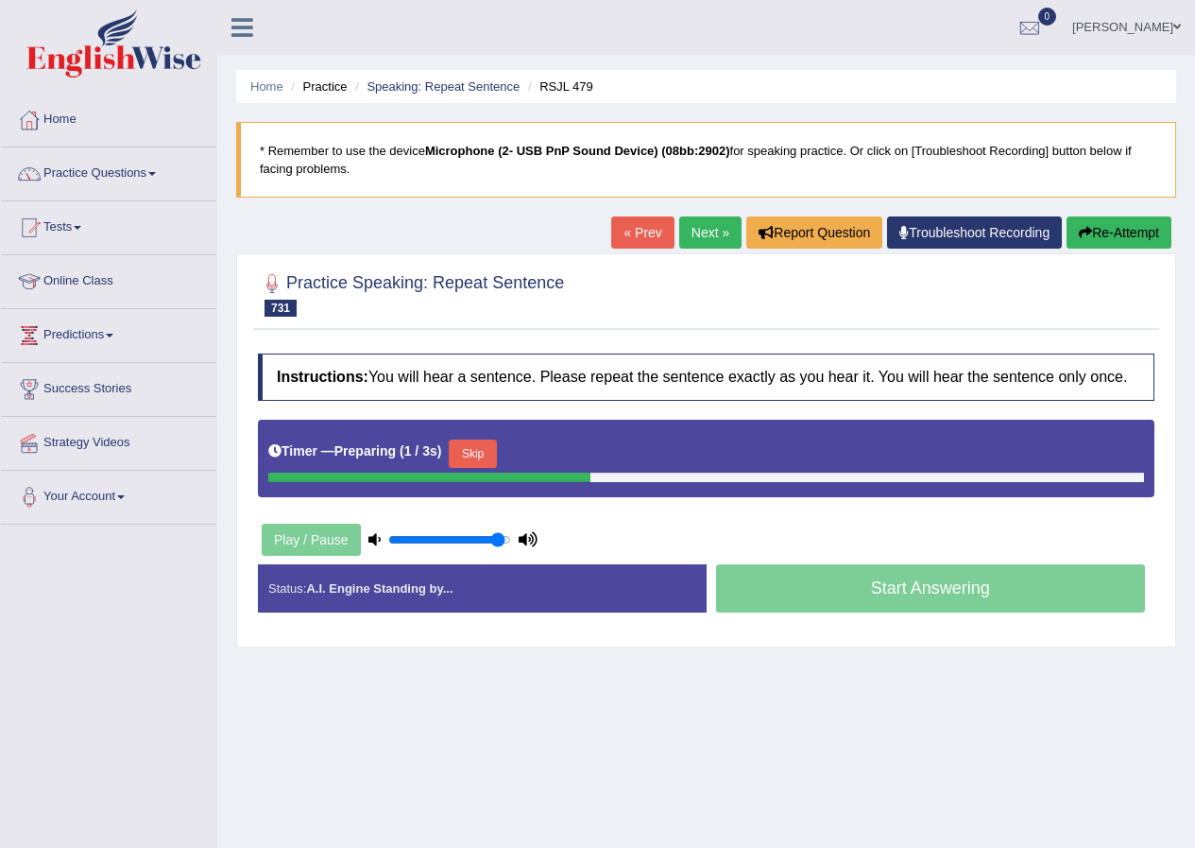
click at [465, 449] on button "Skip" at bounding box center [472, 453] width 47 height 28
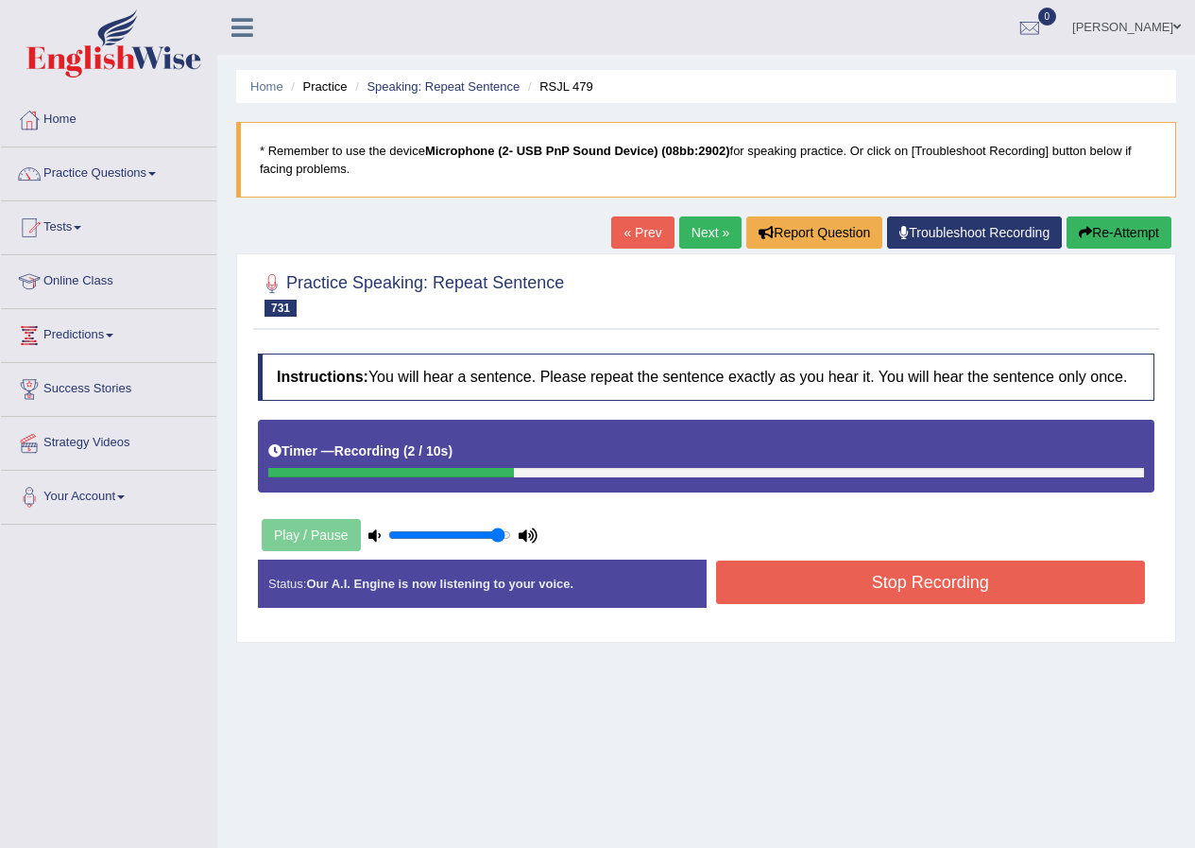
click at [831, 595] on button "Stop Recording" at bounding box center [931, 581] width 430 height 43
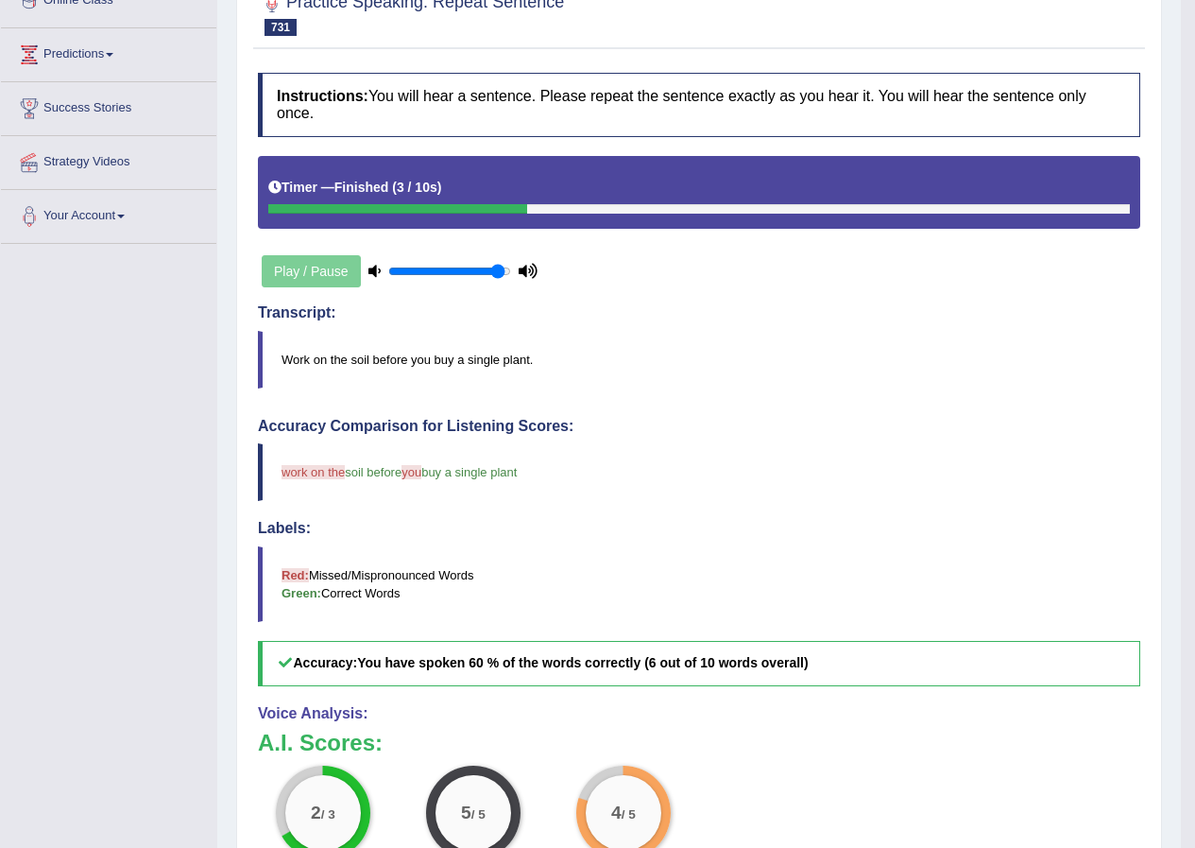
scroll to position [94, 0]
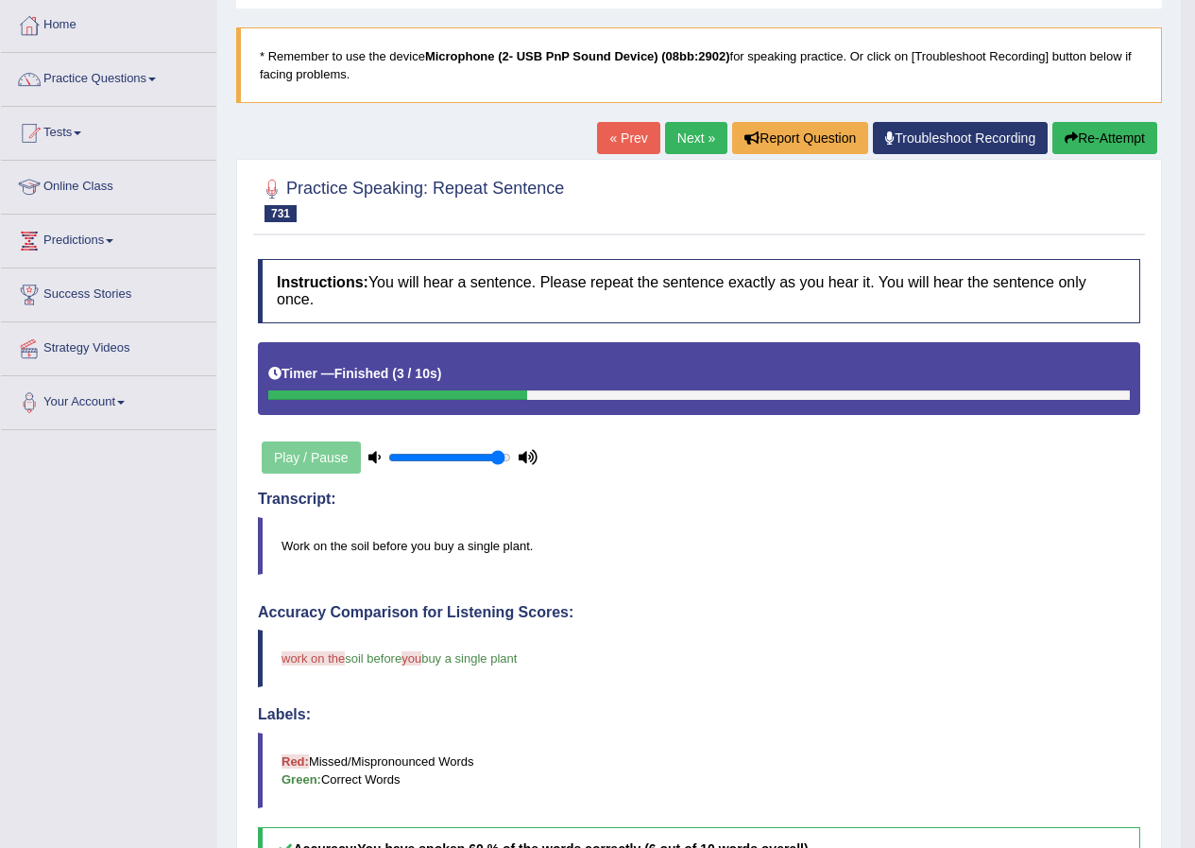
click at [1118, 136] on button "Re-Attempt" at bounding box center [1105, 138] width 105 height 32
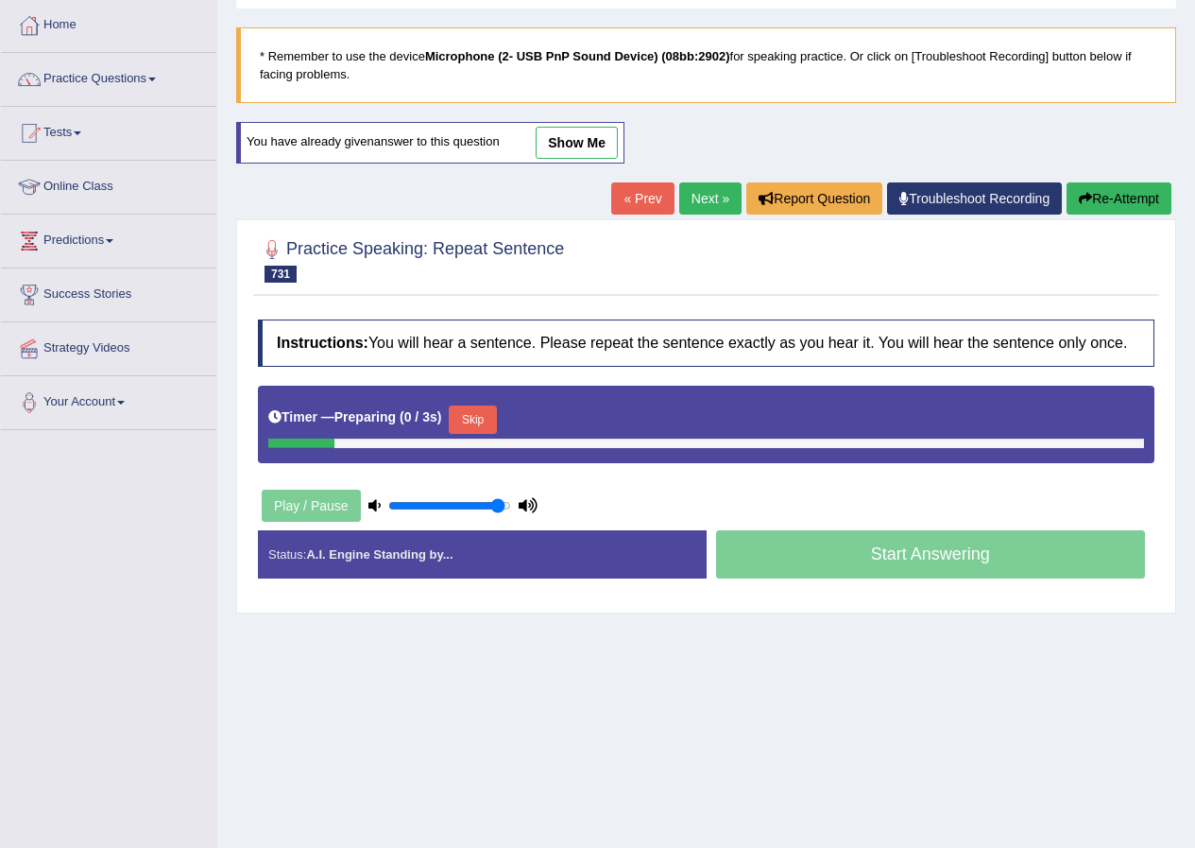
scroll to position [94, 0]
click at [496, 421] on button "Skip" at bounding box center [472, 419] width 47 height 28
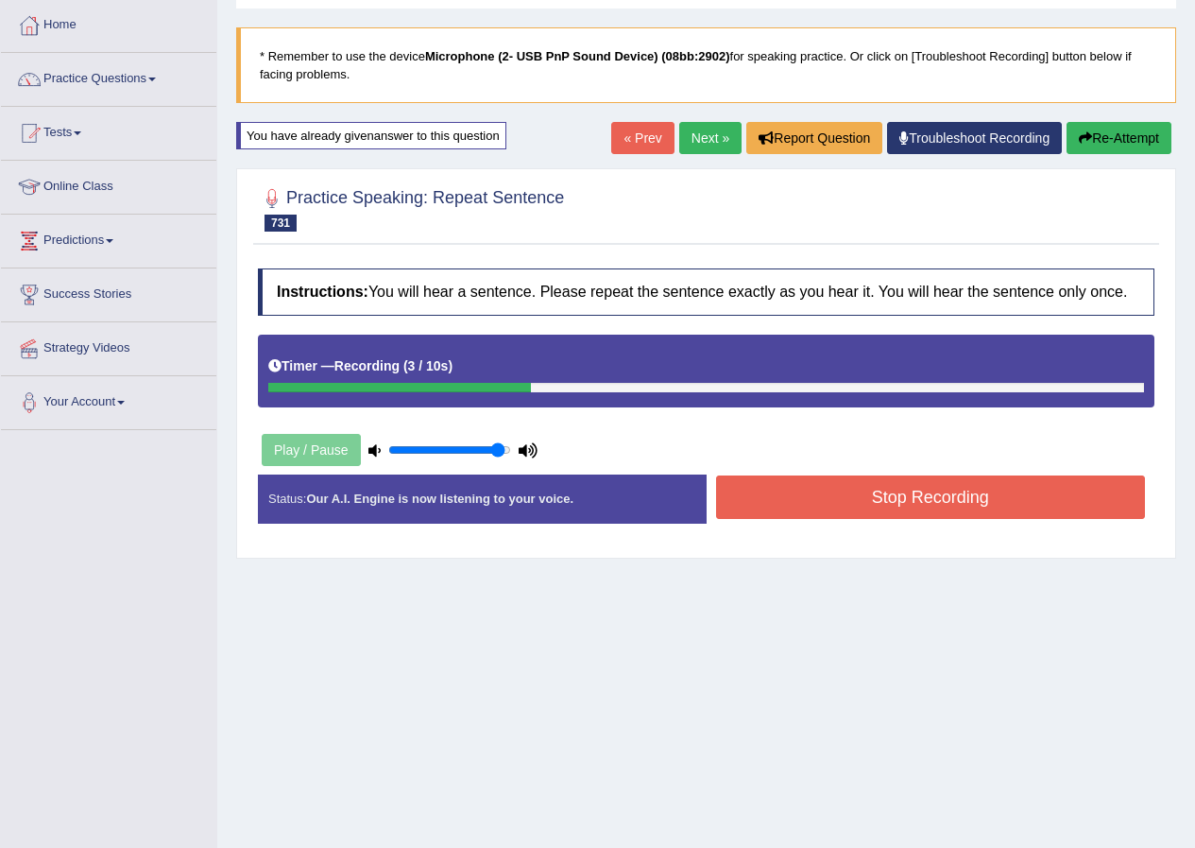
click at [792, 510] on button "Stop Recording" at bounding box center [931, 496] width 430 height 43
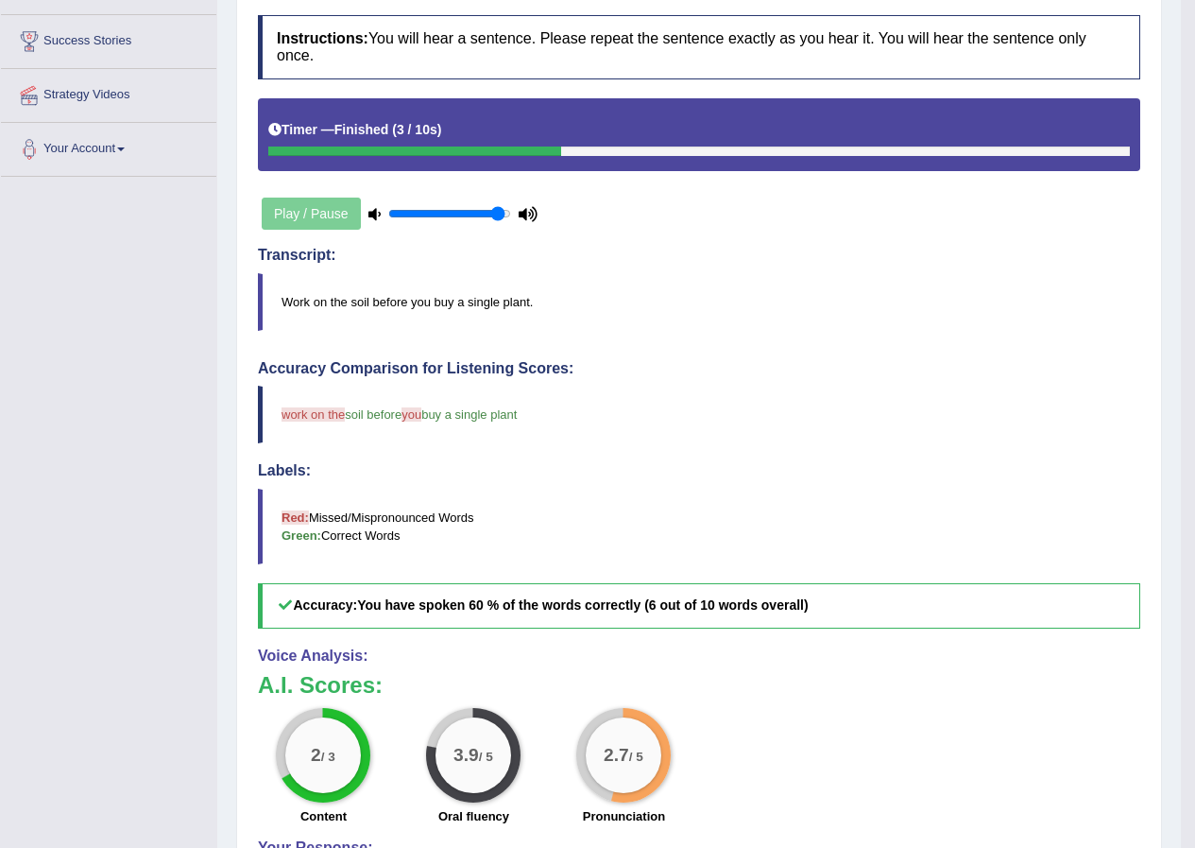
scroll to position [189, 0]
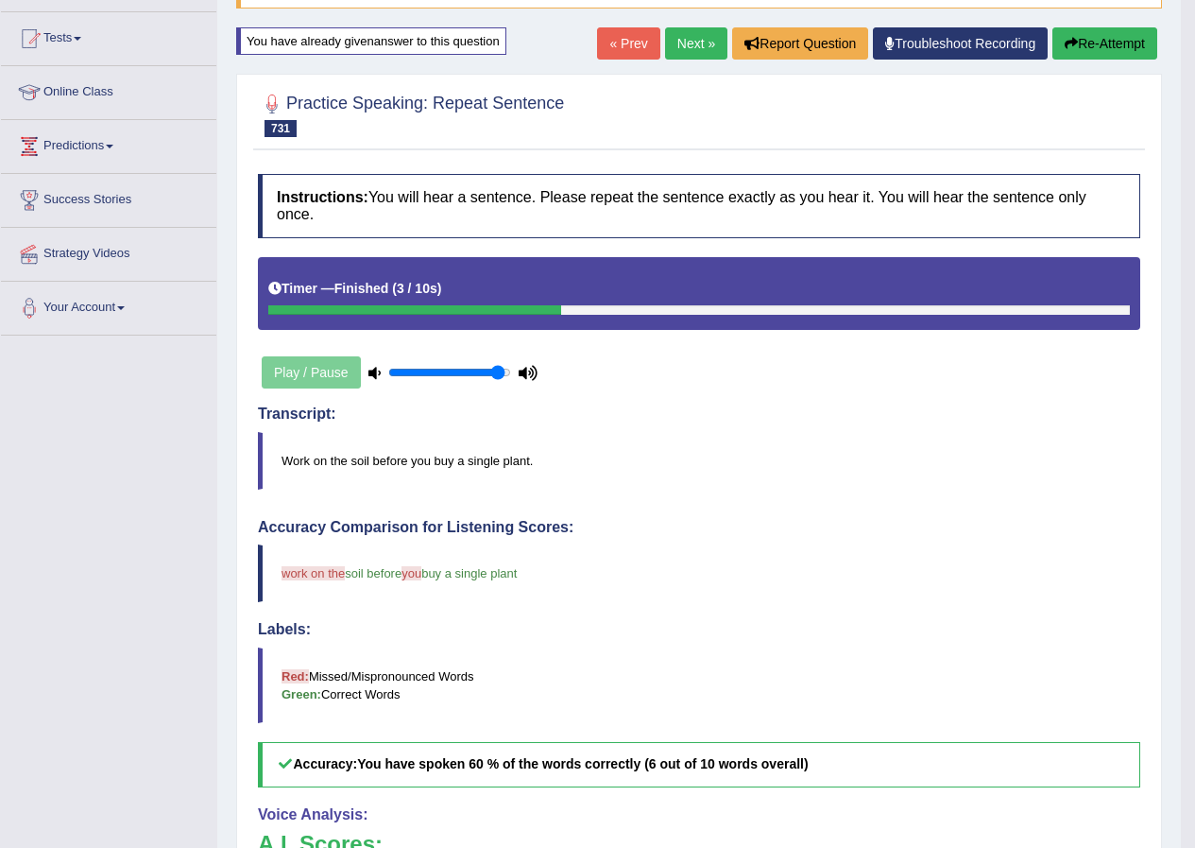
click at [1097, 49] on button "Re-Attempt" at bounding box center [1105, 43] width 105 height 32
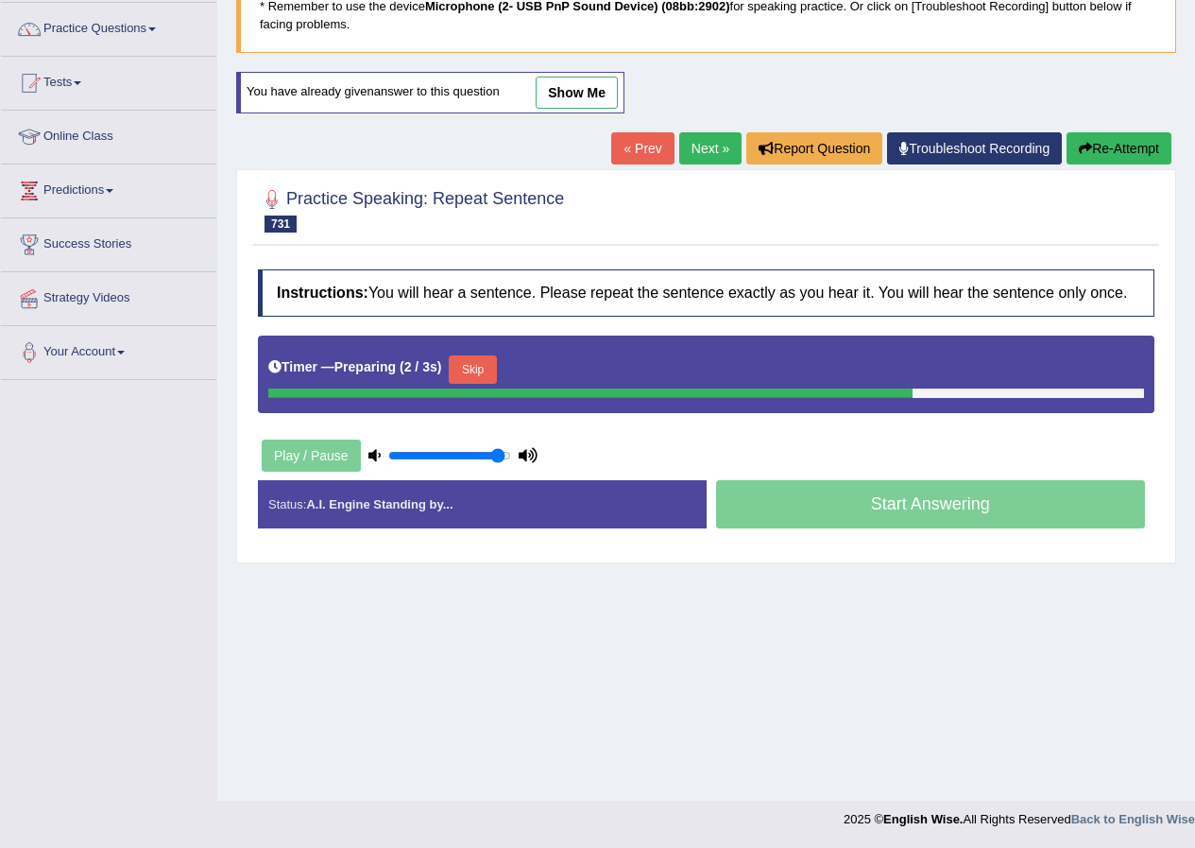
click at [464, 372] on button "Skip" at bounding box center [472, 369] width 47 height 28
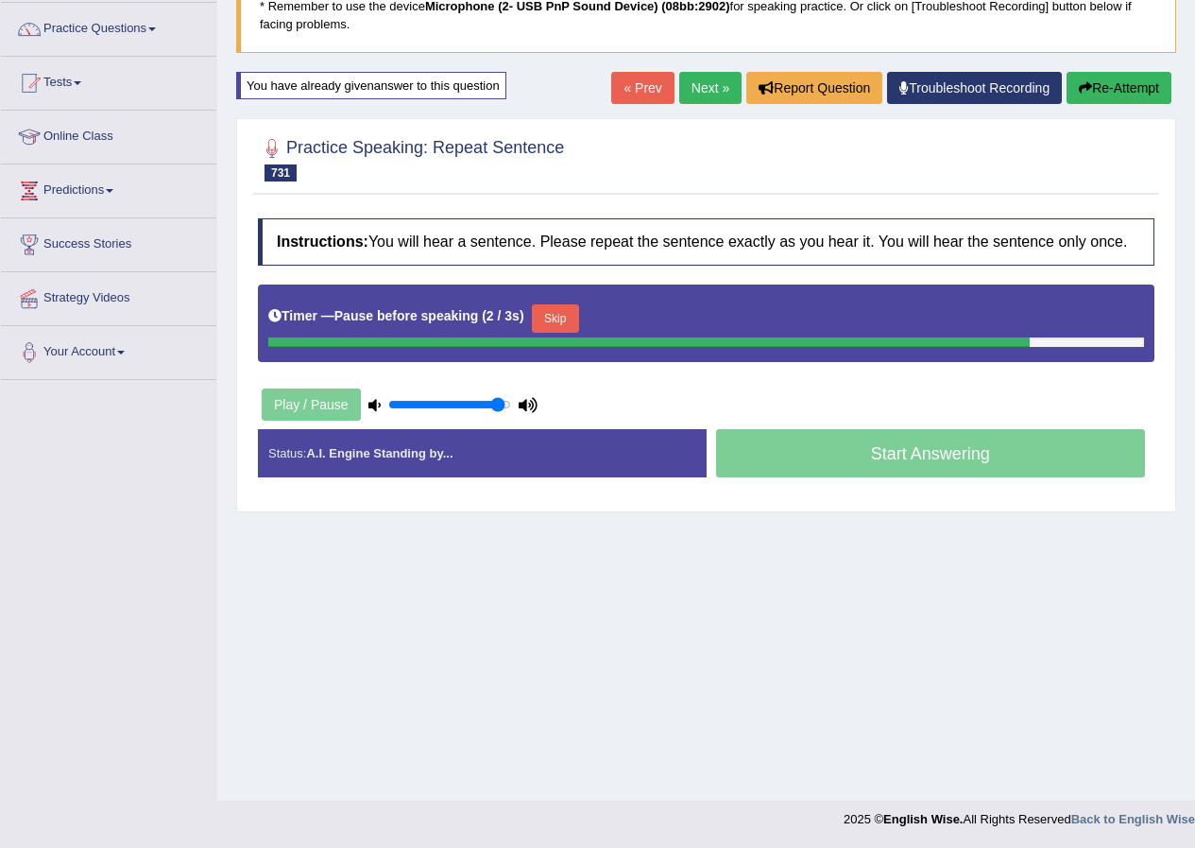
click at [566, 321] on button "Skip" at bounding box center [555, 318] width 47 height 28
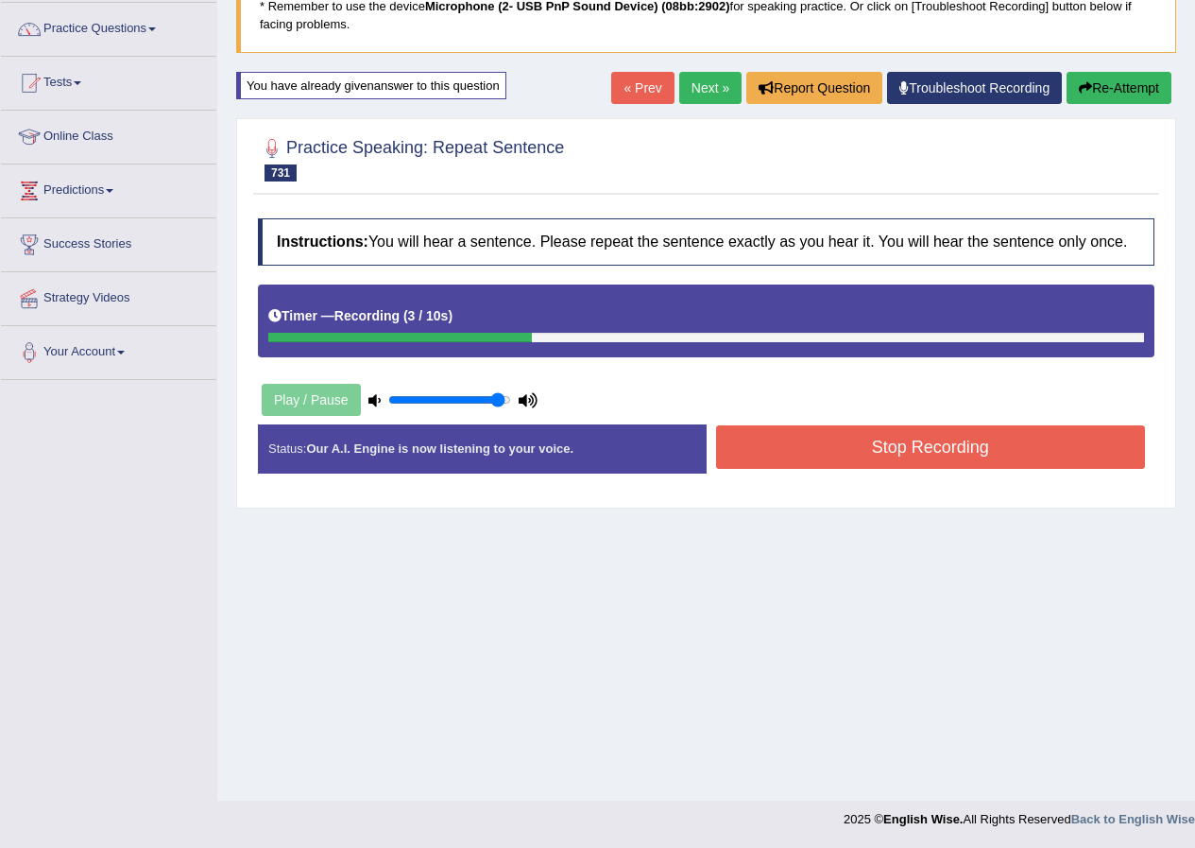
click at [837, 440] on button "Stop Recording" at bounding box center [931, 446] width 430 height 43
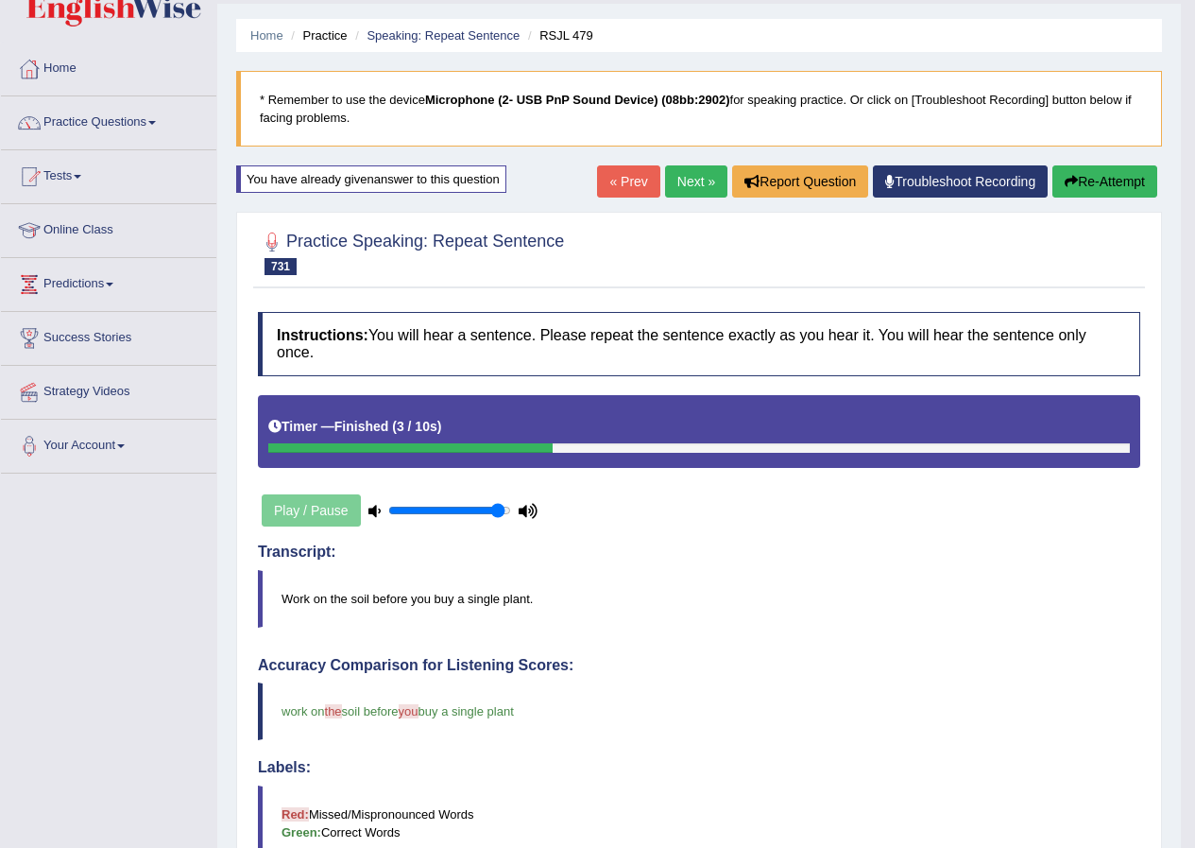
scroll to position [50, 0]
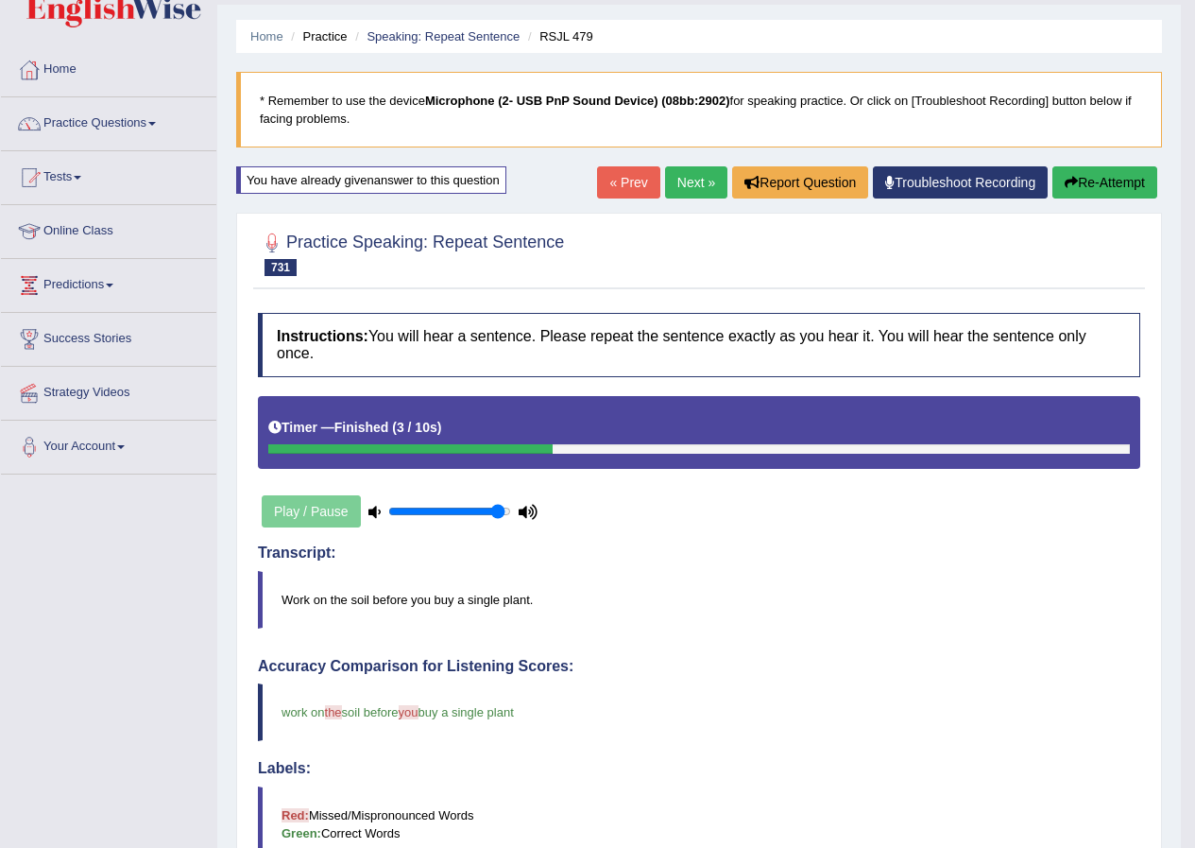
click at [686, 174] on link "Next »" at bounding box center [696, 182] width 62 height 32
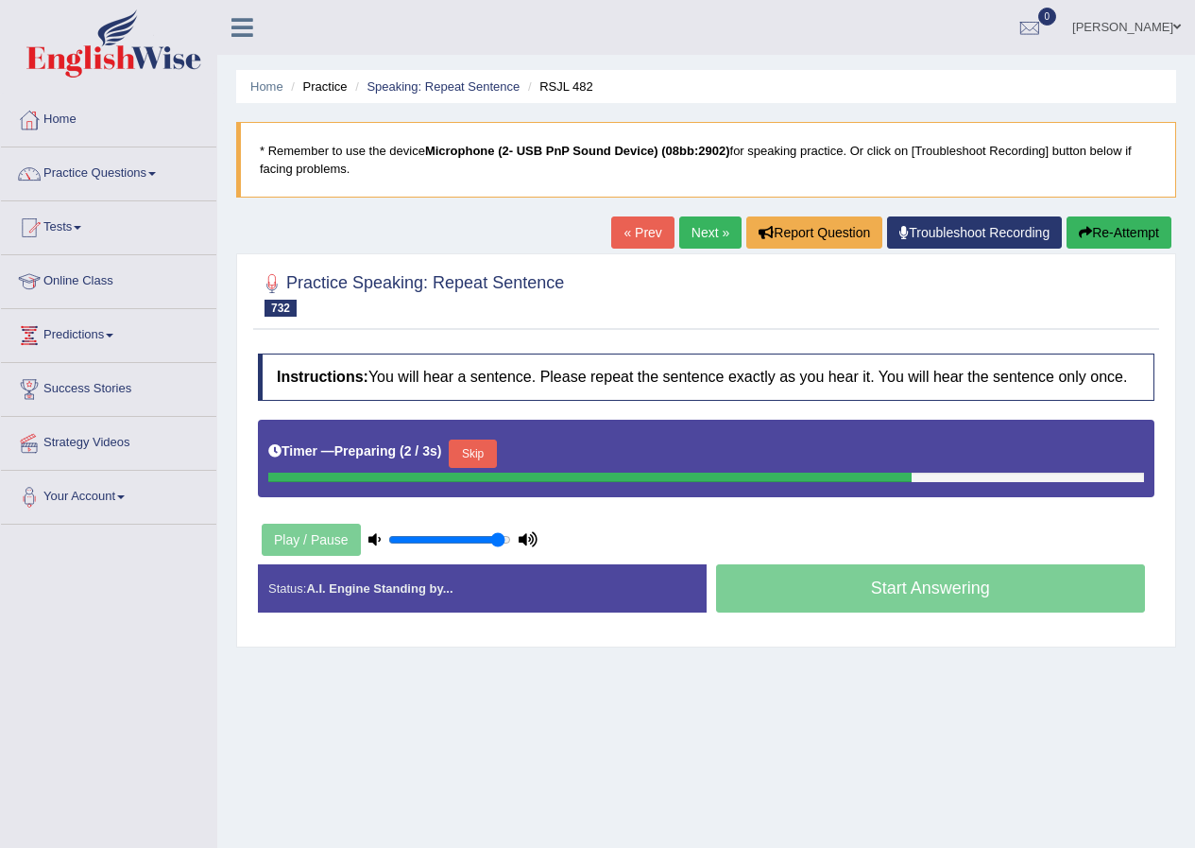
click at [485, 452] on button "Skip" at bounding box center [472, 453] width 47 height 28
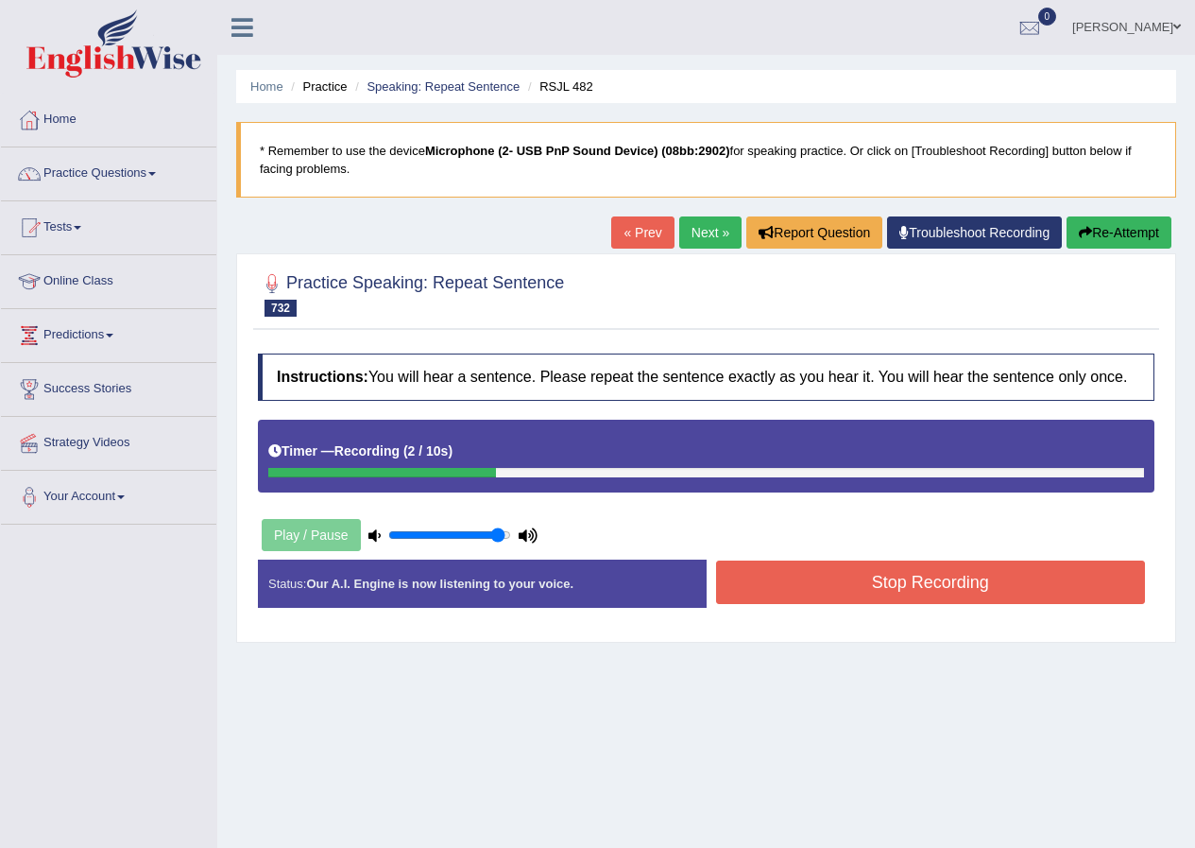
click at [763, 590] on button "Stop Recording" at bounding box center [931, 581] width 430 height 43
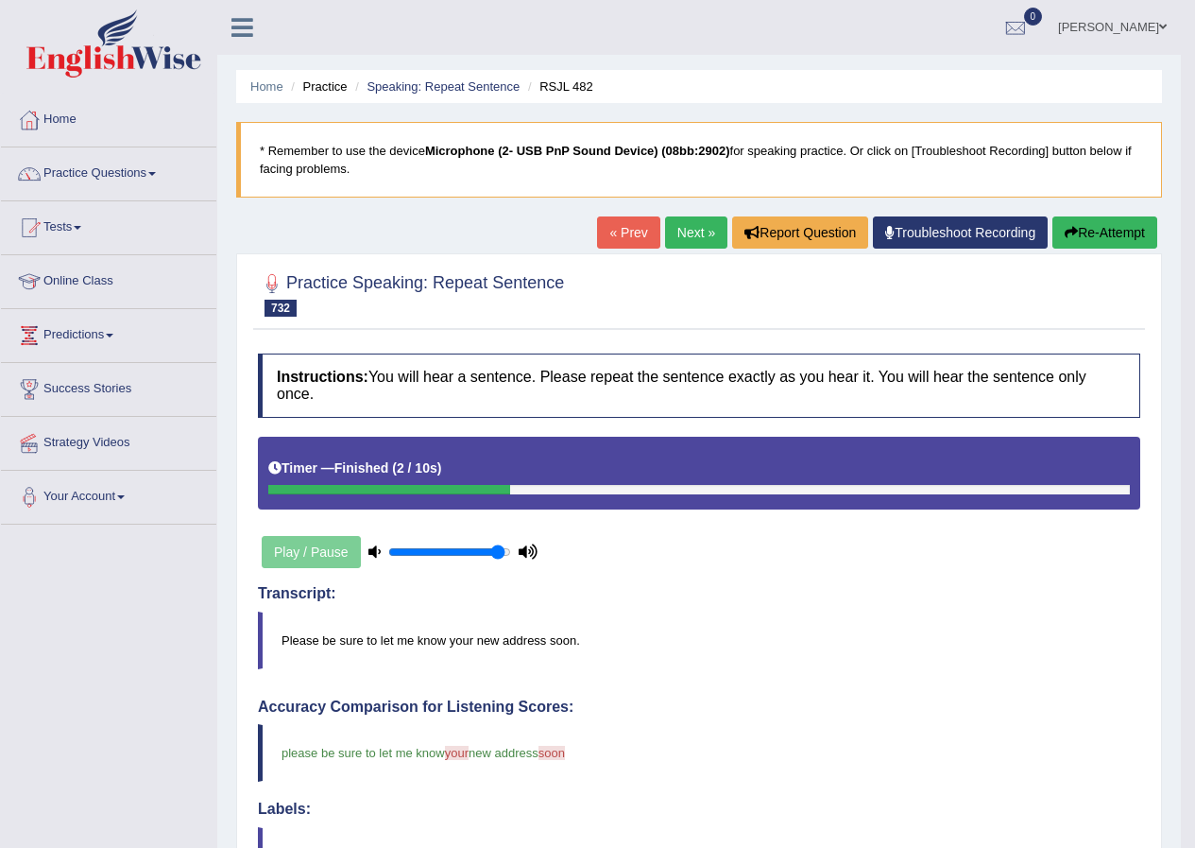
click at [688, 234] on link "Next »" at bounding box center [696, 232] width 62 height 32
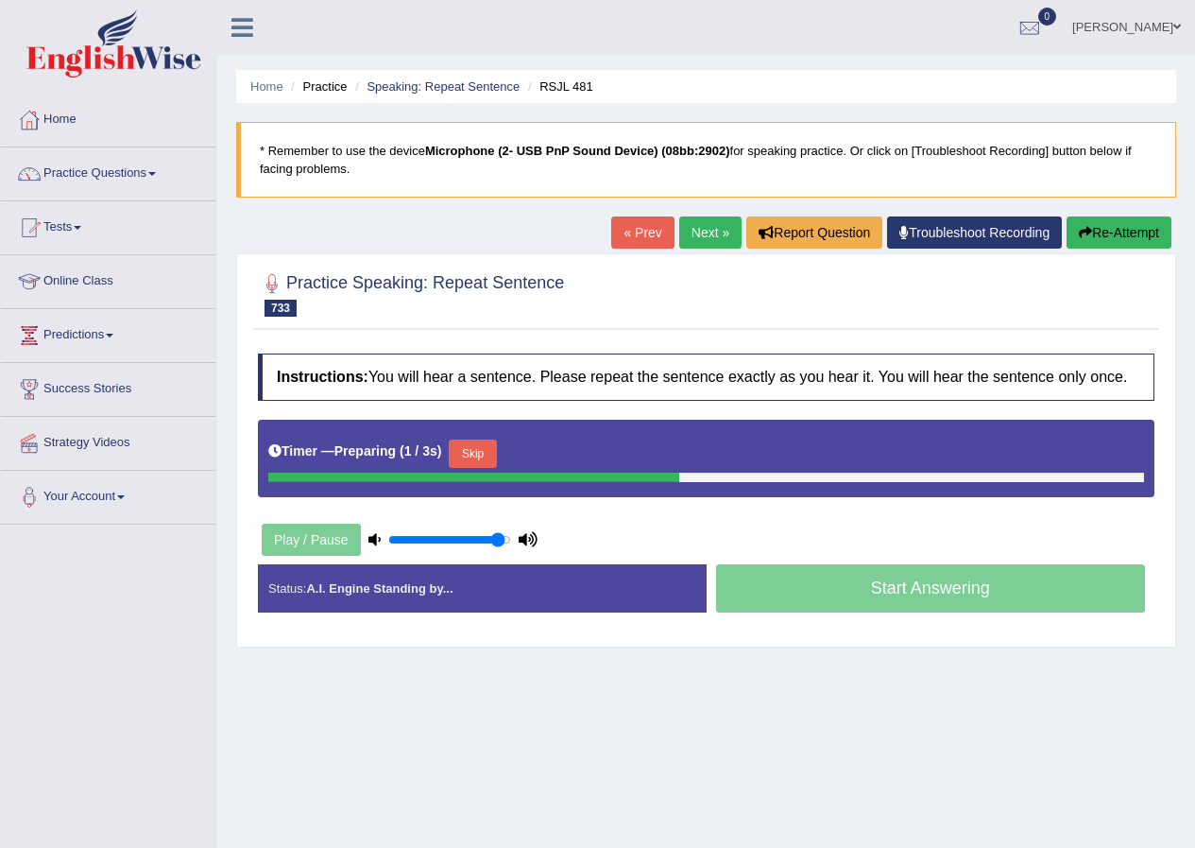
click at [484, 459] on button "Skip" at bounding box center [472, 453] width 47 height 28
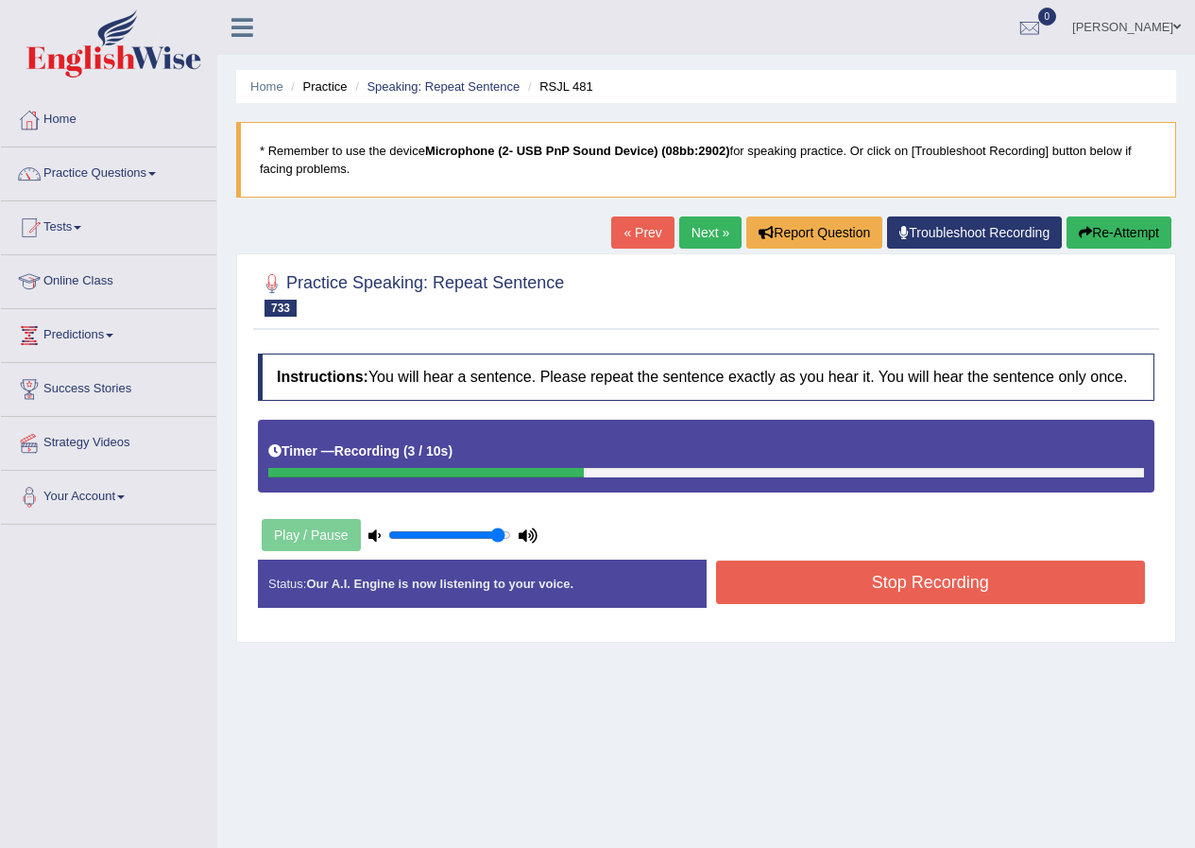
click at [752, 580] on button "Stop Recording" at bounding box center [931, 581] width 430 height 43
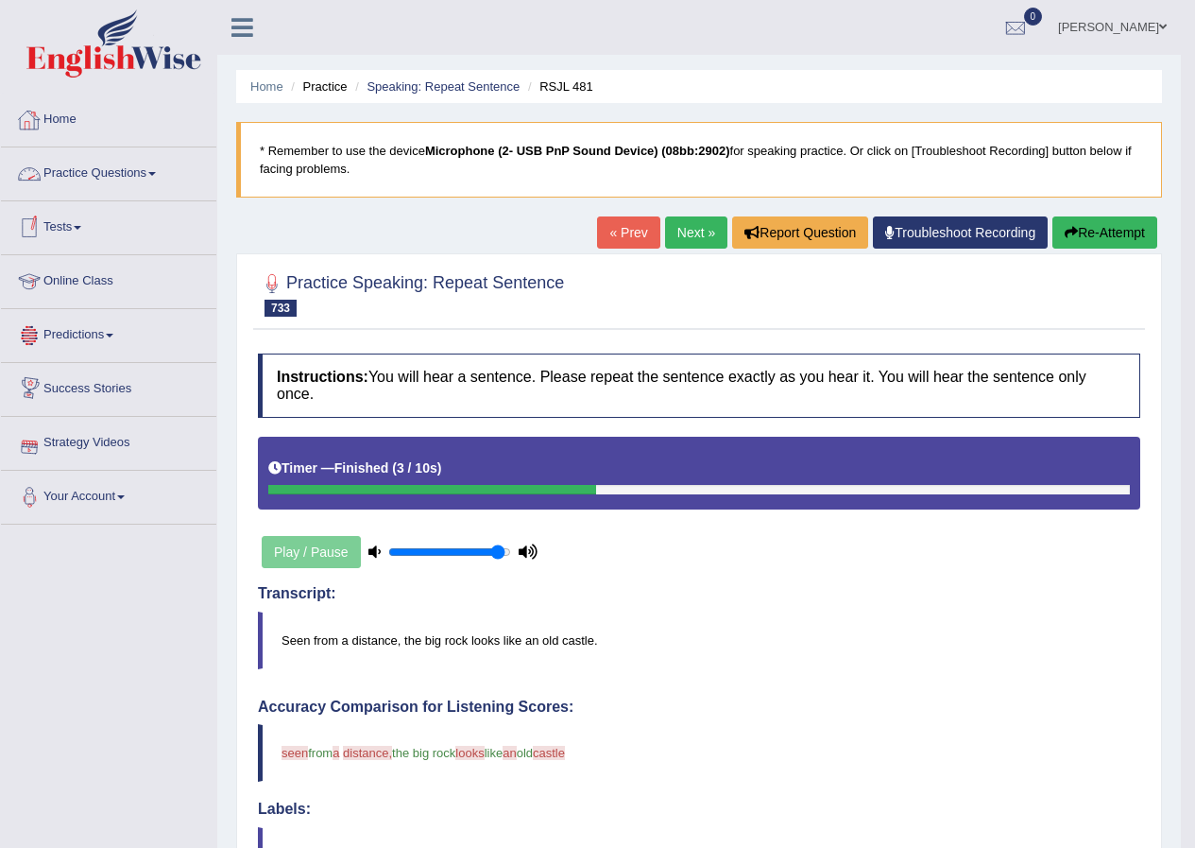
click at [72, 223] on link "Tests" at bounding box center [108, 224] width 215 height 47
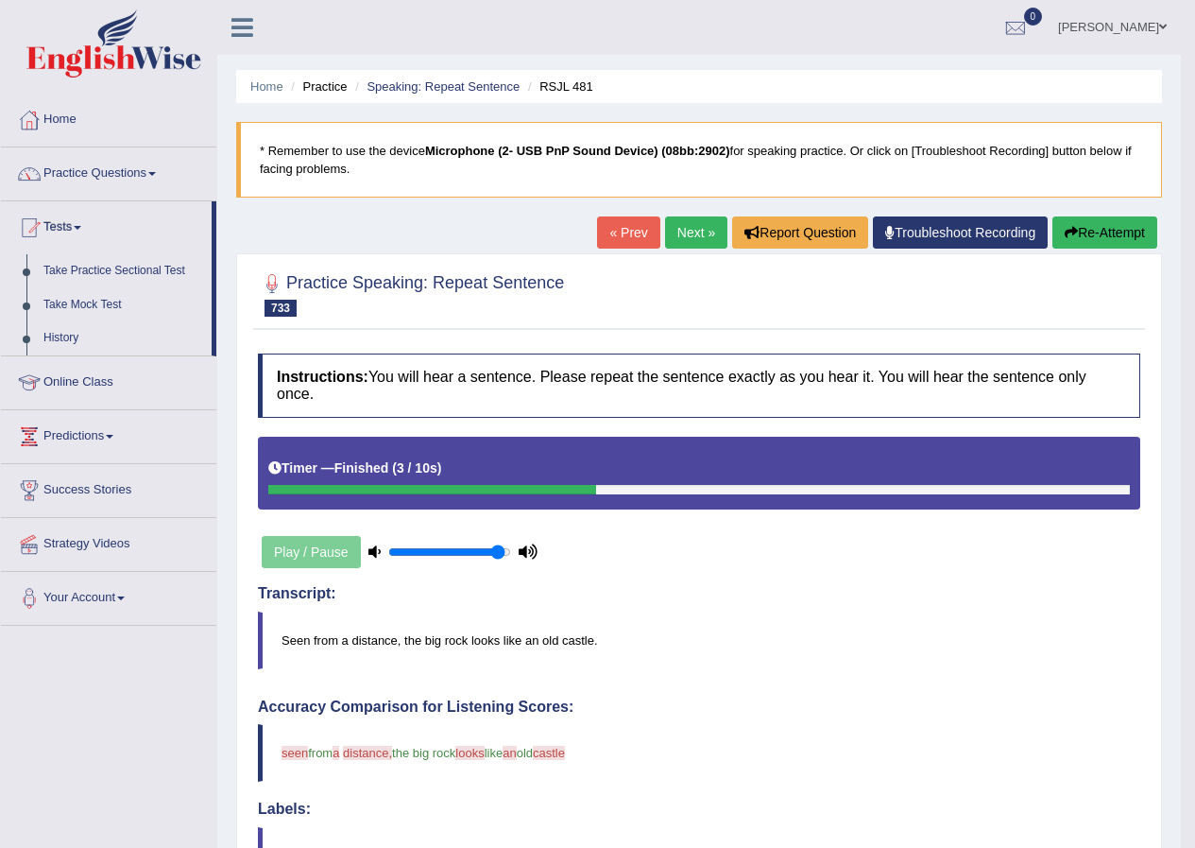
click at [78, 179] on link "Practice Questions" at bounding box center [108, 170] width 215 height 47
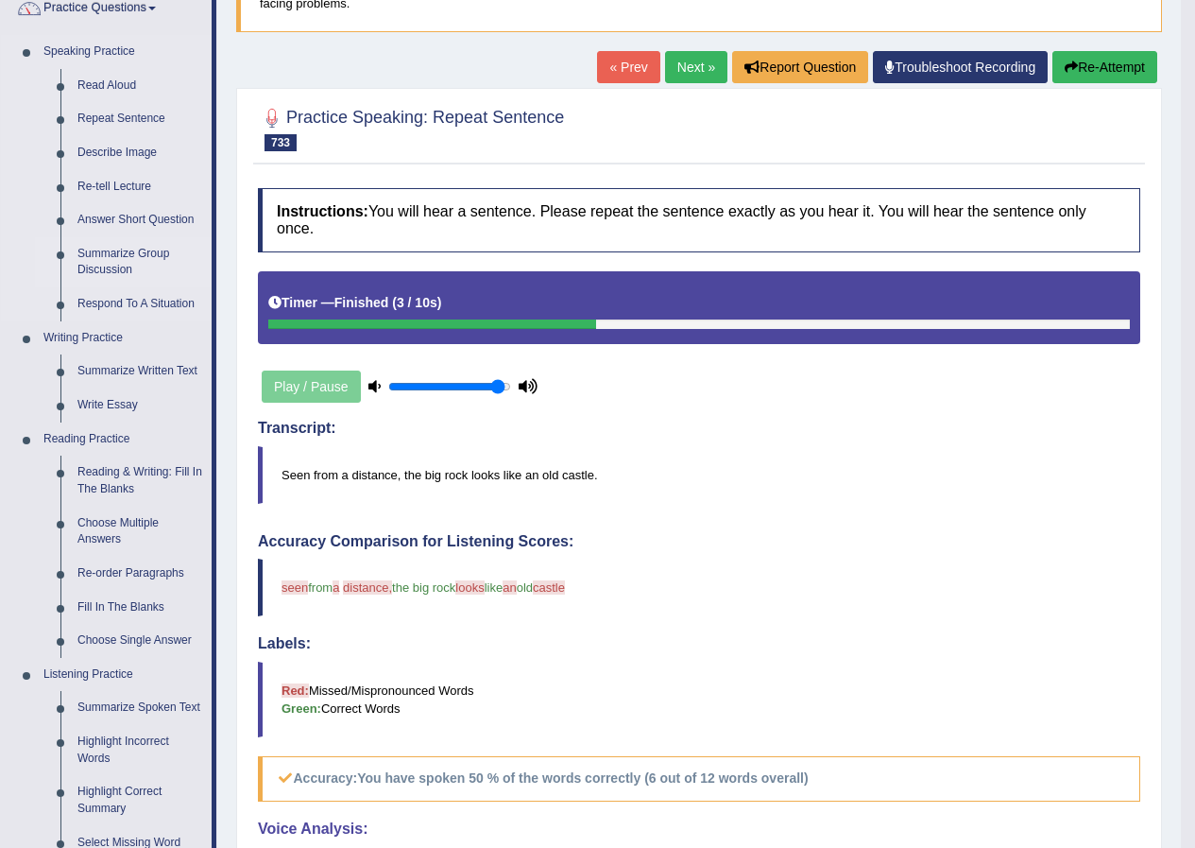
scroll to position [189, 0]
